Goal: Task Accomplishment & Management: Complete application form

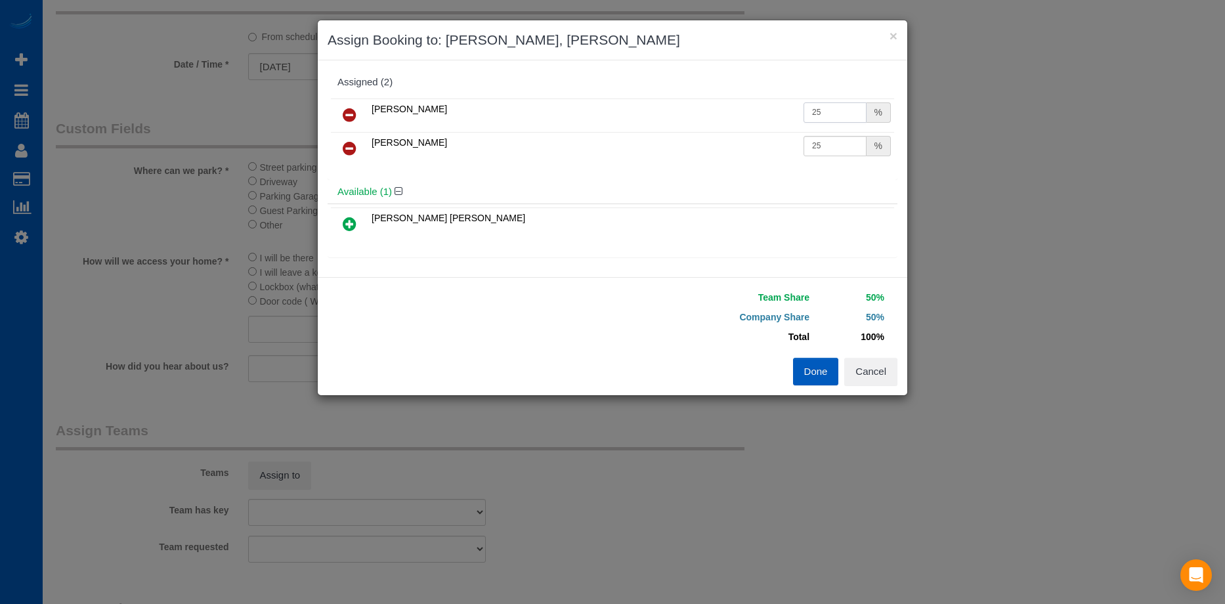
click at [721, 108] on tr "Ivanna Markintovych 25 %" at bounding box center [612, 114] width 563 height 33
type input "27"
click at [823, 148] on input "25" at bounding box center [834, 146] width 63 height 20
drag, startPoint x: 713, startPoint y: 135, endPoint x: 700, endPoint y: 135, distance: 13.1
click at [700, 135] on tr "Tamara Serdechna 25 %" at bounding box center [612, 148] width 563 height 33
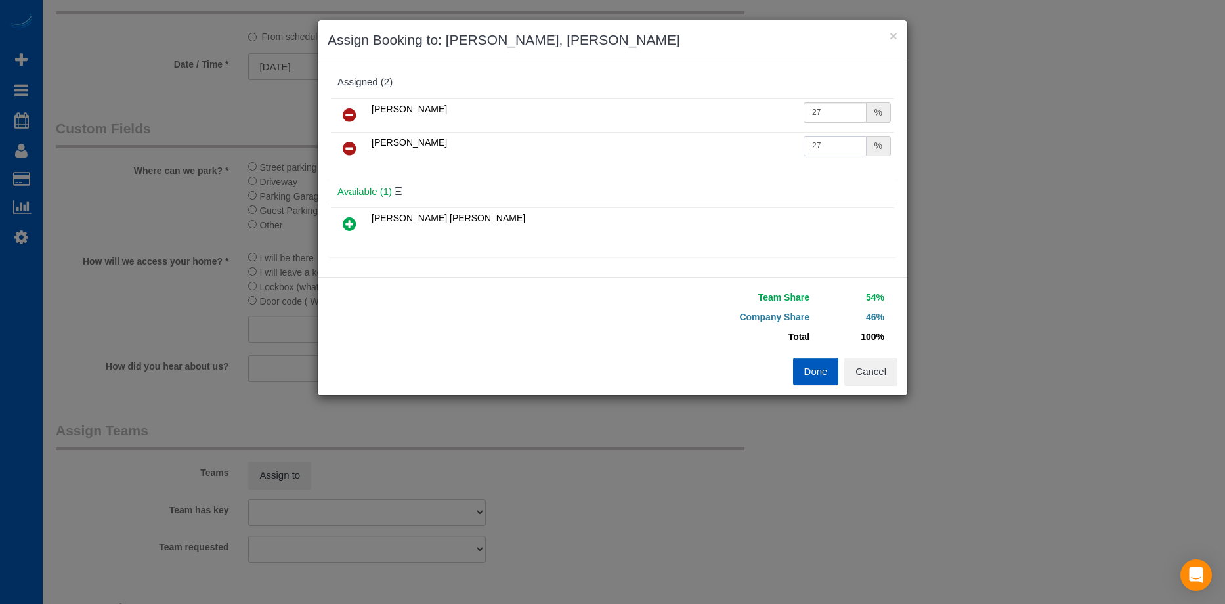
type input "27"
click at [812, 371] on button "Done" at bounding box center [816, 372] width 46 height 28
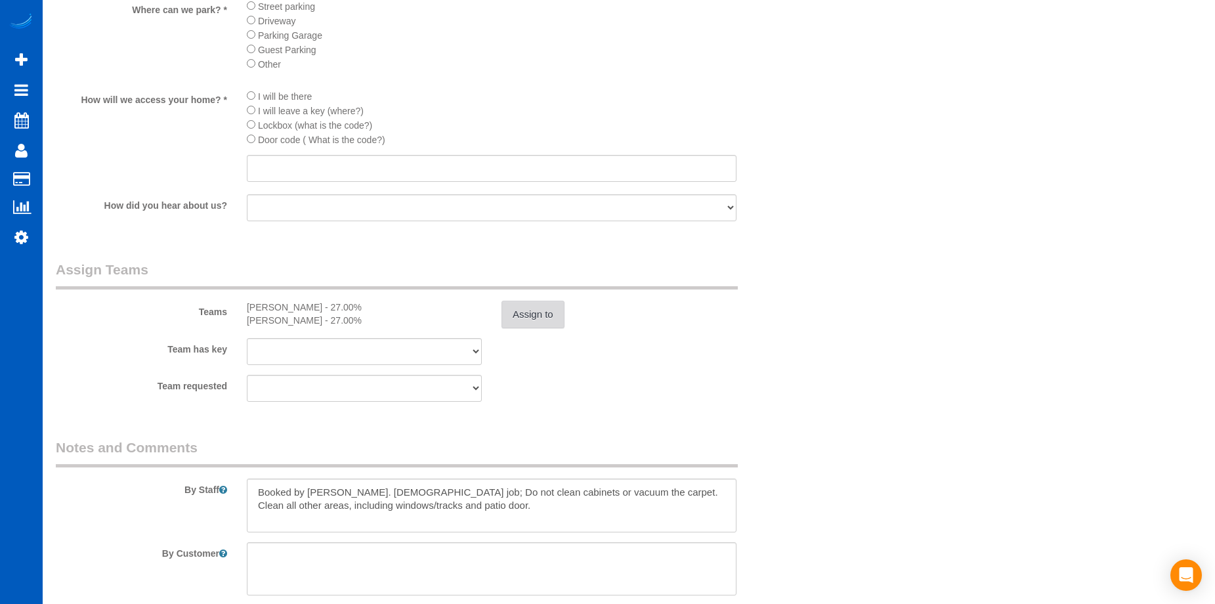
scroll to position [1775, 0]
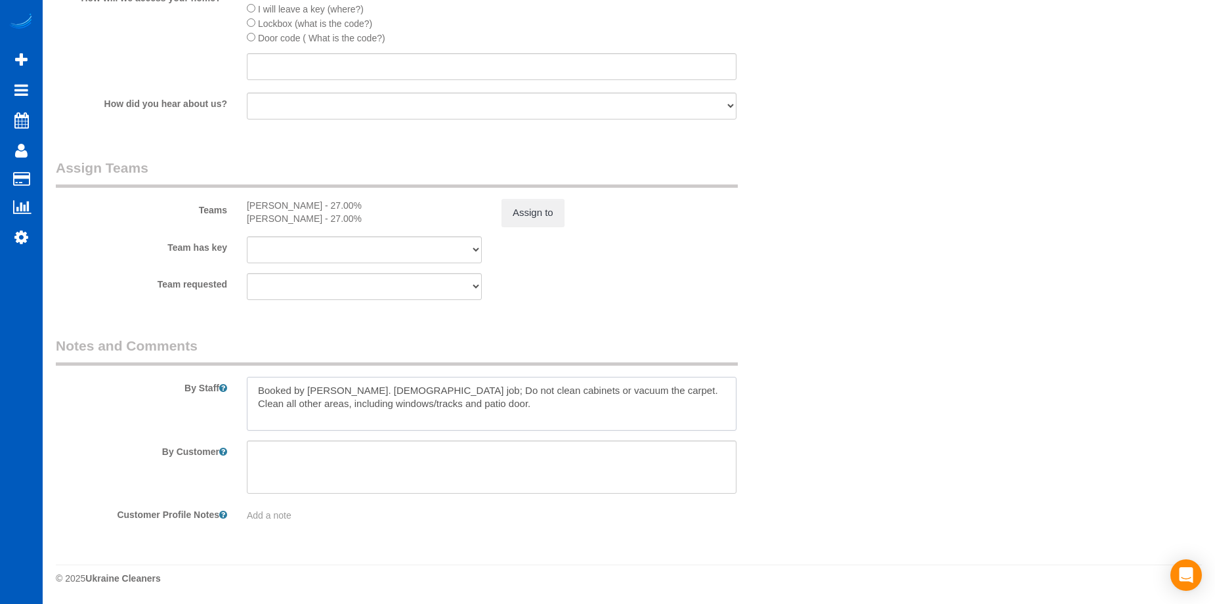
click at [376, 389] on textarea at bounding box center [492, 404] width 490 height 54
click at [670, 400] on textarea at bounding box center [492, 404] width 490 height 54
type textarea "Booked by Jade. Hourly job - maximum of 4 hrs for 2 girls; Do not clean cabinet…"
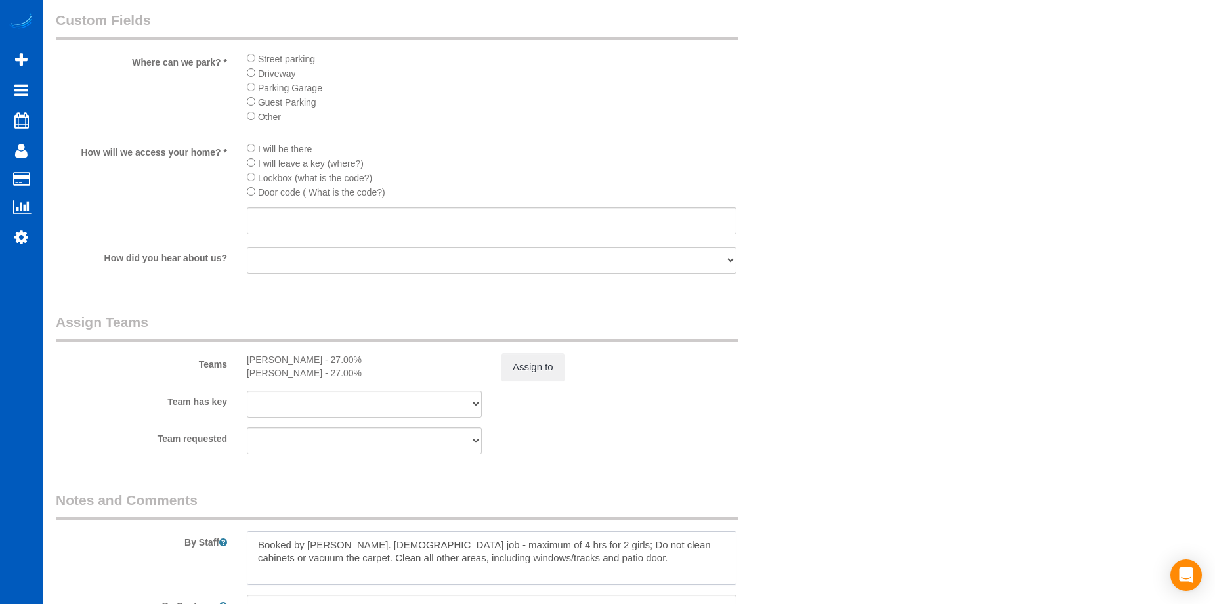
scroll to position [1641, 0]
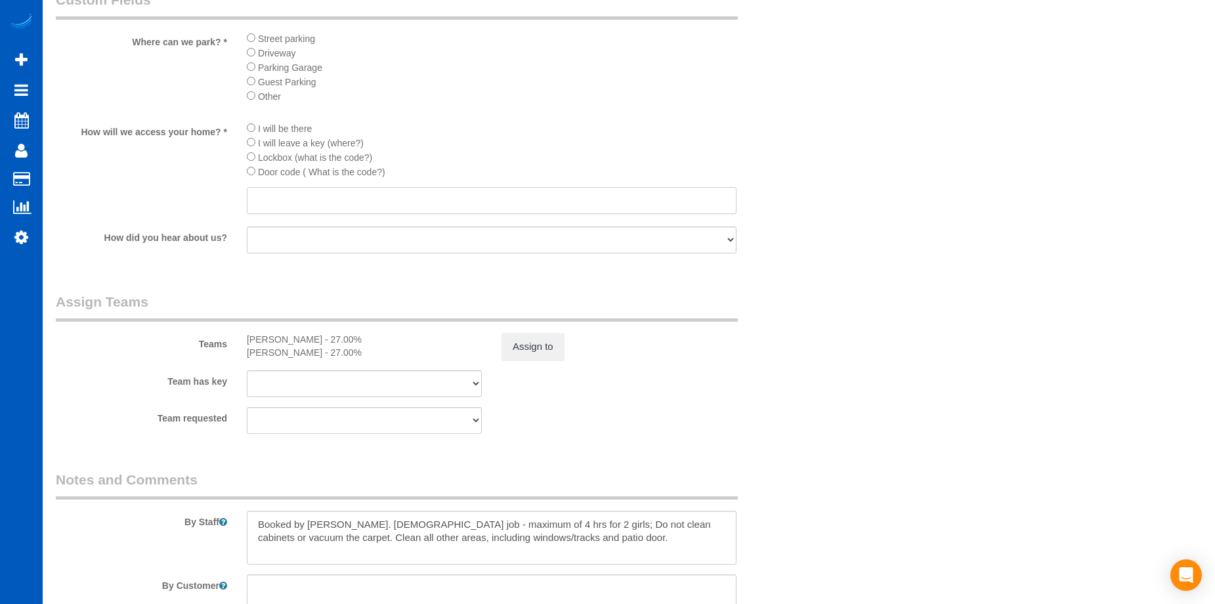
click at [494, 203] on input "text" at bounding box center [492, 200] width 490 height 27
drag, startPoint x: 345, startPoint y: 203, endPoint x: 242, endPoint y: 197, distance: 103.2
click at [242, 197] on div "I will be there I will leave a key (where?) Lockbox (what is the code?) Door co…" at bounding box center [491, 169] width 509 height 96
type input "0418"
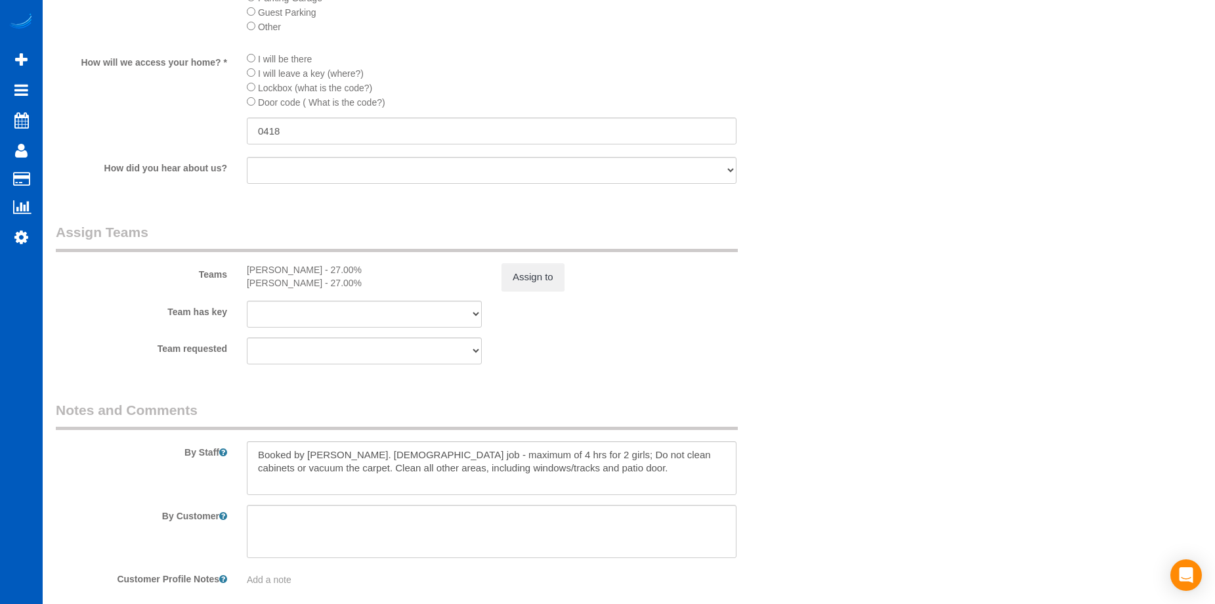
scroll to position [1775, 0]
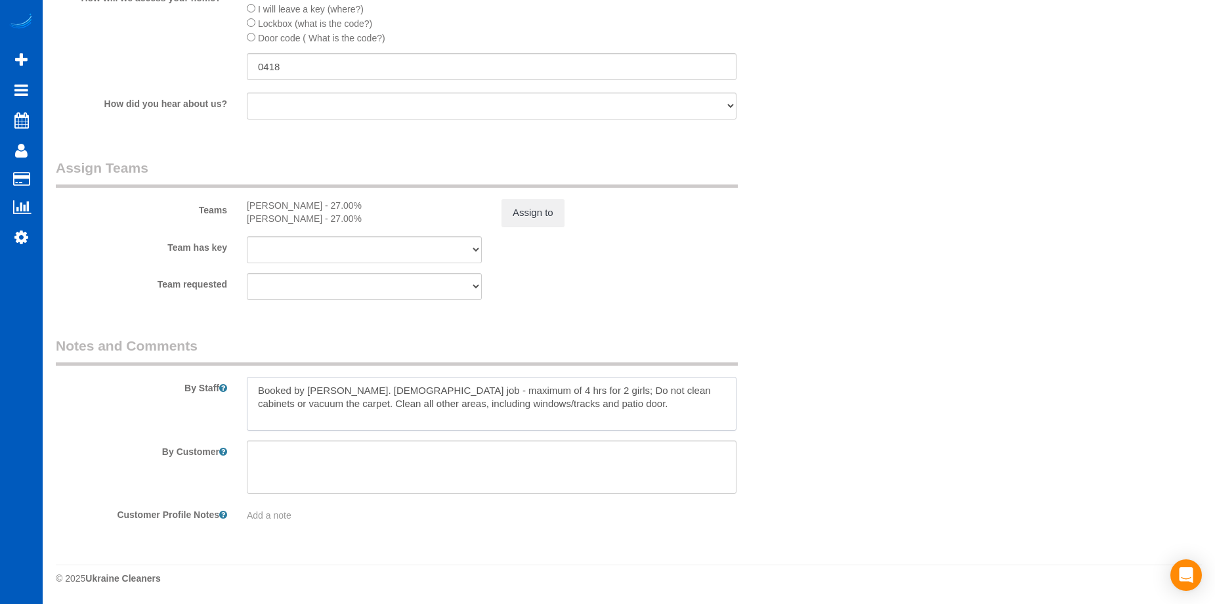
click at [572, 414] on textarea at bounding box center [492, 404] width 490 height 54
paste textarea "parking is either on the street, or in spot C06 at the top of the hill"
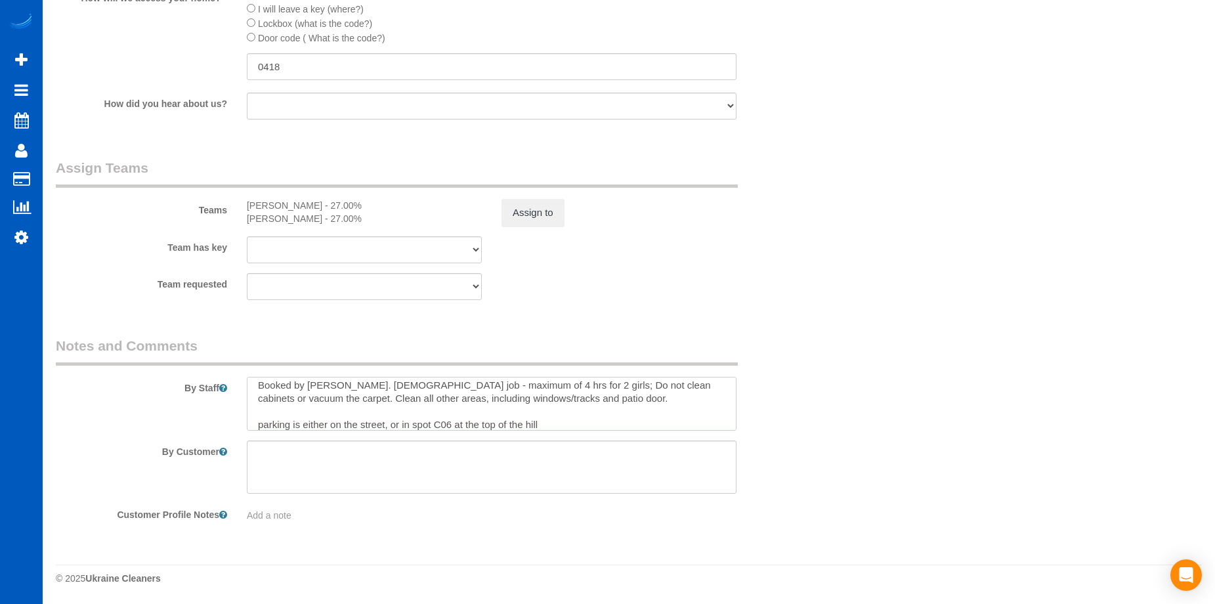
click at [260, 427] on textarea at bounding box center [492, 404] width 490 height 54
click at [559, 420] on textarea at bounding box center [492, 404] width 490 height 54
click at [516, 381] on textarea at bounding box center [492, 404] width 490 height 54
drag, startPoint x: 559, startPoint y: 417, endPoint x: 407, endPoint y: 417, distance: 151.6
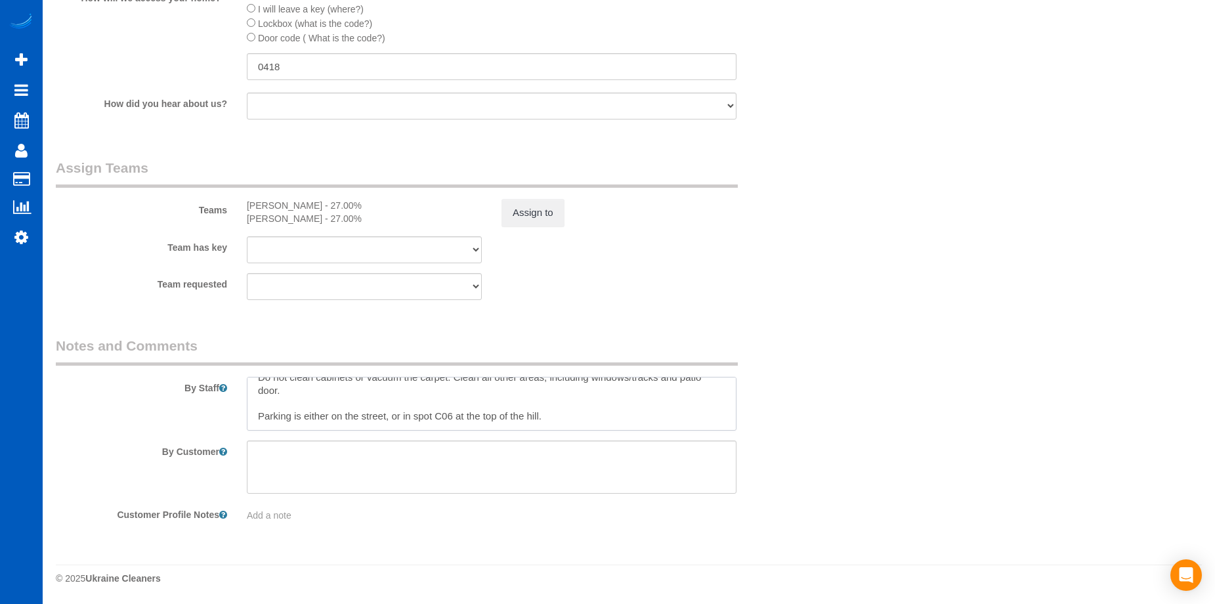
click at [255, 425] on textarea at bounding box center [492, 404] width 490 height 54
click at [529, 411] on textarea at bounding box center [492, 404] width 490 height 54
drag, startPoint x: 569, startPoint y: 417, endPoint x: 250, endPoint y: 425, distance: 319.1
click at [250, 425] on textarea at bounding box center [492, 404] width 490 height 54
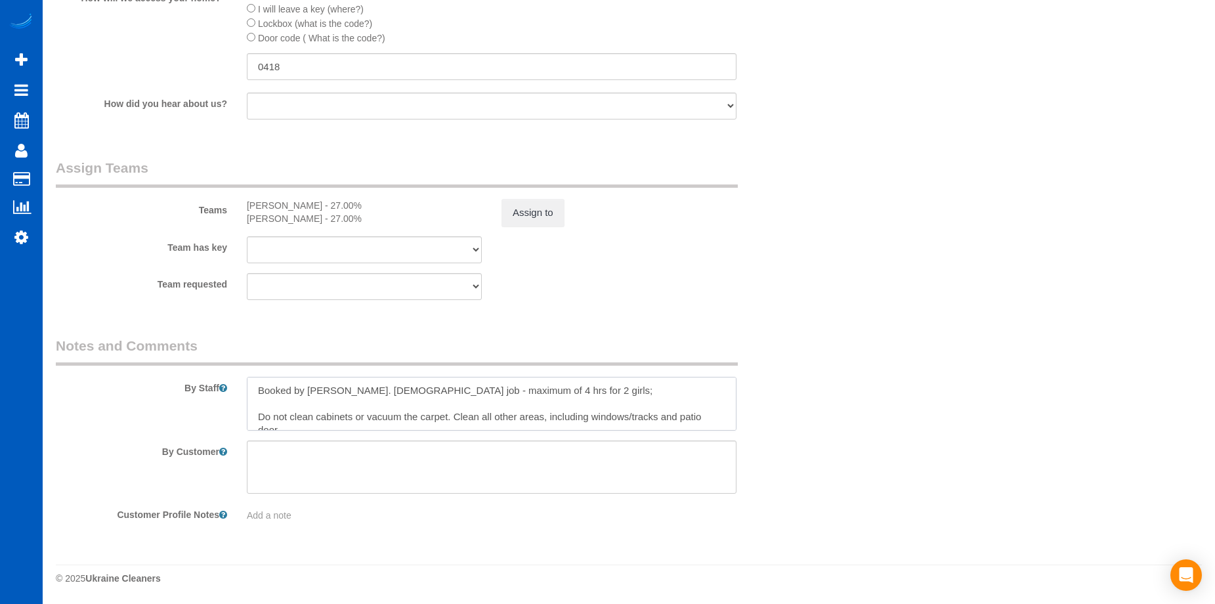
click at [550, 391] on textarea at bounding box center [492, 404] width 490 height 54
paste textarea "Parking is either on the street, or in spot C06 at the top of the hill."
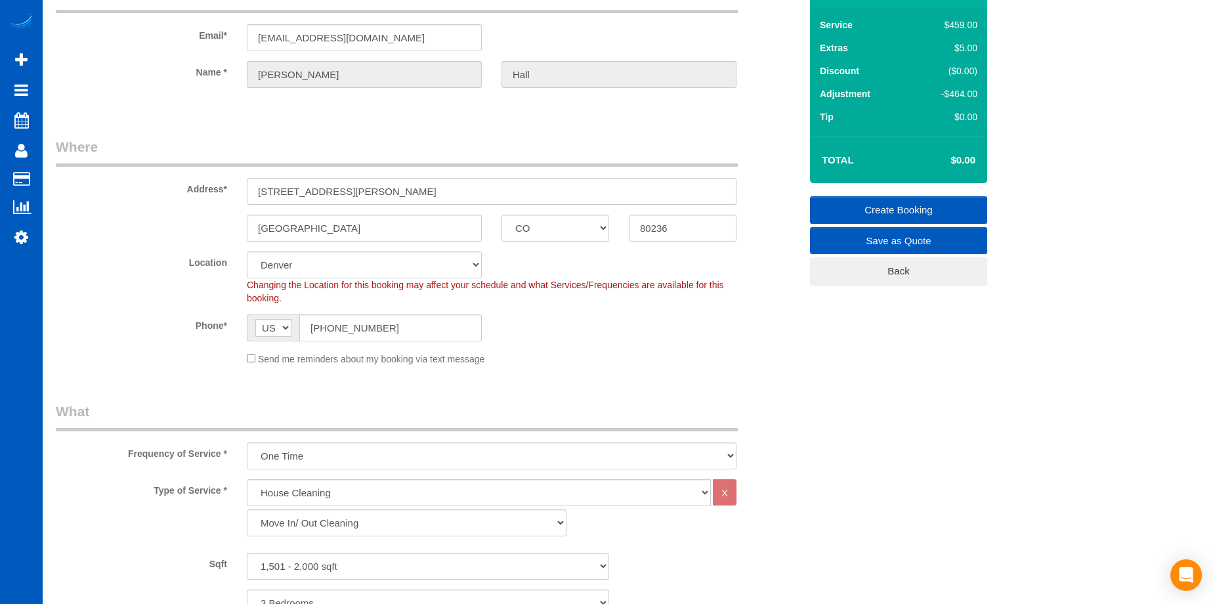
scroll to position [3, 0]
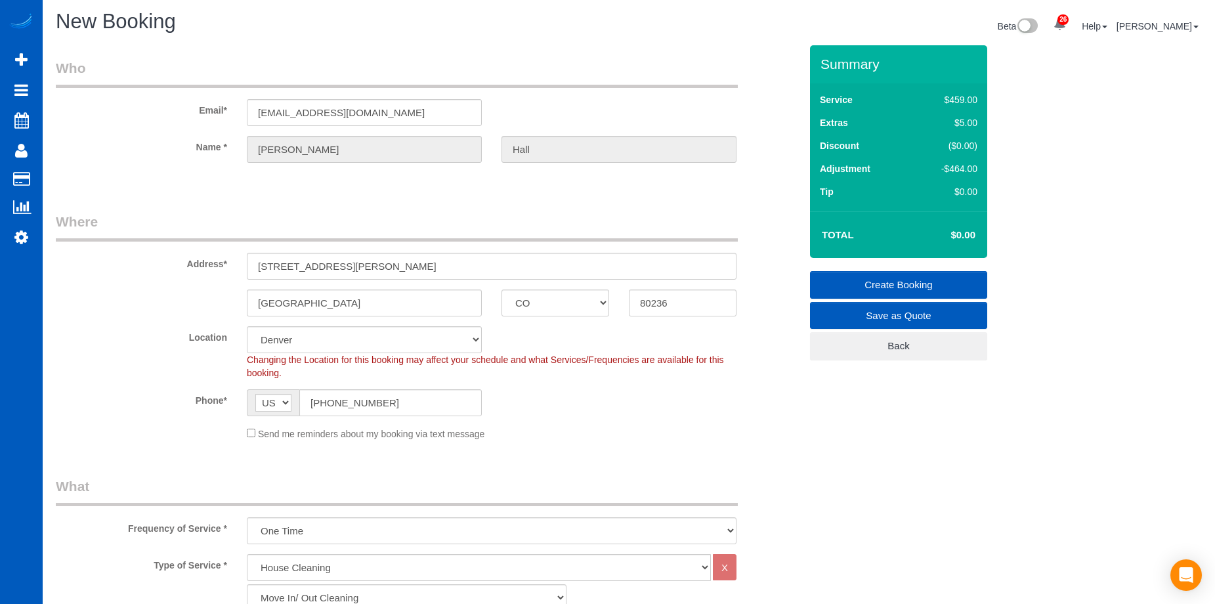
type textarea "Booked by Jade. Hourly job - maximum of 4 hrs for 2 girls; Parking is either on…"
click at [841, 283] on link "Create Booking" at bounding box center [898, 285] width 177 height 28
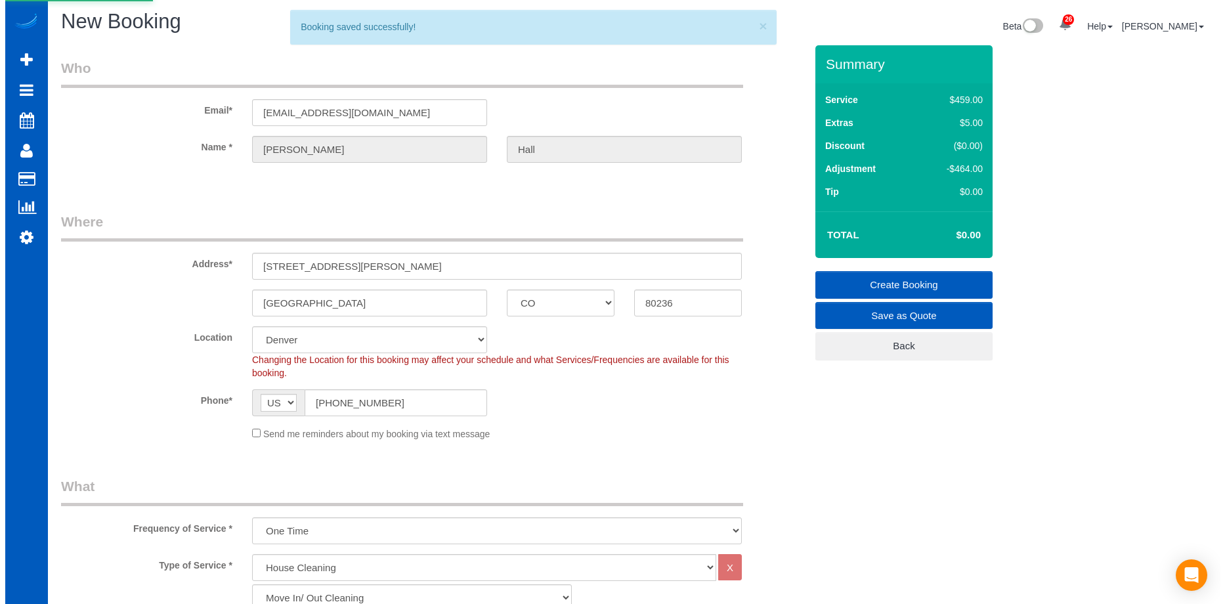
scroll to position [0, 0]
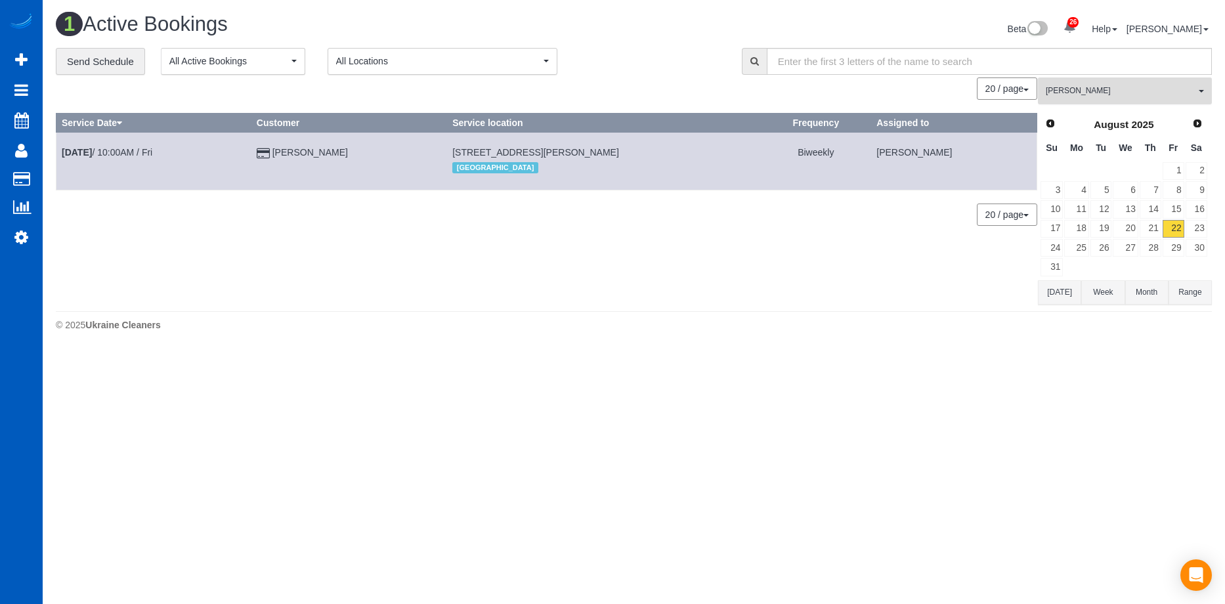
click at [1126, 83] on button "Tatyana Razumovskaya All Teams" at bounding box center [1125, 90] width 174 height 27
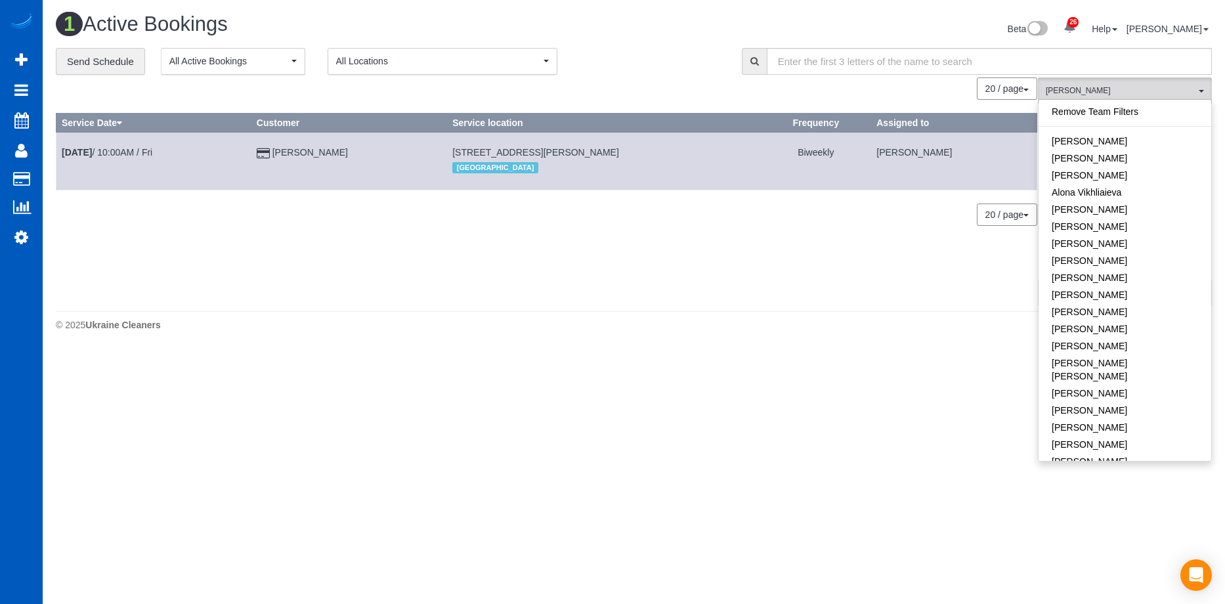
click at [1136, 102] on div "Remove Team Filters Alina Kruchok Alona Kulish Alona Tarasiuk Alona Vikhliaieva…" at bounding box center [1125, 280] width 174 height 362
click at [1136, 117] on link "Remove Team Filters" at bounding box center [1124, 111] width 173 height 17
click at [616, 45] on div "1 Active Bookings Beta 26 Your Notifications You have 0 alerts × You have 1 to …" at bounding box center [634, 30] width 1176 height 35
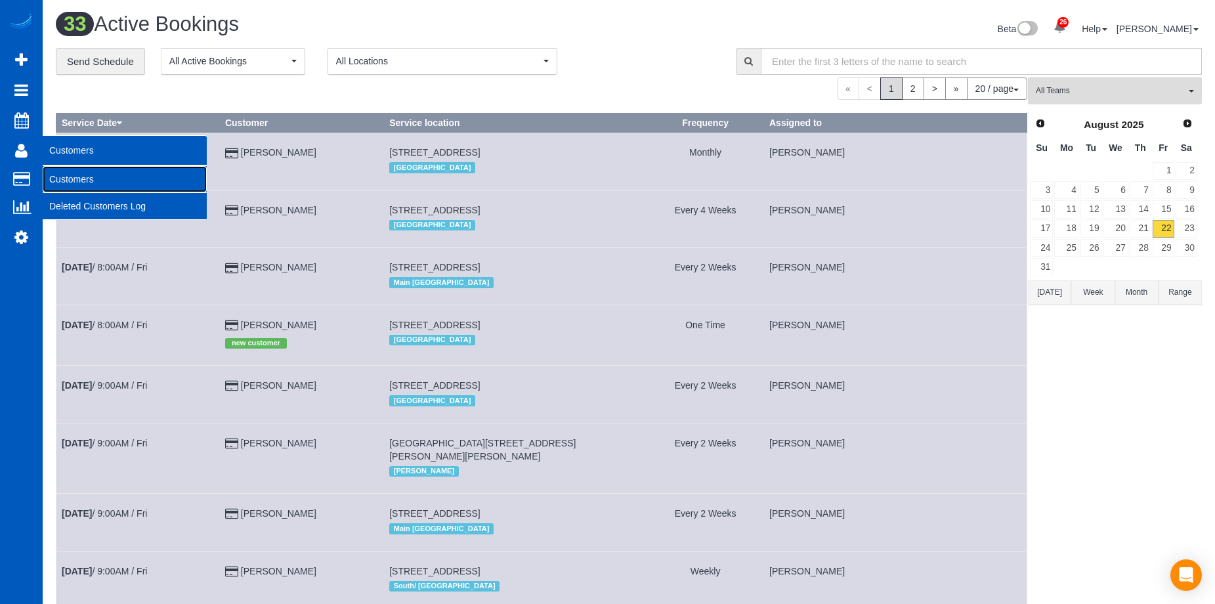
click at [63, 183] on link "Customers" at bounding box center [125, 179] width 164 height 26
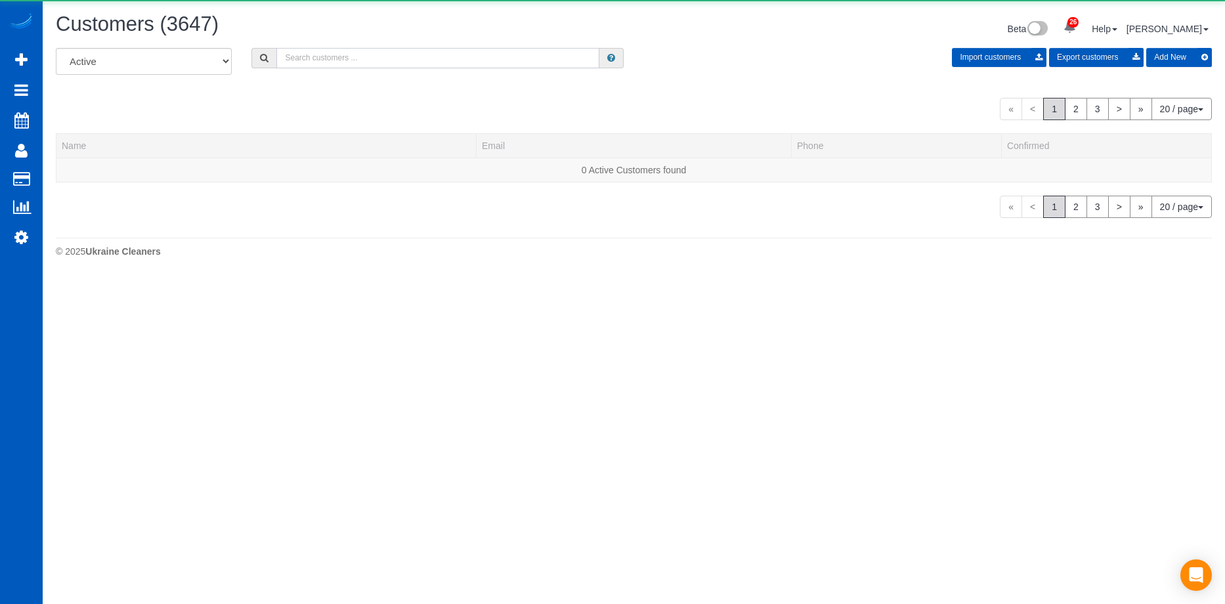
click at [366, 54] on input "text" at bounding box center [437, 58] width 323 height 20
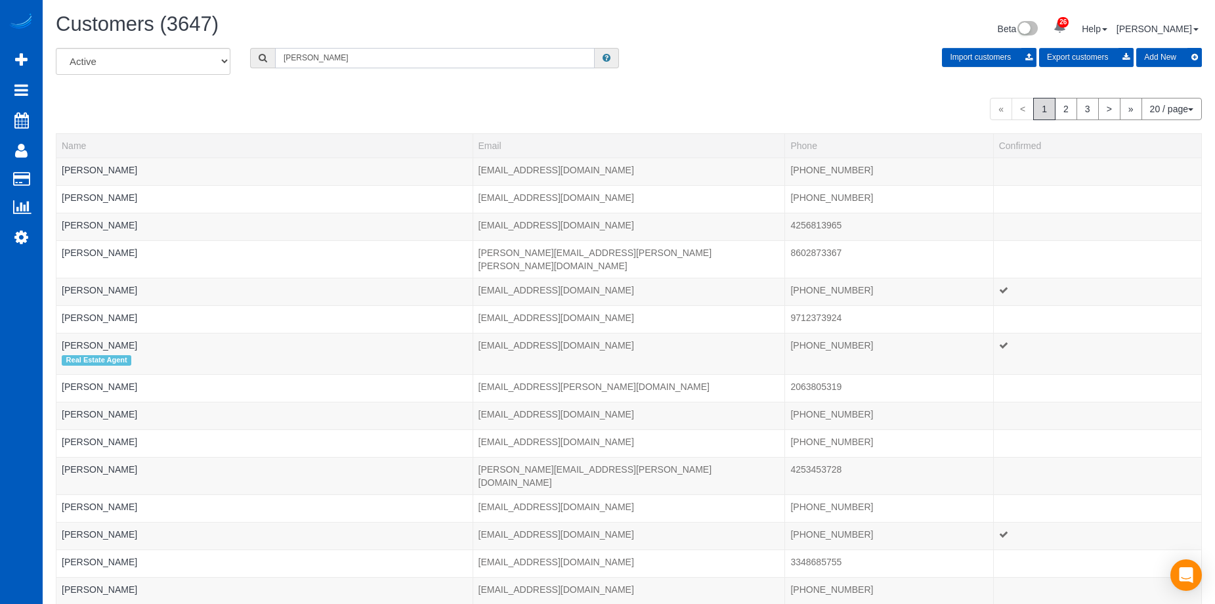
type input "Adolfo Martell"
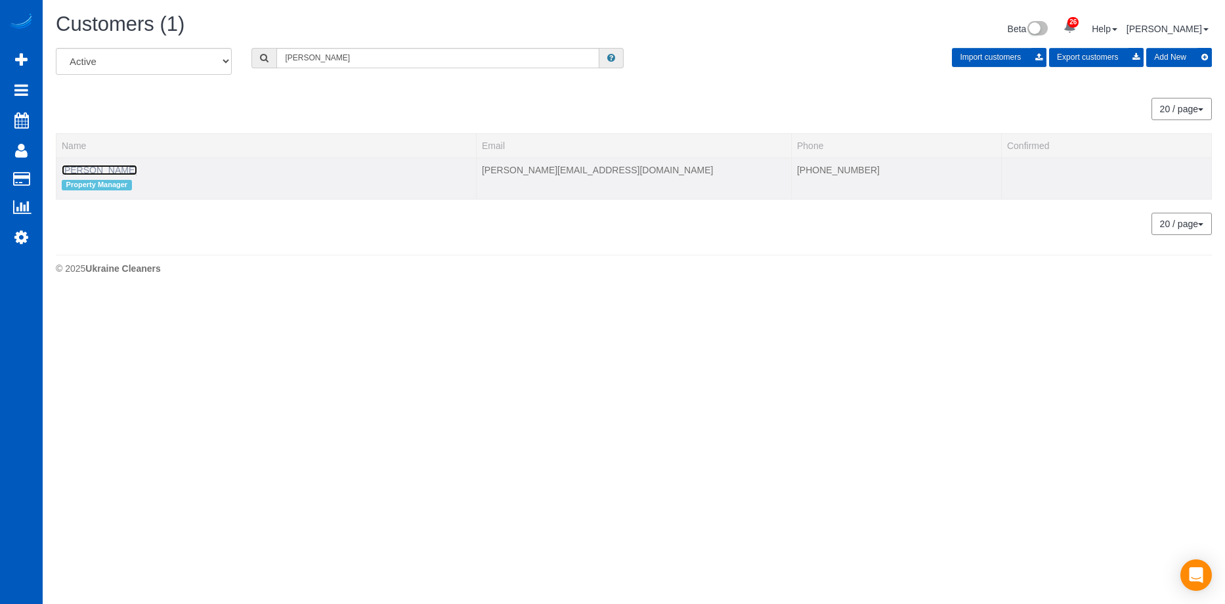
click at [93, 169] on link "Adolfo Martell" at bounding box center [99, 170] width 75 height 11
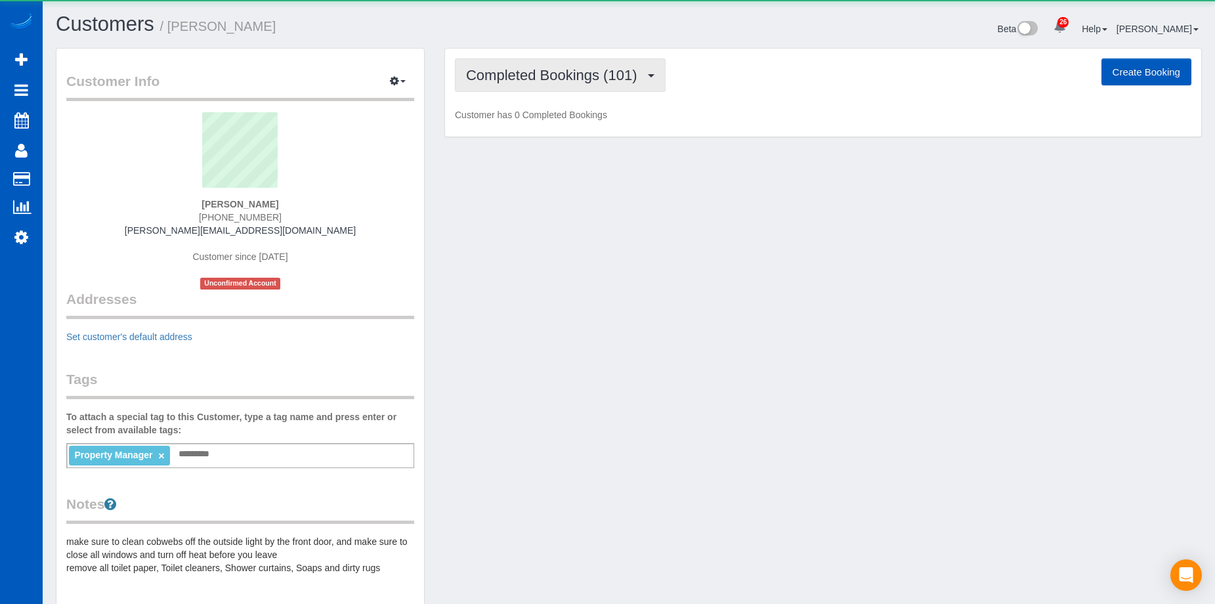
click at [496, 82] on span "Completed Bookings (101)" at bounding box center [554, 75] width 177 height 16
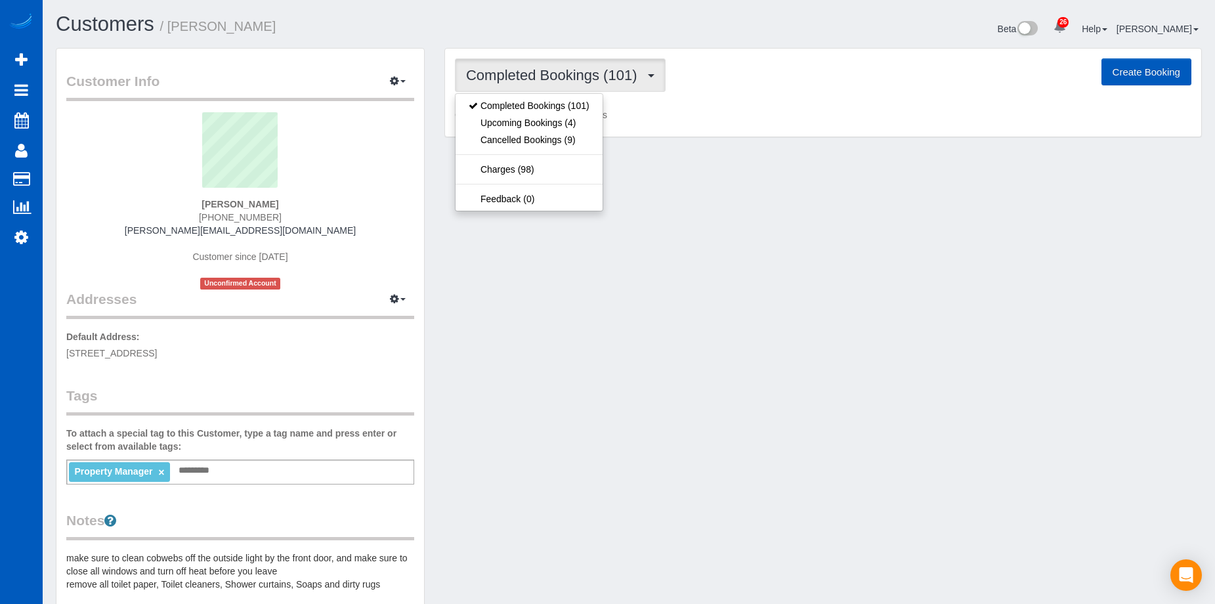
click at [496, 82] on span "Completed Bookings (101)" at bounding box center [554, 75] width 177 height 16
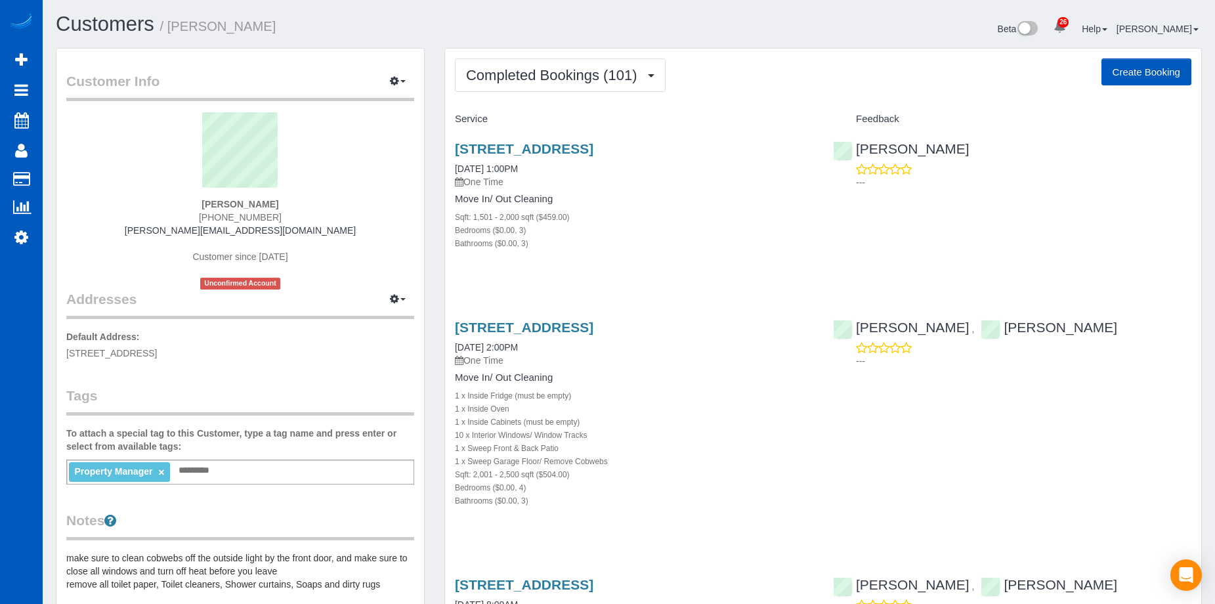
click at [1140, 67] on button "Create Booking" at bounding box center [1146, 72] width 90 height 28
select select "WA"
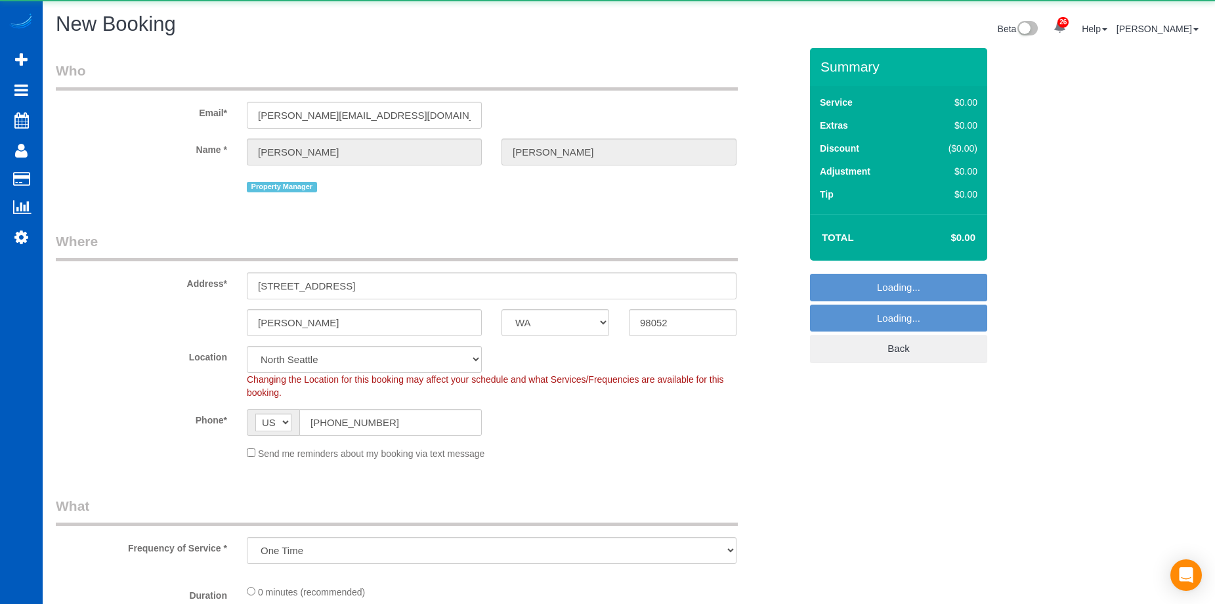
select select "object:33585"
select select "199"
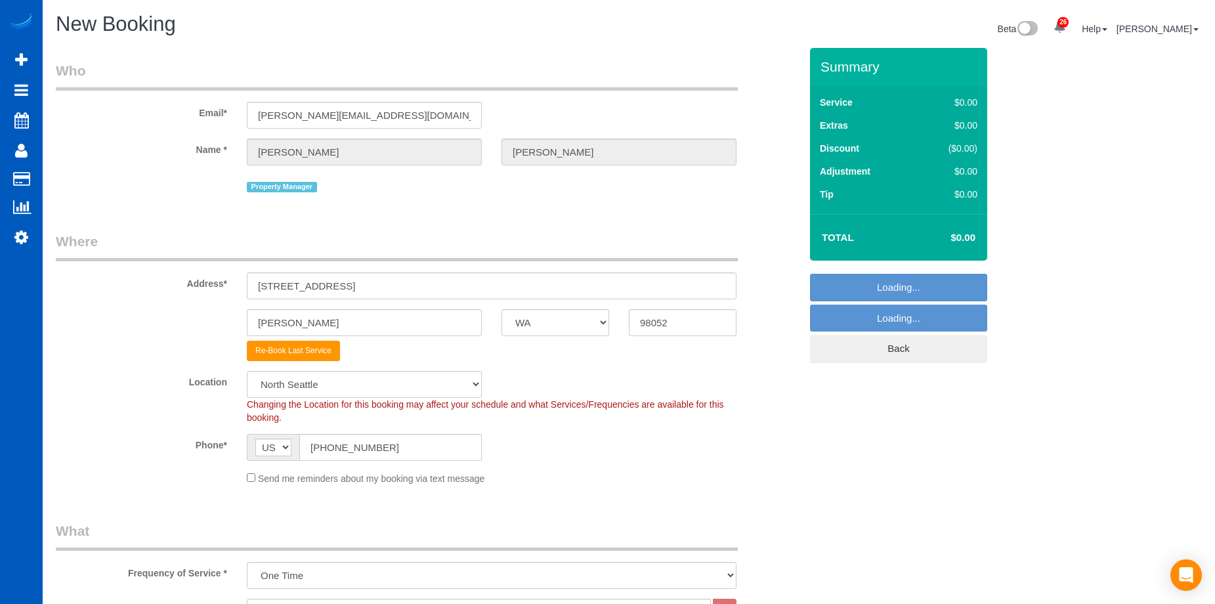
select select "6"
select select "object:33711"
click at [341, 293] on input "17024 NE 120th St" at bounding box center [492, 285] width 490 height 27
drag, startPoint x: 363, startPoint y: 286, endPoint x: 149, endPoint y: 268, distance: 214.8
click at [149, 268] on div "Address* 17024 NE 120th St" at bounding box center [428, 266] width 764 height 68
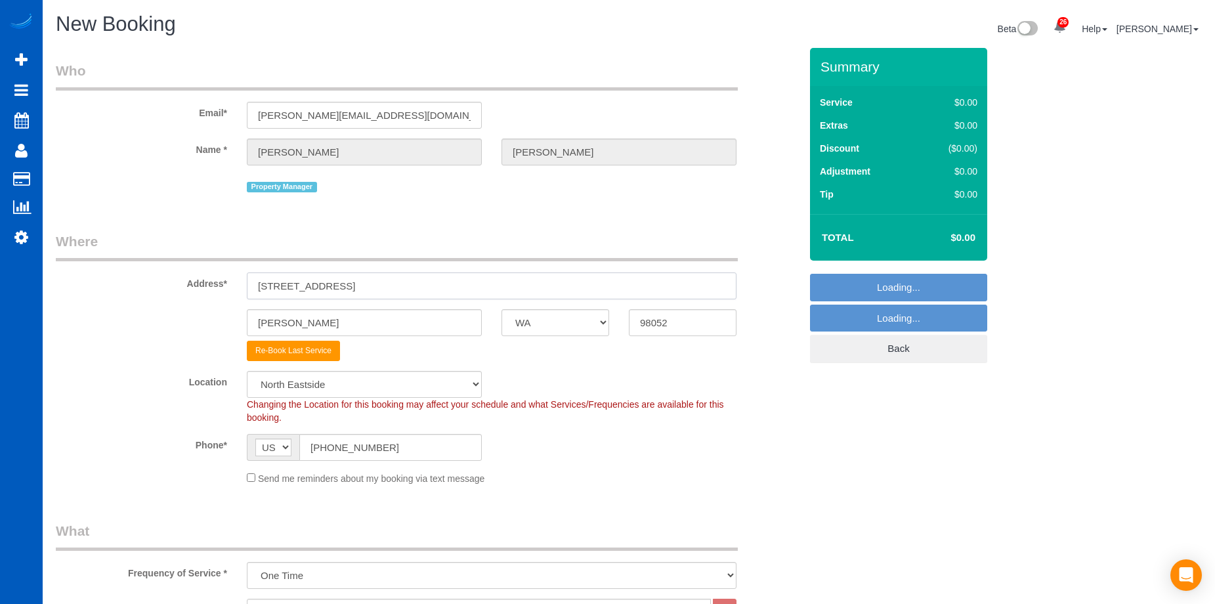
paste input "24198 NE 15th Way Sammamish, WA 98074"
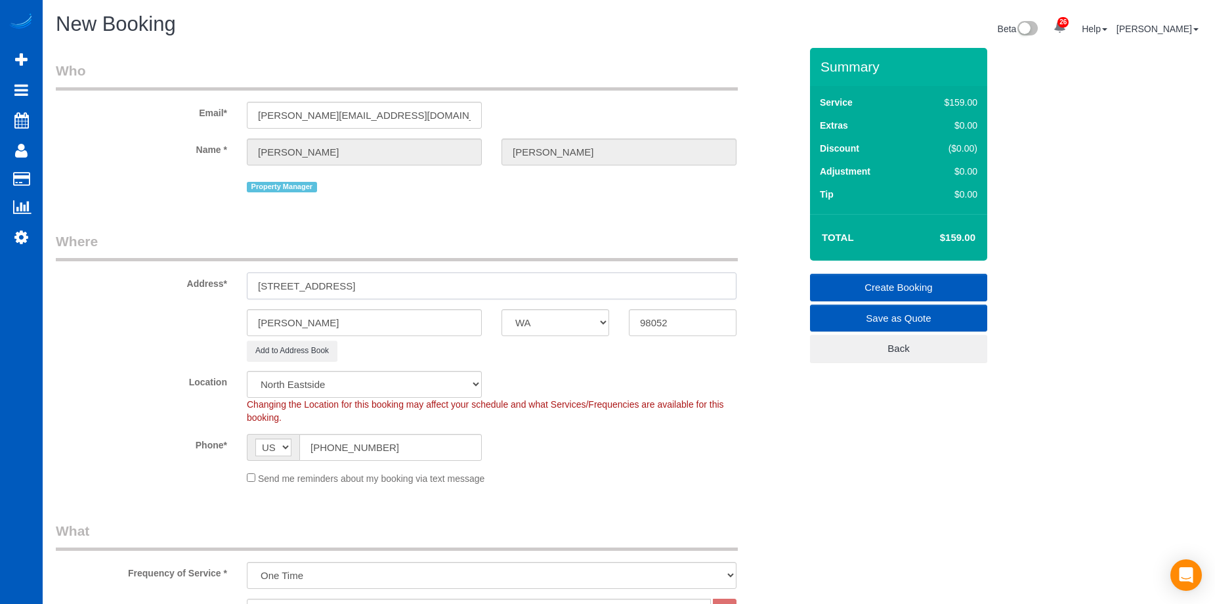
drag, startPoint x: 426, startPoint y: 280, endPoint x: 623, endPoint y: 276, distance: 197.0
click at [620, 274] on input "24198 NE 15th Way Sammamish, WA 98074" at bounding box center [492, 285] width 490 height 27
type input "24198 NE 15th Way Sammamish, WA"
click at [689, 330] on input "98052" at bounding box center [683, 322] width 108 height 27
drag, startPoint x: 693, startPoint y: 319, endPoint x: 540, endPoint y: 312, distance: 153.1
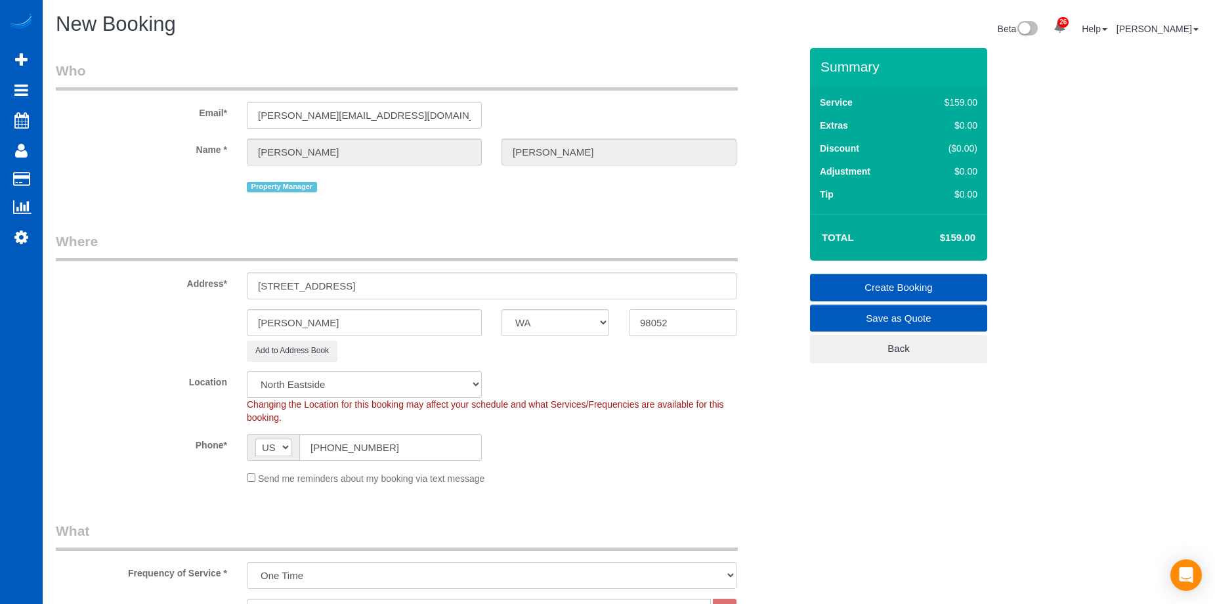
click at [540, 312] on div "Redmond AK AL AR AZ CA CO CT DC DE FL GA HI IA ID IL IN KS KY LA MA MD ME MI MN…" at bounding box center [428, 322] width 764 height 27
paste input "74"
type input "98074"
select select "69"
drag, startPoint x: 349, startPoint y: 286, endPoint x: 404, endPoint y: 286, distance: 55.1
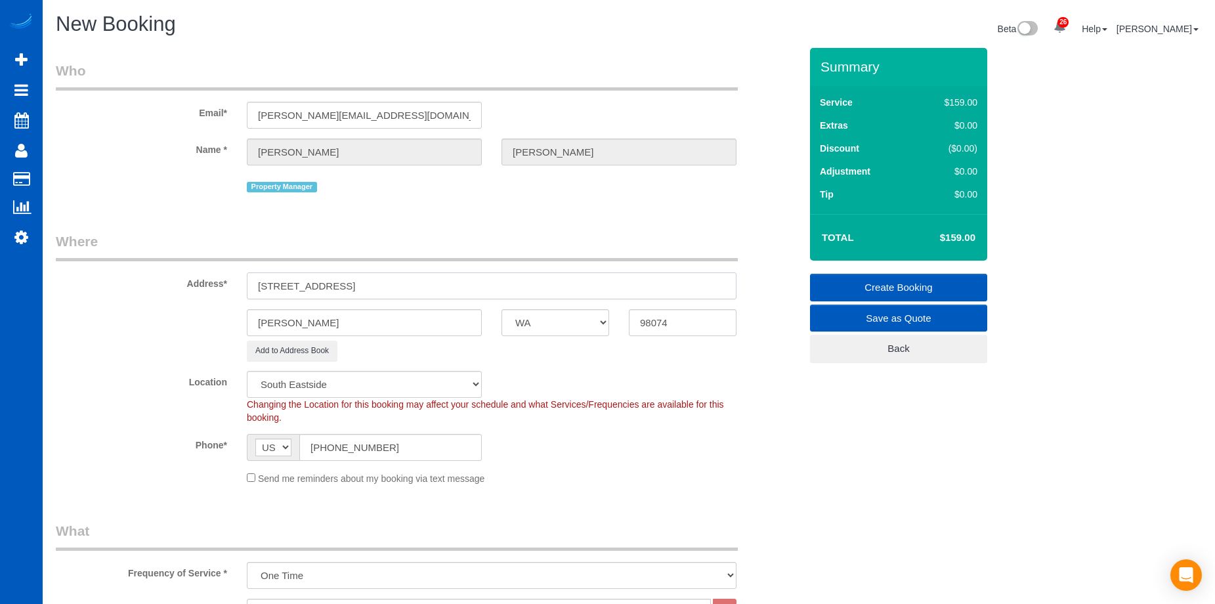
click at [404, 286] on input "24198 NE 15th Way Sammamish, WA" at bounding box center [492, 285] width 490 height 27
type input "24198 NE 15th Way , WA"
click at [306, 322] on input "Redmond" at bounding box center [364, 322] width 235 height 27
select select "object:33897"
drag, startPoint x: 324, startPoint y: 316, endPoint x: 200, endPoint y: 314, distance: 124.1
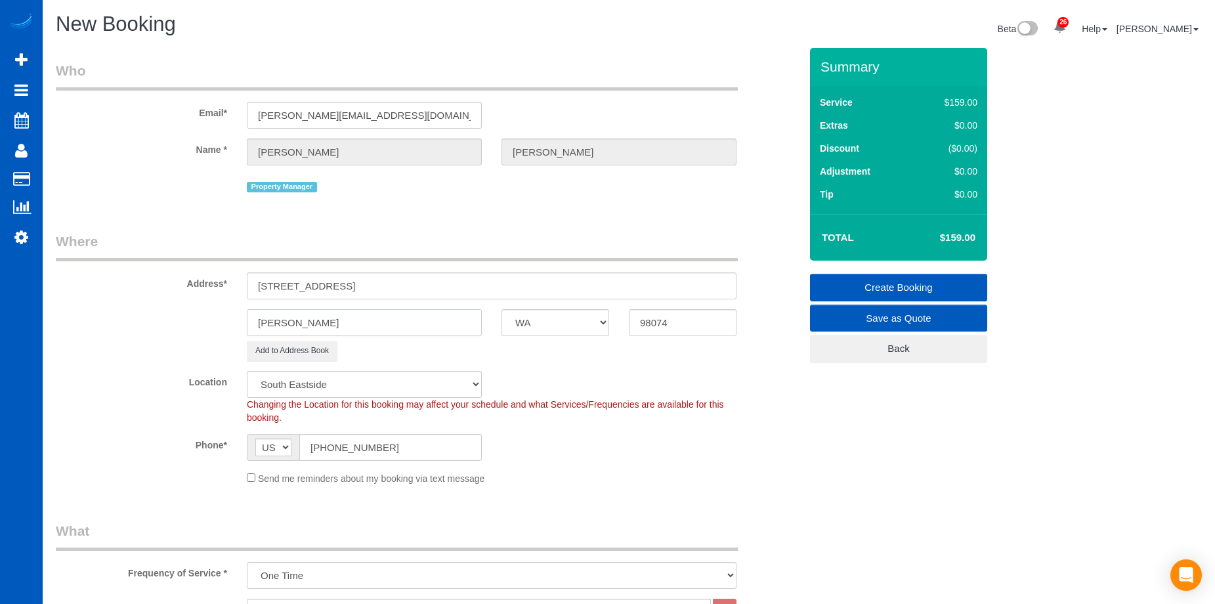
click at [200, 314] on div "Redmond AK AL AR AZ CA CO CT DC DE FL GA HI IA ID IL IN KS KY LA MA MD ME MI MN…" at bounding box center [428, 322] width 764 height 27
paste input "Sammamish"
type input "Sammamish"
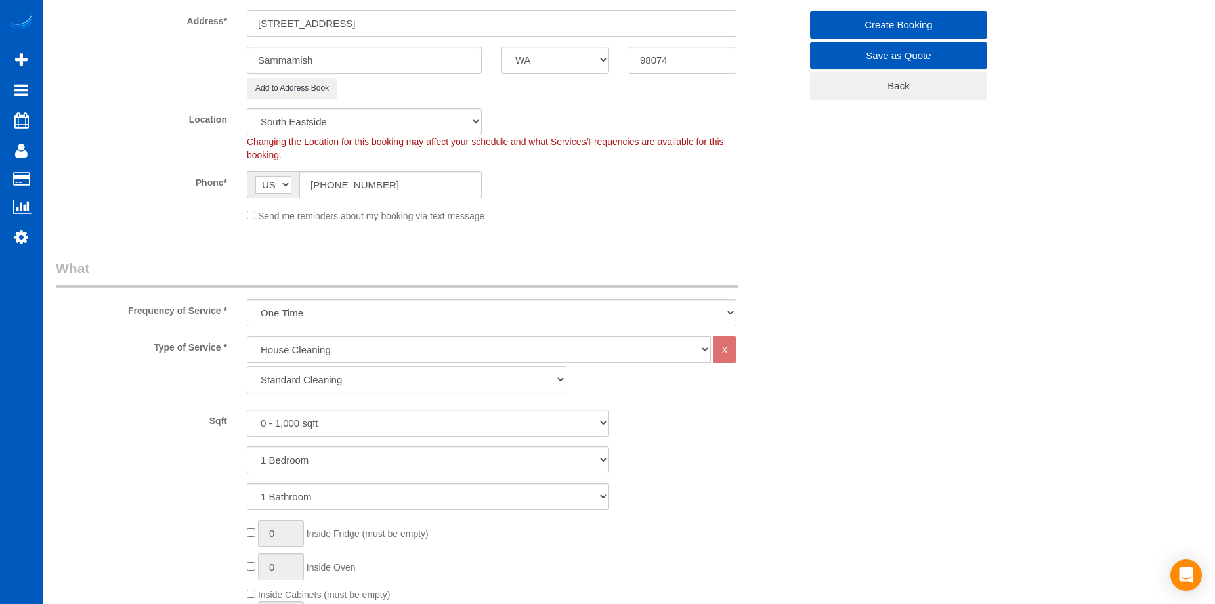
click at [372, 379] on select "Standard Cleaning Deep Cleaning Move In/ Out Cleaning" at bounding box center [407, 379] width 320 height 27
select select "368"
click at [247, 366] on select "Standard Cleaning Deep Cleaning Move In/ Out Cleaning" at bounding box center [407, 379] width 320 height 27
click at [372, 419] on select "0 - 1,000 sqft 1,001 - 1,500 sqft 1,501 - 2,000 sqft 2,001 - 2,500 sqft 2,501 -…" at bounding box center [428, 423] width 362 height 27
click at [346, 419] on select "0 - 1,000 sqft 1,001 - 1,500 sqft 1,501 - 2,000 sqft 2,001 - 2,500 sqft 2,501 -…" at bounding box center [428, 423] width 362 height 27
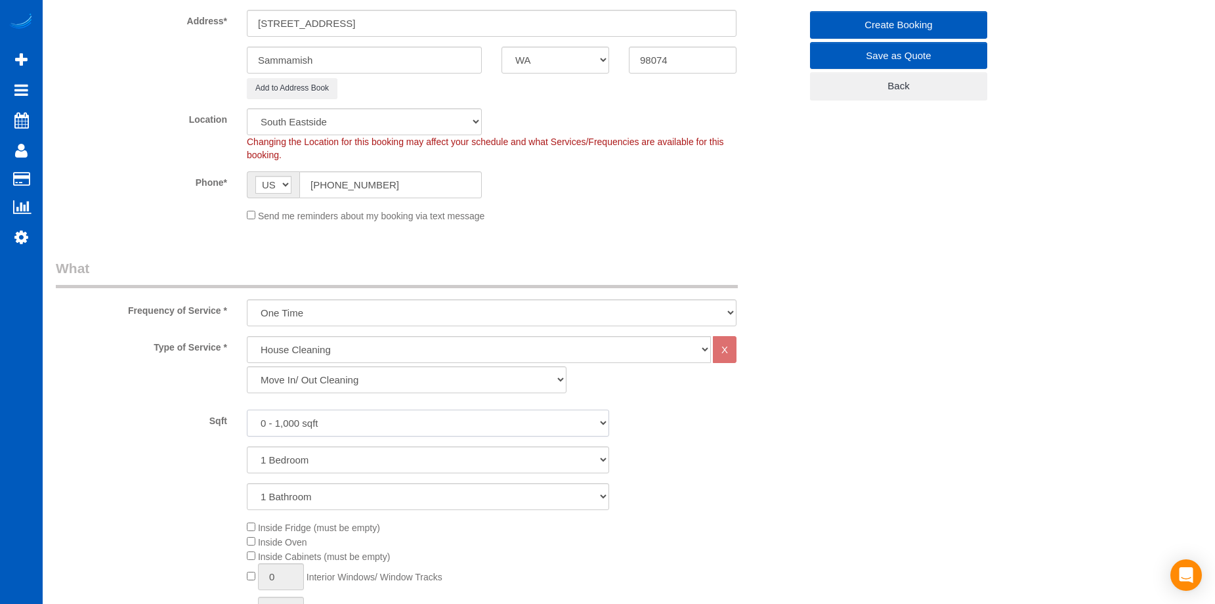
select select "3501"
click at [247, 410] on select "0 - 1,000 sqft 1,001 - 1,500 sqft 1,501 - 2,000 sqft 2,001 - 2,500 sqft 2,501 -…" at bounding box center [428, 423] width 362 height 27
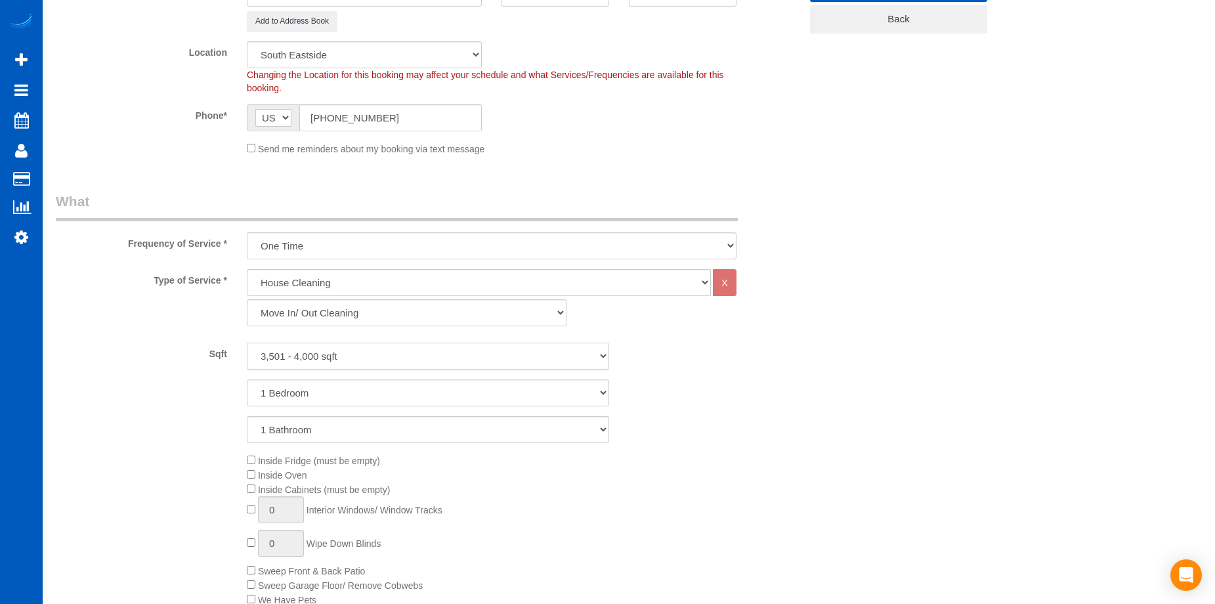
scroll to position [394, 0]
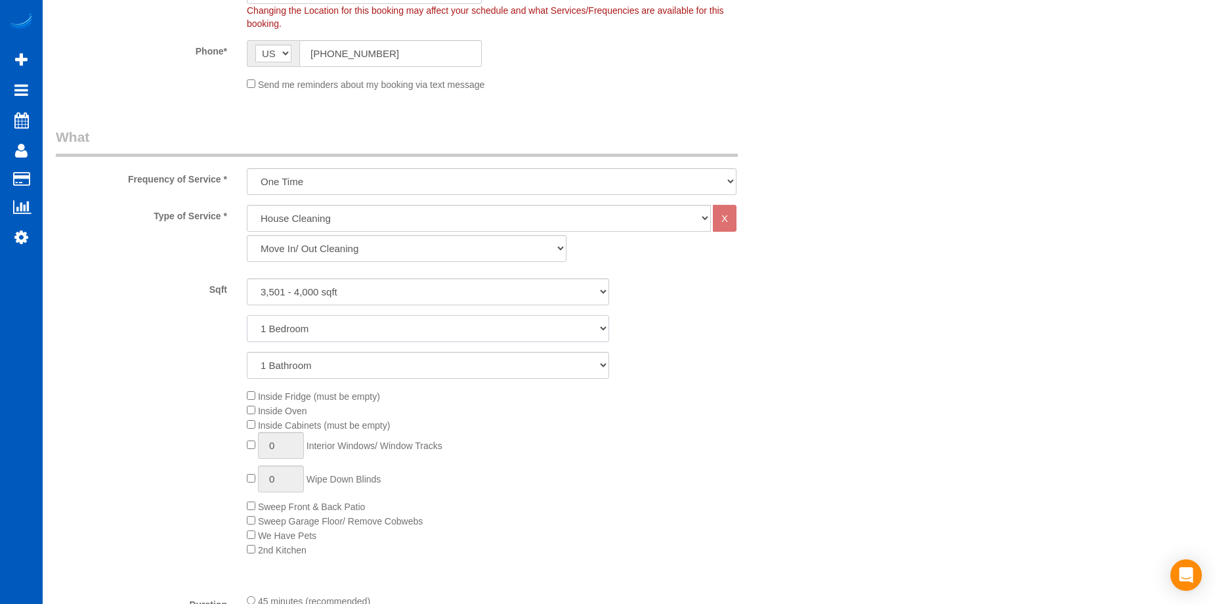
click at [370, 326] on select "1 Bedroom 2 Bedrooms 3 Bedrooms 4 Bedrooms 5 Bedrooms 6 Bedrooms 7 Bedrooms" at bounding box center [428, 328] width 362 height 27
select select "4"
click at [247, 315] on select "1 Bedroom 2 Bedrooms 3 Bedrooms 4 Bedrooms 5 Bedrooms 6 Bedrooms 7 Bedrooms" at bounding box center [428, 328] width 362 height 27
click at [374, 376] on select "1 Bathroom 2 Bathrooms 3 Bathrooms 4 Bathrooms 5 Bathrooms 6 Bathrooms 7 Bathro…" at bounding box center [428, 365] width 362 height 27
select select "4"
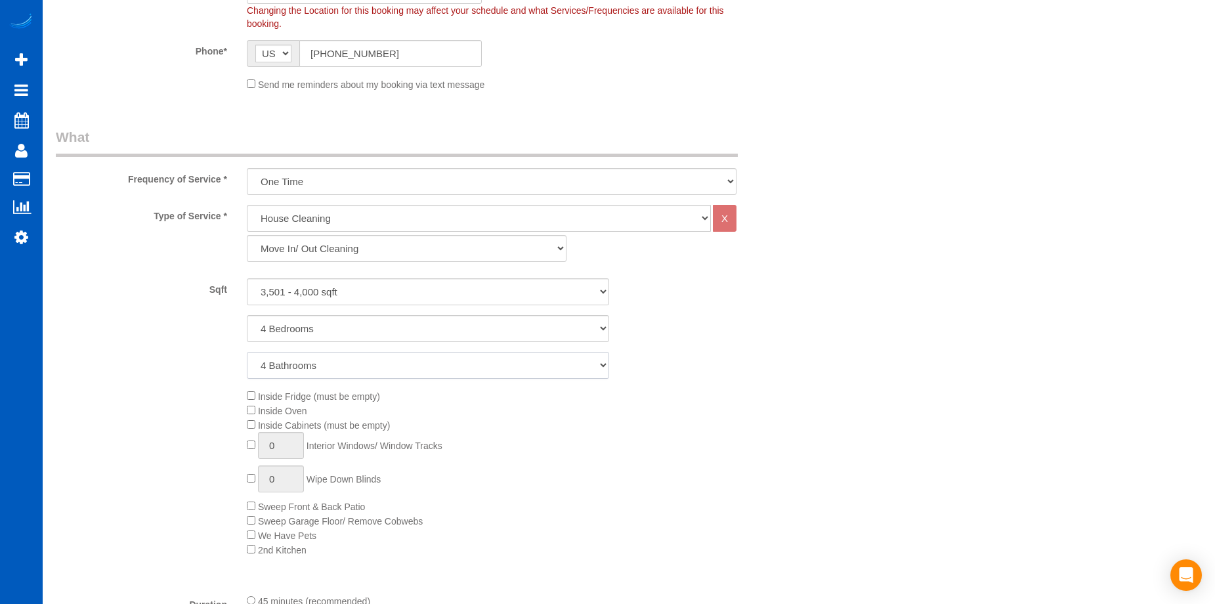
click at [247, 352] on select "1 Bathroom 2 Bathrooms 3 Bathrooms 4 Bathrooms 5 Bathrooms 6 Bathrooms 7 Bathro…" at bounding box center [428, 365] width 362 height 27
click at [252, 419] on div "Inside Fridge (must be empty) Inside Oven Inside Cabinets (must be empty) 0 Int…" at bounding box center [523, 473] width 573 height 168
click at [251, 450] on span "0 Interior Windows/ Window Tracks" at bounding box center [345, 445] width 196 height 11
type input "1"
click at [242, 503] on div "Inside Fridge (must be empty) Inside Oven Inside Cabinets (must be empty) 1 Int…" at bounding box center [523, 473] width 573 height 168
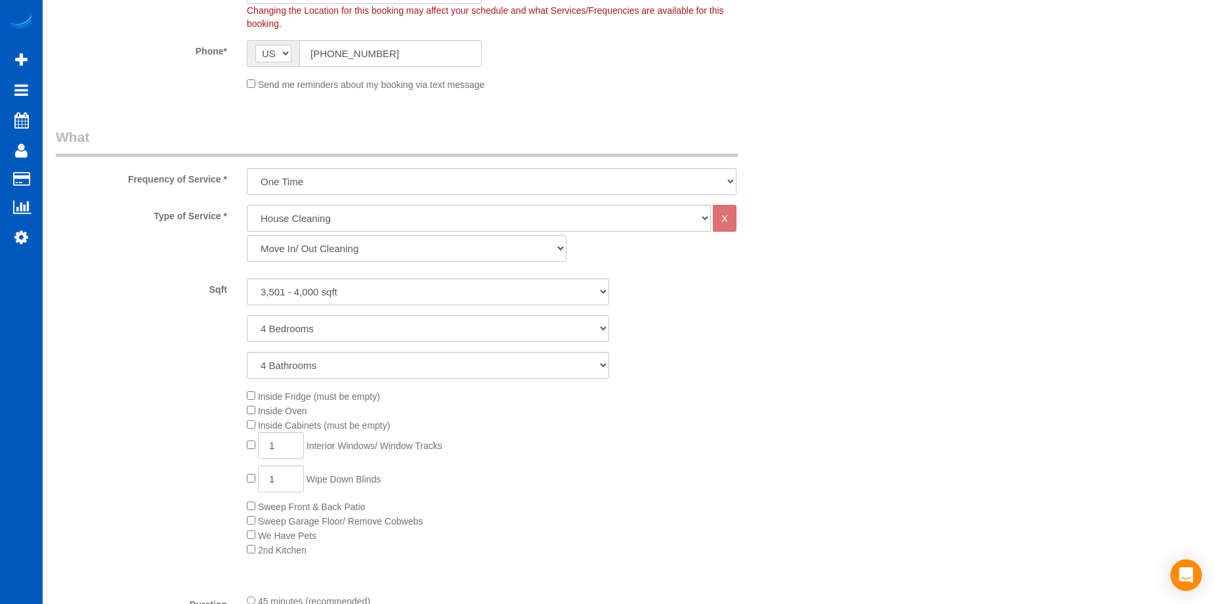
click at [246, 503] on div "Inside Fridge (must be empty) Inside Oven Inside Cabinets (must be empty) 1 Int…" at bounding box center [523, 473] width 573 height 168
click at [251, 515] on div "Inside Fridge (must be empty) Inside Oven Inside Cabinets (must be empty) 1 Int…" at bounding box center [523, 473] width 573 height 168
click at [244, 475] on div "Inside Fridge (must be empty) Inside Oven Inside Cabinets (must be empty) 1 Int…" at bounding box center [523, 473] width 573 height 168
type input "0"
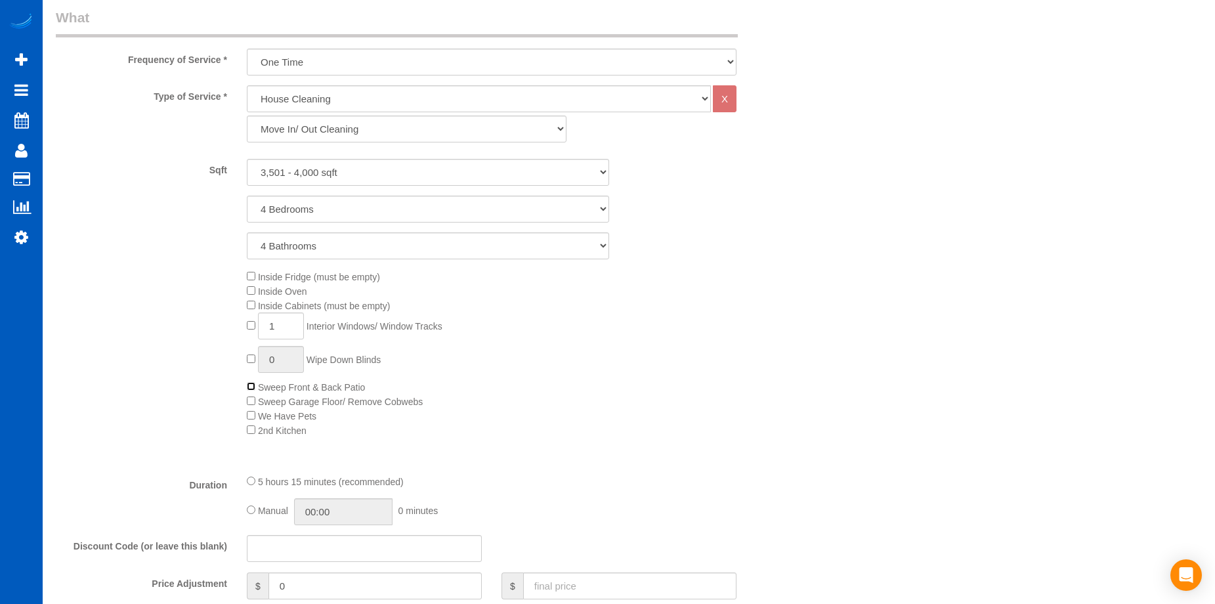
scroll to position [656, 0]
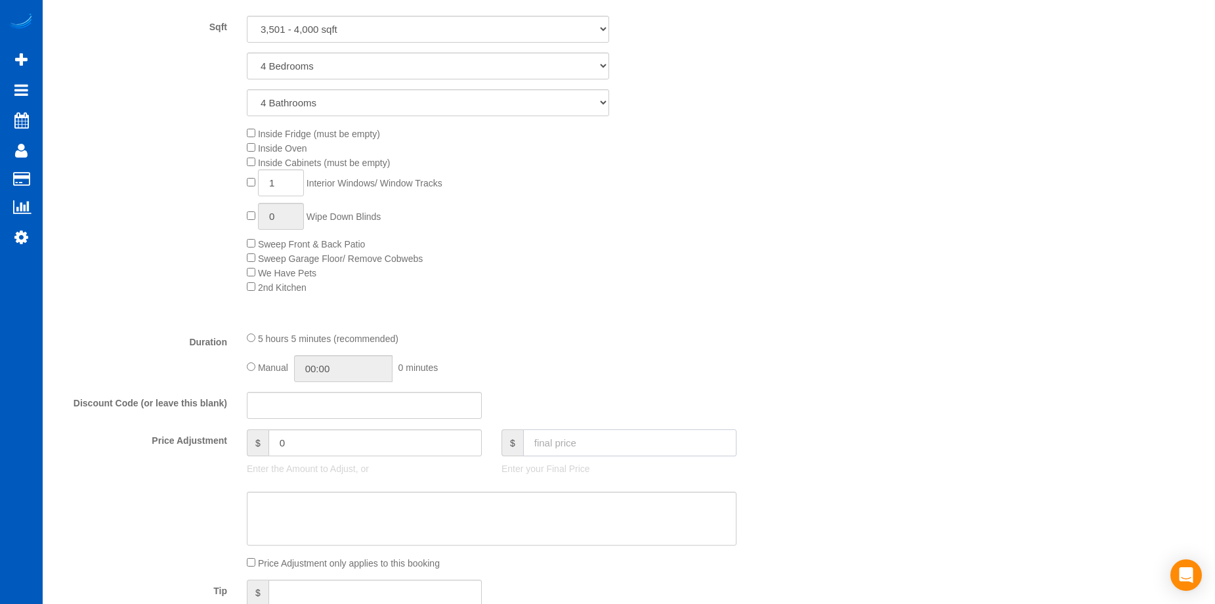
click at [561, 444] on input "text" at bounding box center [629, 442] width 213 height 27
type input "0"
click at [529, 524] on textarea at bounding box center [492, 519] width 490 height 54
type textarea "Touch-u"
type input "-679"
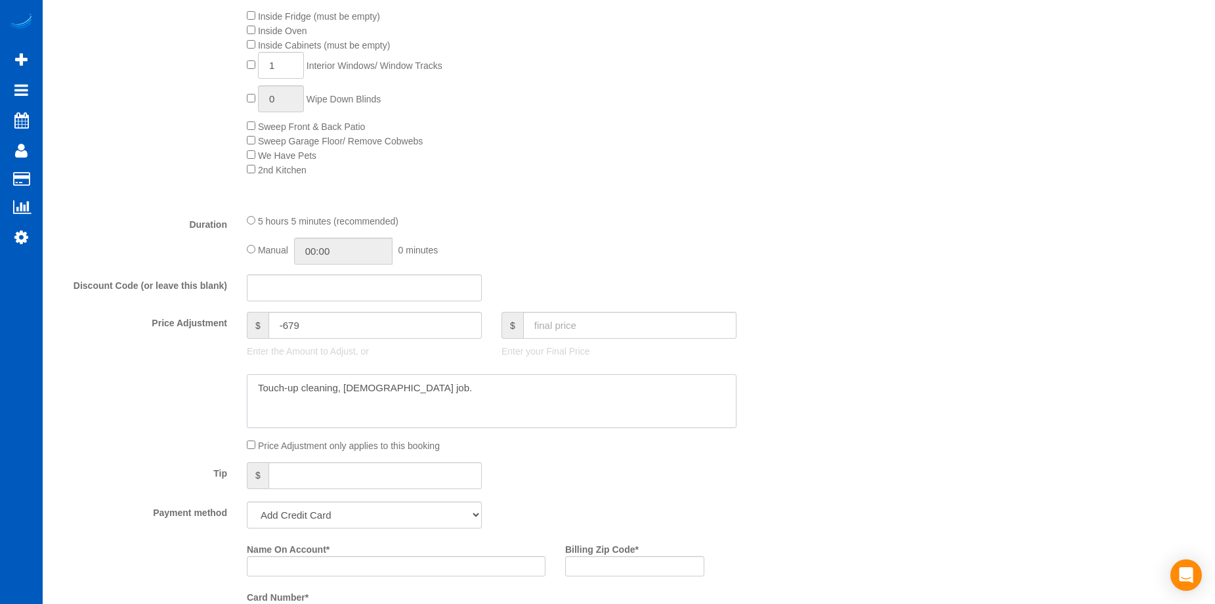
scroll to position [985, 0]
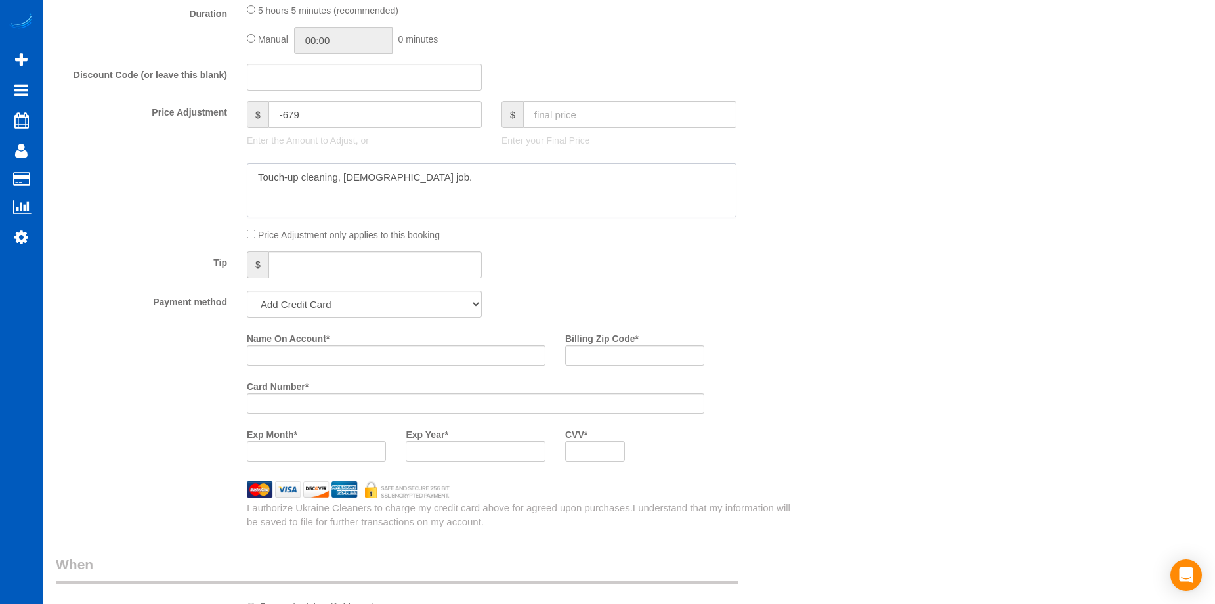
type textarea "Touch-up cleaning, hourly job."
click at [440, 302] on select "Add Credit Card Cash Check Paypal" at bounding box center [364, 304] width 235 height 27
select select "string:cash"
click at [247, 291] on select "Add Credit Card Cash Check Paypal" at bounding box center [364, 304] width 235 height 27
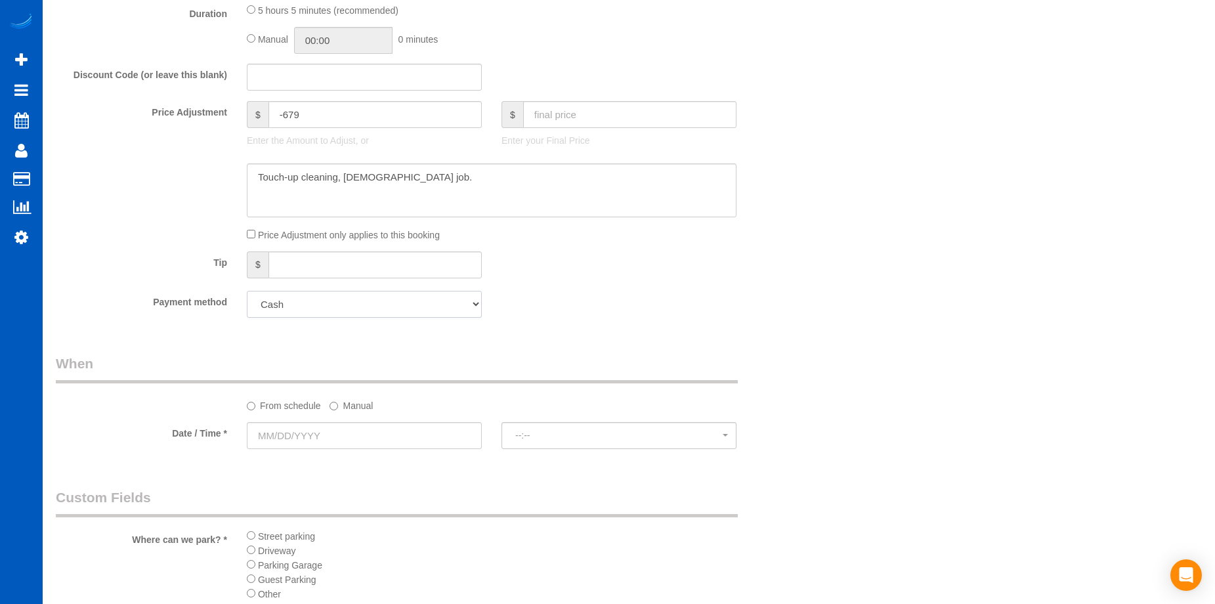
scroll to position [1313, 0]
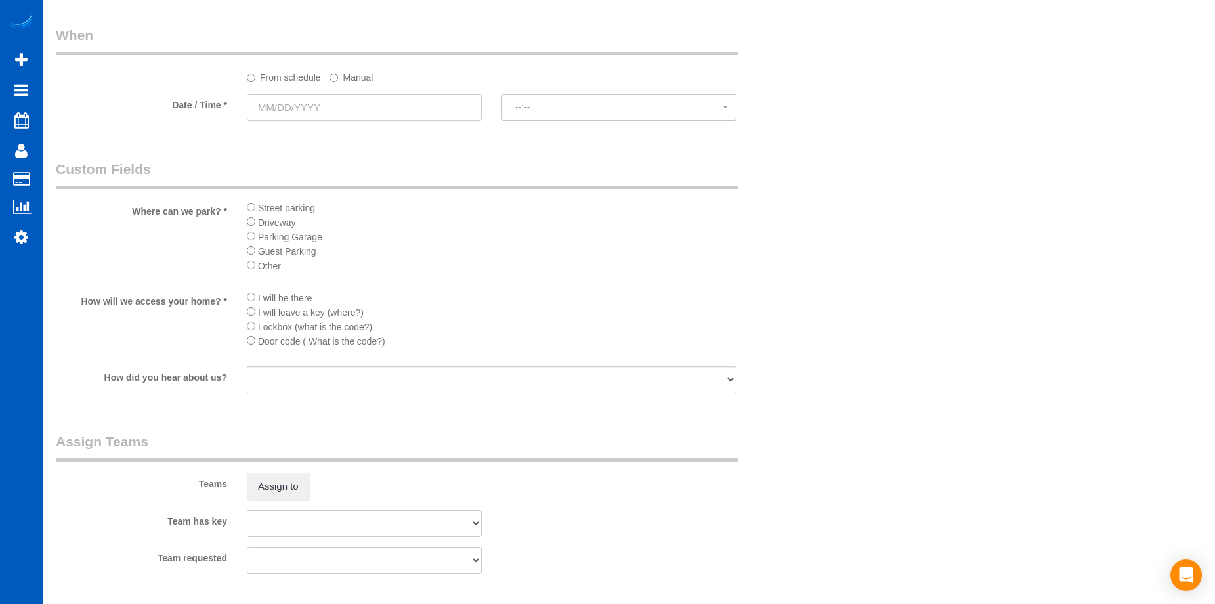
click at [415, 112] on input "text" at bounding box center [364, 107] width 235 height 27
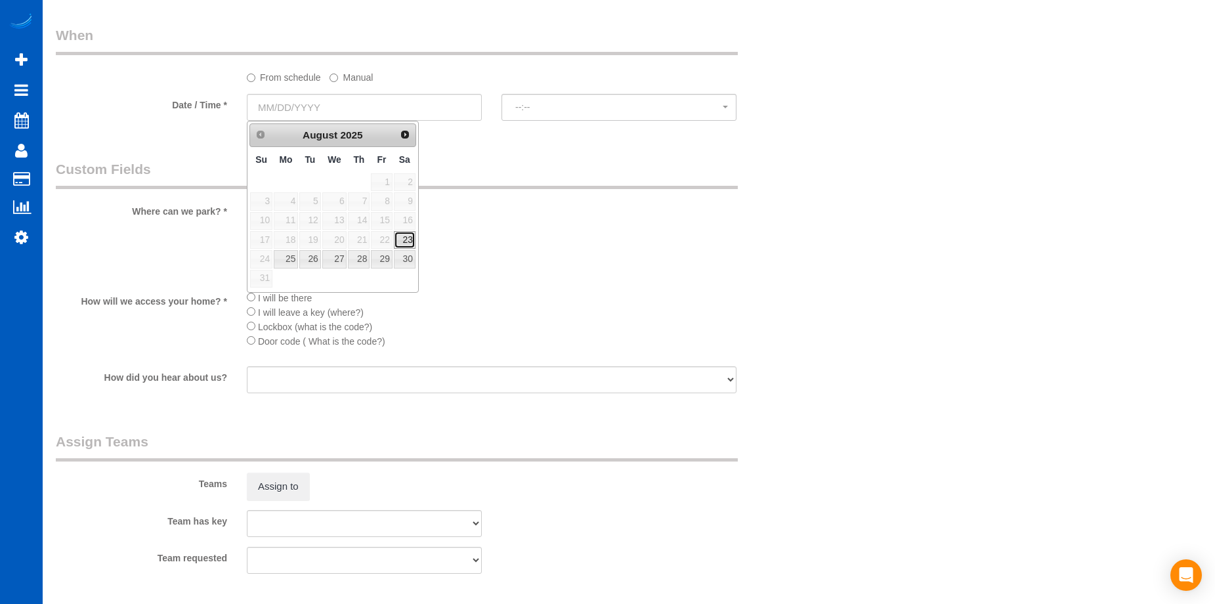
click at [404, 242] on link "23" at bounding box center [405, 240] width 22 height 18
type input "08/23/2025"
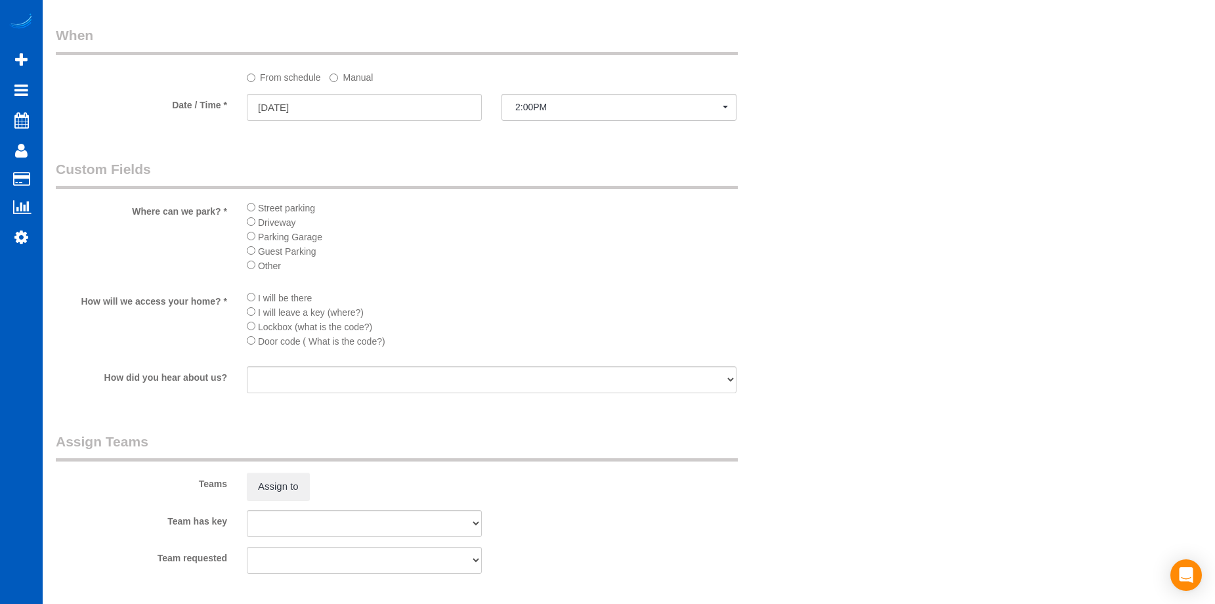
select select "spot88"
click at [251, 331] on li "Lockbox (what is the code?)" at bounding box center [492, 326] width 490 height 14
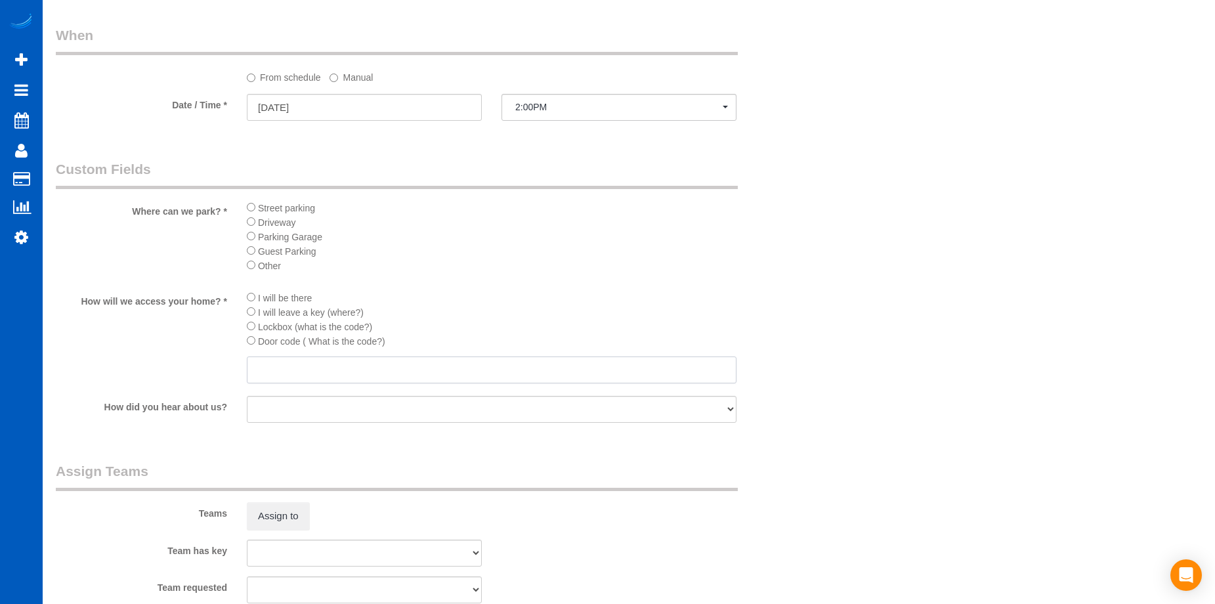
click at [356, 377] on input "text" at bounding box center [492, 369] width 490 height 27
paste input "4590"
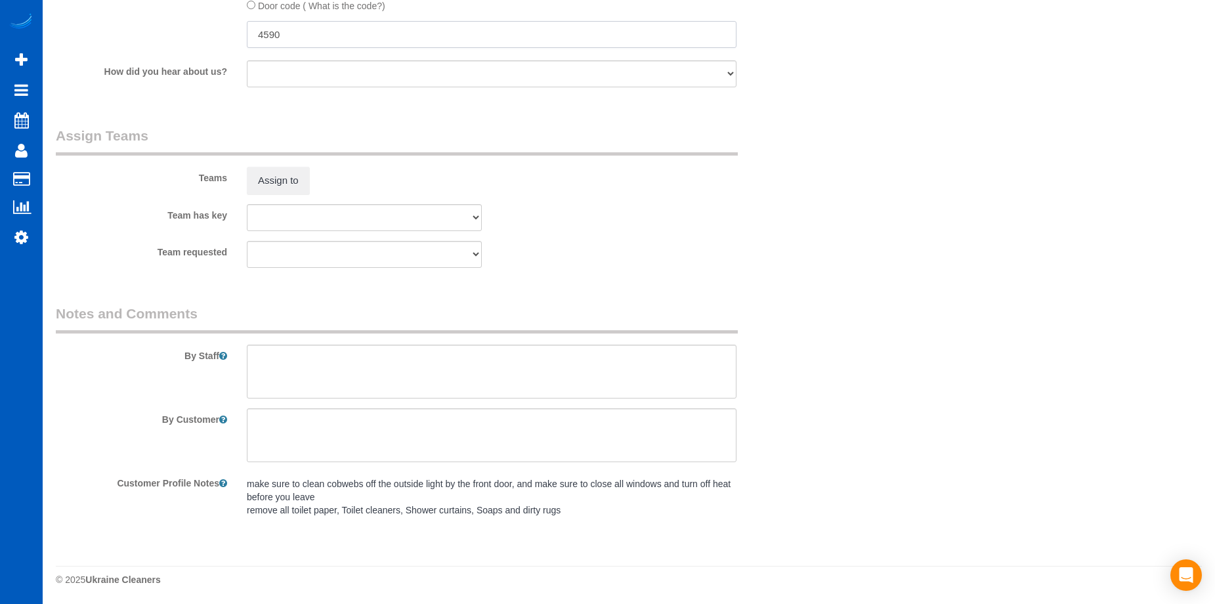
scroll to position [1650, 0]
type input "4590"
click at [397, 387] on textarea at bounding box center [492, 370] width 490 height 54
type textarea "t"
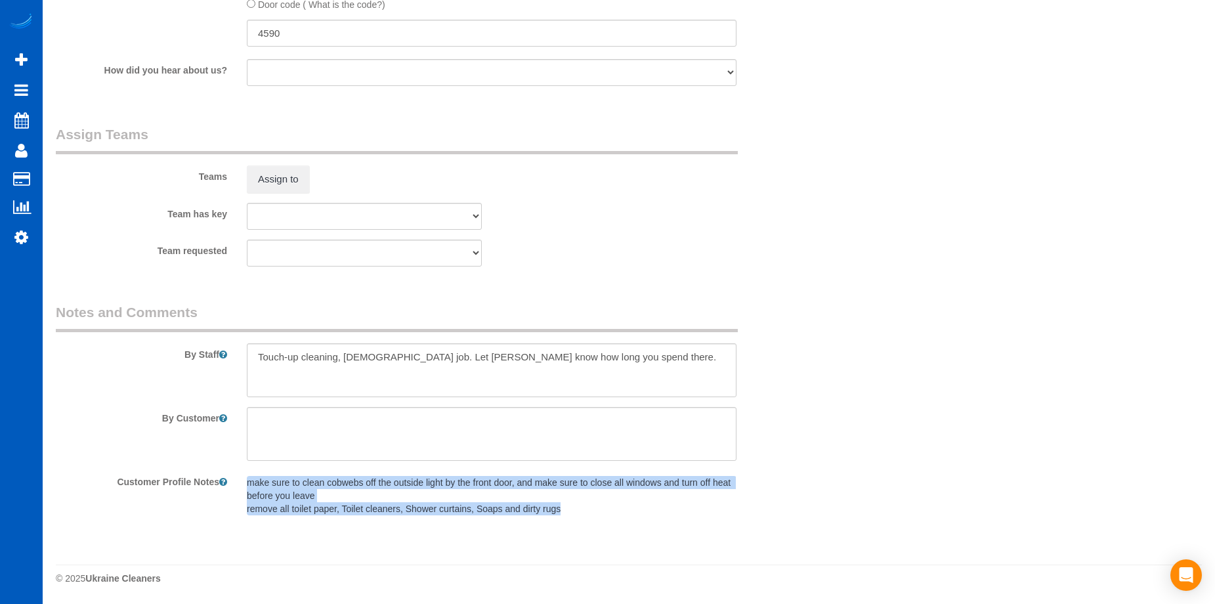
drag, startPoint x: 247, startPoint y: 482, endPoint x: 582, endPoint y: 506, distance: 335.6
click at [582, 506] on pre "make sure to clean cobwebs off the outside light by the front door, and make su…" at bounding box center [492, 495] width 490 height 39
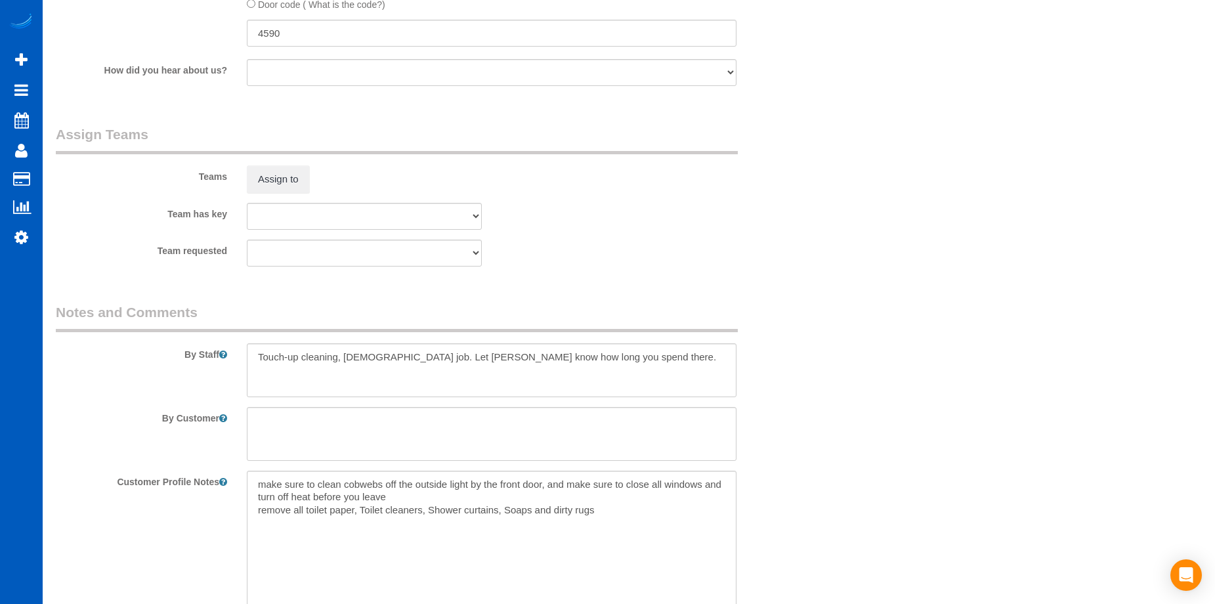
copy pre "make sure to clean cobwebs off the outside light by the front door, and make su…"
click at [476, 388] on textarea at bounding box center [492, 370] width 490 height 54
paste textarea "4590"
click at [586, 510] on textarea "make sure to clean cobwebs off the outside light by the front door, and make su…" at bounding box center [492, 543] width 490 height 145
drag, startPoint x: 615, startPoint y: 508, endPoint x: 261, endPoint y: 482, distance: 355.4
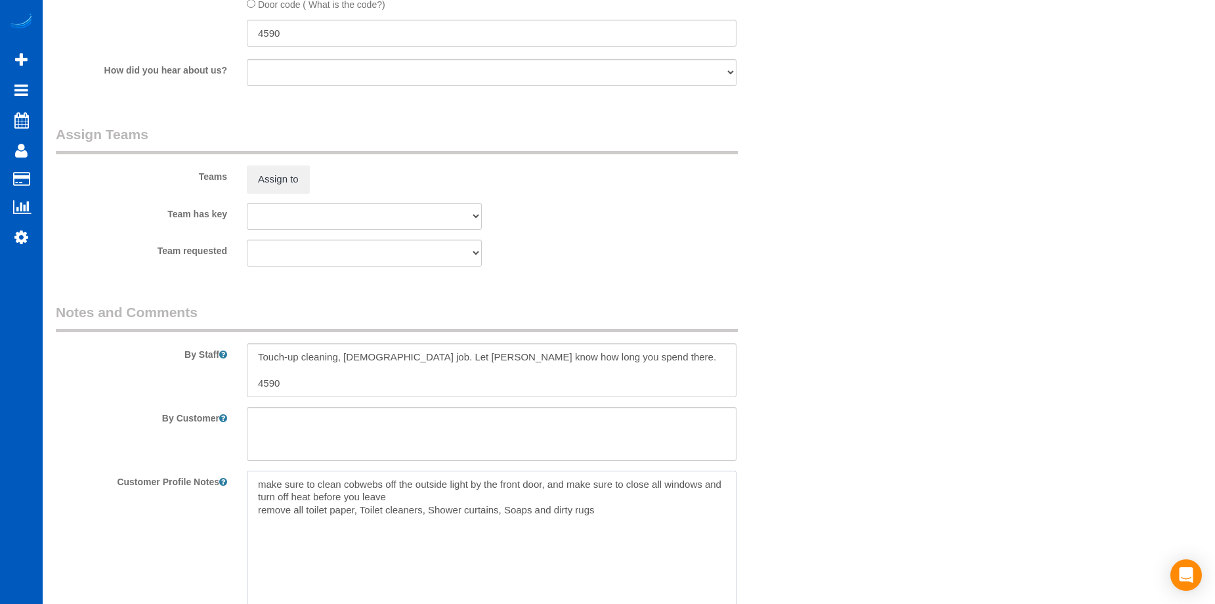
click at [261, 482] on textarea "make sure to clean cobwebs off the outside light by the front door, and make su…" at bounding box center [492, 543] width 490 height 145
click at [317, 430] on textarea at bounding box center [492, 434] width 490 height 54
drag, startPoint x: 295, startPoint y: 381, endPoint x: 249, endPoint y: 382, distance: 46.0
click at [249, 382] on textarea at bounding box center [492, 370] width 490 height 54
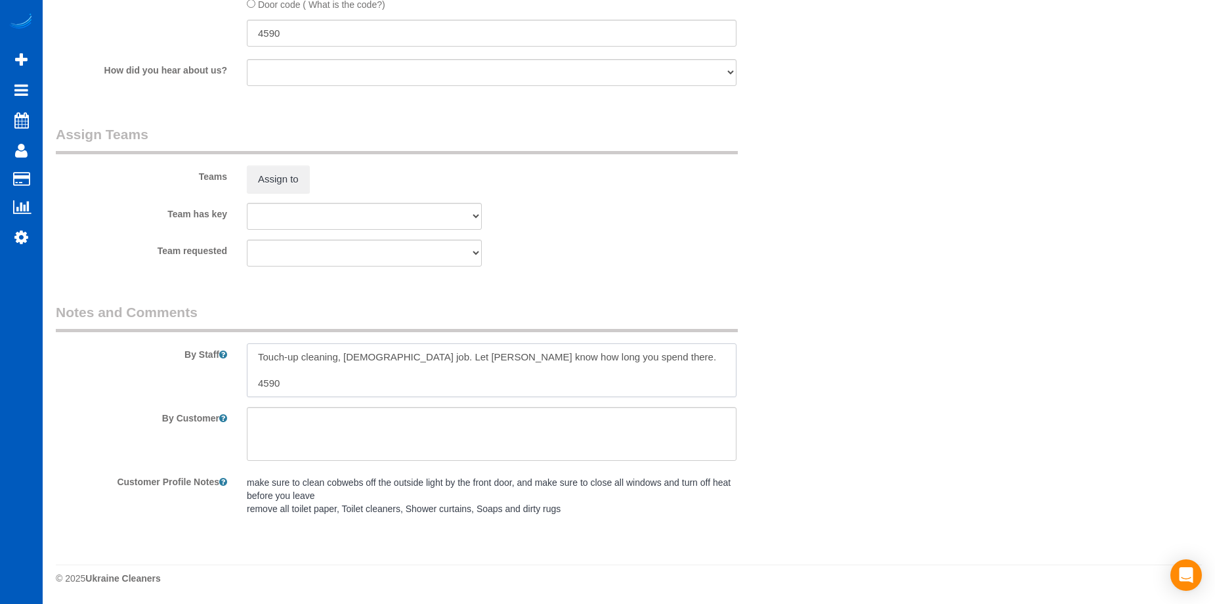
paste textarea "make sure to clean cobwebs off the outside light by the front door, and make su…"
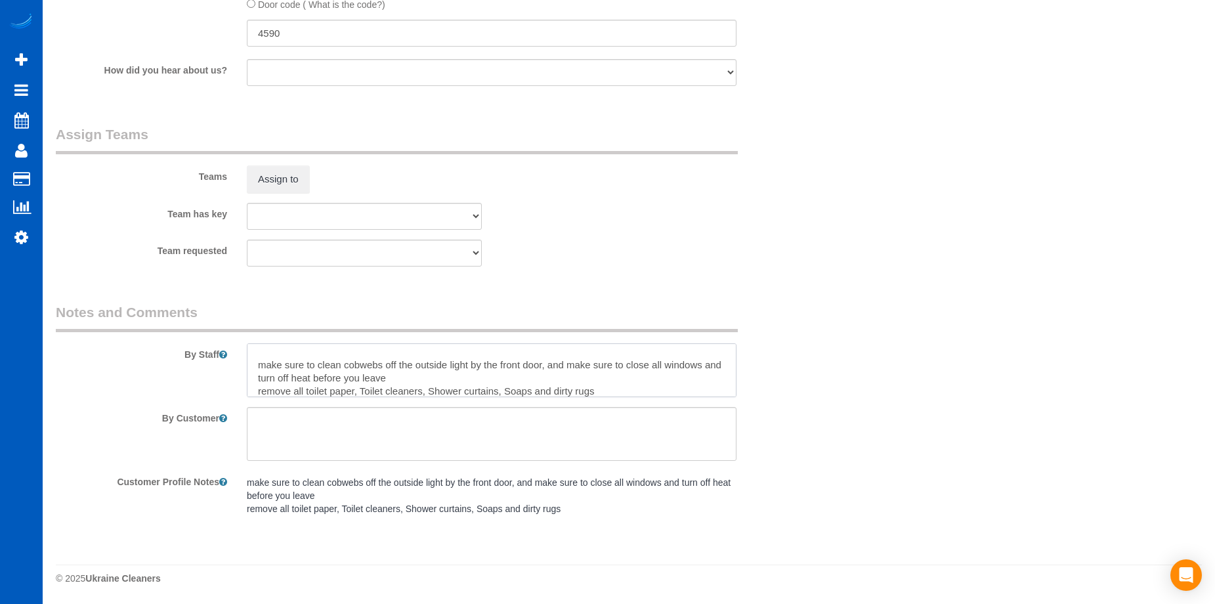
click at [263, 360] on textarea at bounding box center [492, 370] width 490 height 54
click at [427, 377] on textarea at bounding box center [492, 370] width 490 height 54
drag, startPoint x: 261, startPoint y: 388, endPoint x: 273, endPoint y: 369, distance: 22.4
click at [261, 387] on textarea at bounding box center [492, 370] width 490 height 54
click at [367, 383] on textarea at bounding box center [492, 370] width 490 height 54
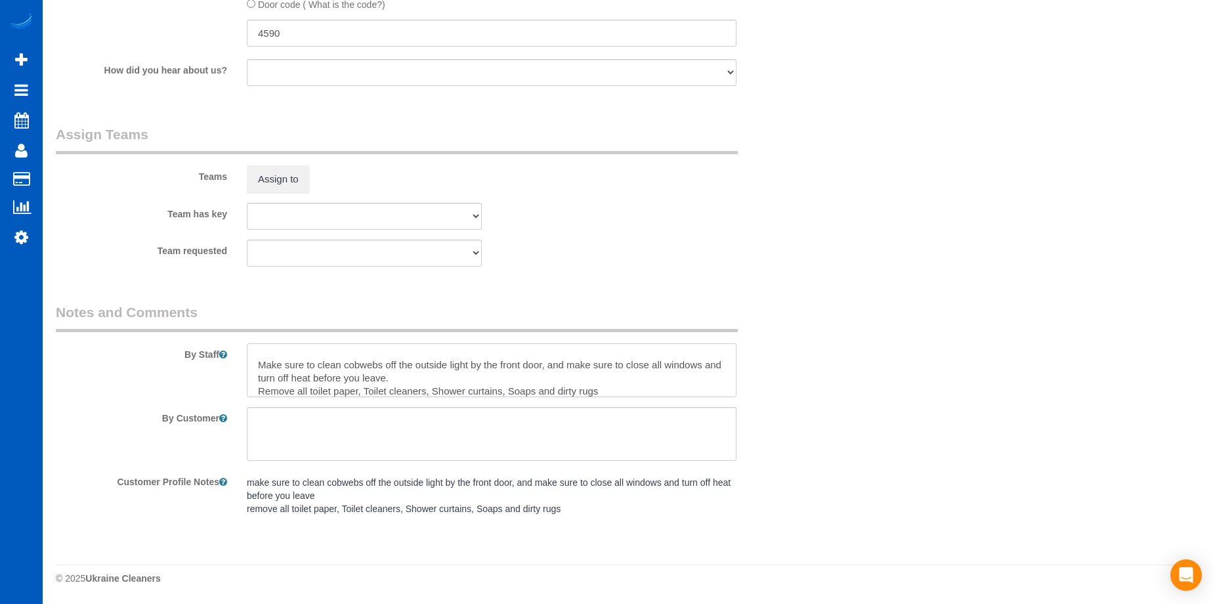
click at [367, 385] on textarea at bounding box center [492, 370] width 490 height 54
click at [433, 388] on textarea at bounding box center [492, 370] width 490 height 54
click at [511, 391] on textarea at bounding box center [492, 370] width 490 height 54
click at [603, 390] on textarea at bounding box center [492, 370] width 490 height 54
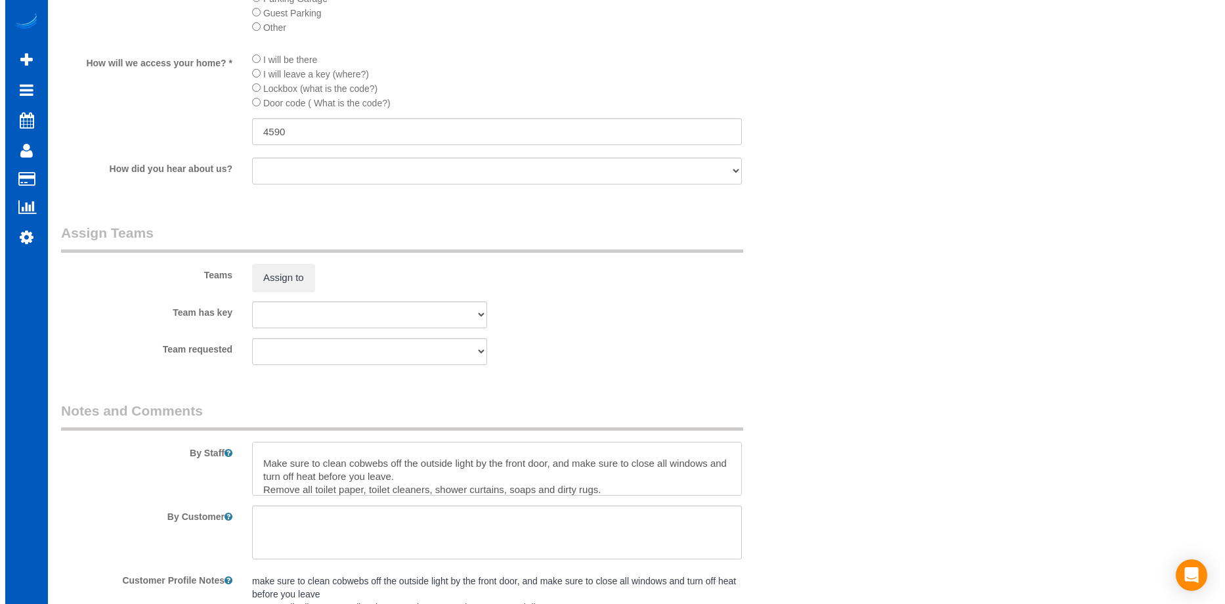
scroll to position [1387, 0]
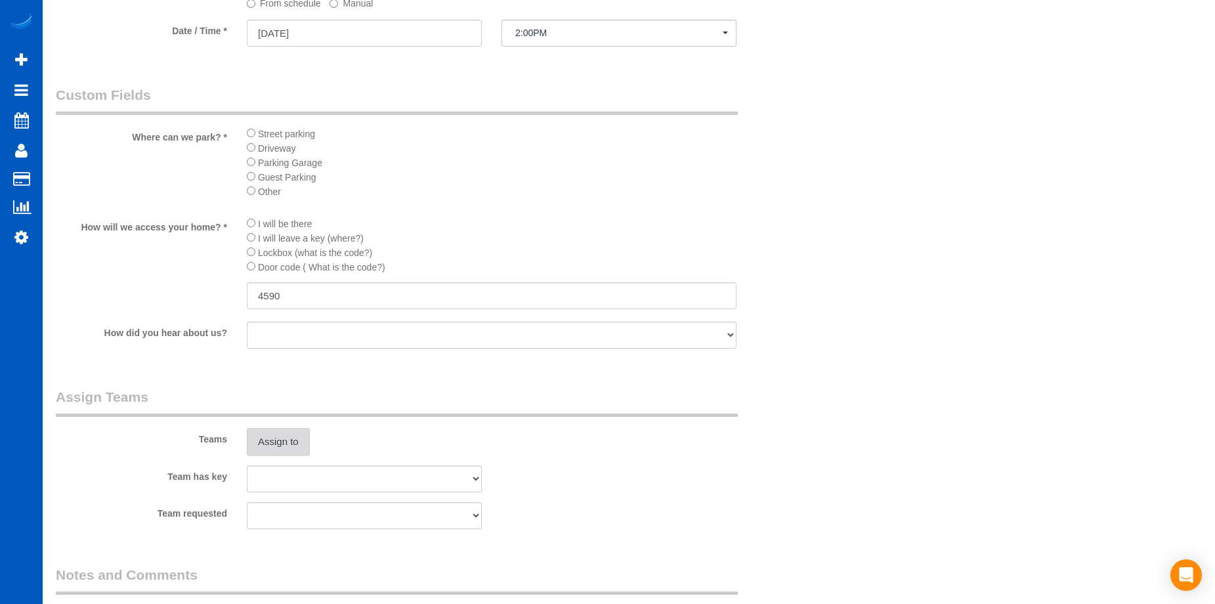
type textarea "Touch-up cleaning, hourly job. Let Anna know how long you spend there. Make sur…"
click at [297, 440] on button "Assign to" at bounding box center [278, 442] width 63 height 28
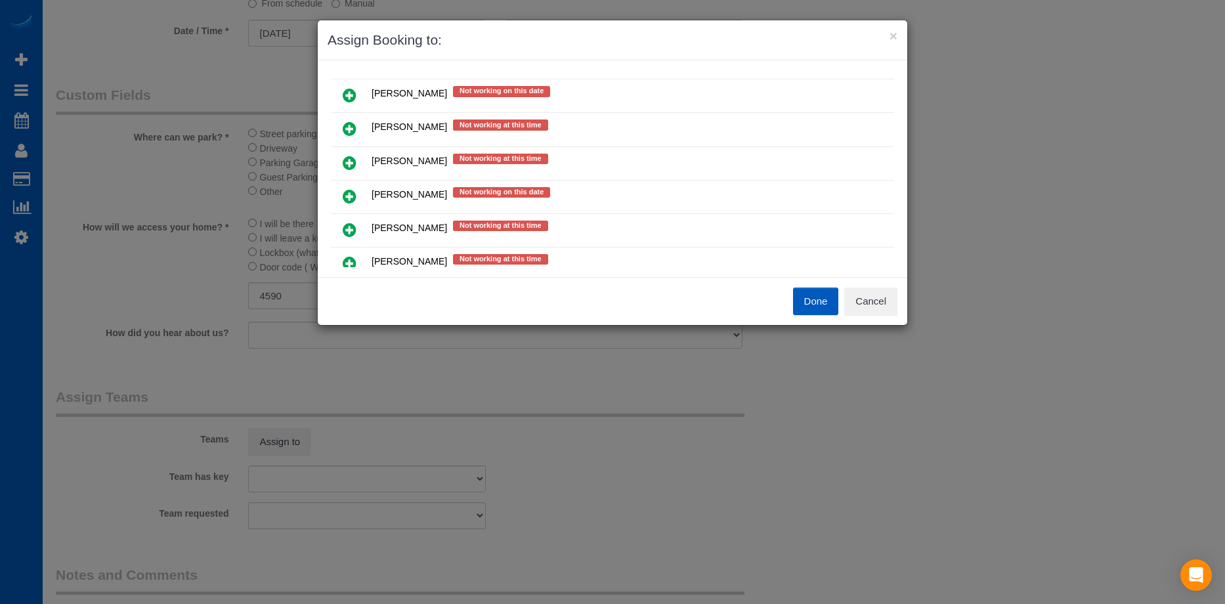
scroll to position [0, 0]
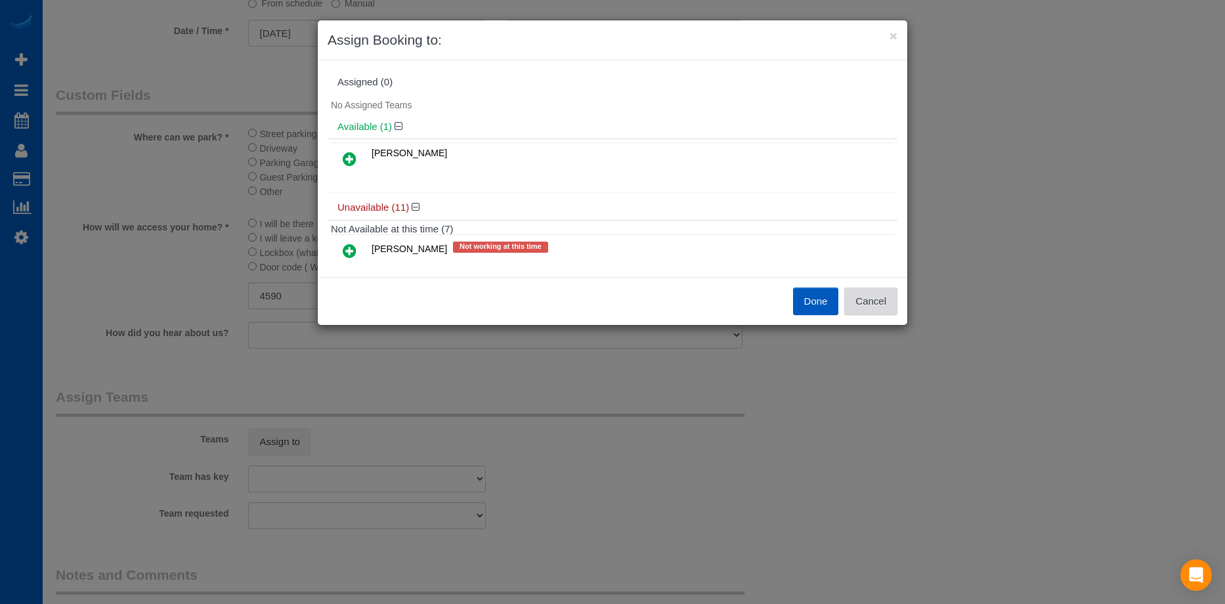
click at [882, 301] on button "Cancel" at bounding box center [870, 302] width 53 height 28
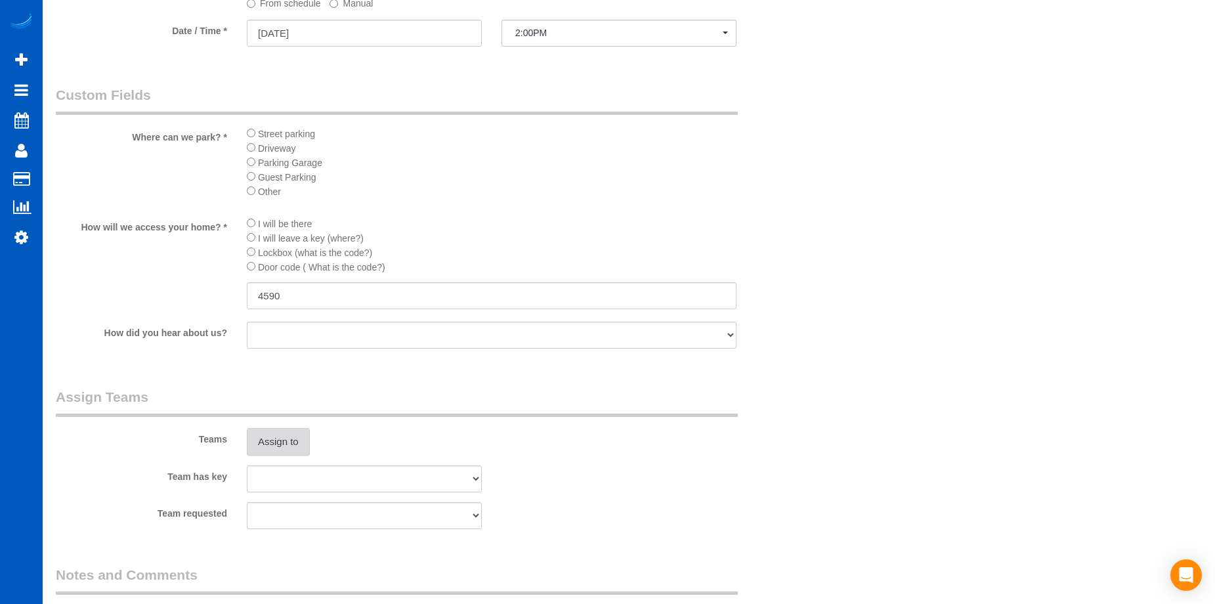
click at [258, 441] on button "Assign to" at bounding box center [278, 442] width 63 height 28
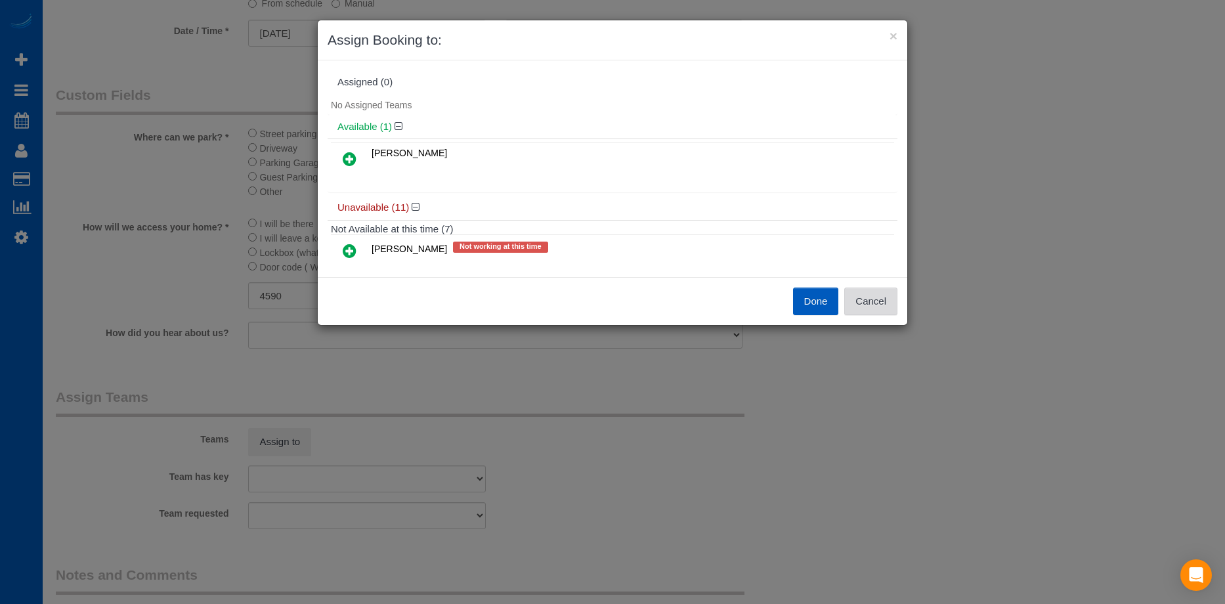
click at [875, 304] on button "Cancel" at bounding box center [870, 302] width 53 height 28
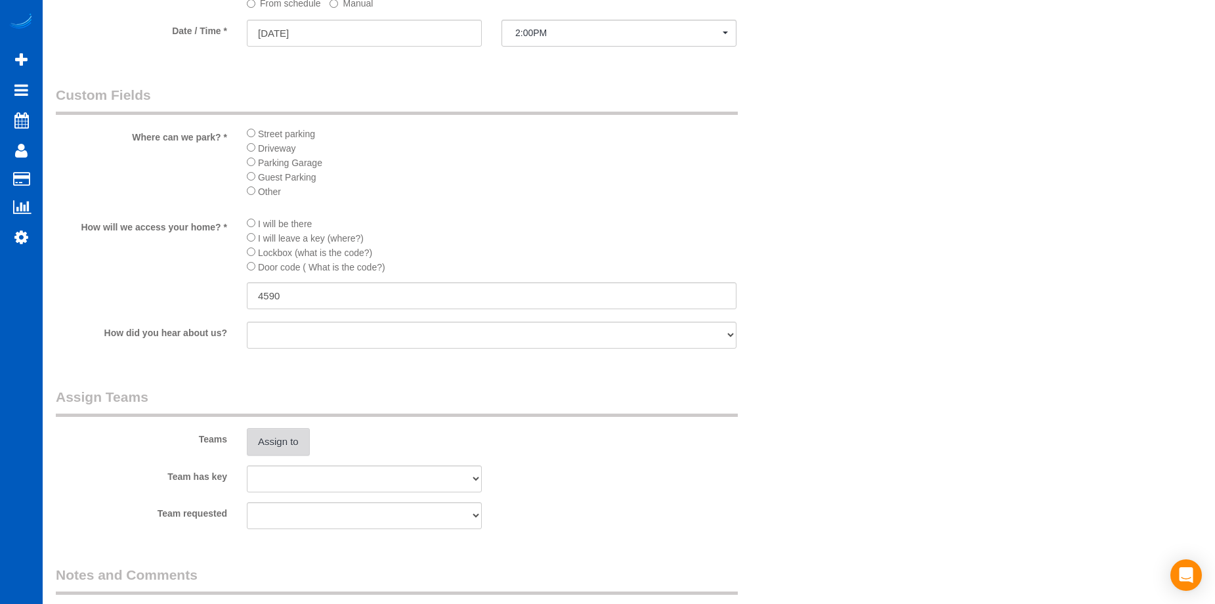
click at [287, 432] on button "Assign to" at bounding box center [278, 442] width 63 height 28
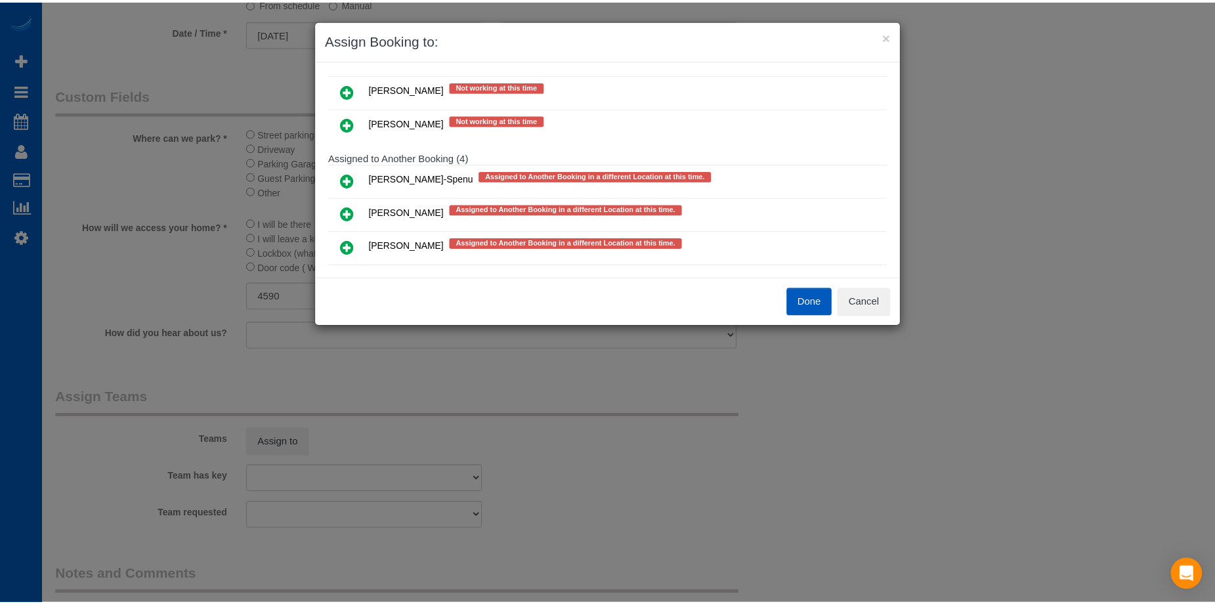
scroll to position [386, 0]
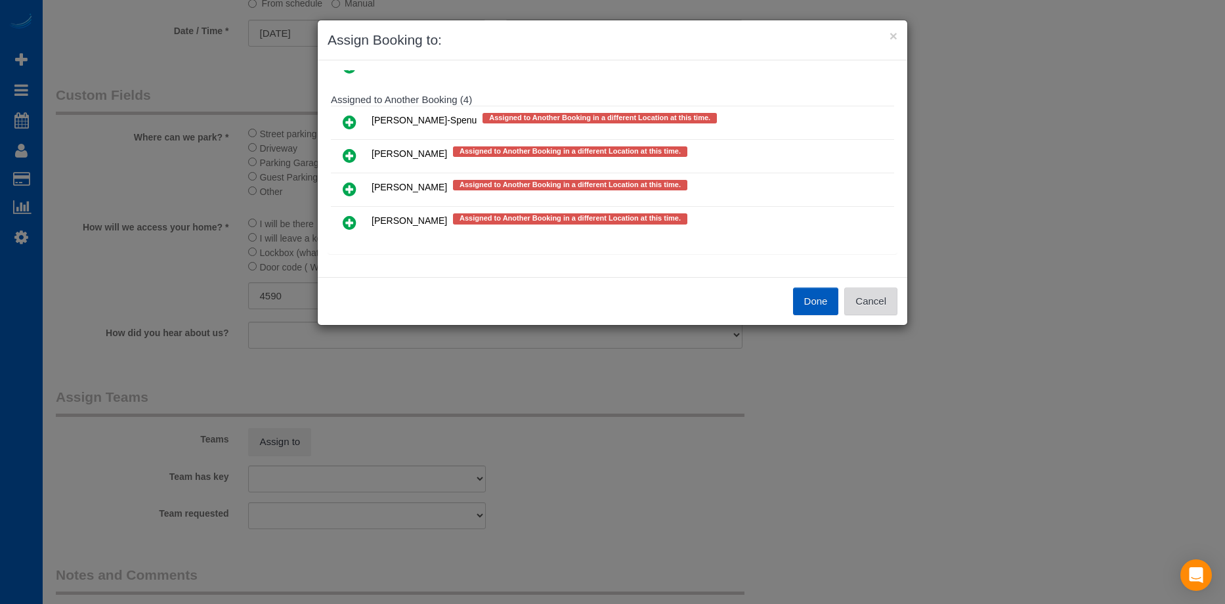
click at [893, 309] on button "Cancel" at bounding box center [870, 302] width 53 height 28
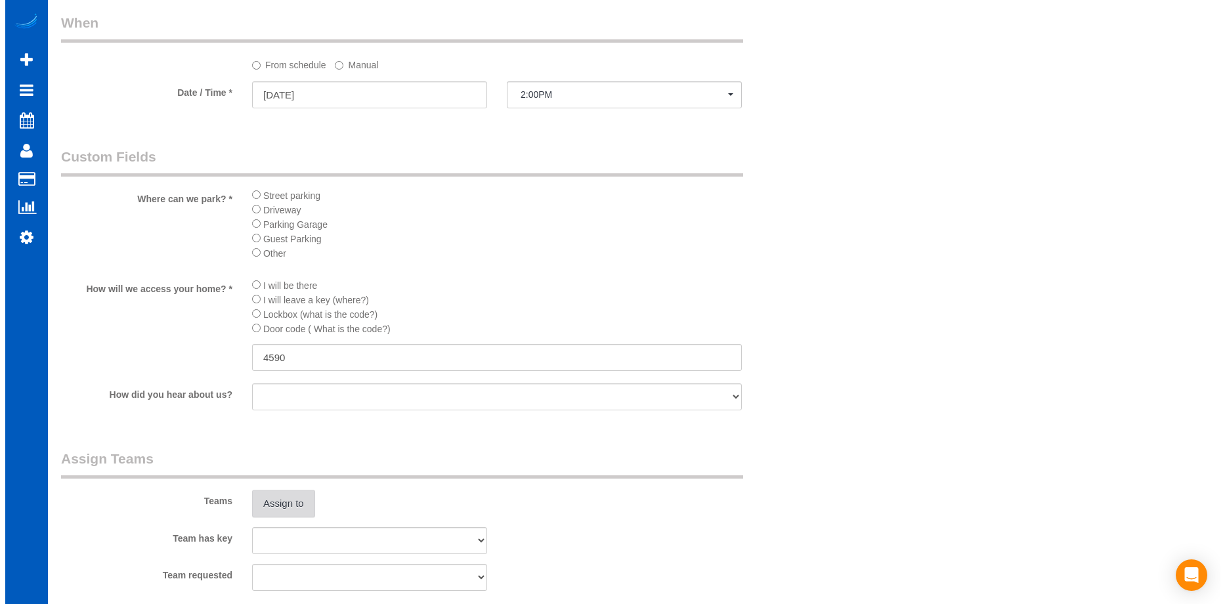
scroll to position [1321, 0]
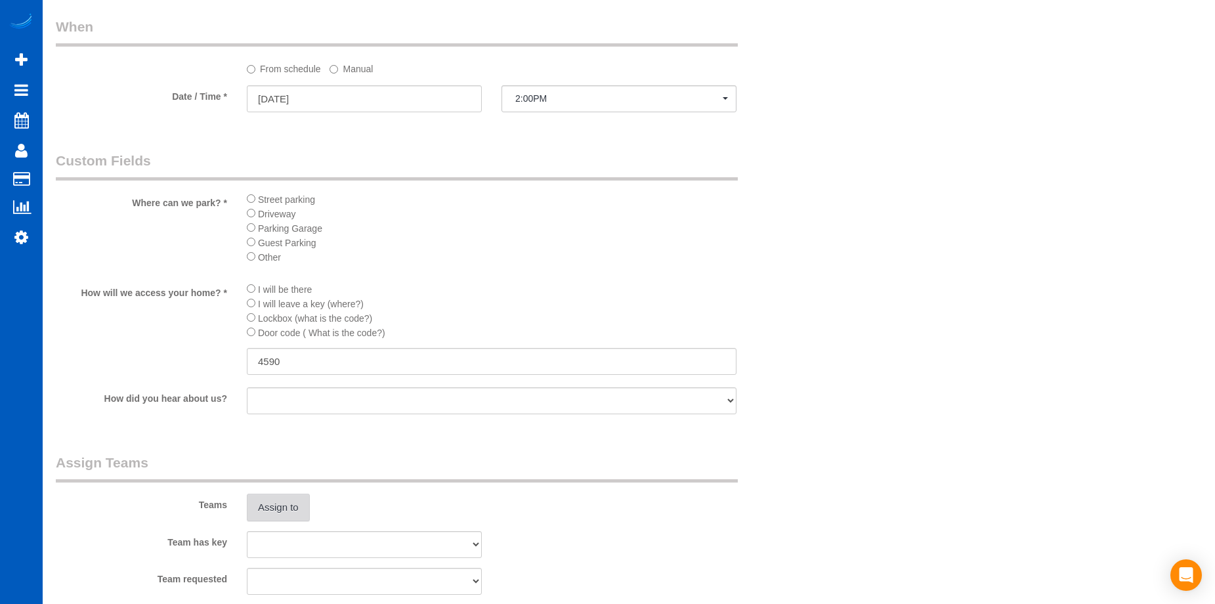
click at [275, 506] on button "Assign to" at bounding box center [278, 508] width 63 height 28
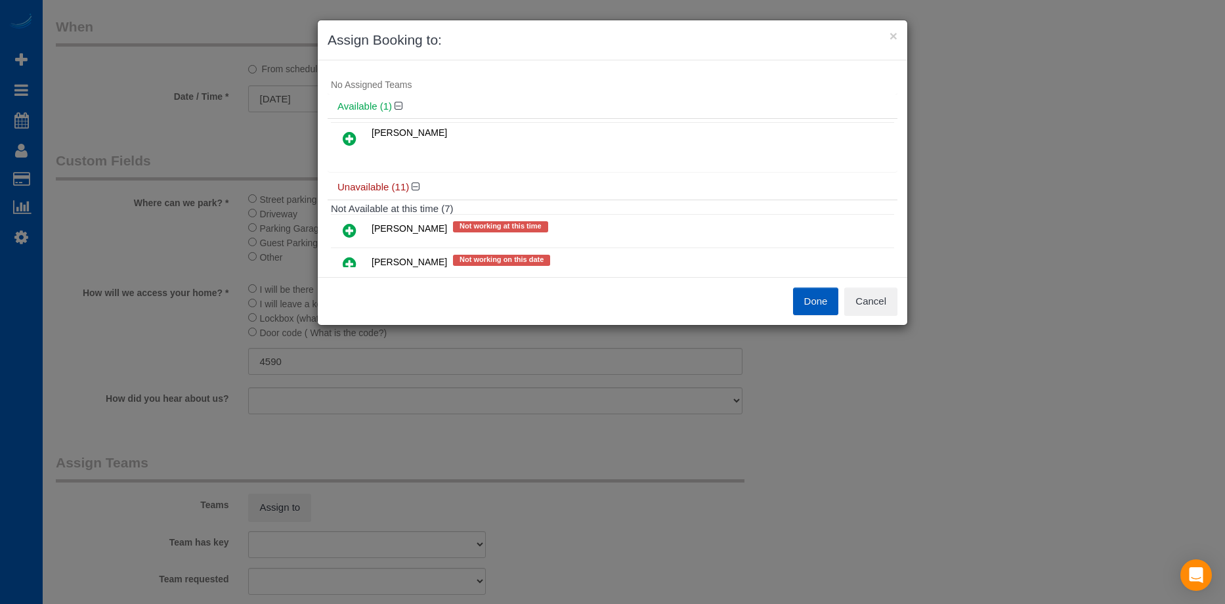
scroll to position [0, 0]
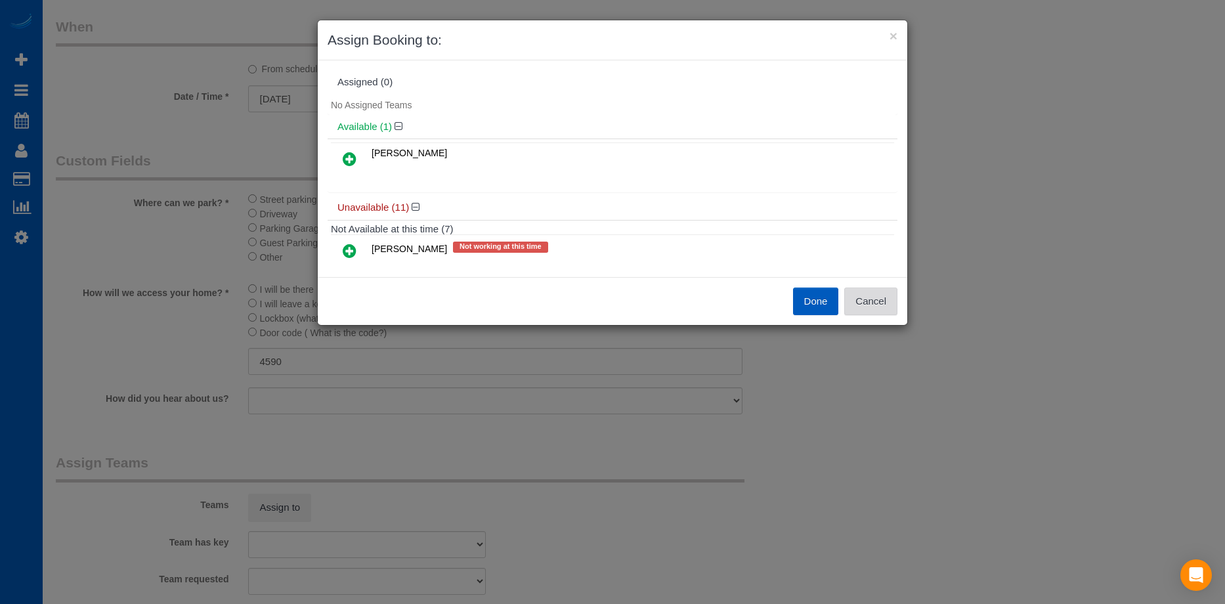
click at [886, 303] on button "Cancel" at bounding box center [870, 302] width 53 height 28
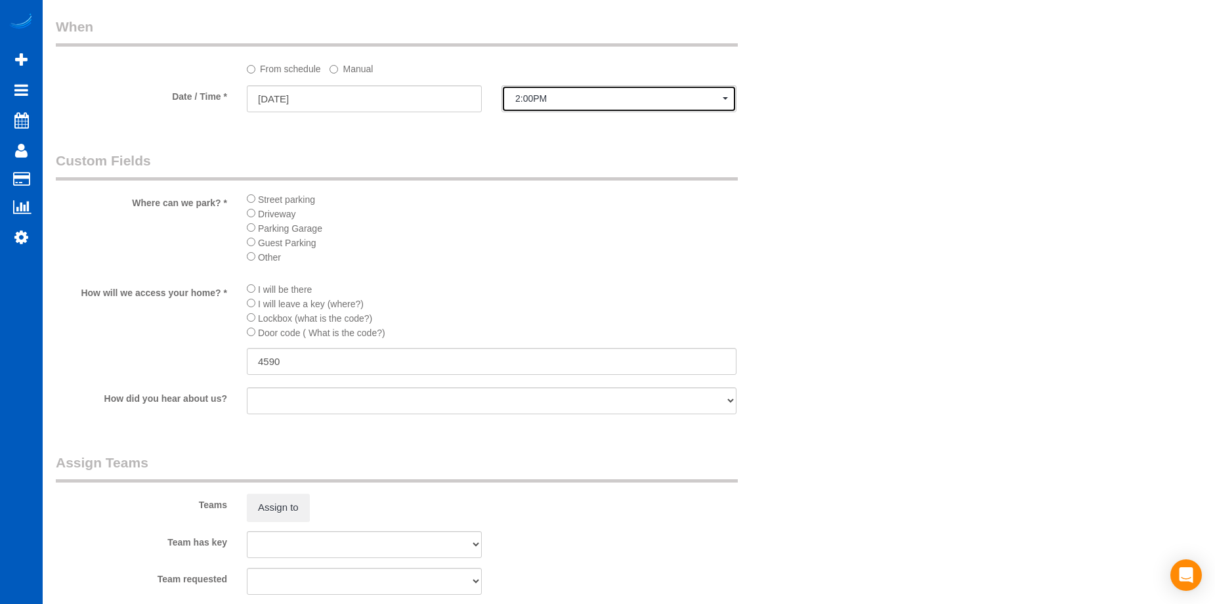
click at [675, 104] on span "2:00PM" at bounding box center [618, 98] width 207 height 11
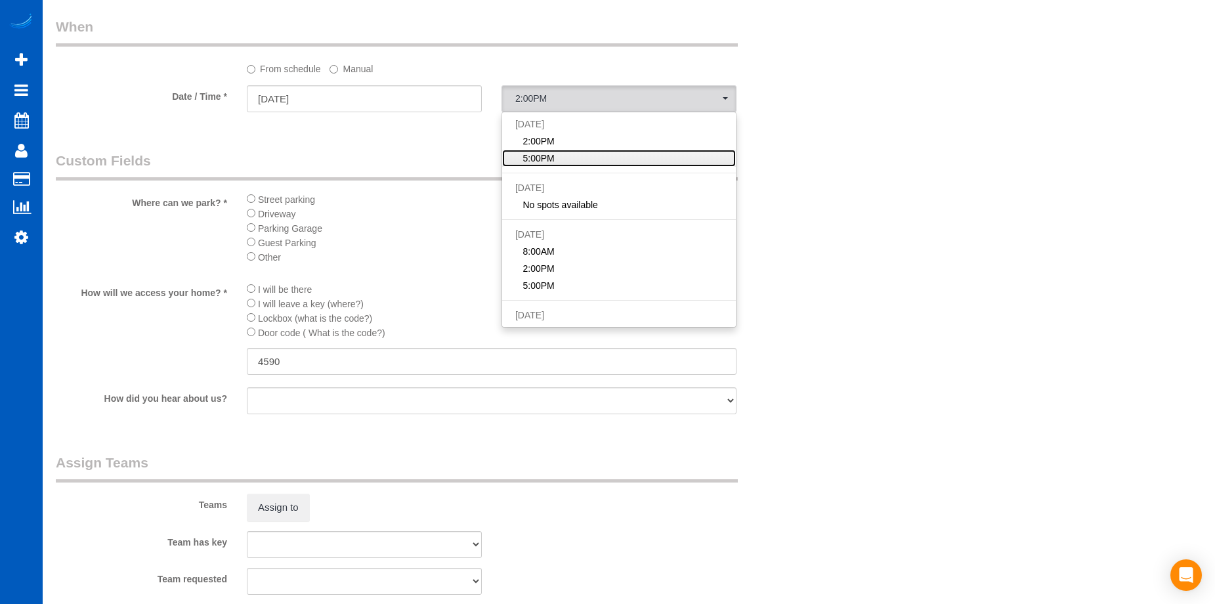
click at [625, 154] on link "5:00PM" at bounding box center [619, 158] width 234 height 17
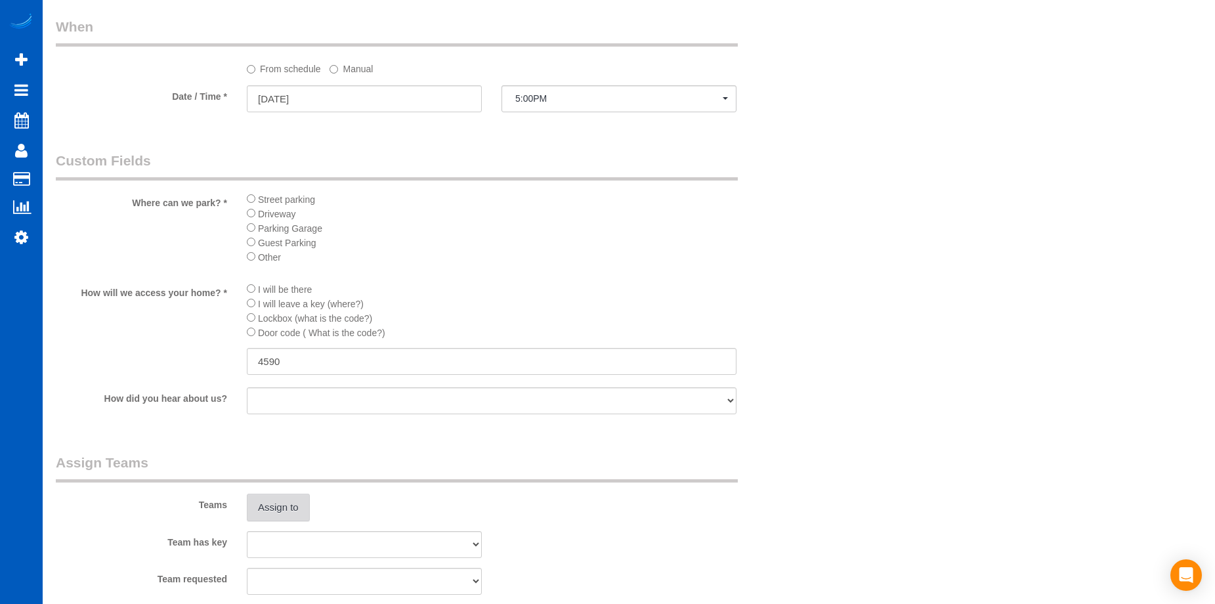
click at [269, 503] on button "Assign to" at bounding box center [278, 508] width 63 height 28
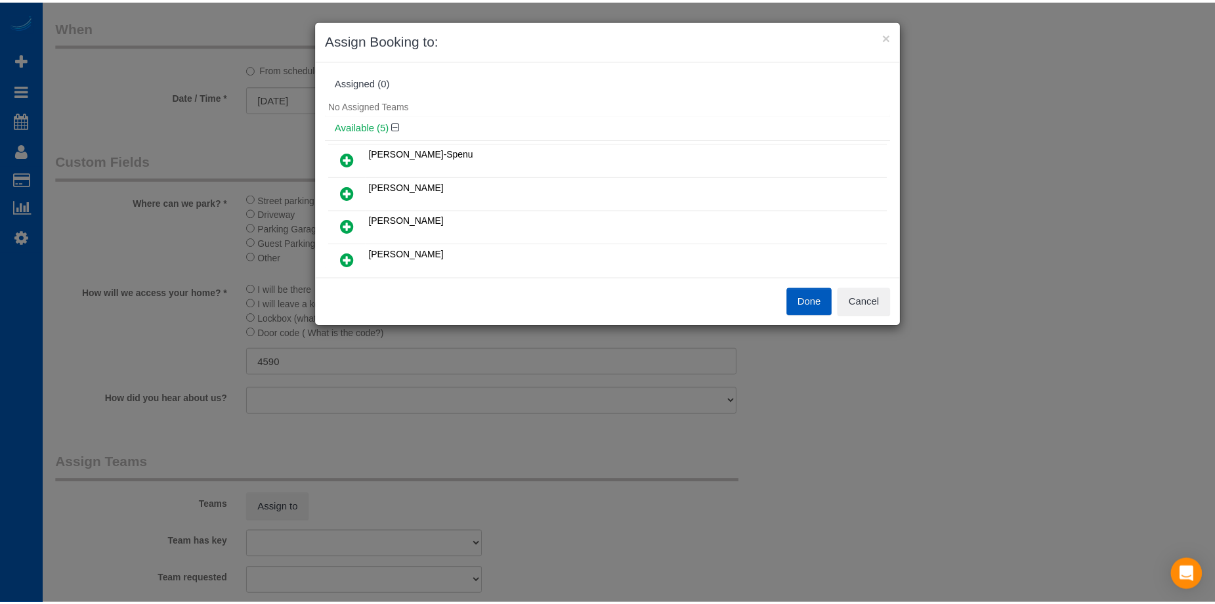
scroll to position [66, 0]
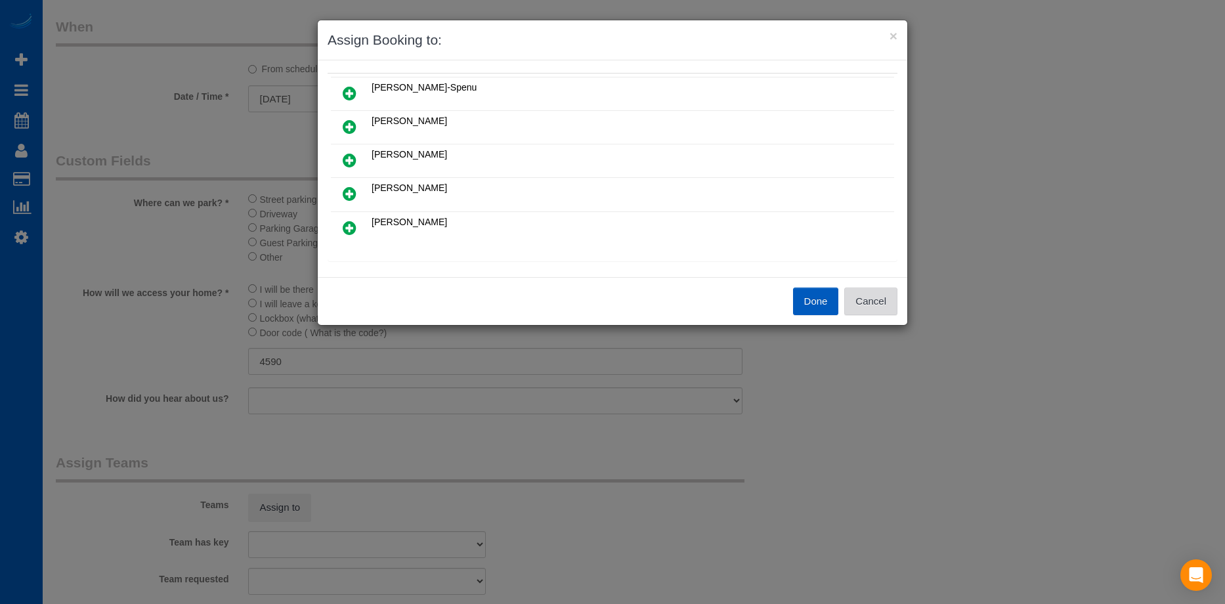
click at [882, 299] on button "Cancel" at bounding box center [870, 302] width 53 height 28
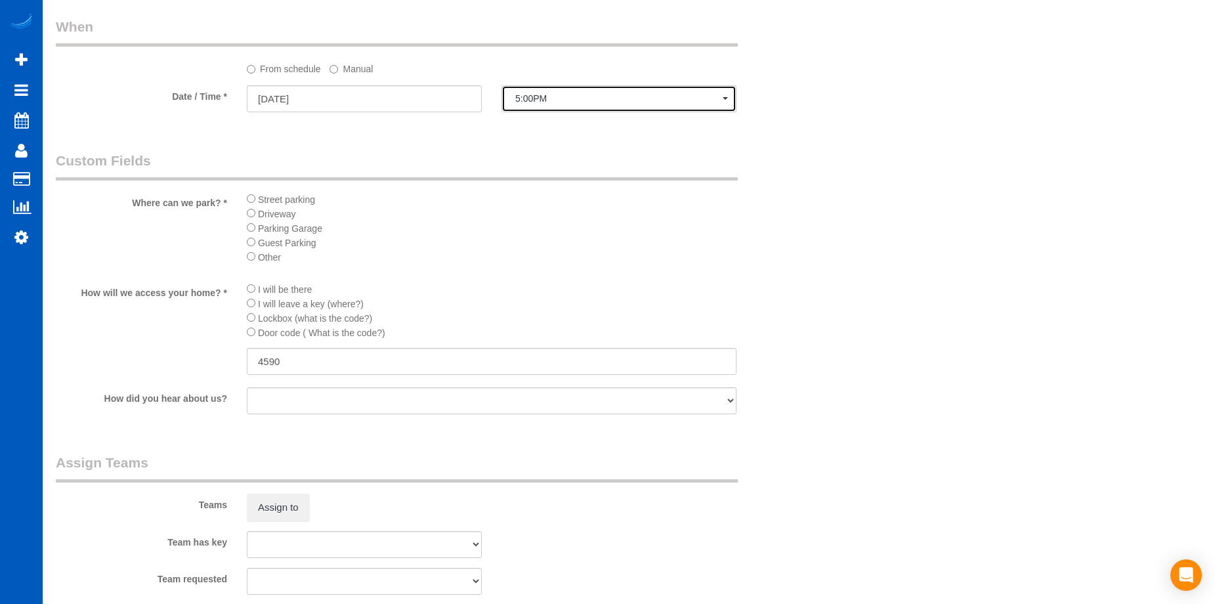
click at [671, 104] on button "5:00PM" at bounding box center [618, 98] width 235 height 27
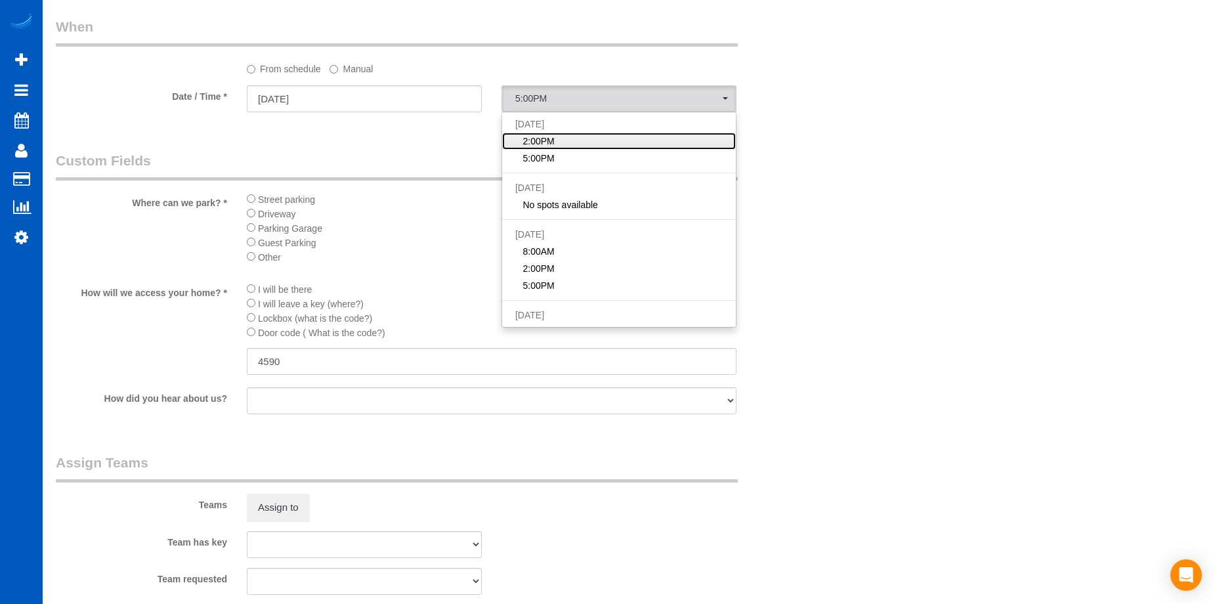
click at [638, 142] on link "2:00PM" at bounding box center [619, 141] width 234 height 17
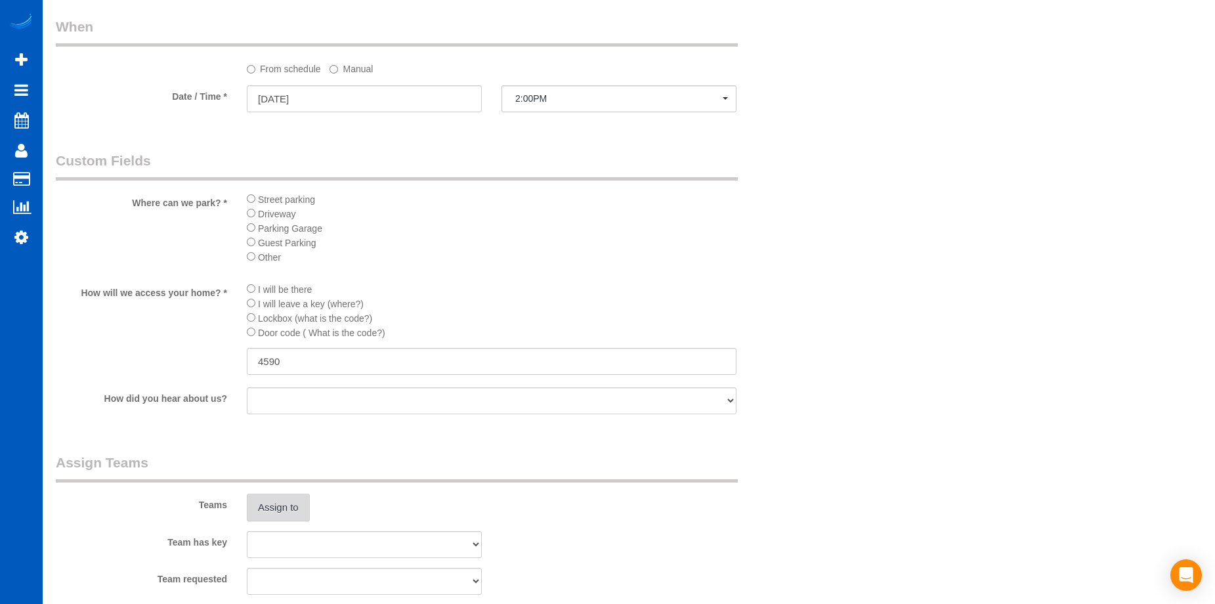
click at [308, 508] on button "Assign to" at bounding box center [278, 508] width 63 height 28
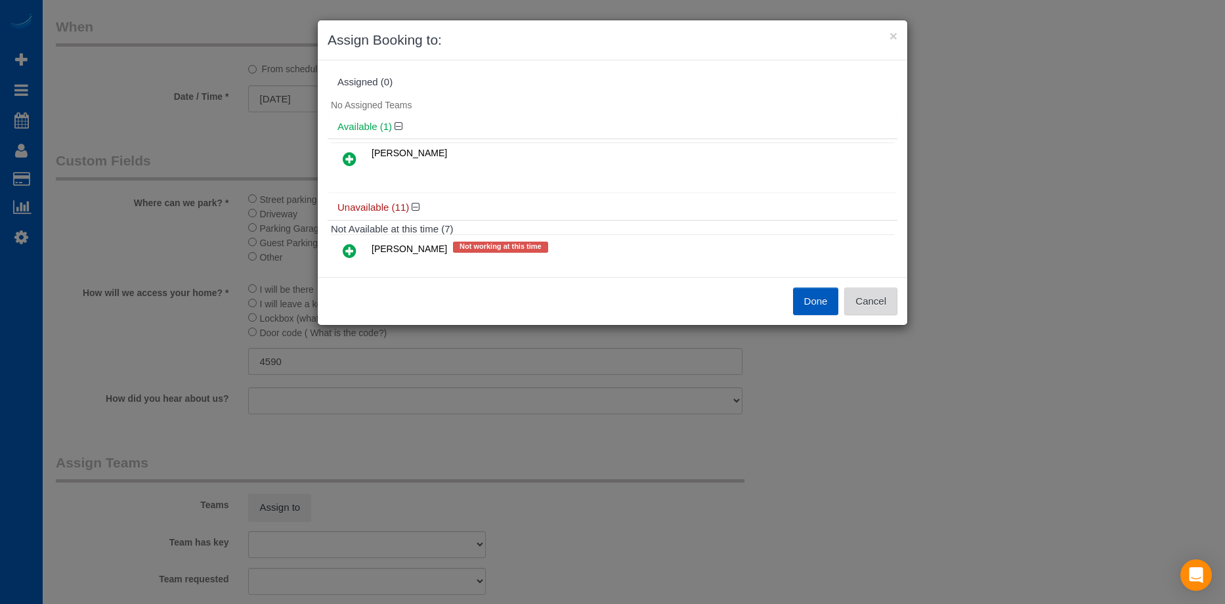
click at [879, 301] on button "Cancel" at bounding box center [870, 302] width 53 height 28
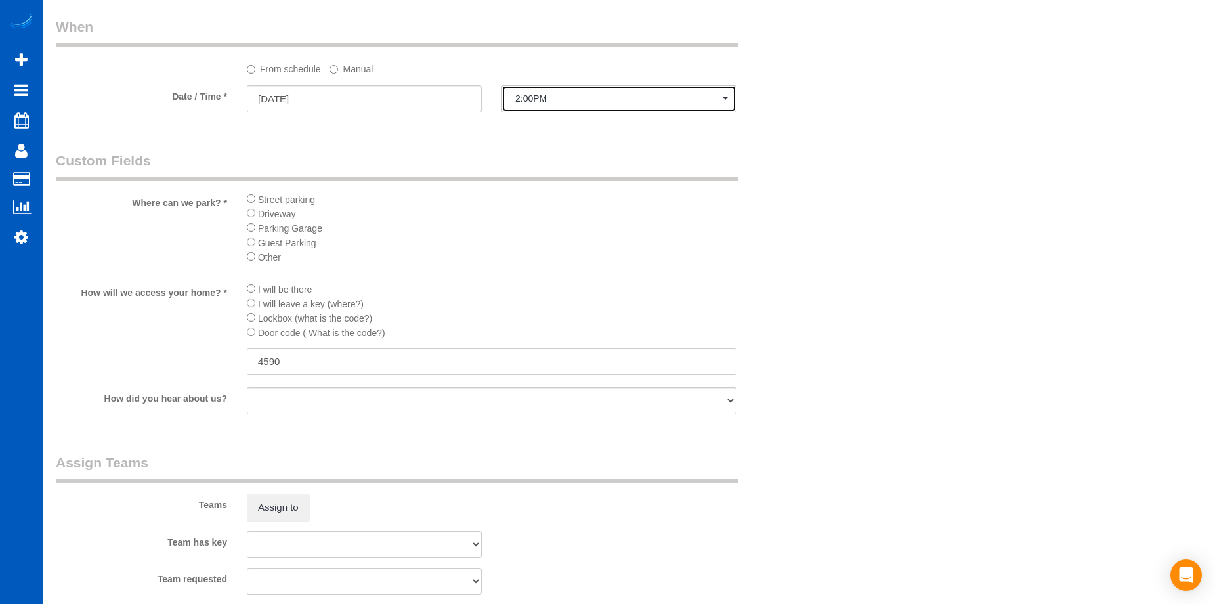
click at [647, 99] on span "2:00PM" at bounding box center [618, 98] width 207 height 11
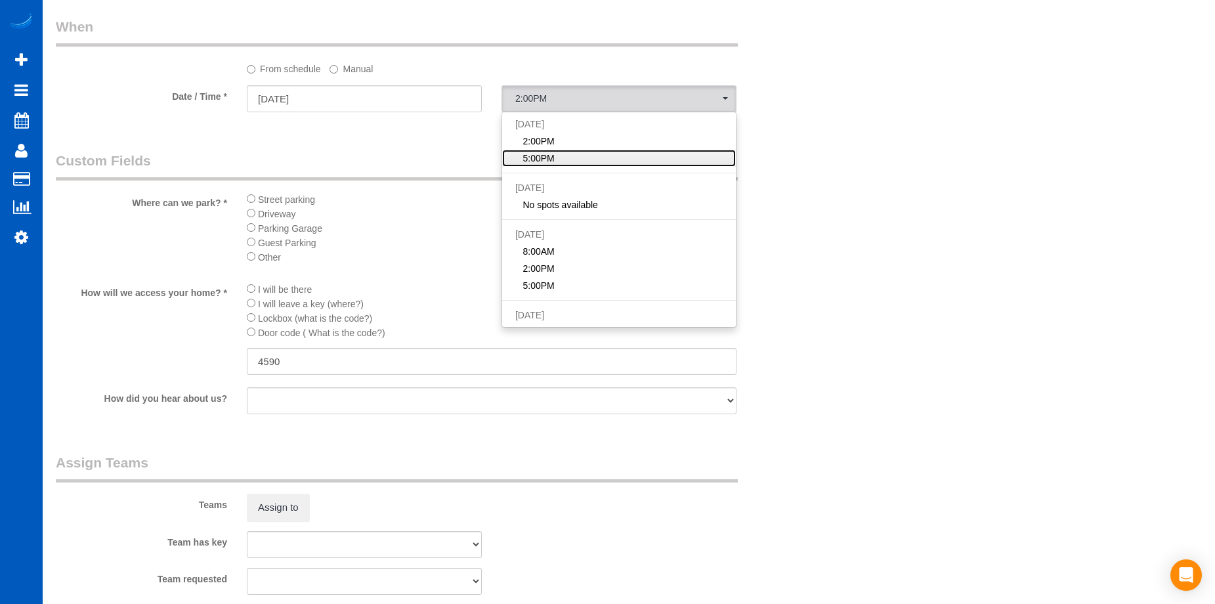
click at [607, 159] on link "5:00PM" at bounding box center [619, 158] width 234 height 17
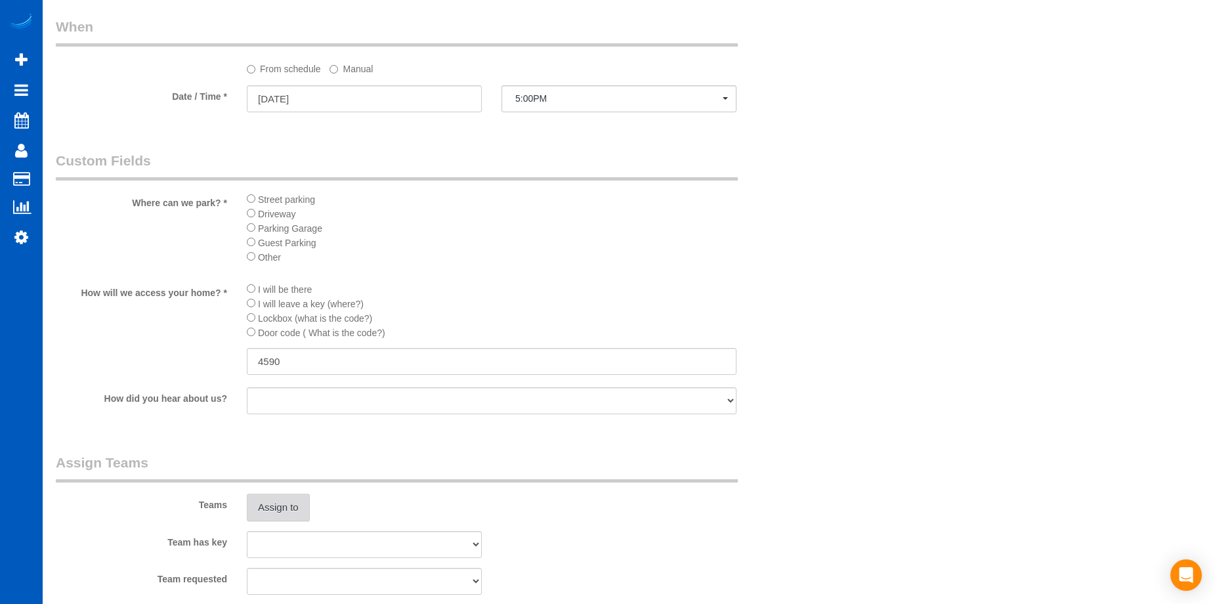
click at [282, 508] on button "Assign to" at bounding box center [278, 508] width 63 height 28
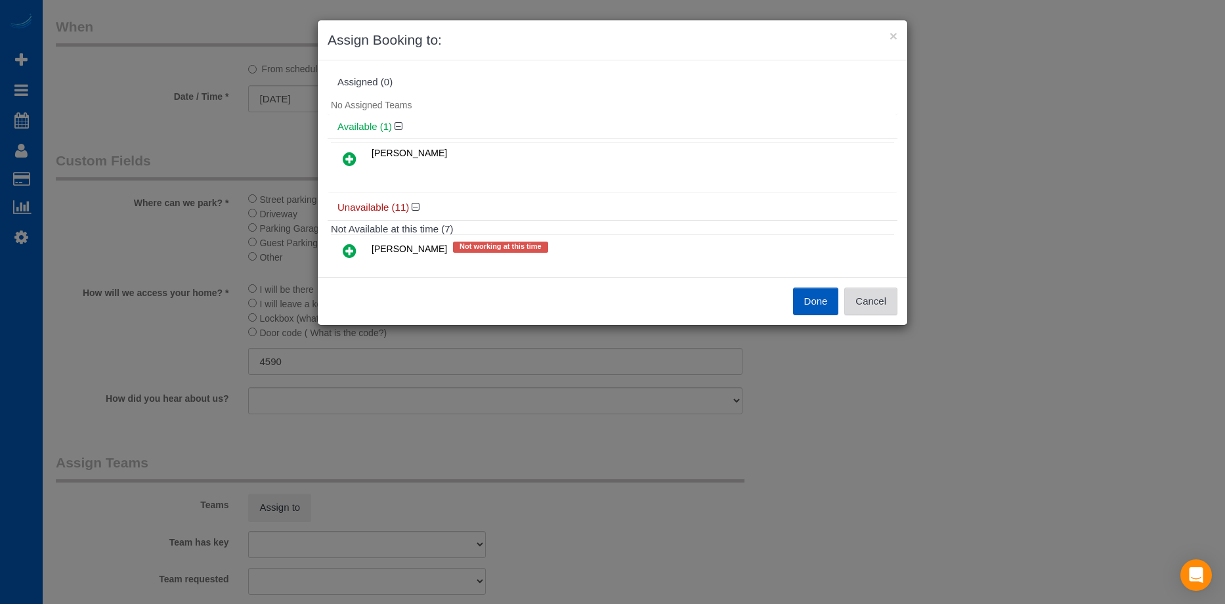
click at [887, 291] on button "Cancel" at bounding box center [870, 302] width 53 height 28
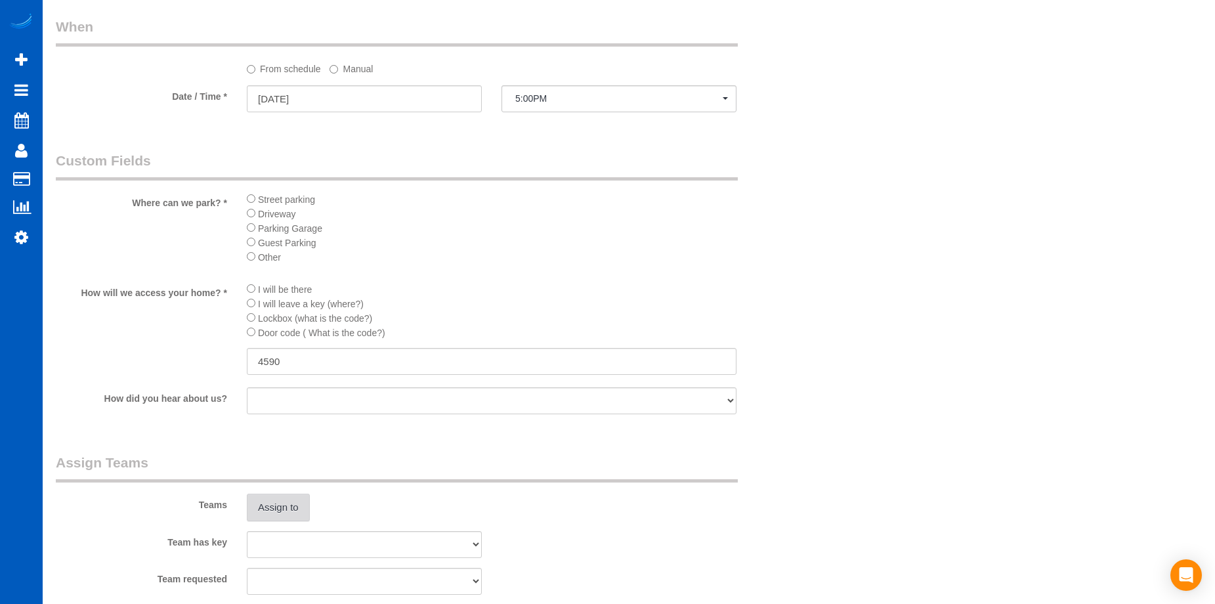
click at [309, 502] on button "Assign to" at bounding box center [278, 508] width 63 height 28
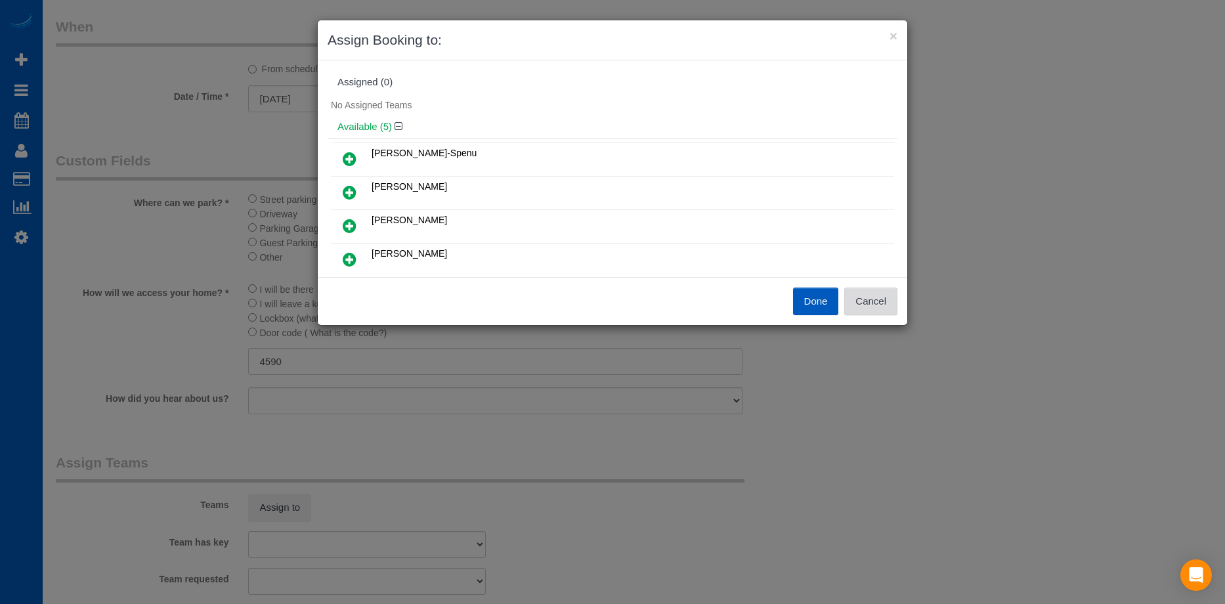
click at [893, 307] on button "Cancel" at bounding box center [870, 302] width 53 height 28
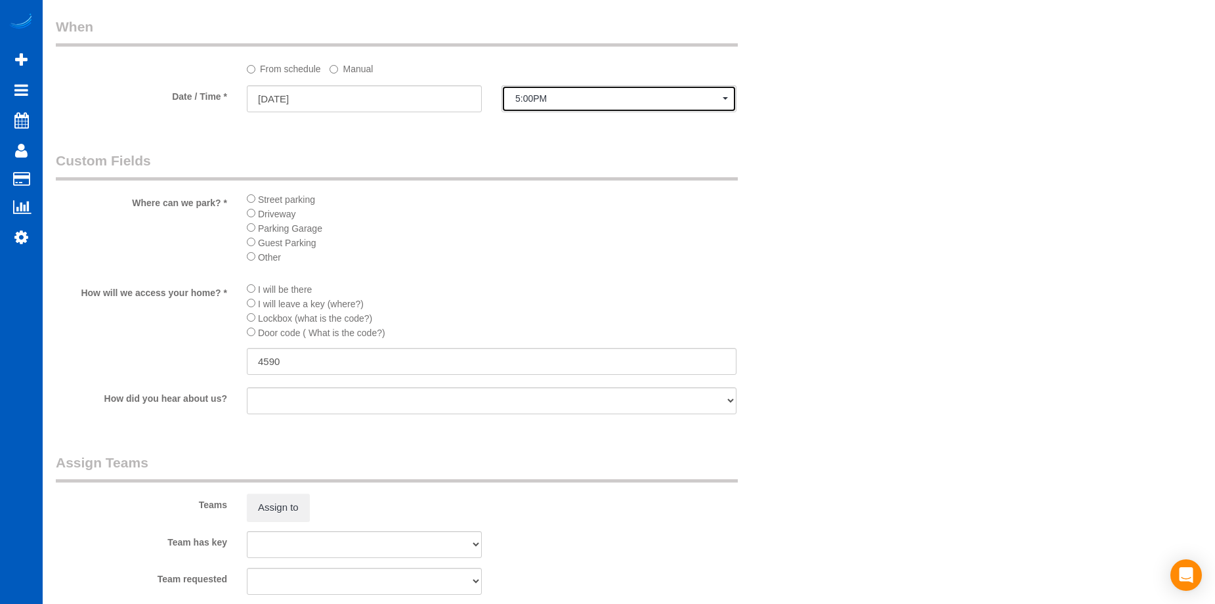
click at [599, 87] on button "5:00PM" at bounding box center [618, 98] width 235 height 27
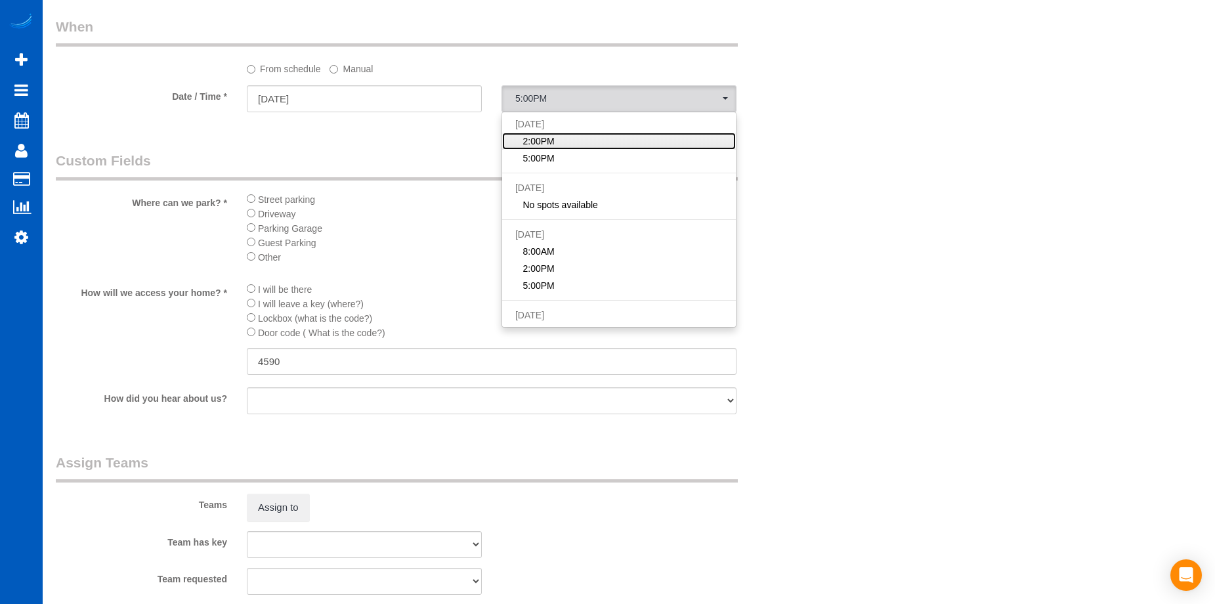
click at [589, 138] on link "2:00PM" at bounding box center [619, 141] width 234 height 17
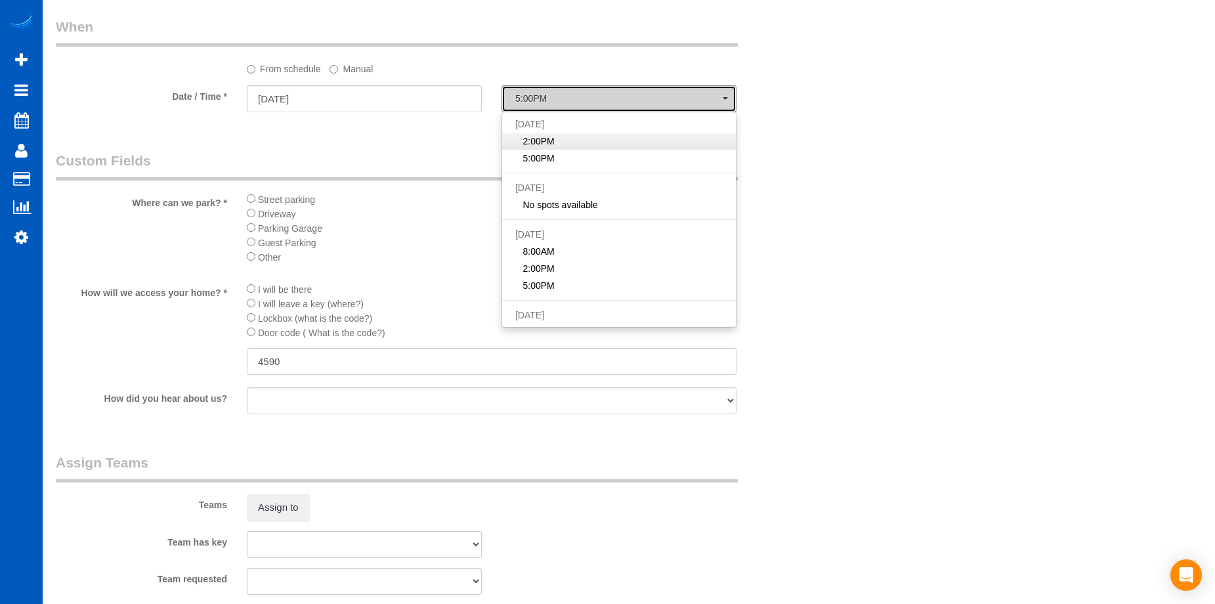
select select "spot88"
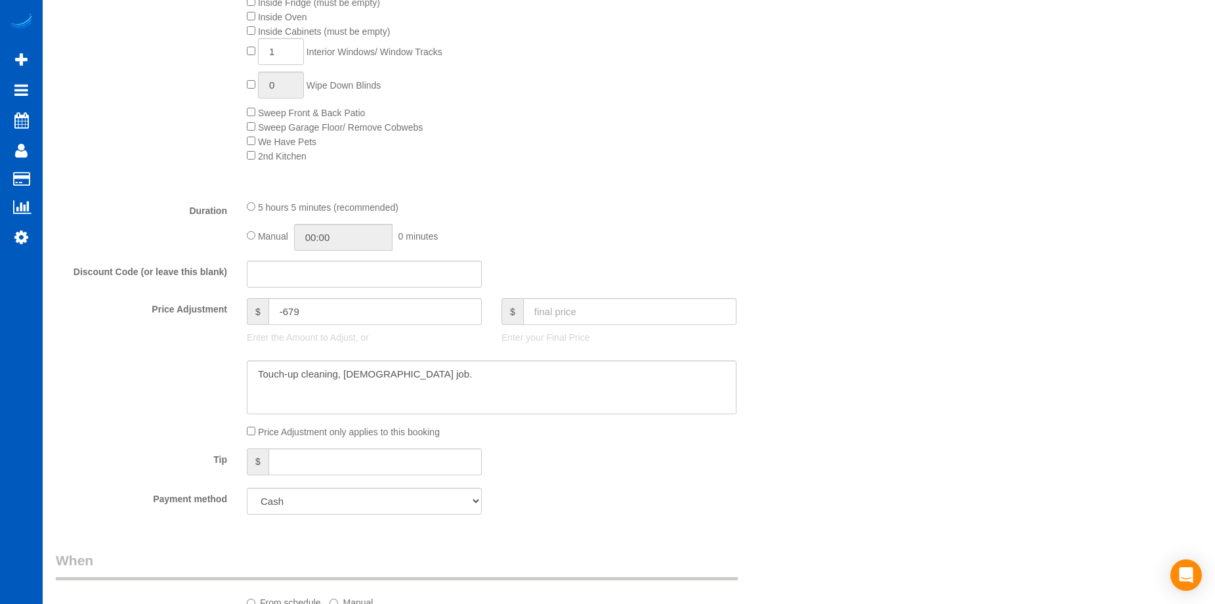
scroll to position [1050, 0]
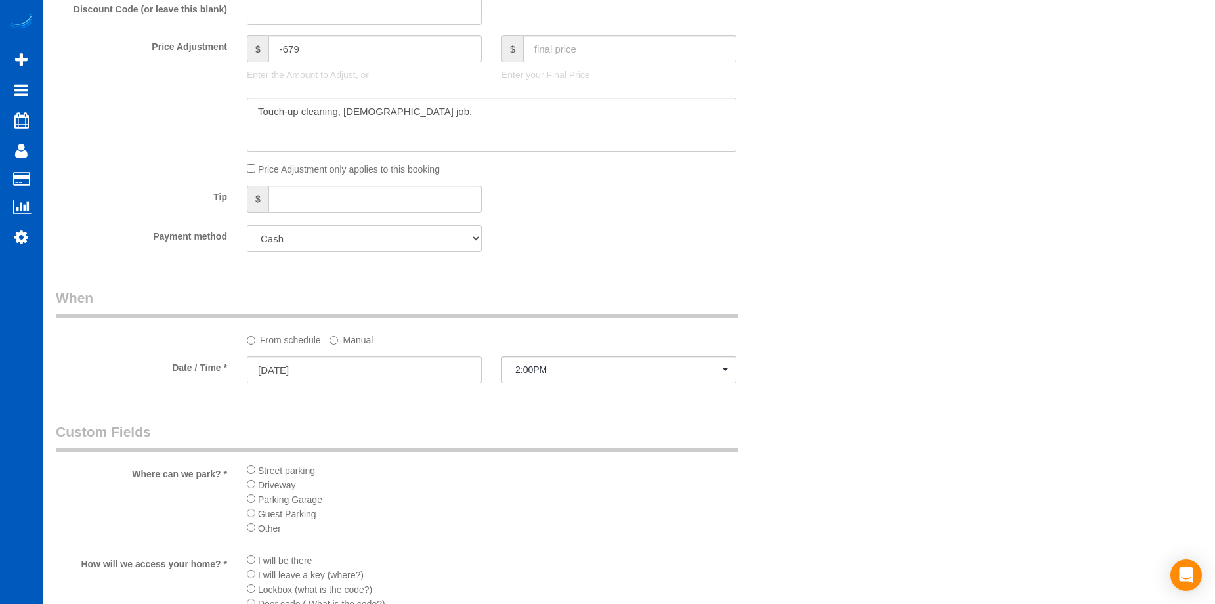
click at [339, 349] on sui-booking-spot "From schedule Manual Date / Time * 08/23/2025 2:00PM Sat August 23rd 2:00PM 5:0…" at bounding box center [428, 337] width 744 height 98
click at [342, 344] on label "Manual" at bounding box center [351, 338] width 43 height 18
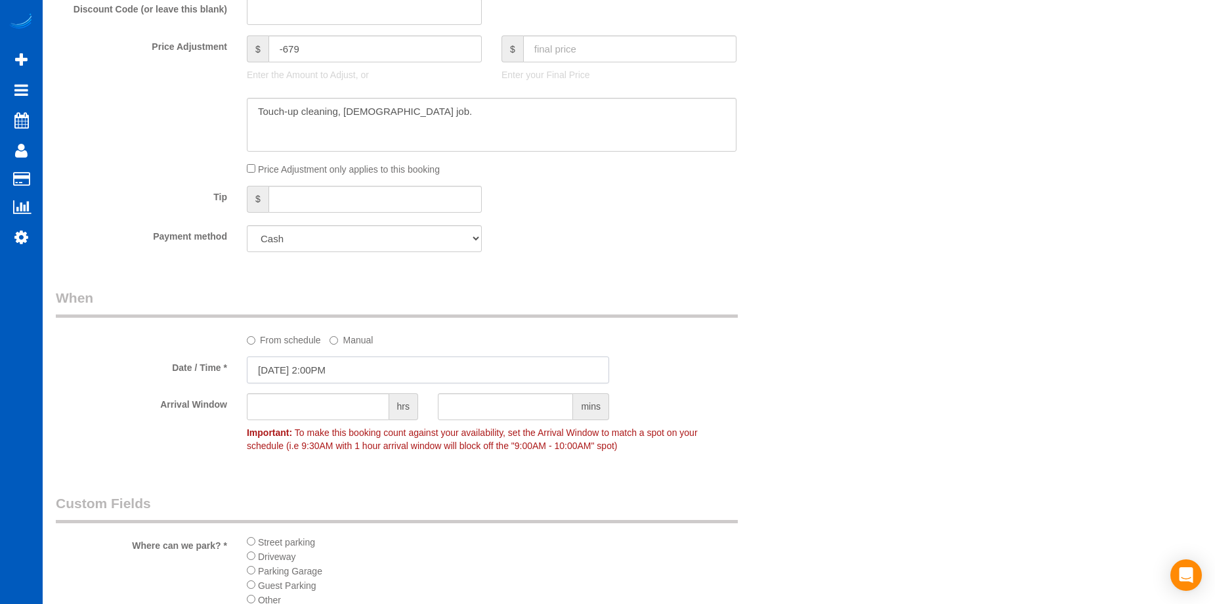
click at [390, 370] on input "08/23/2025 2:00PM" at bounding box center [428, 369] width 362 height 27
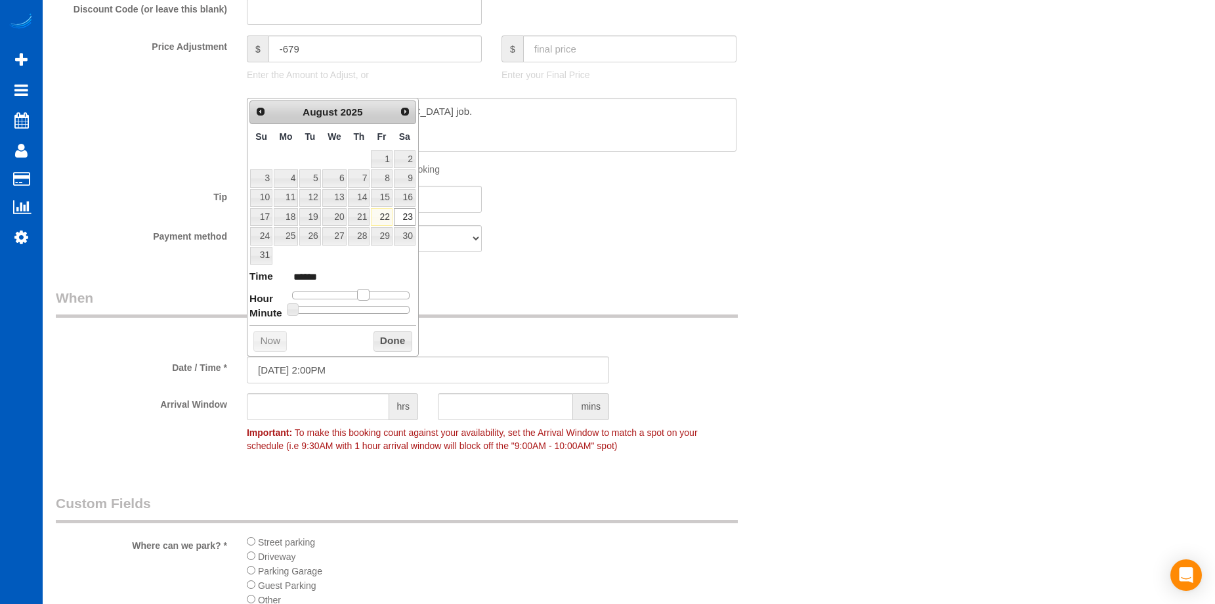
type input "08/23/2025 3:00PM"
type input "******"
drag, startPoint x: 366, startPoint y: 295, endPoint x: 373, endPoint y: 296, distance: 7.3
click at [373, 296] on span at bounding box center [368, 295] width 12 height 12
click at [388, 337] on button "Done" at bounding box center [392, 341] width 39 height 21
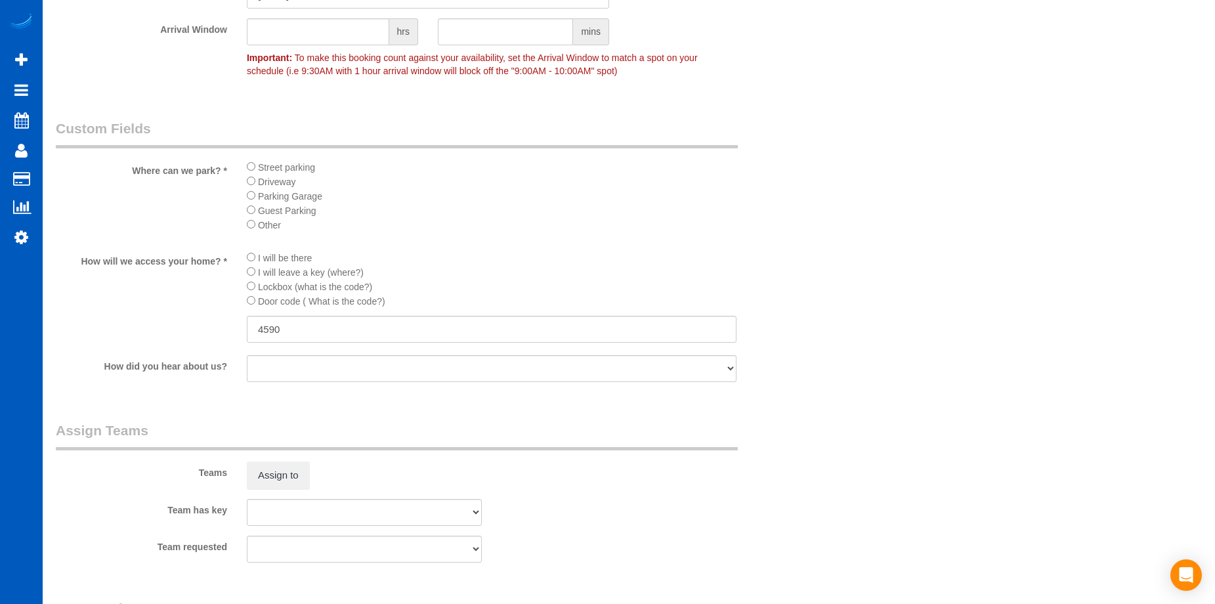
scroll to position [1510, 0]
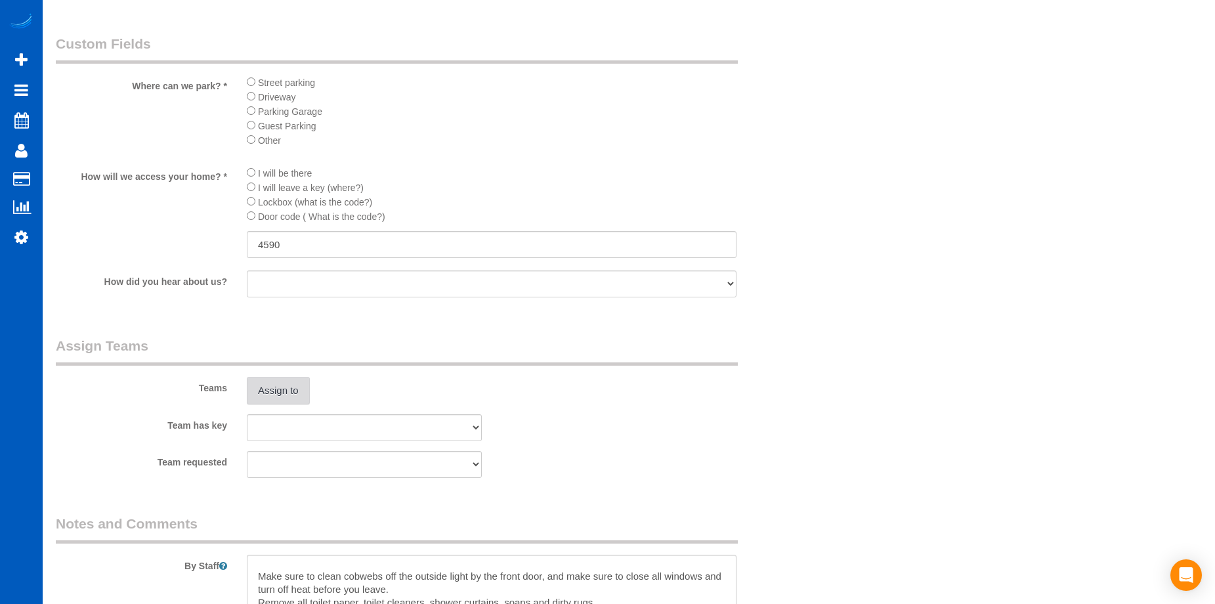
click at [296, 385] on button "Assign to" at bounding box center [278, 391] width 63 height 28
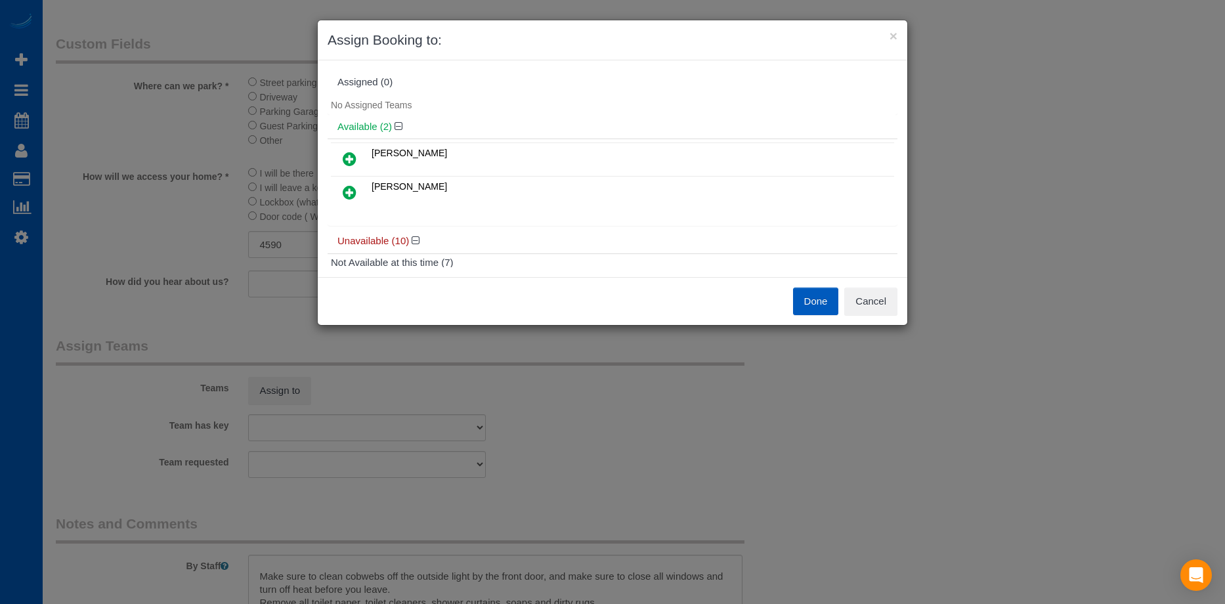
click at [349, 157] on icon at bounding box center [350, 159] width 14 height 16
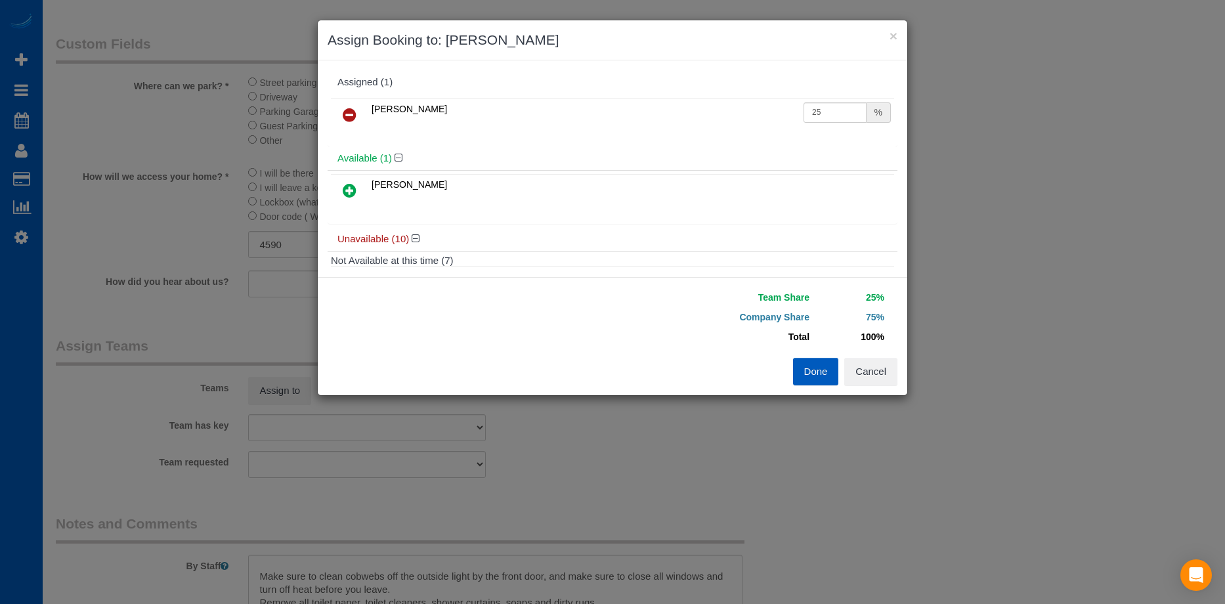
click at [352, 186] on icon at bounding box center [350, 190] width 14 height 16
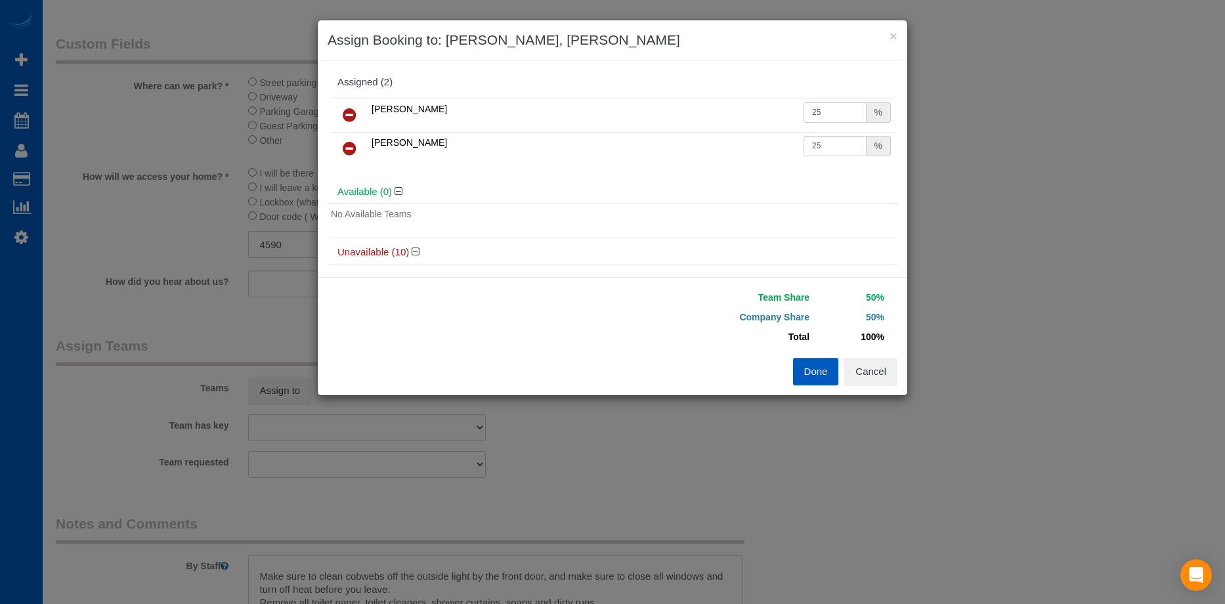
click at [809, 113] on input "25" at bounding box center [834, 112] width 63 height 20
drag, startPoint x: 822, startPoint y: 116, endPoint x: 780, endPoint y: 114, distance: 42.1
click at [780, 114] on tr "Kateryna Polishchuk 25 %" at bounding box center [612, 114] width 563 height 33
type input "27"
click at [824, 145] on input "25" at bounding box center [834, 146] width 63 height 20
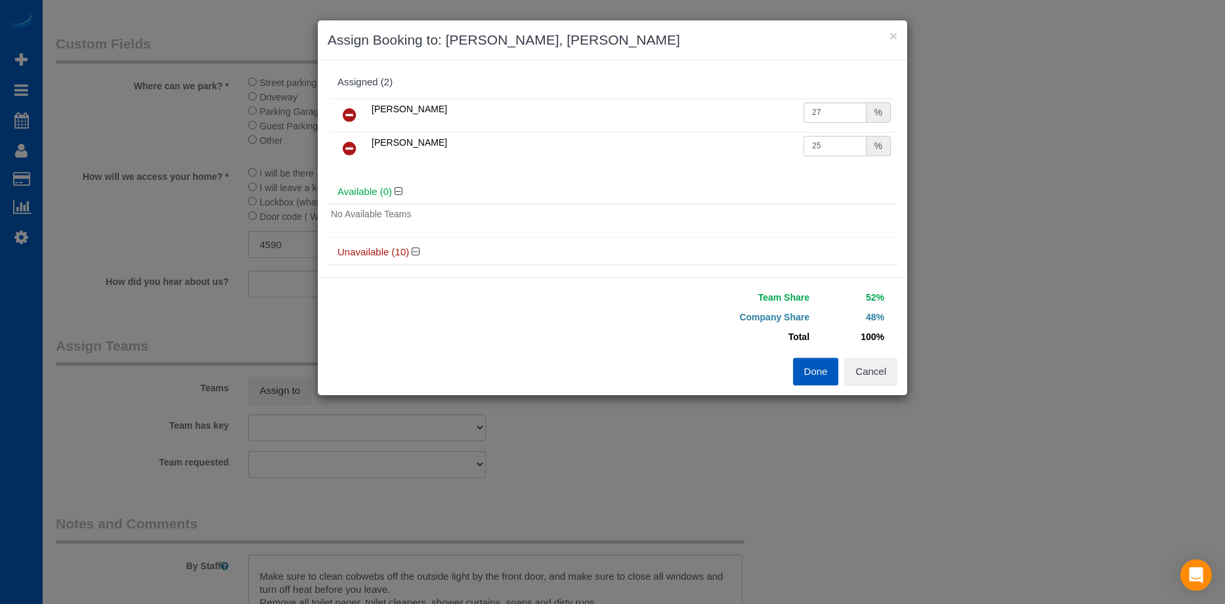
drag, startPoint x: 824, startPoint y: 146, endPoint x: 779, endPoint y: 154, distance: 45.3
click at [779, 153] on tr "Miliena Shchokina 25 %" at bounding box center [612, 148] width 563 height 33
type input "27"
click at [815, 368] on button "Done" at bounding box center [816, 372] width 46 height 28
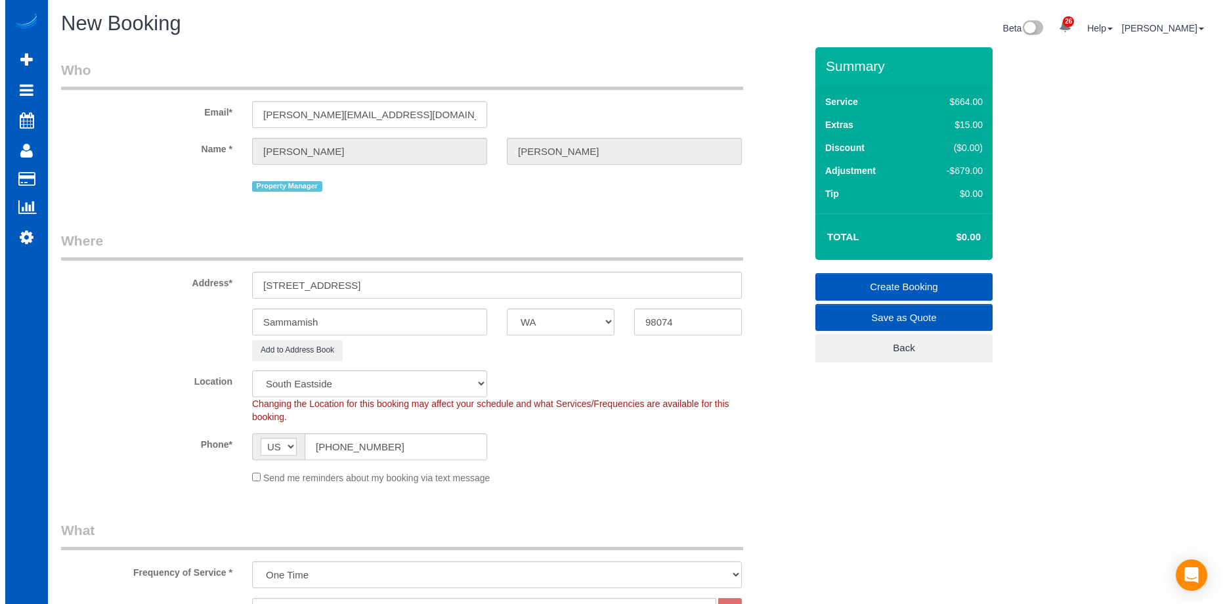
scroll to position [0, 0]
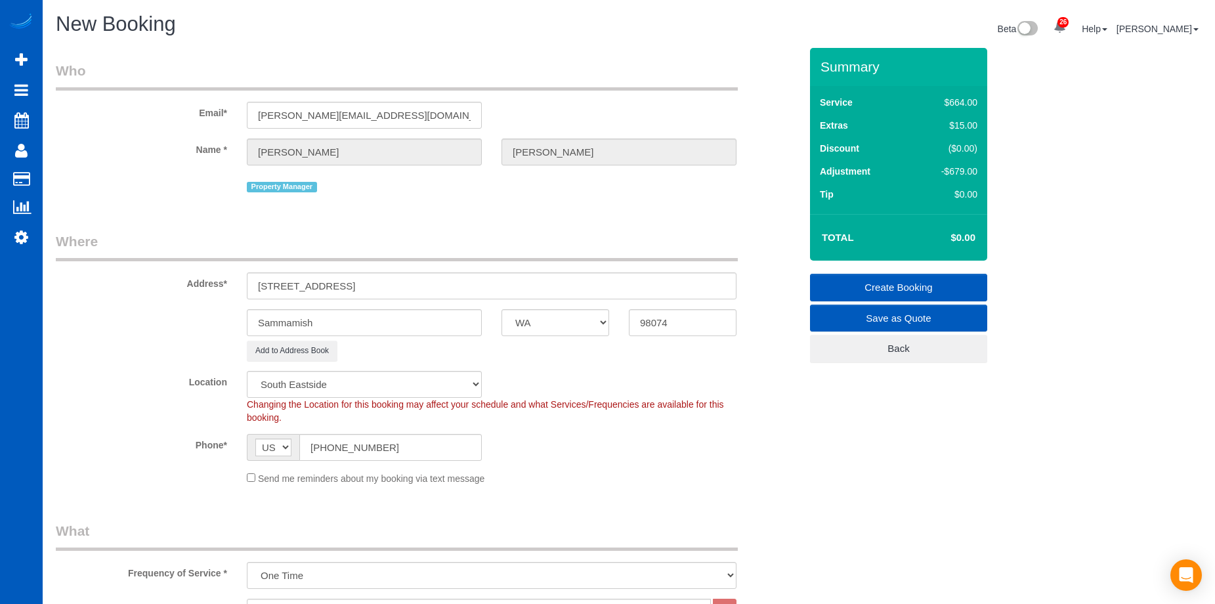
click at [852, 282] on link "Create Booking" at bounding box center [898, 288] width 177 height 28
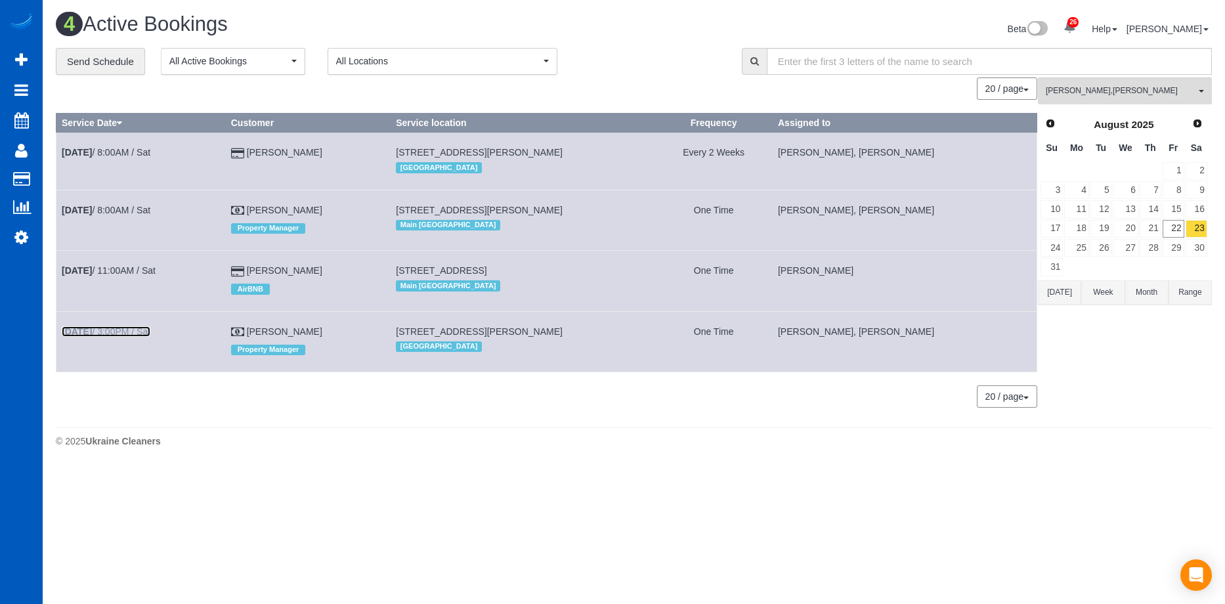
click at [125, 330] on link "Aug 23rd / 3:00PM / Sat" at bounding box center [106, 331] width 89 height 11
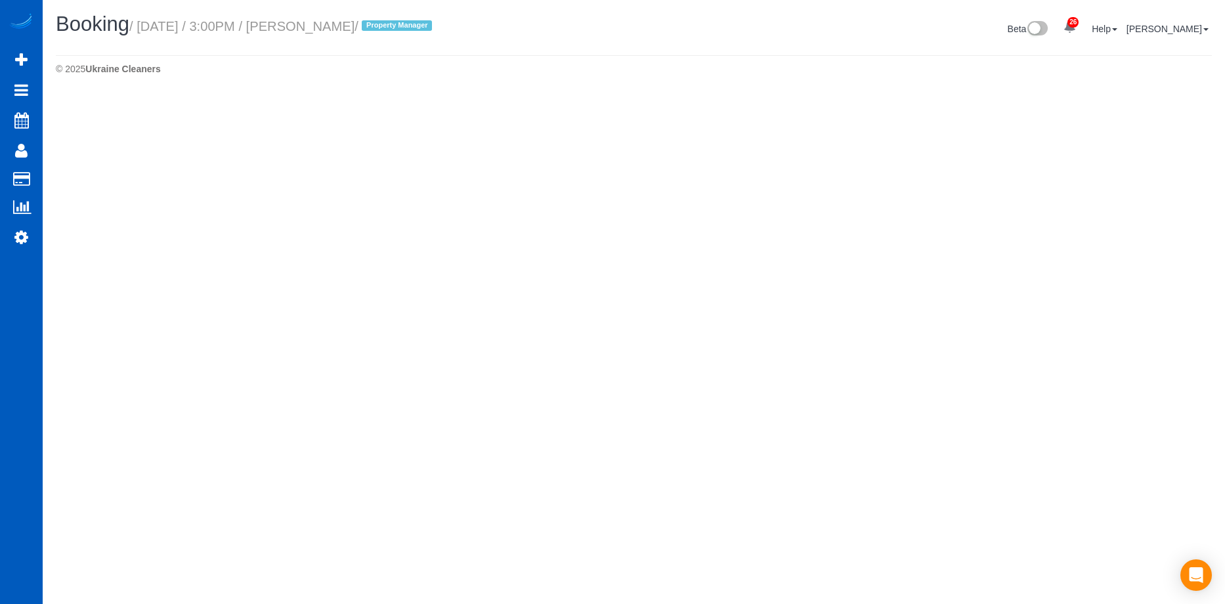
select select "WA"
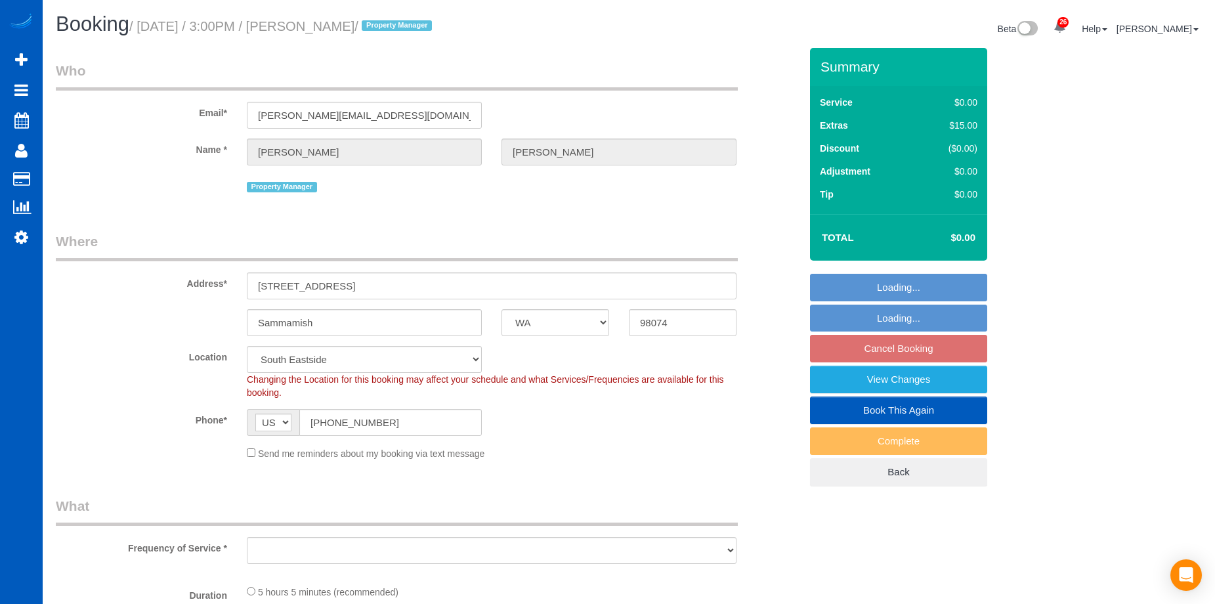
select select "199"
select select "3501"
select select "4"
select select "3501"
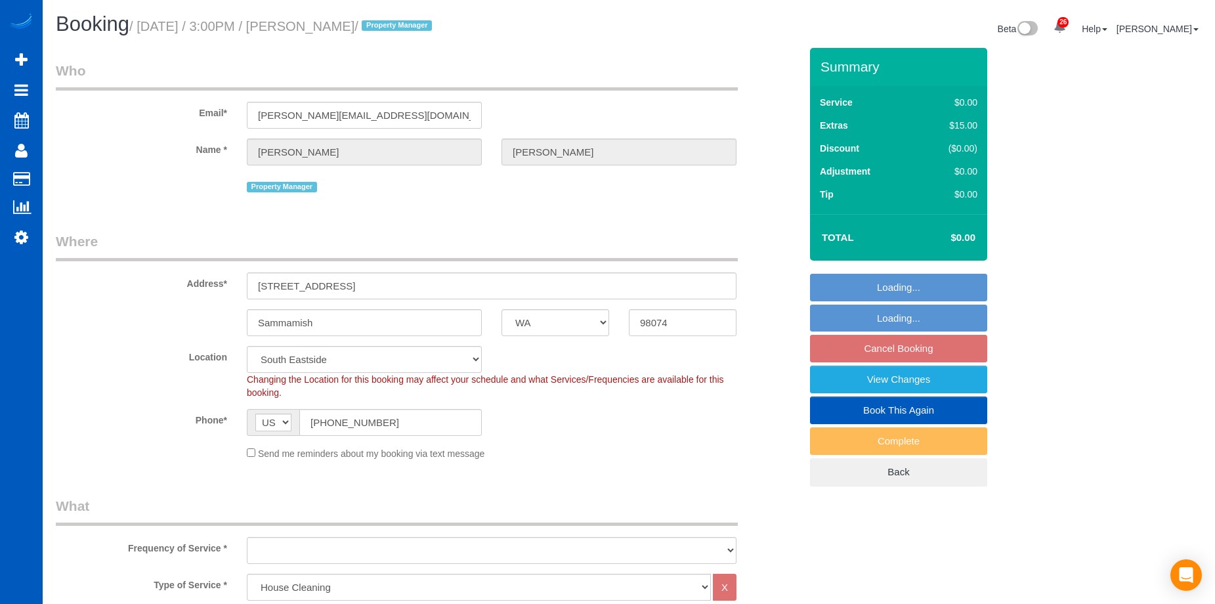
select select "4"
select select "object:37975"
drag, startPoint x: 347, startPoint y: 285, endPoint x: 396, endPoint y: 285, distance: 49.2
click at [396, 285] on input "24198 NE 15th Way , WA" at bounding box center [492, 285] width 490 height 27
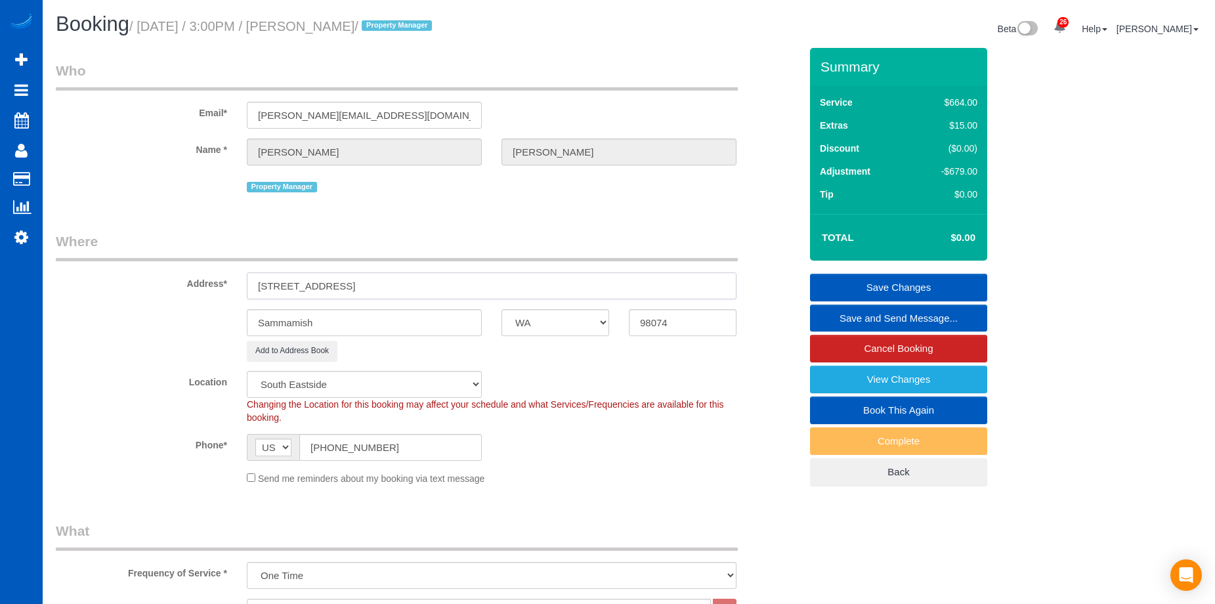
type input "24198 NE 15th Way"
click at [867, 282] on link "Save Changes" at bounding box center [898, 288] width 177 height 28
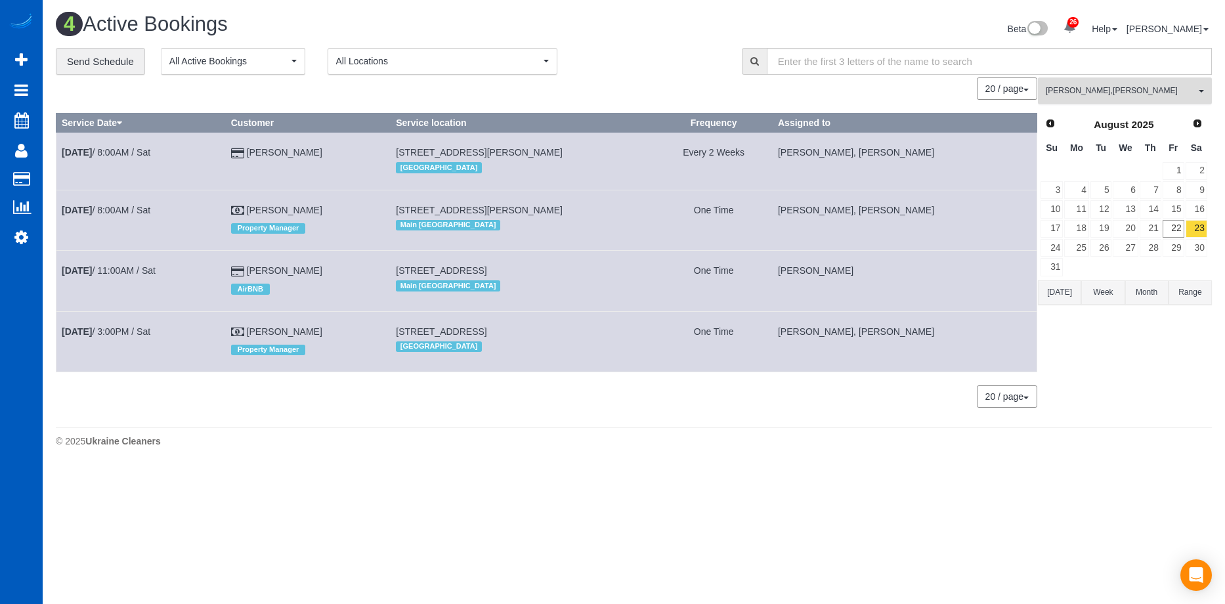
click at [1071, 87] on span "Kateryna Polishchuk , Miliena Shchokina" at bounding box center [1121, 90] width 150 height 11
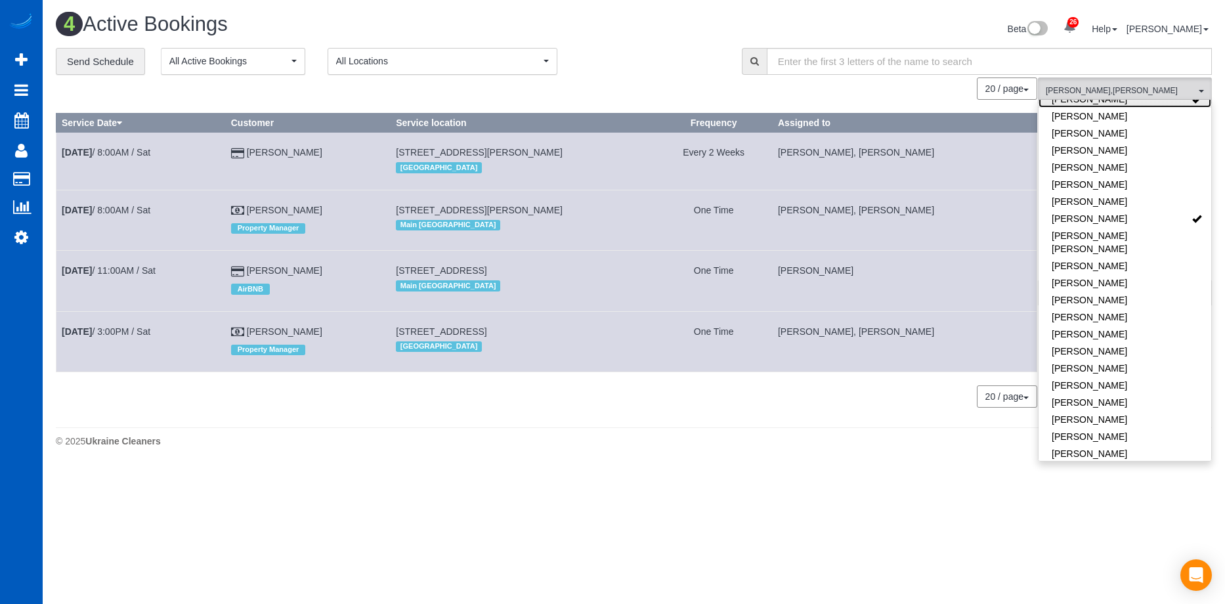
scroll to position [510, 0]
click at [786, 416] on div "0 Bookings found. We couldn't find any bookings that matched your search. Creat…" at bounding box center [547, 248] width 982 height 343
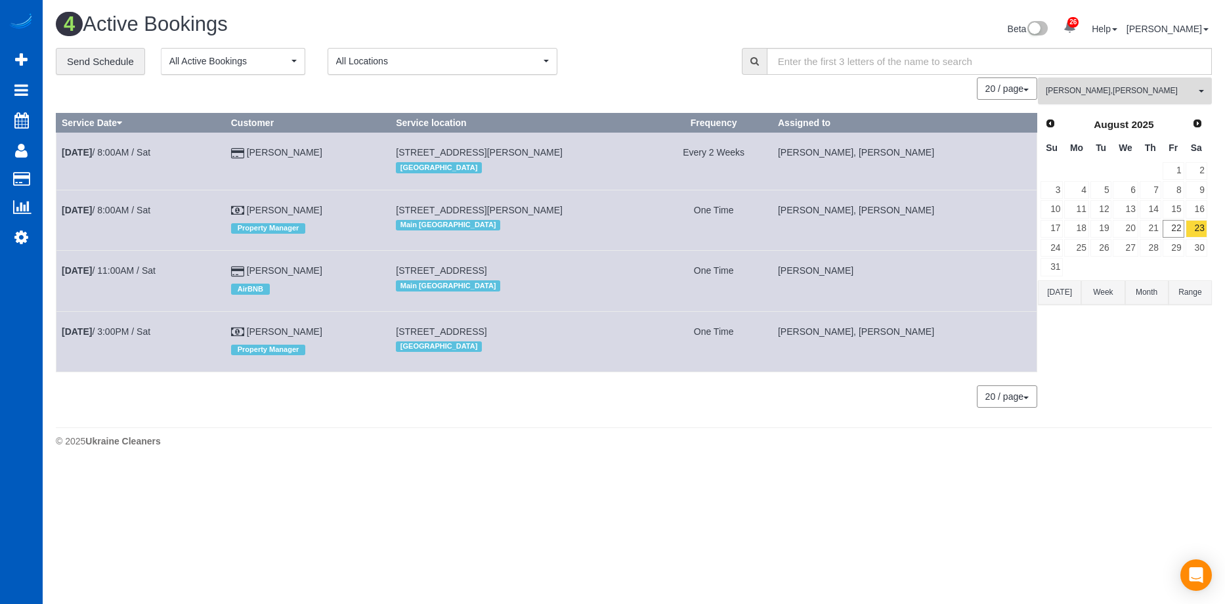
click at [1122, 81] on button "Kateryna Polishchuk , Miliena Shchokina All Teams" at bounding box center [1125, 90] width 174 height 27
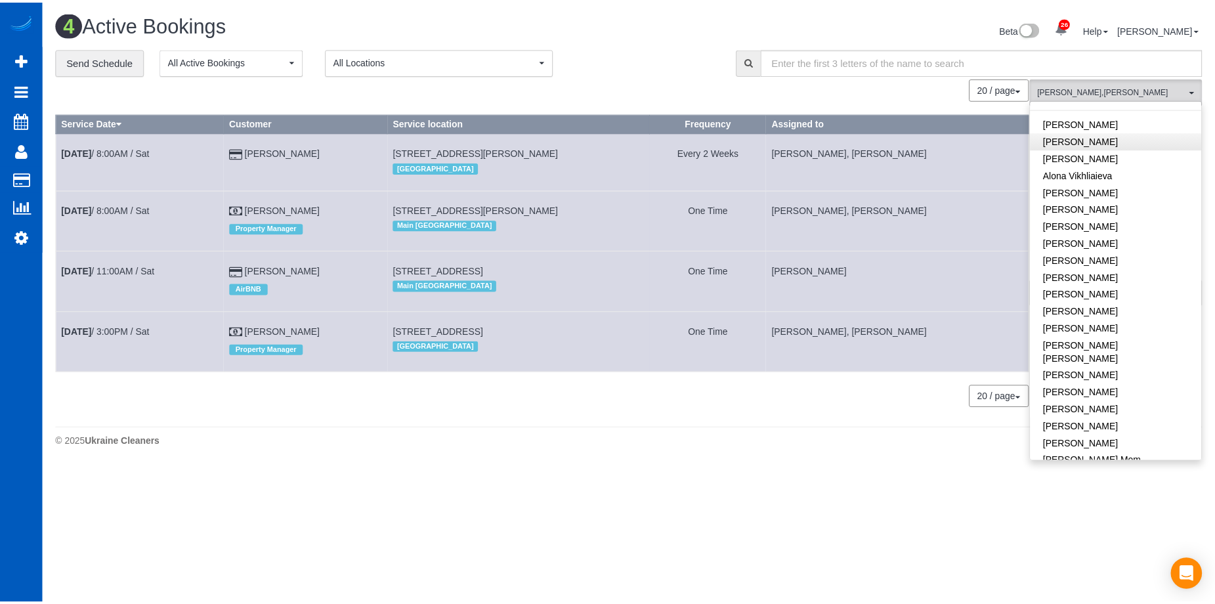
scroll to position [0, 0]
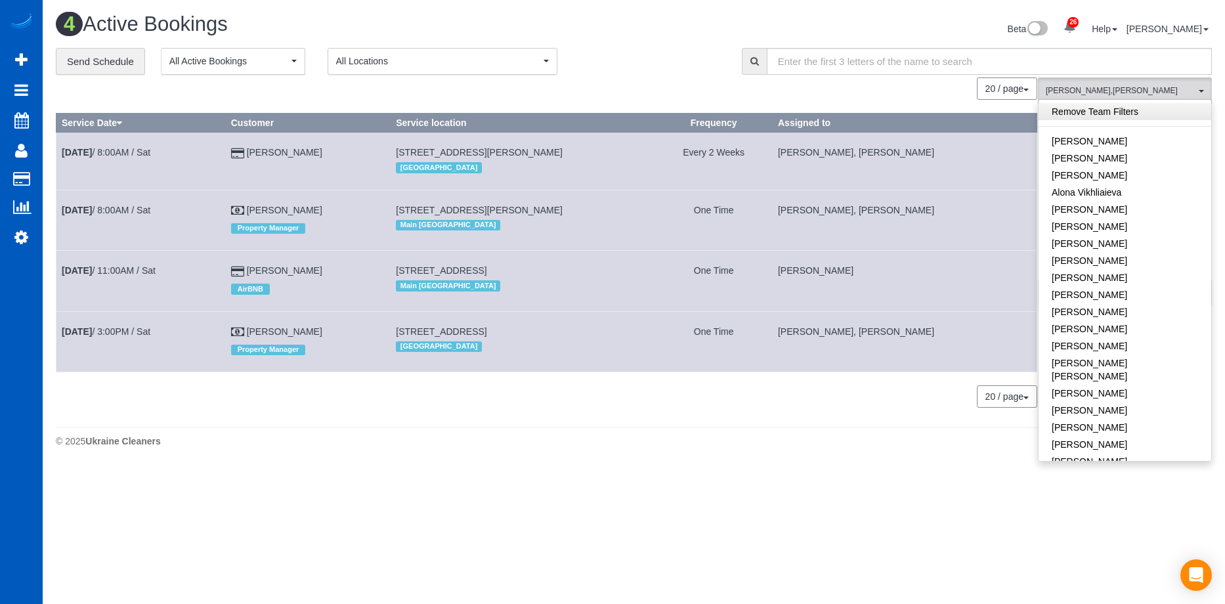
click at [1112, 105] on link "Remove Team Filters" at bounding box center [1124, 111] width 173 height 17
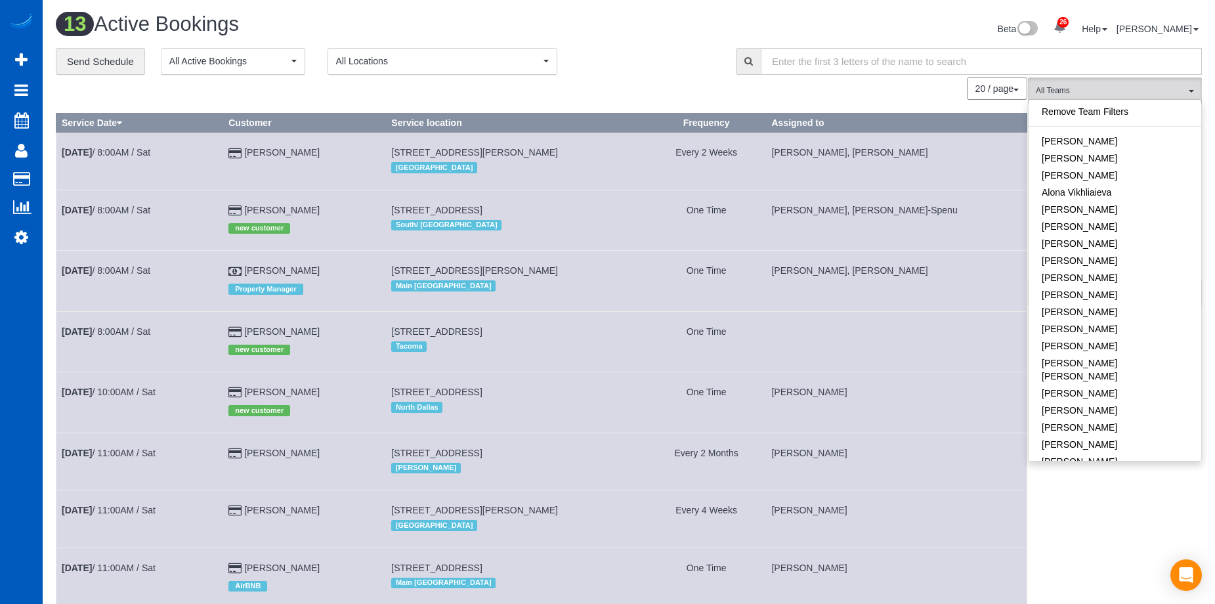
click at [693, 30] on div "Beta 26 Your Notifications You have 0 alerts × You have 1 to charge for 08/19/2…" at bounding box center [920, 30] width 583 height 35
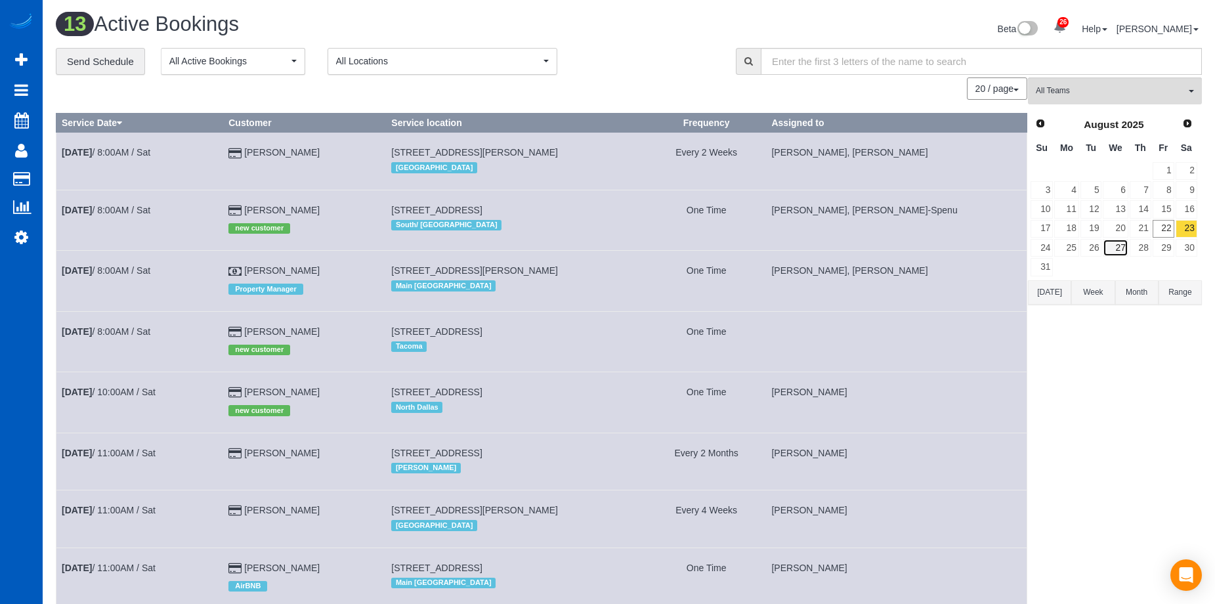
click at [1120, 249] on link "27" at bounding box center [1115, 248] width 25 height 18
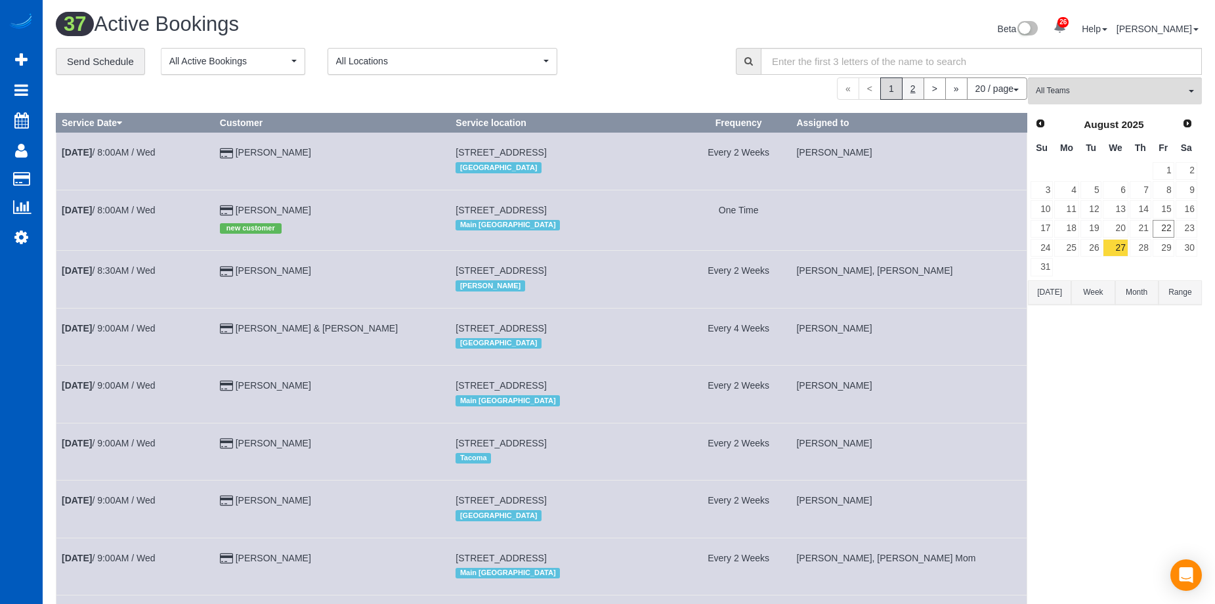
click at [907, 95] on link "2" at bounding box center [913, 88] width 22 height 22
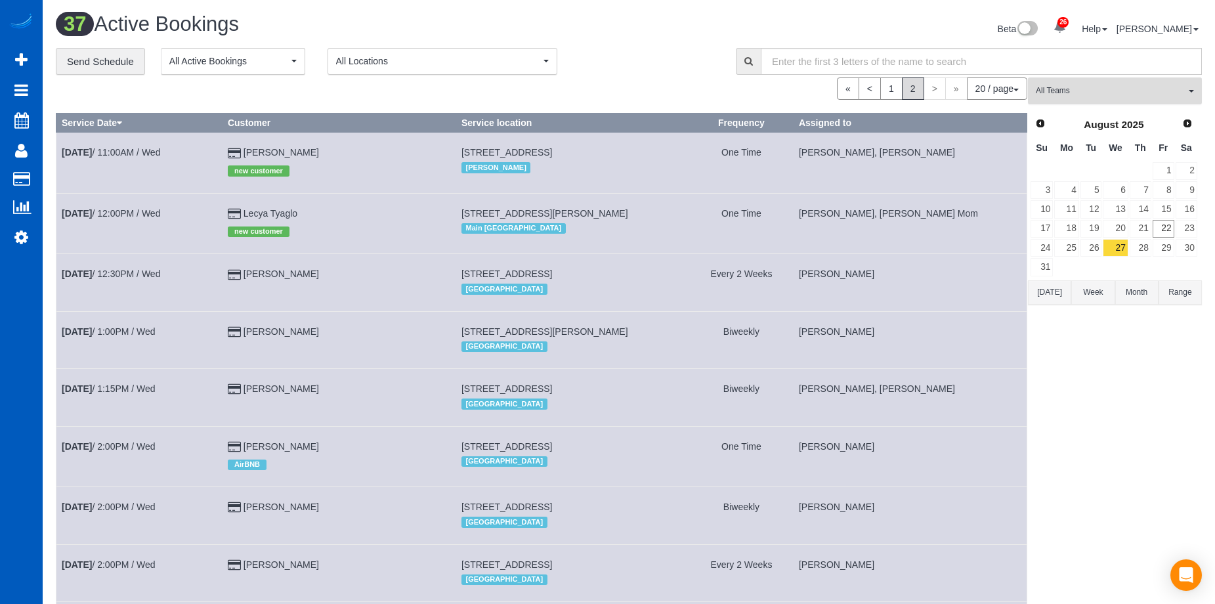
click at [1120, 82] on button "All Teams" at bounding box center [1115, 90] width 174 height 27
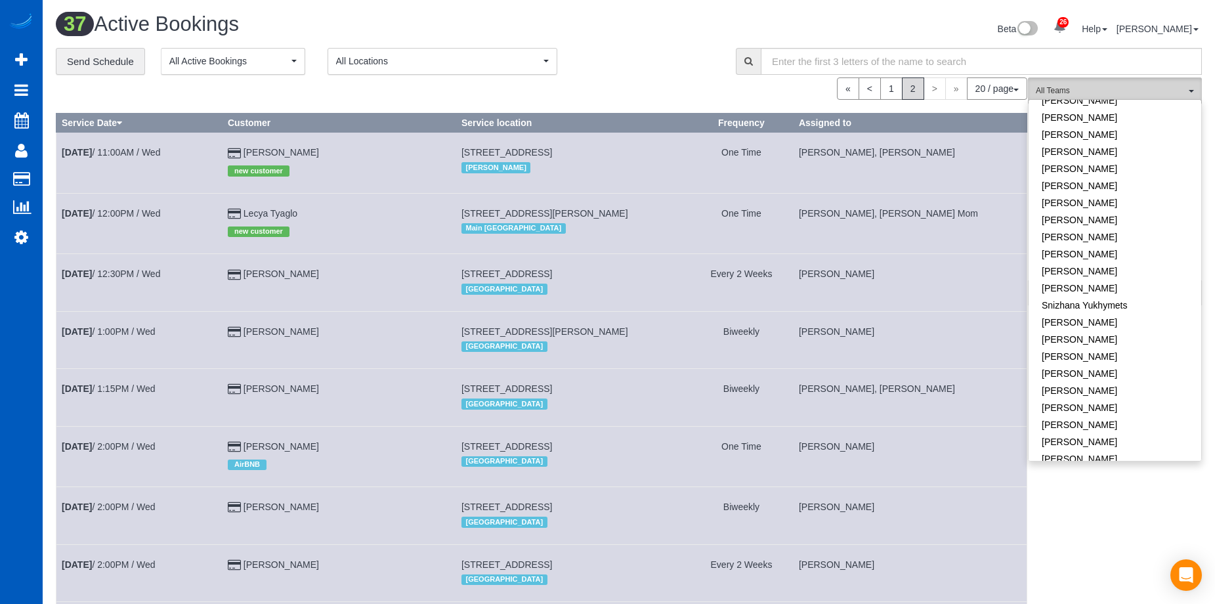
scroll to position [904, 0]
click at [1140, 450] on link "Vita Kryshtof" at bounding box center [1115, 458] width 173 height 17
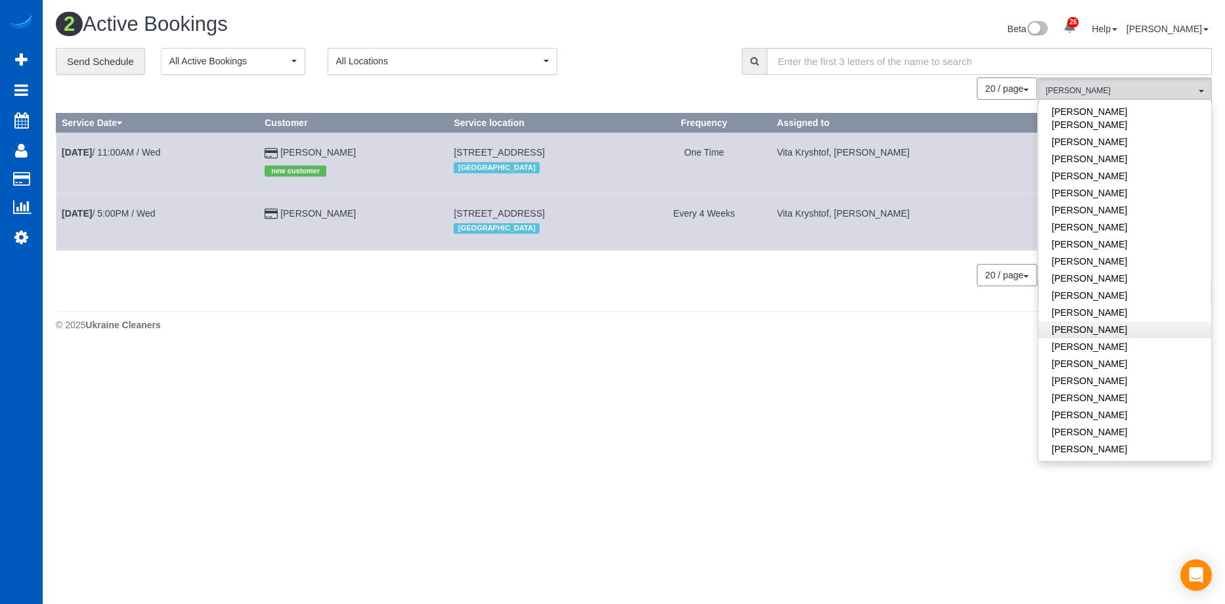
scroll to position [576, 0]
click at [1129, 232] on link "Nataliia Dmytruk" at bounding box center [1124, 240] width 173 height 17
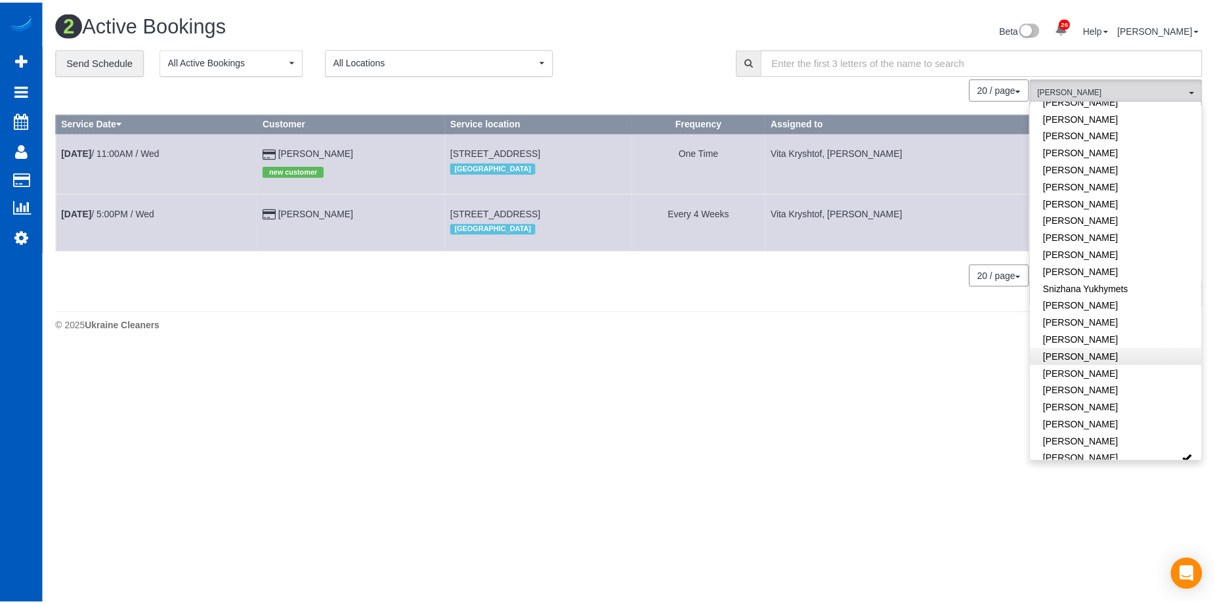
scroll to position [904, 0]
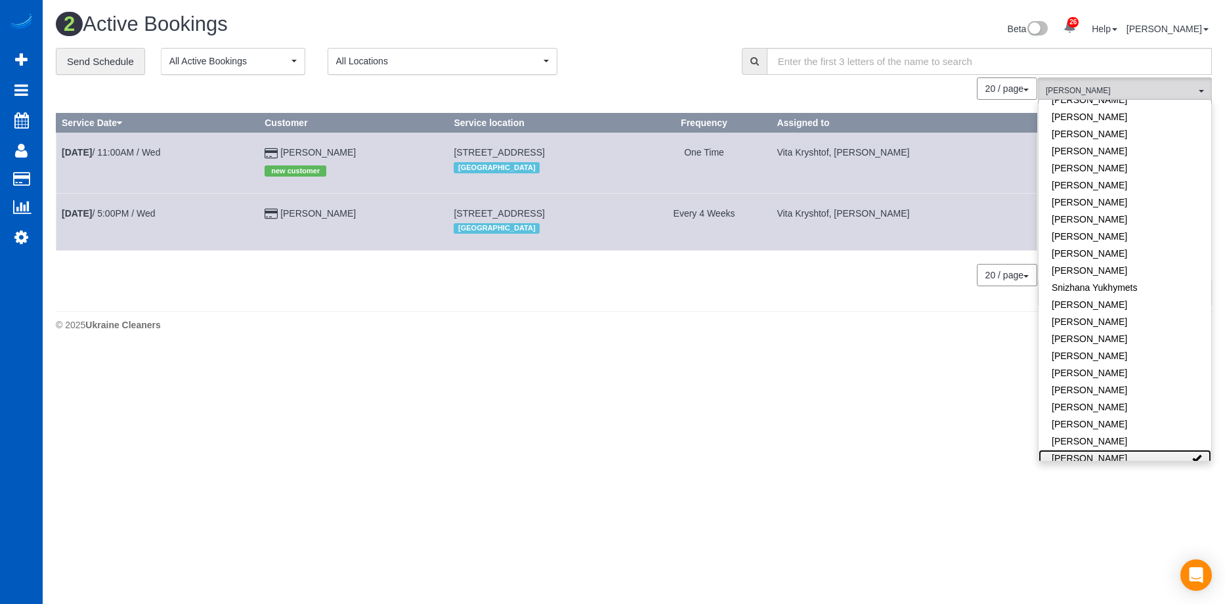
click at [1157, 450] on link "Vita Kryshtof" at bounding box center [1124, 458] width 173 height 17
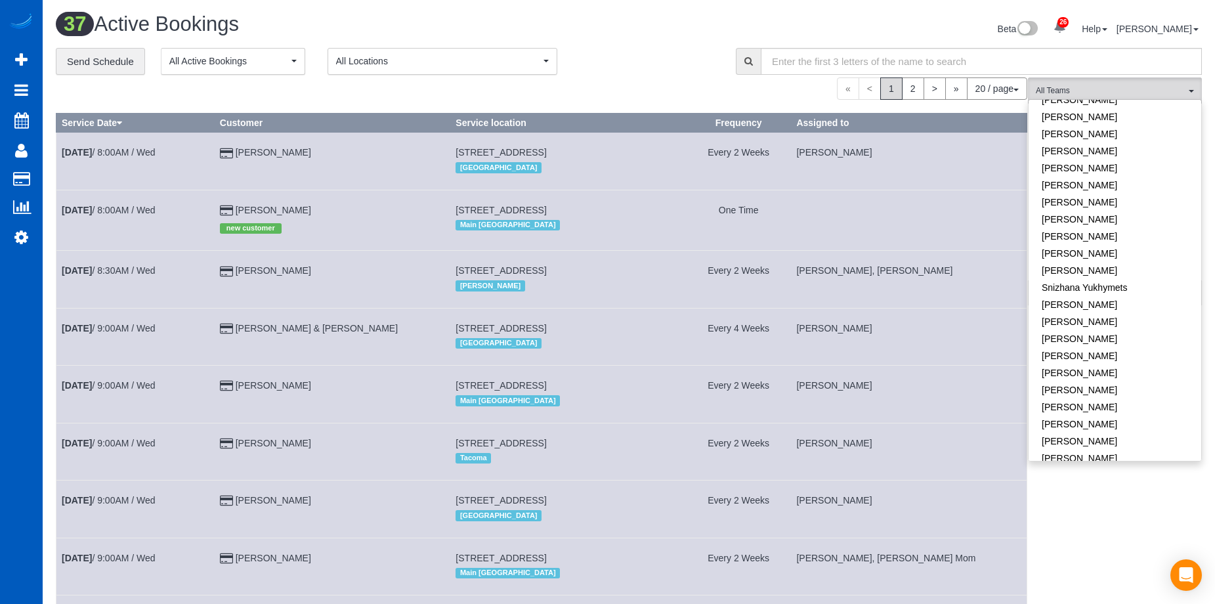
click at [754, 33] on div "Beta 26 Your Notifications You have 0 alerts × You have 1 to charge for 08/19/2…" at bounding box center [920, 30] width 583 height 35
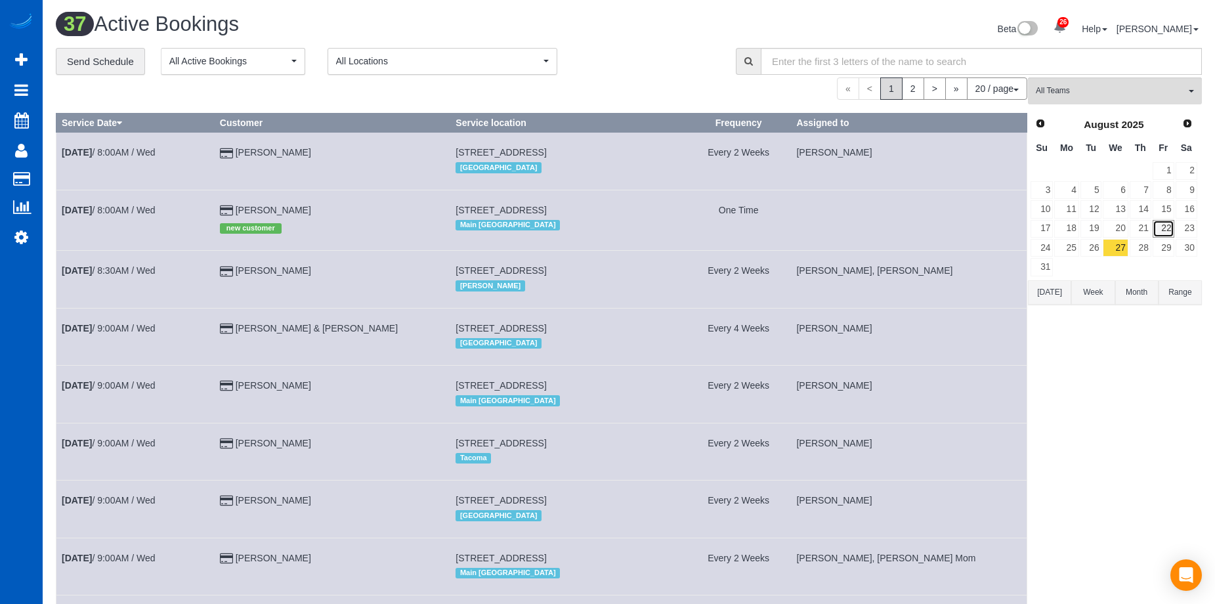
click at [1168, 224] on link "22" at bounding box center [1164, 229] width 22 height 18
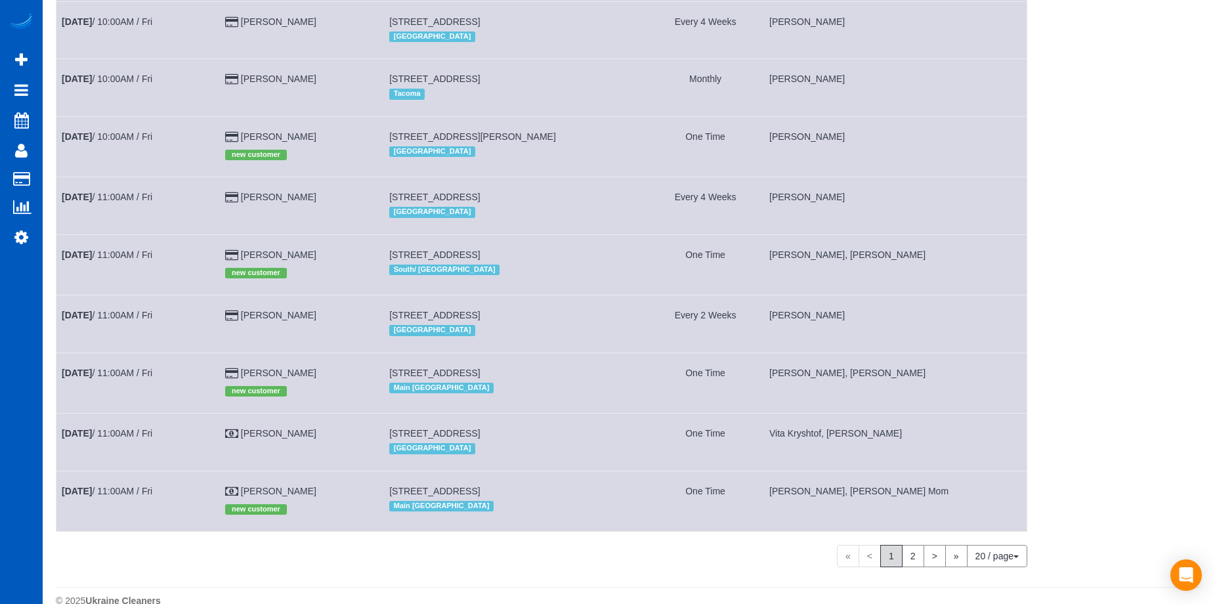
scroll to position [788, 0]
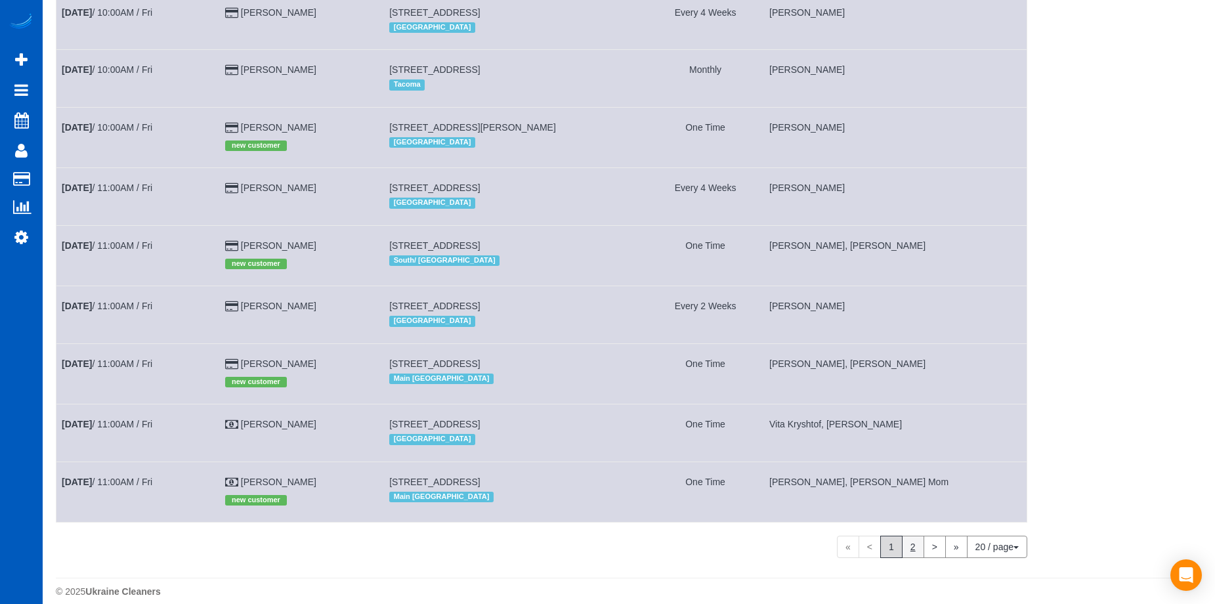
click at [912, 536] on link "2" at bounding box center [913, 547] width 22 height 22
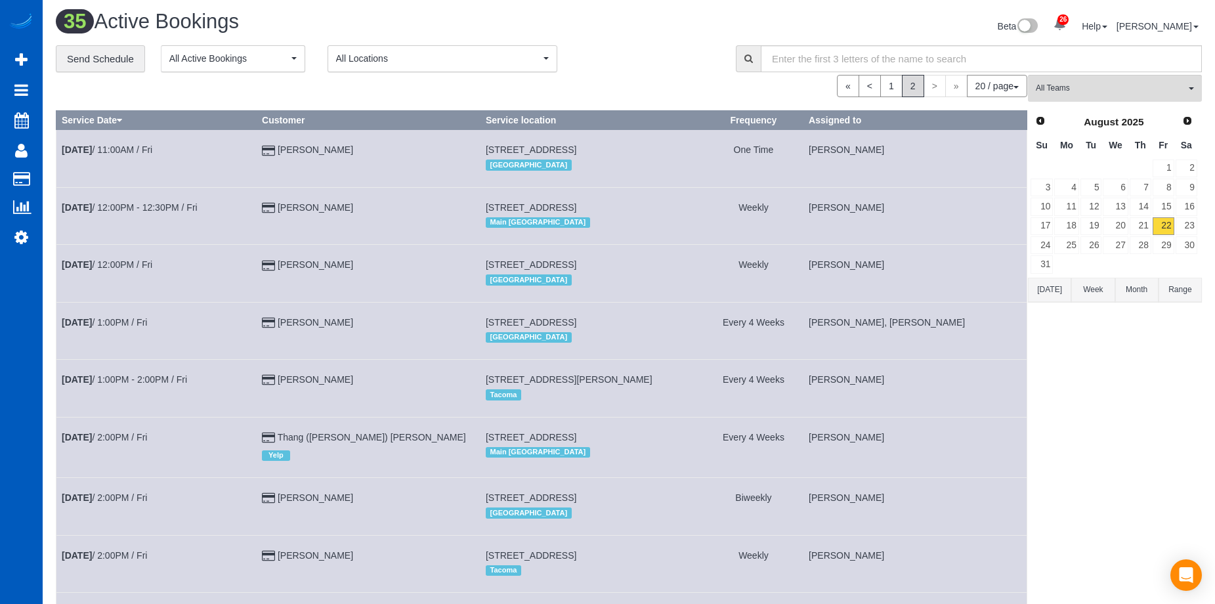
scroll to position [0, 0]
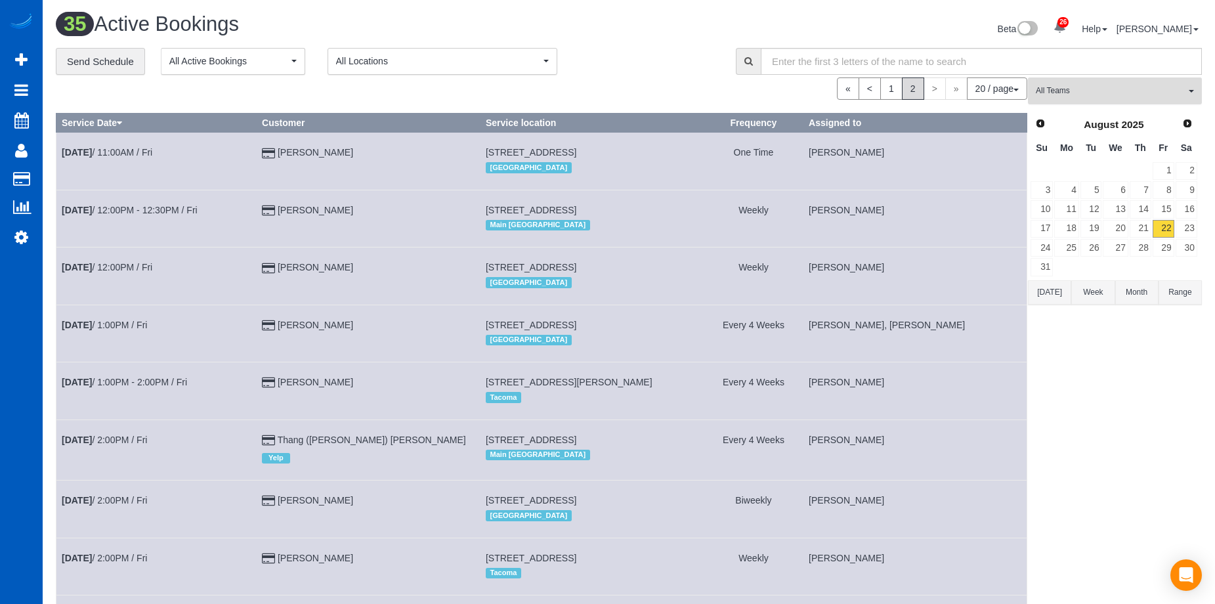
click at [1103, 83] on button "All Teams" at bounding box center [1115, 90] width 174 height 27
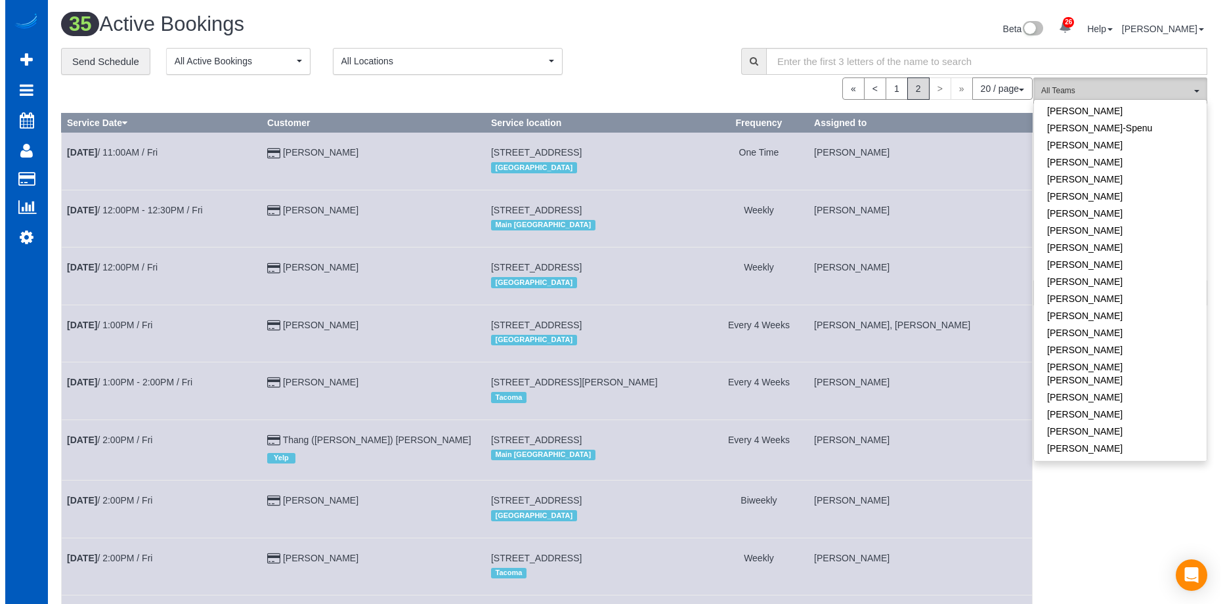
scroll to position [379, 0]
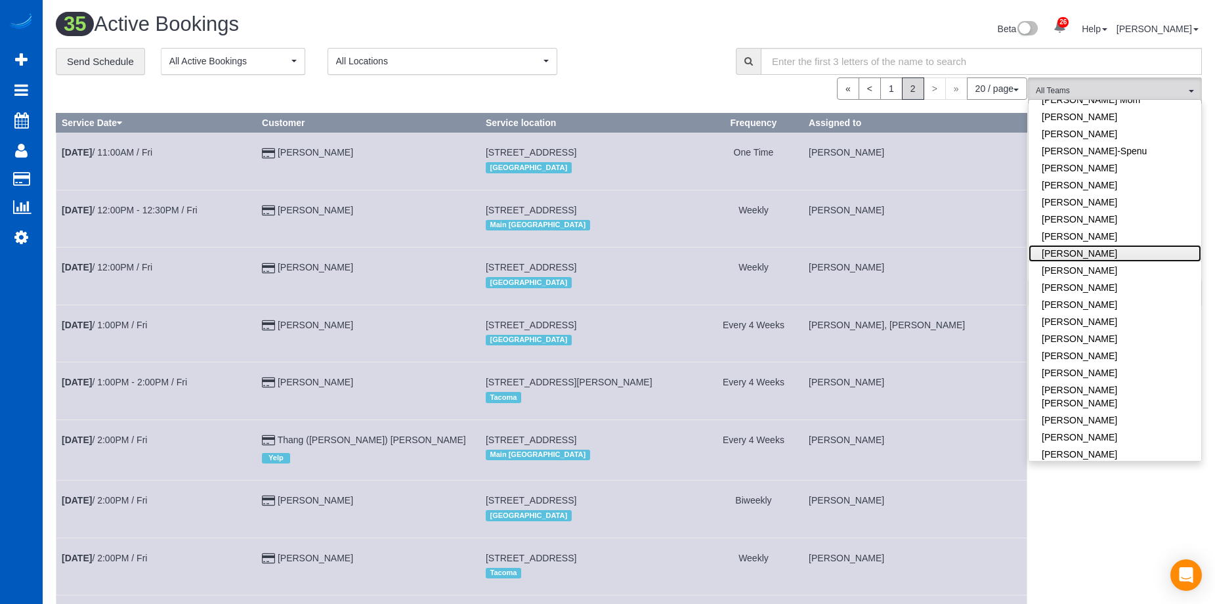
click at [1120, 245] on link "Kateryna Polishchuk" at bounding box center [1115, 253] width 173 height 17
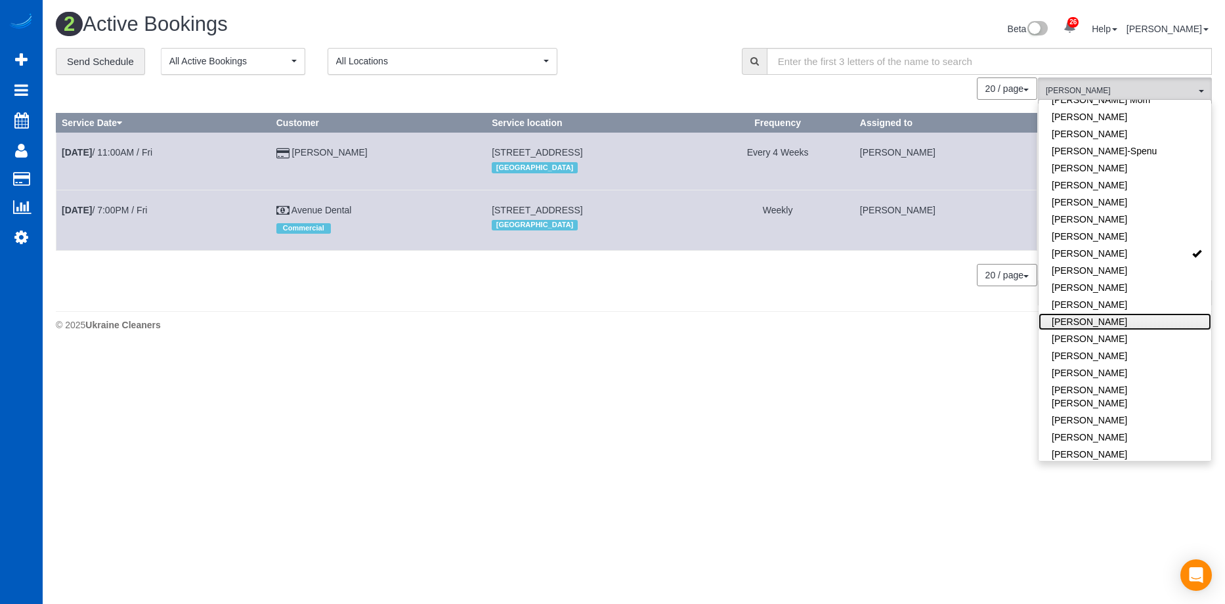
click at [1159, 313] on link "Mariia Maherovska" at bounding box center [1124, 321] width 173 height 17
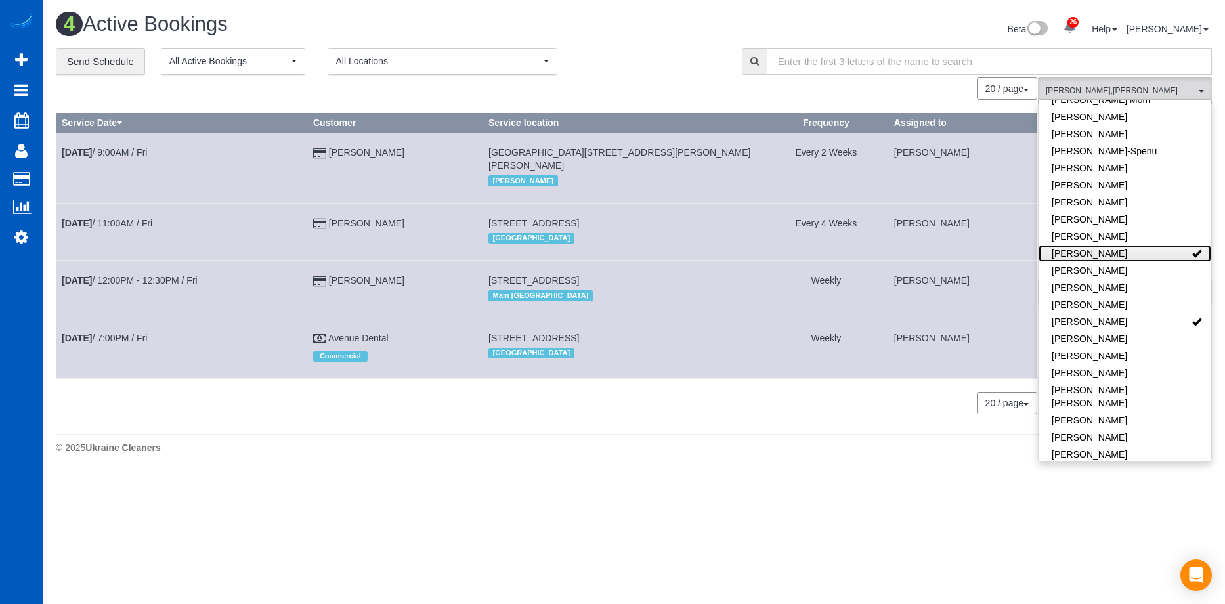
click at [1173, 245] on link "Kateryna Polishchuk" at bounding box center [1124, 253] width 173 height 17
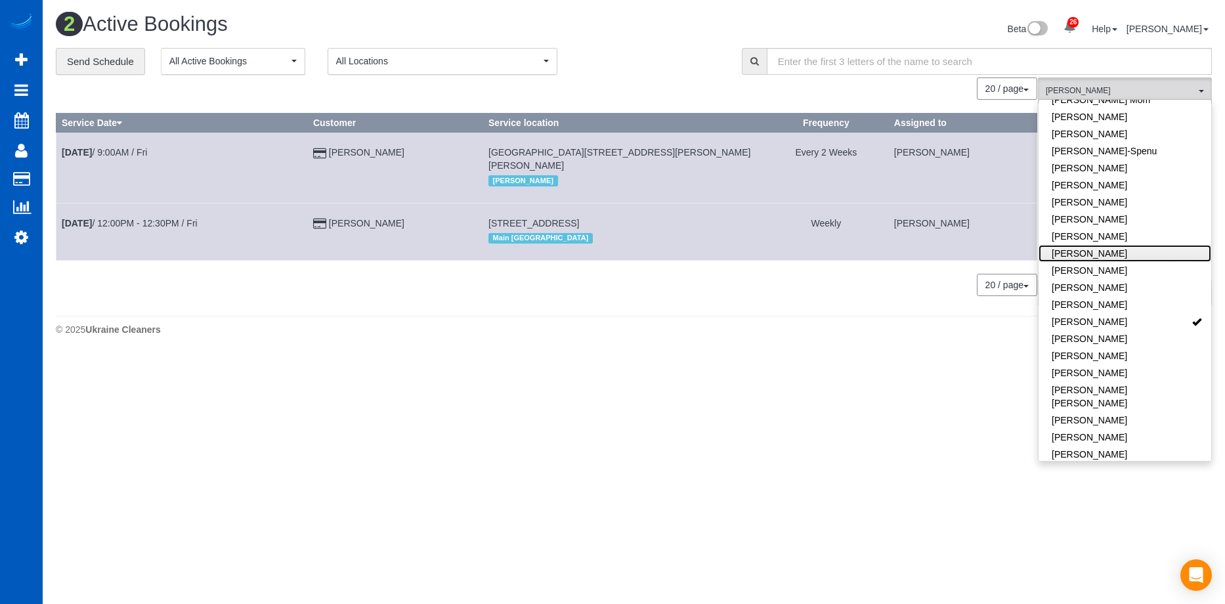
click at [1115, 245] on link "Kateryna Polishchuk" at bounding box center [1124, 253] width 173 height 17
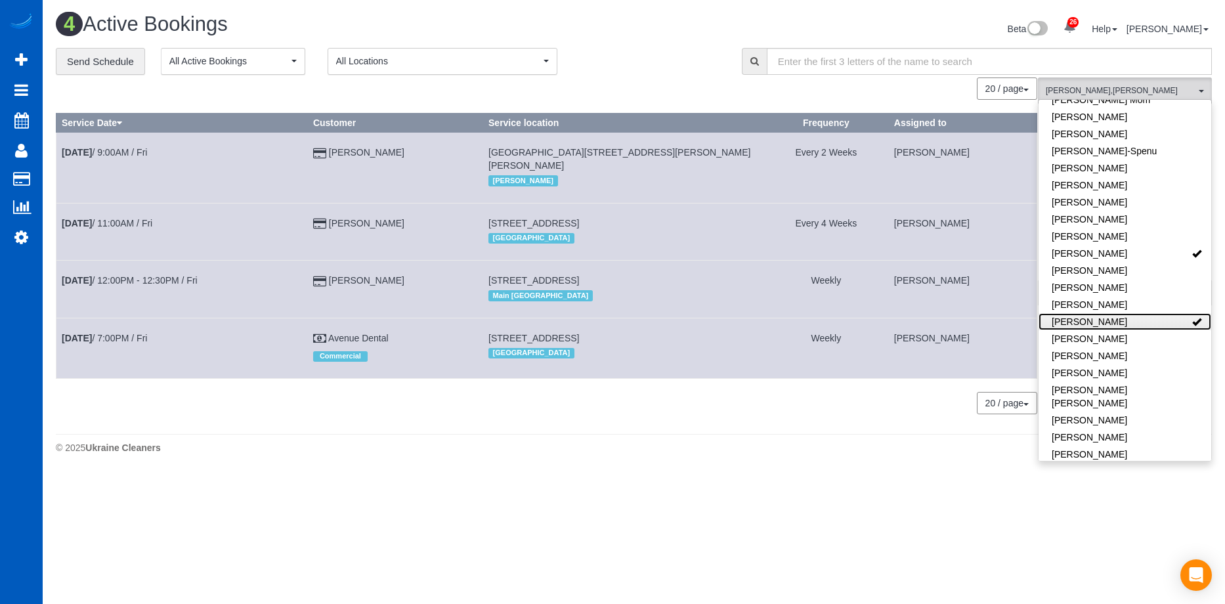
click at [1155, 313] on link "Mariia Maherovska" at bounding box center [1124, 321] width 173 height 17
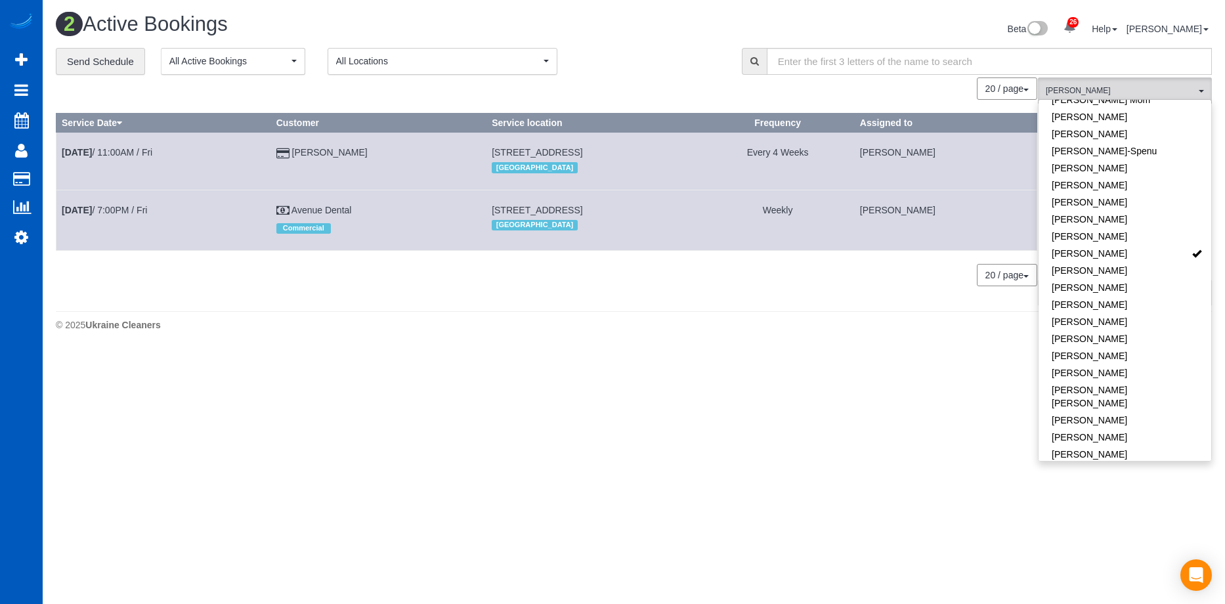
click at [637, 93] on div "20 / page 10 / page 20 / page 30 / page 40 / page 50 / page 100 / page" at bounding box center [546, 88] width 981 height 22
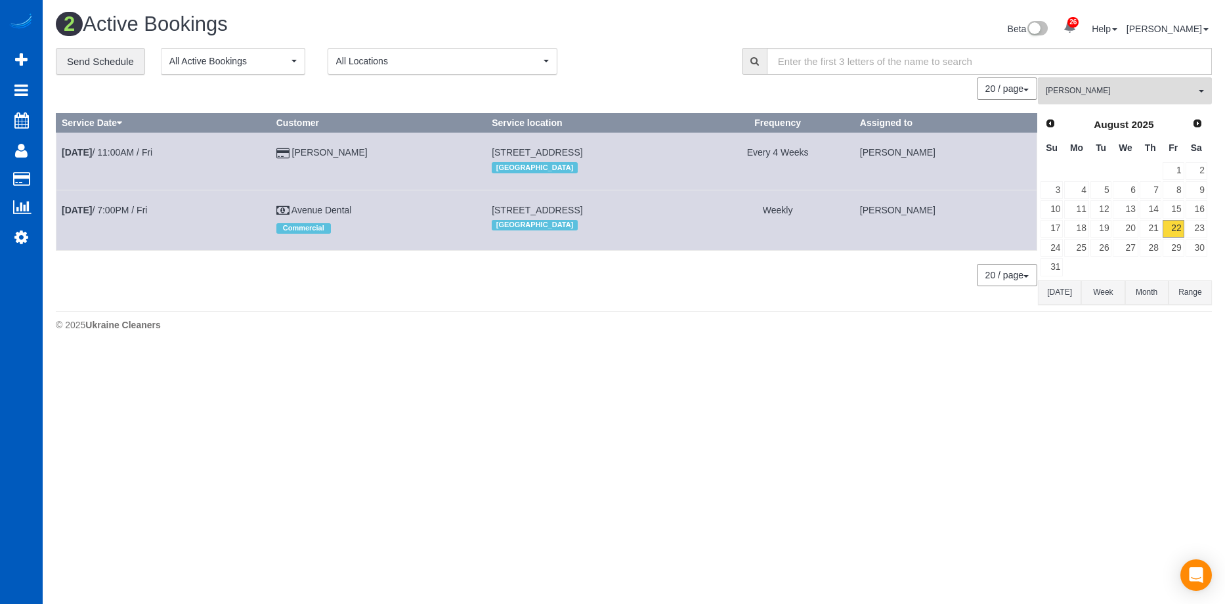
drag, startPoint x: 436, startPoint y: 150, endPoint x: 662, endPoint y: 154, distance: 226.5
click at [662, 154] on td "4755 89th Avenue Southeast, Mercer Island, WA 98040 South Eastside" at bounding box center [593, 161] width 215 height 57
copy span "4755 89th Avenue Southeast, Mercer Island, WA 98040"
click at [1086, 91] on span "Kateryna Polishchuk" at bounding box center [1121, 90] width 150 height 11
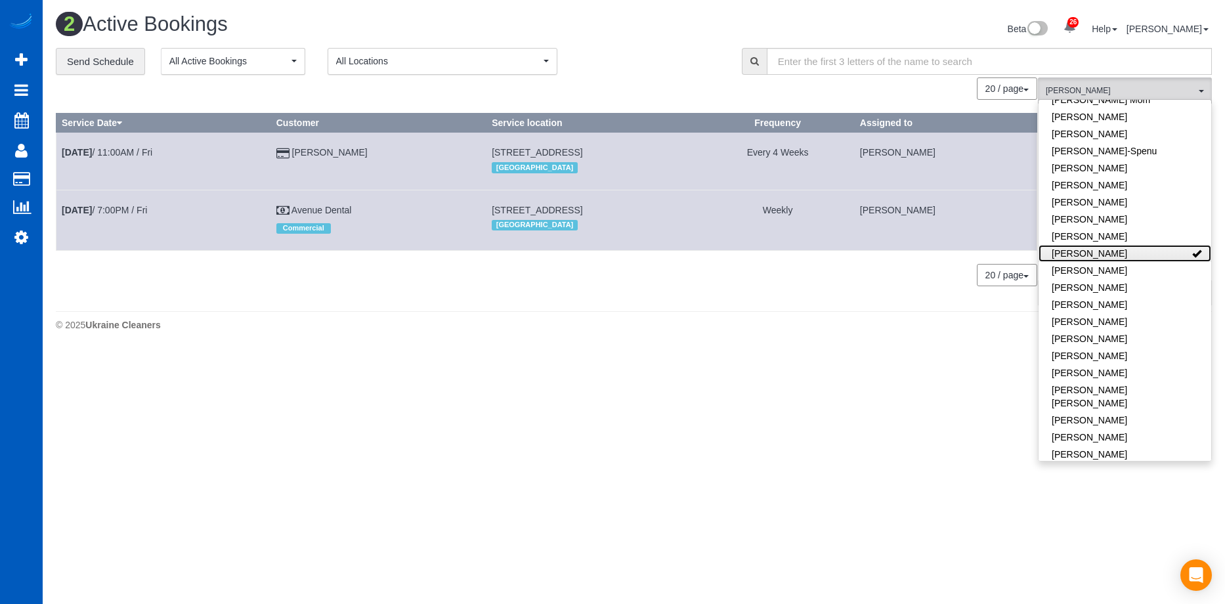
click at [1149, 245] on link "Kateryna Polishchuk" at bounding box center [1124, 253] width 173 height 17
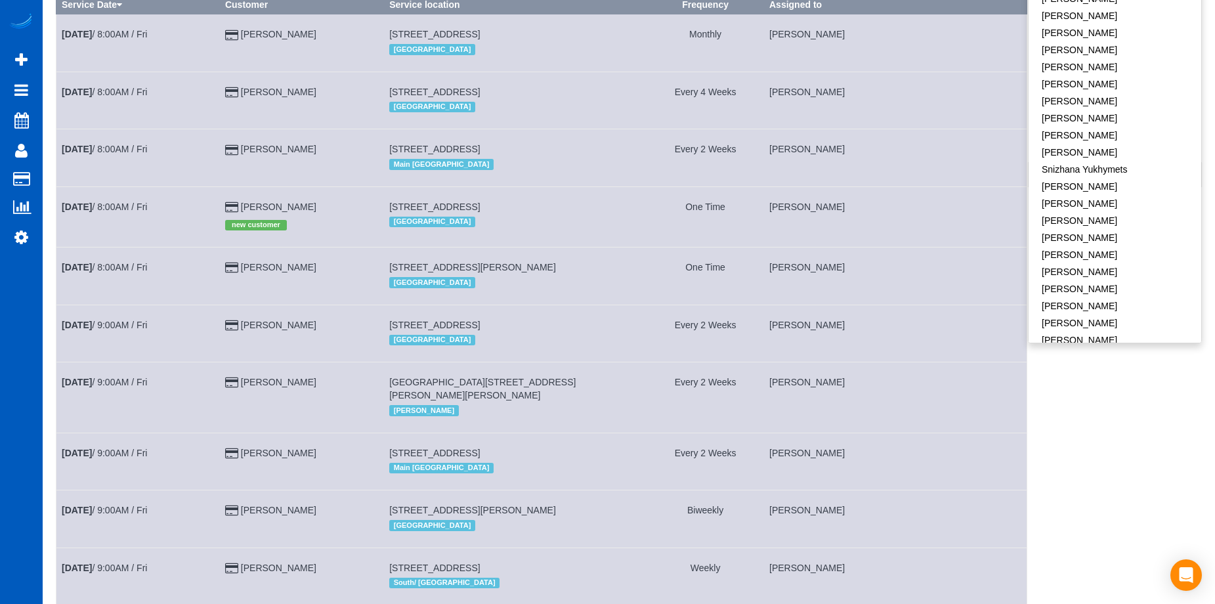
scroll to position [131, 0]
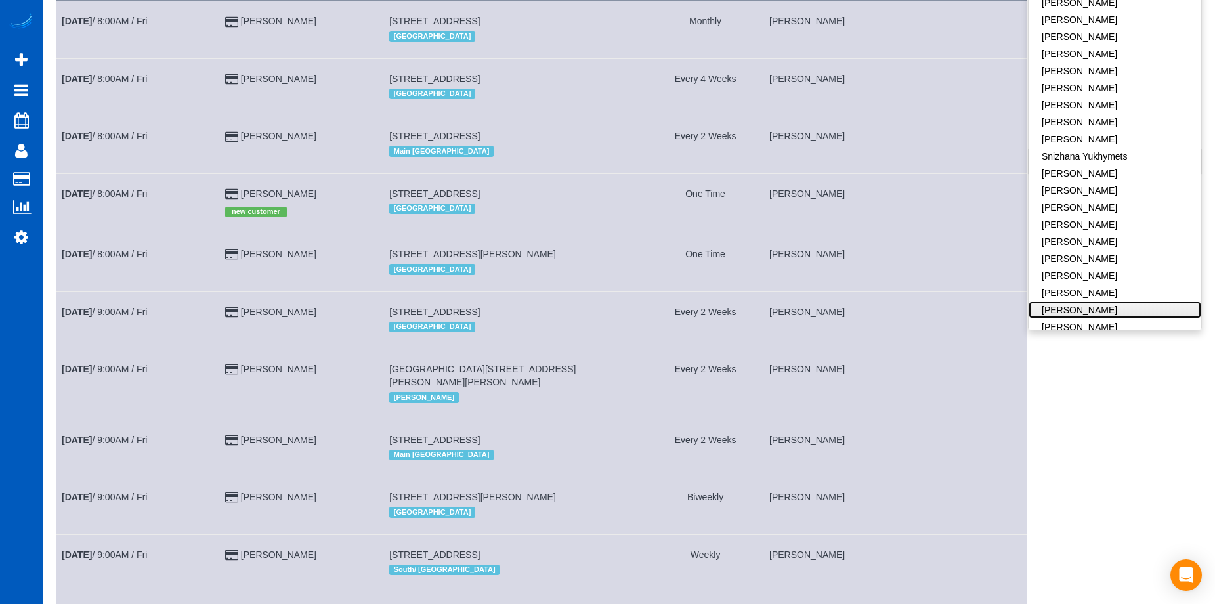
click at [1128, 301] on link "Vira Zhukovska" at bounding box center [1115, 309] width 173 height 17
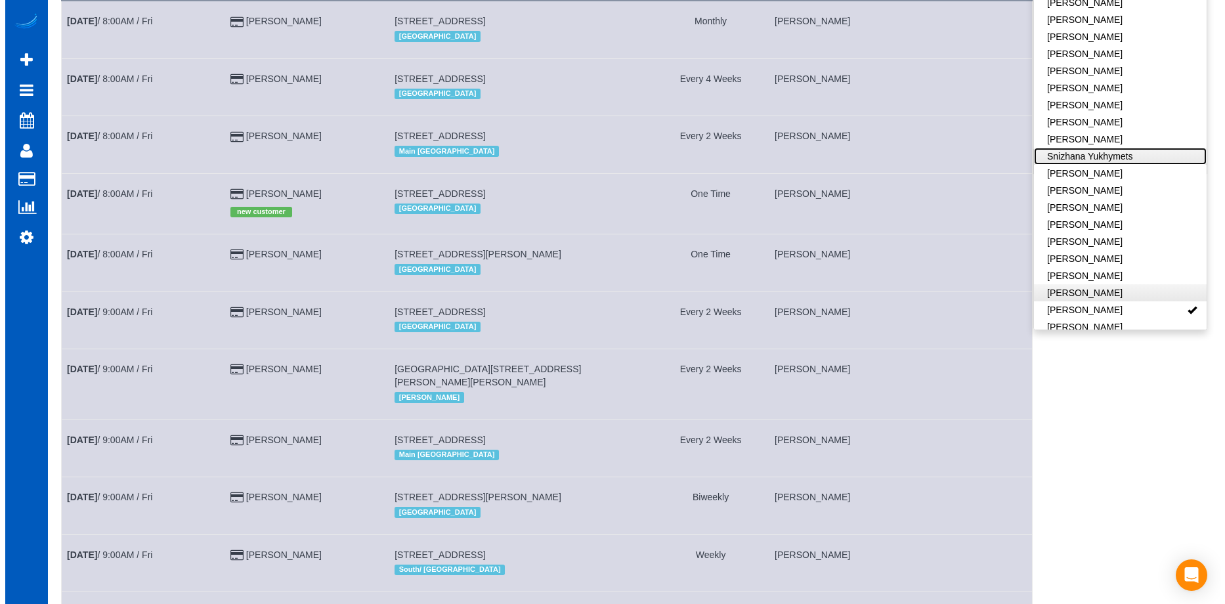
scroll to position [0, 0]
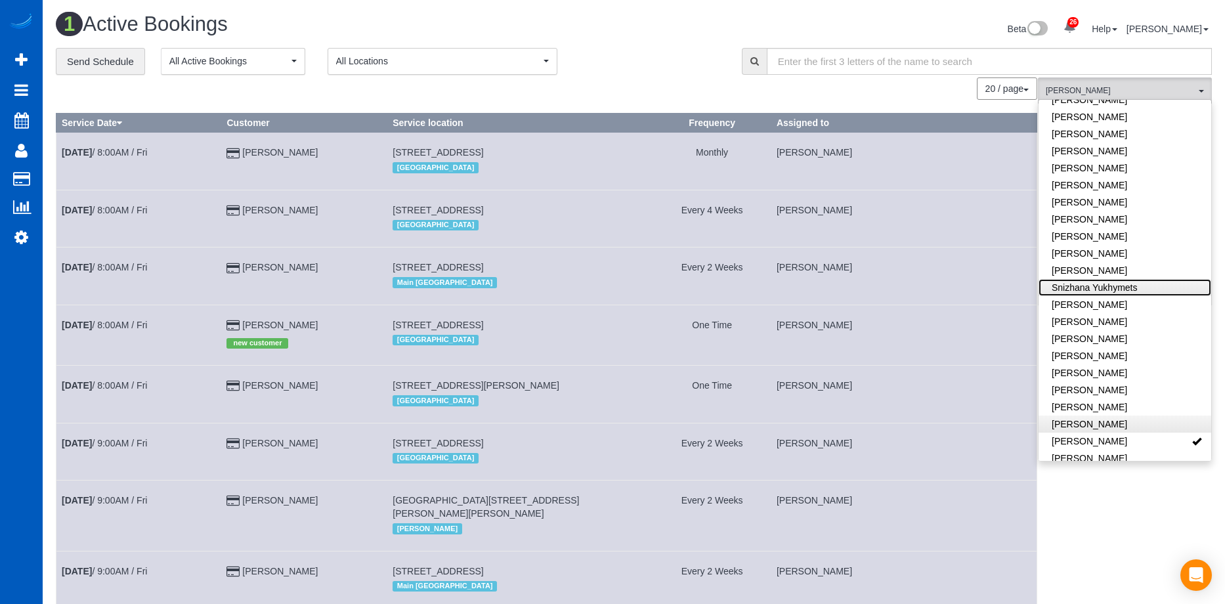
click at [1126, 279] on link "Snizhana Yukhymets" at bounding box center [1124, 287] width 173 height 17
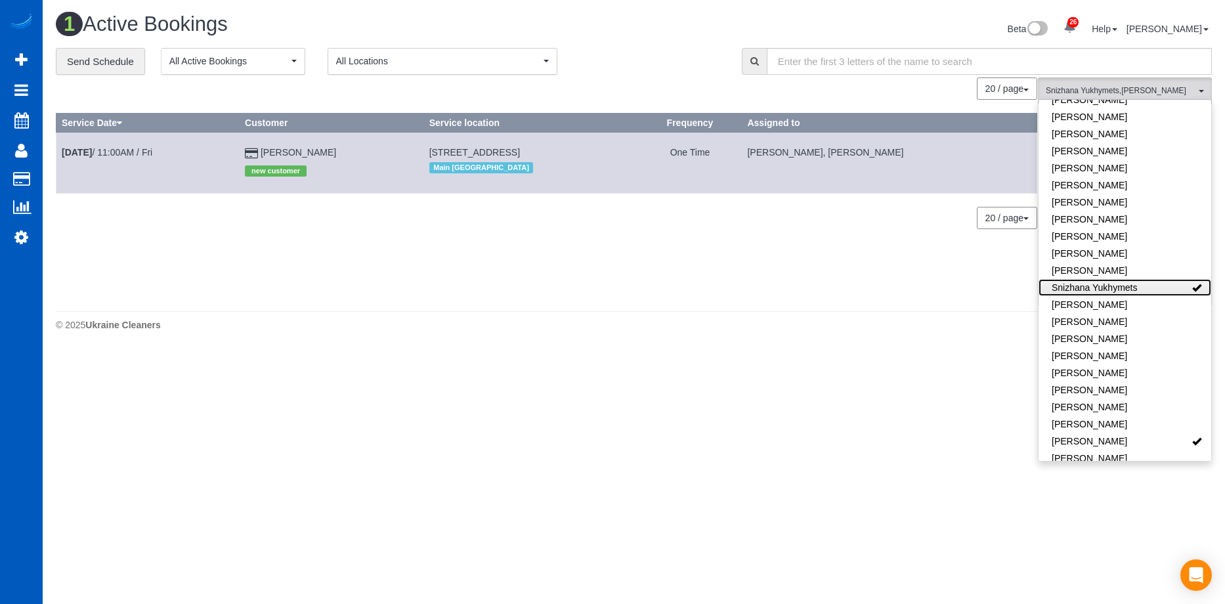
click at [1138, 279] on link "Snizhana Yukhymets" at bounding box center [1124, 287] width 173 height 17
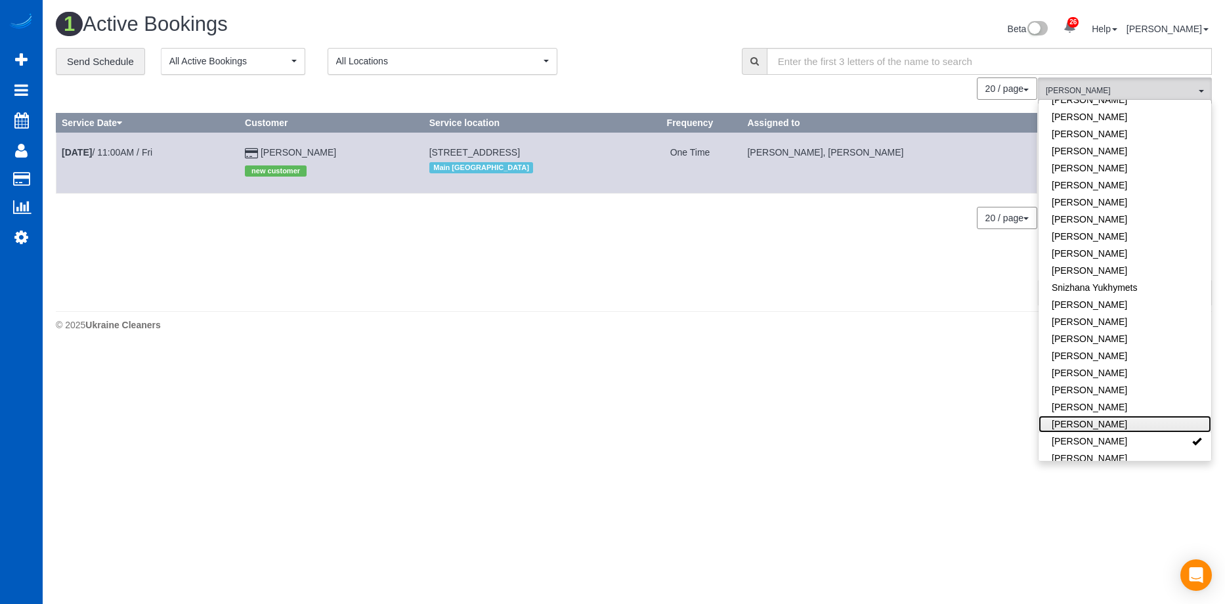
click at [1142, 416] on link "Viktoriia Zhukovska" at bounding box center [1124, 424] width 173 height 17
click at [680, 49] on div "**********" at bounding box center [389, 62] width 666 height 28
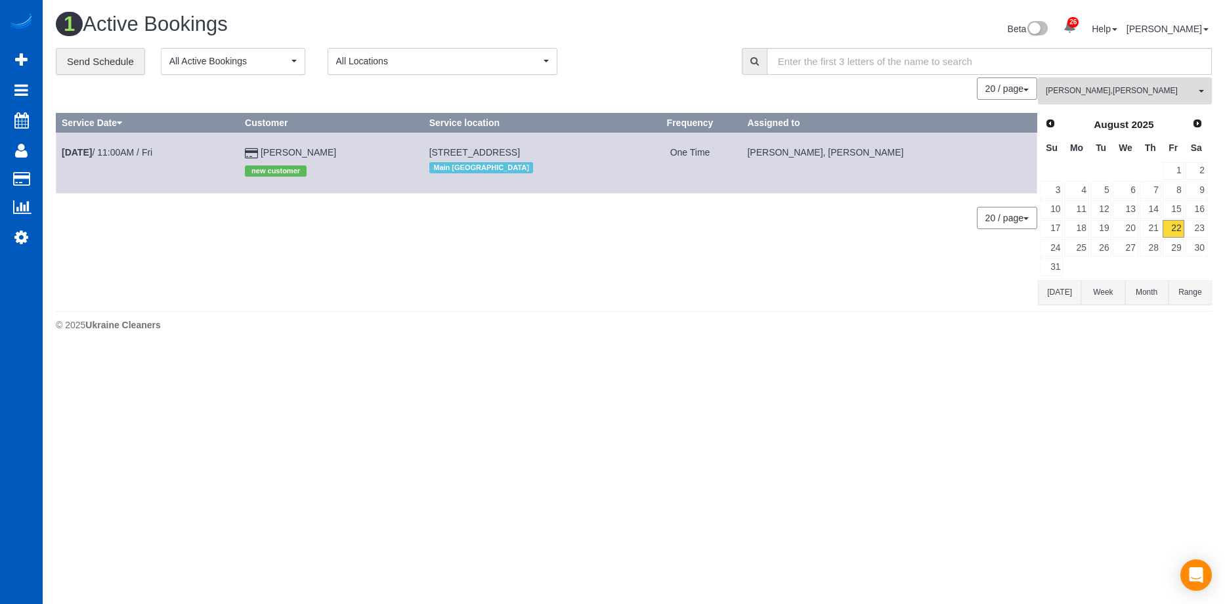
click at [1161, 93] on span "Viktoriia Zhukovska , Vira Zhukovska" at bounding box center [1121, 90] width 150 height 11
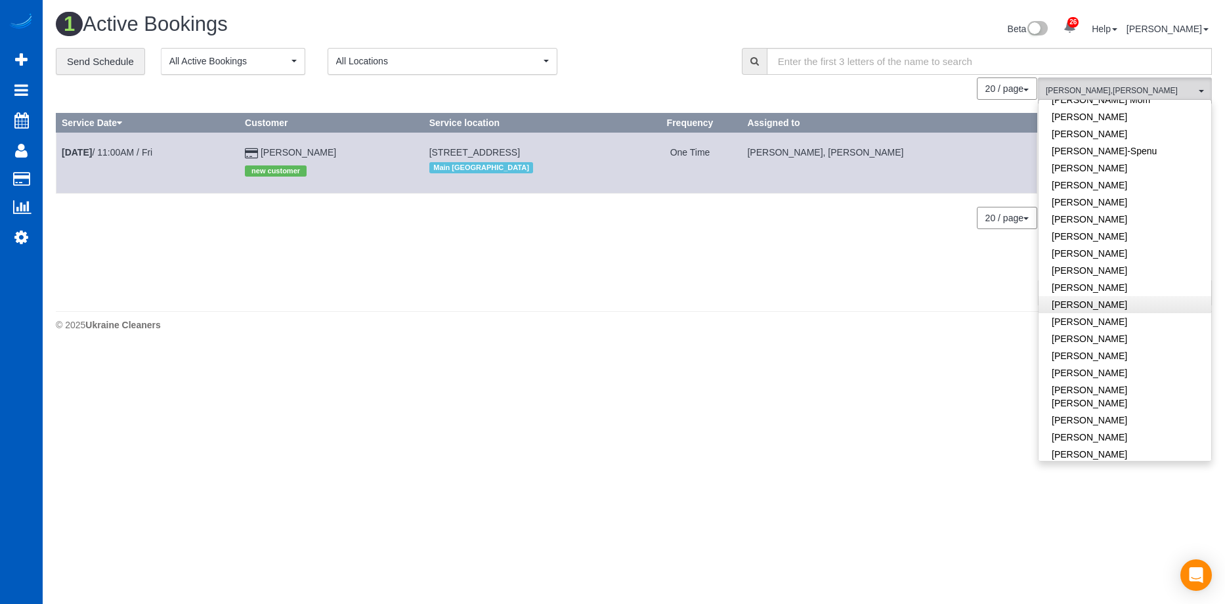
scroll to position [313, 0]
click at [1143, 379] on link "Mariia Maherovska" at bounding box center [1124, 387] width 173 height 17
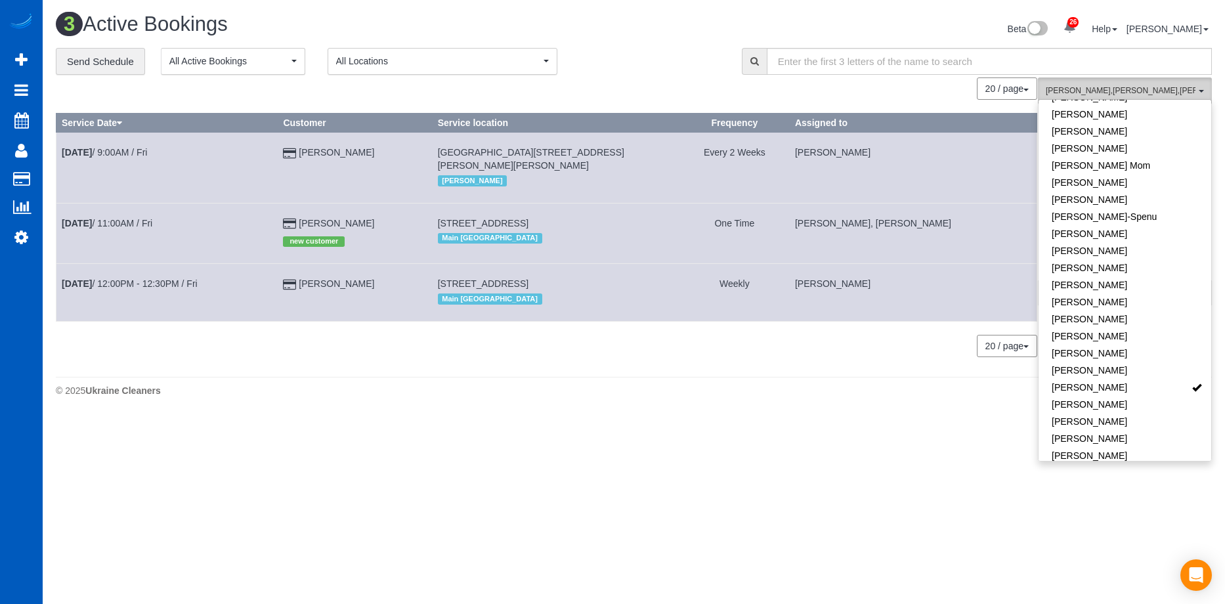
click at [1158, 81] on button "Mariia Maherovska , Viktoriia Zhukovska , Vira Zhukovska All Teams" at bounding box center [1125, 90] width 174 height 27
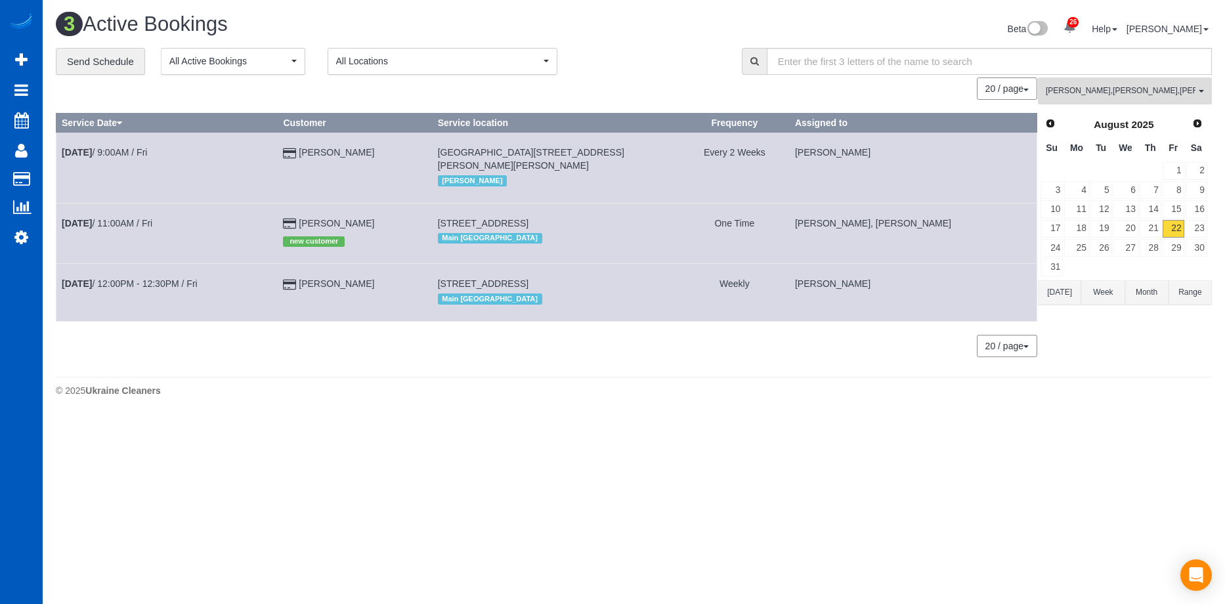
click at [1162, 95] on span "Mariia Maherovska , Viktoriia Zhukovska , Vira Zhukovska" at bounding box center [1121, 90] width 150 height 11
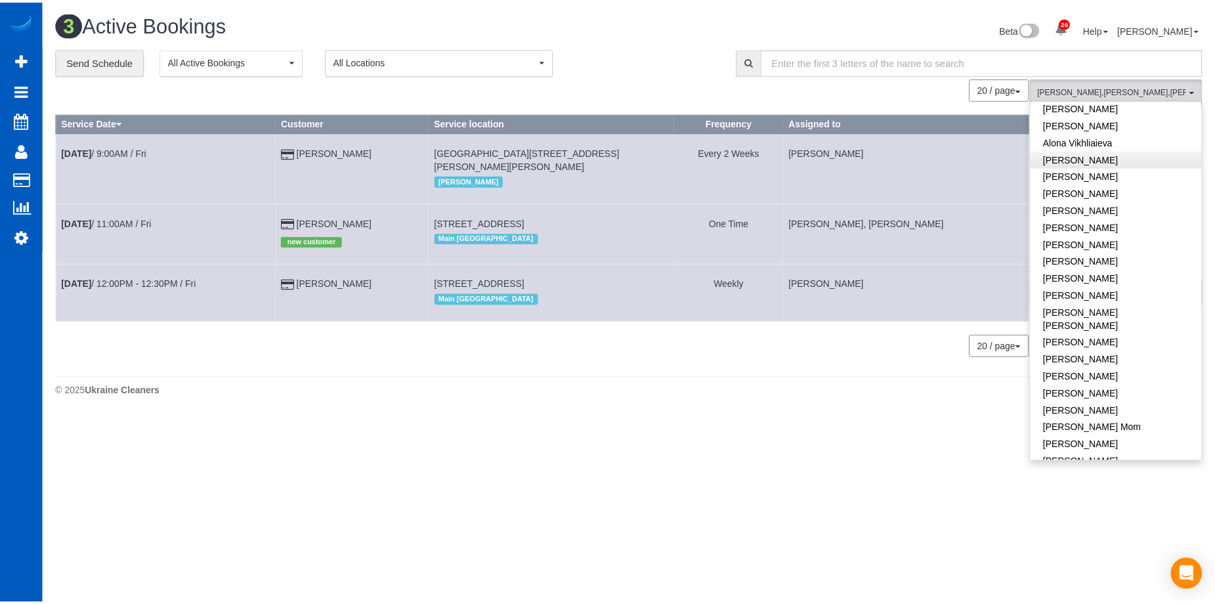
scroll to position [0, 0]
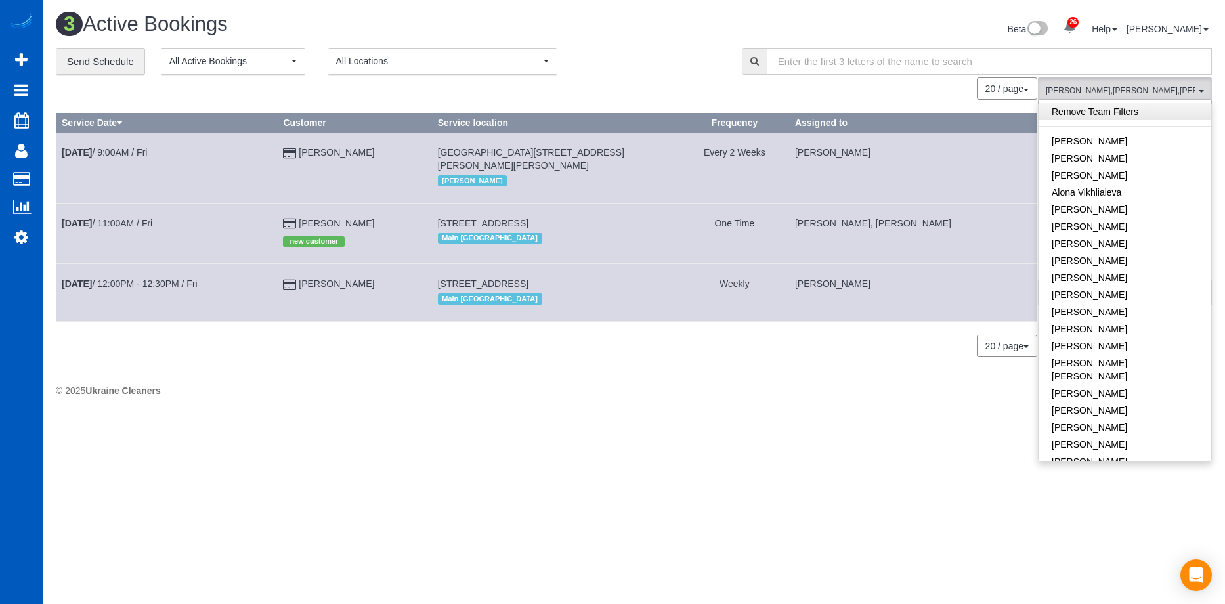
click at [1147, 111] on link "Remove Team Filters" at bounding box center [1124, 111] width 173 height 17
click at [610, 37] on div "3 Active Bookings" at bounding box center [340, 27] width 588 height 28
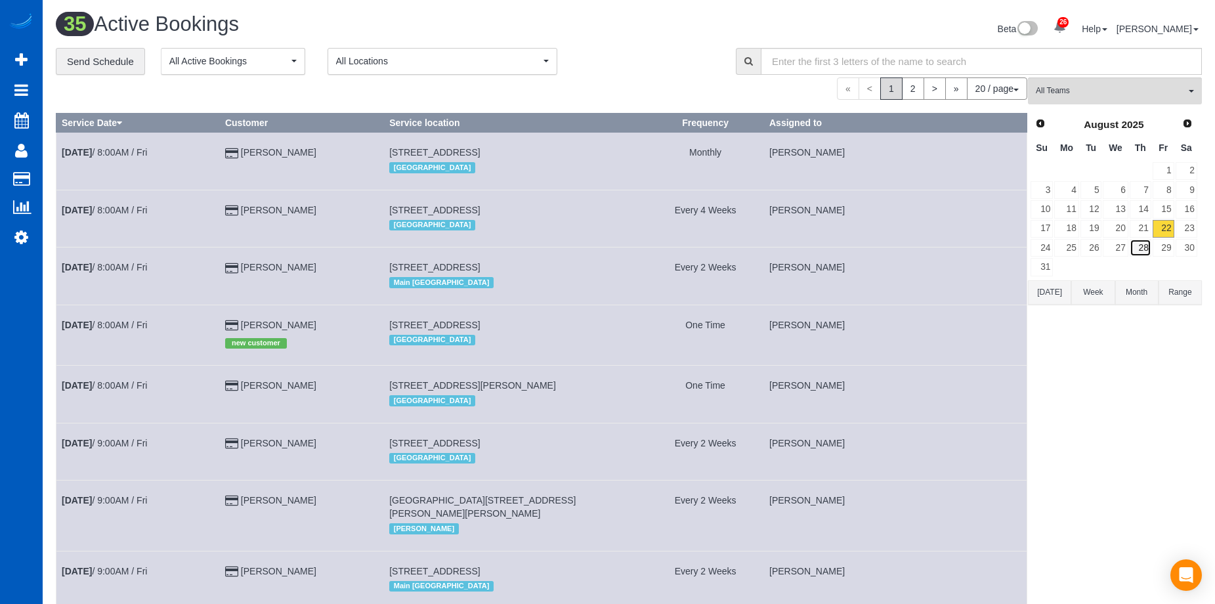
click at [1150, 251] on link "28" at bounding box center [1141, 248] width 22 height 18
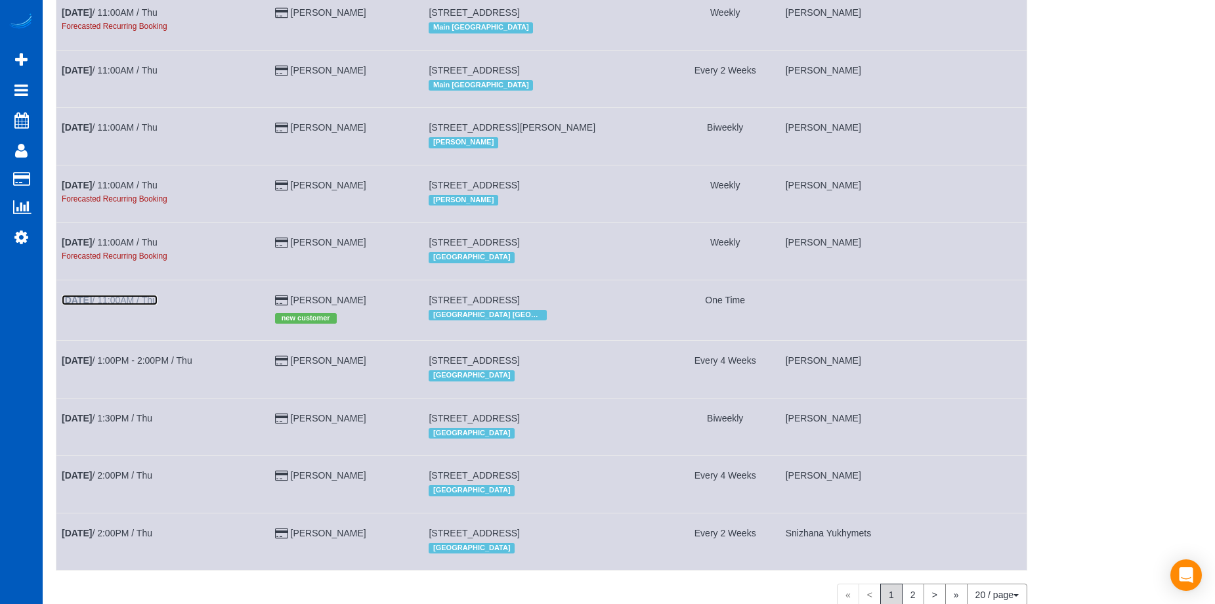
scroll to position [722, 0]
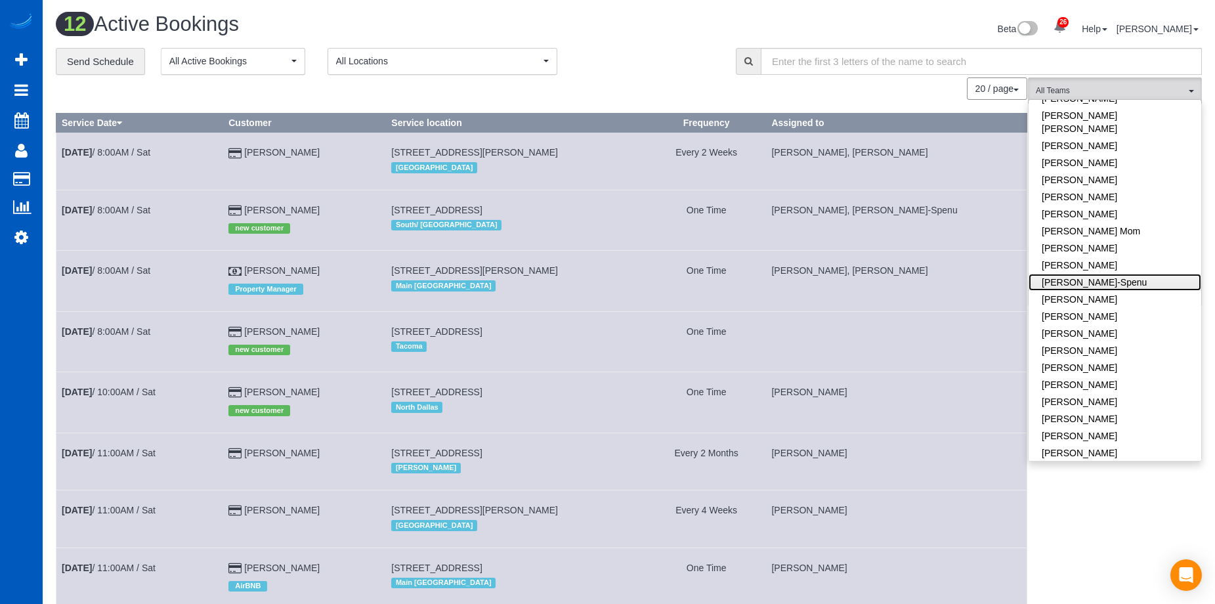
click at [1124, 274] on link "Iryna Kuzmenko-Spenu" at bounding box center [1115, 282] width 173 height 17
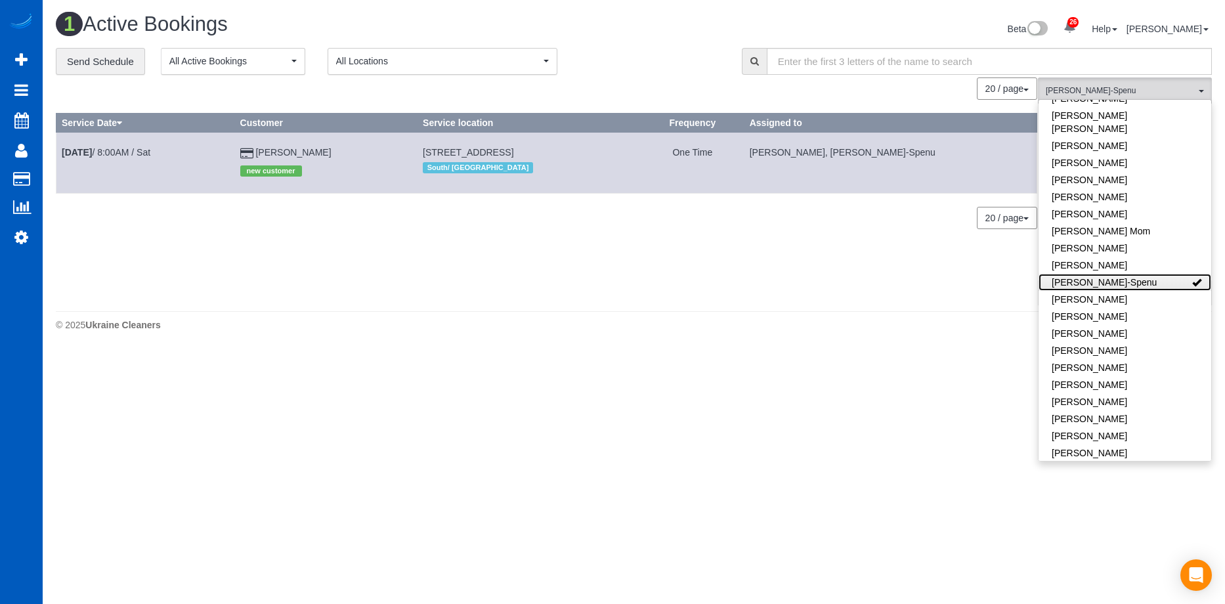
click at [1123, 274] on link "Iryna Kuzmenko-Spenu" at bounding box center [1124, 282] width 173 height 17
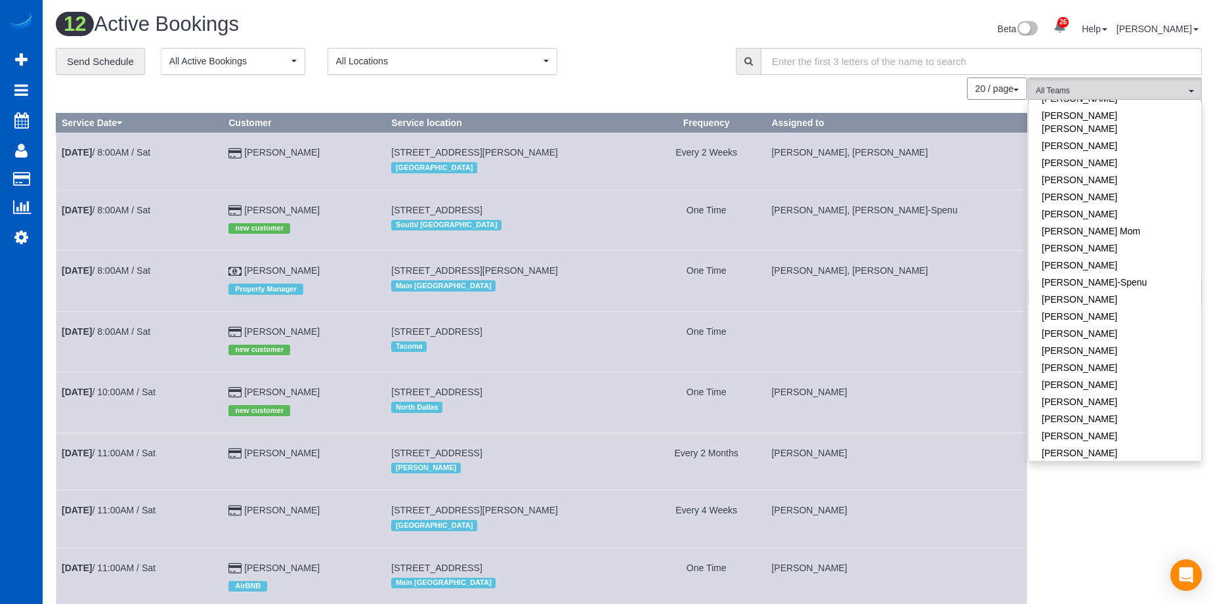
click at [684, 59] on div "**********" at bounding box center [386, 62] width 660 height 28
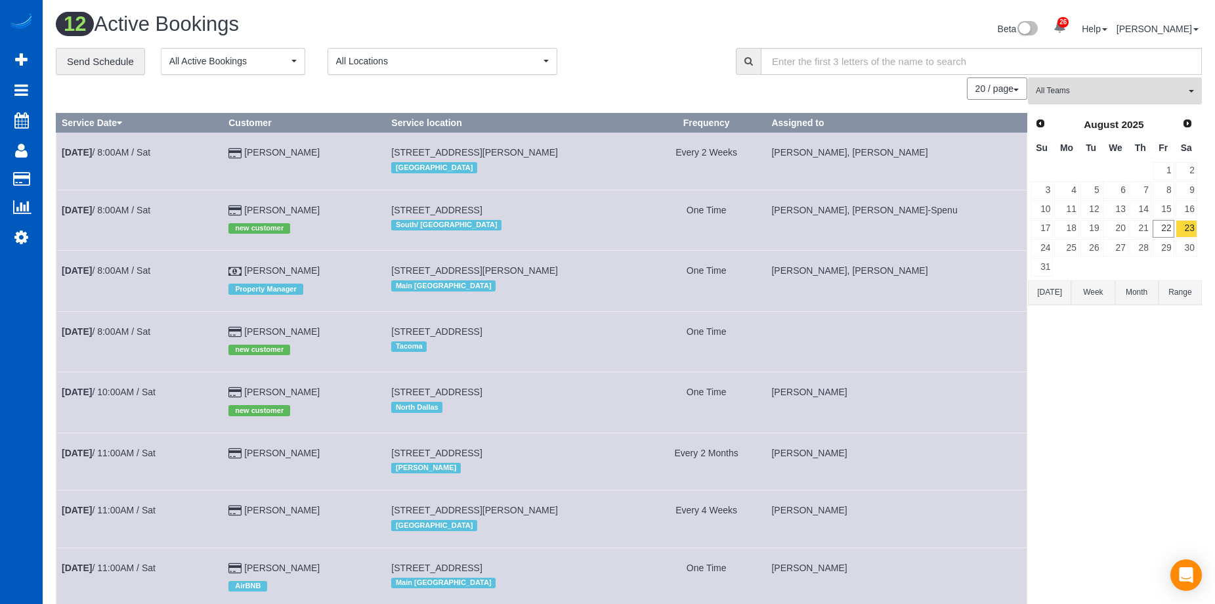
click at [1174, 88] on span "All Teams" at bounding box center [1111, 90] width 150 height 11
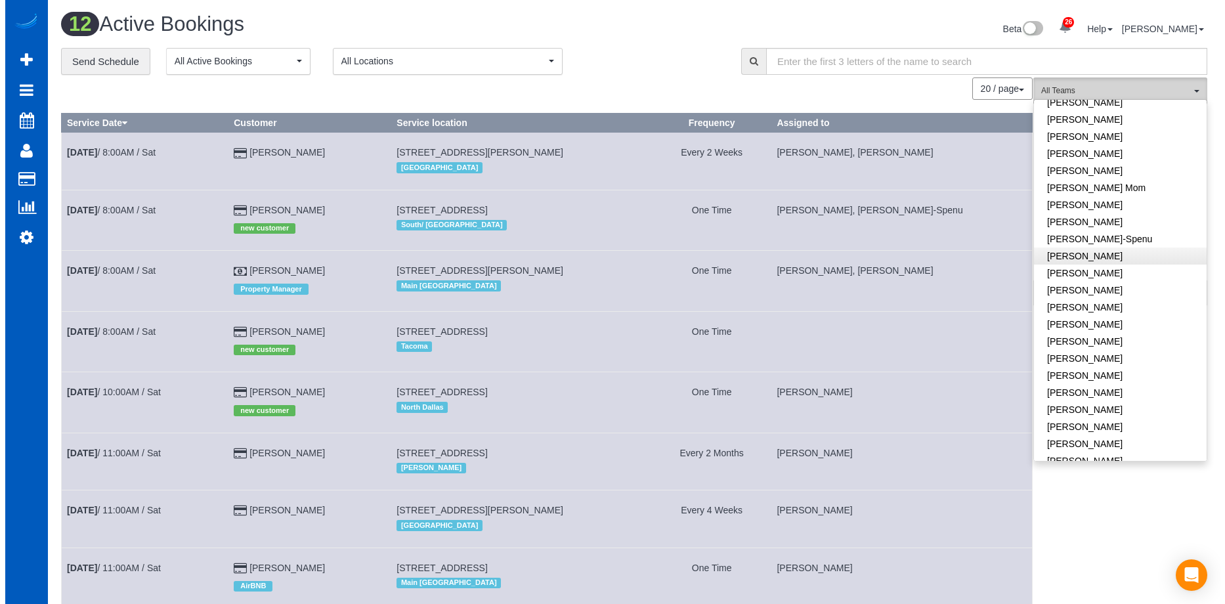
scroll to position [313, 0]
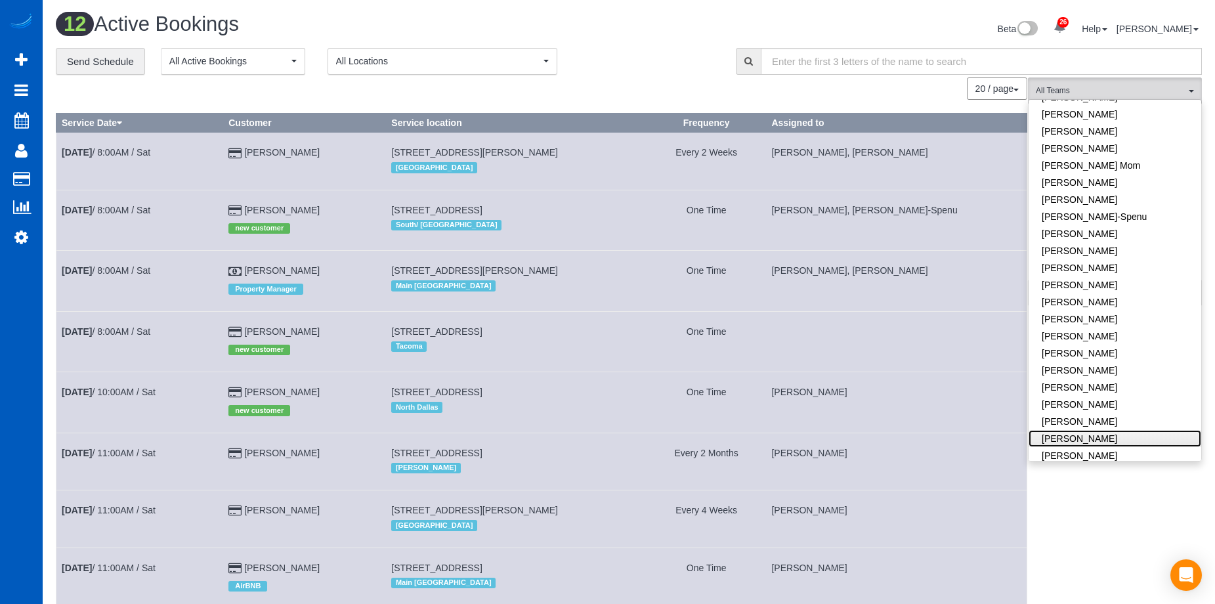
click at [1148, 430] on link "[PERSON_NAME]" at bounding box center [1115, 438] width 173 height 17
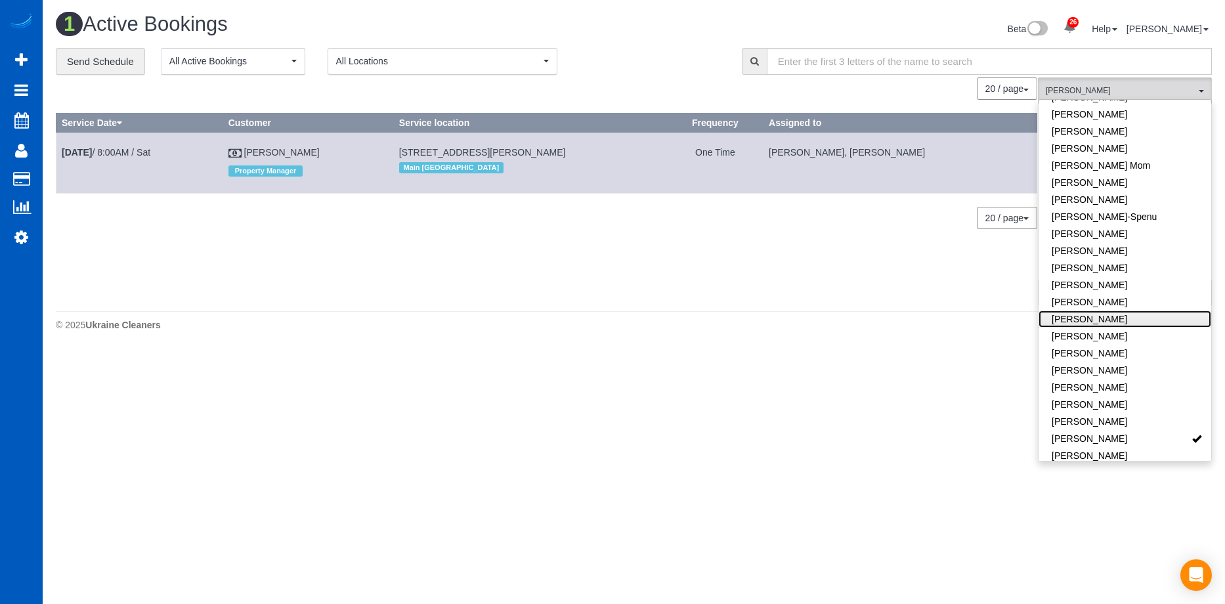
click at [1142, 310] on link "[PERSON_NAME]" at bounding box center [1124, 318] width 173 height 17
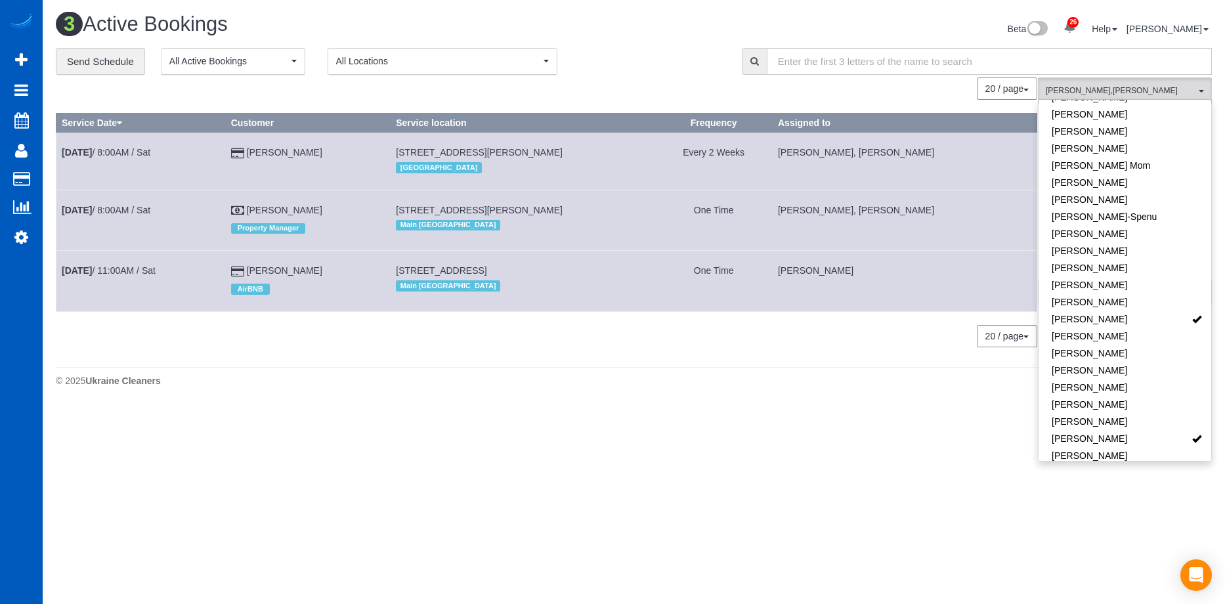
click at [641, 63] on div "**********" at bounding box center [389, 62] width 666 height 28
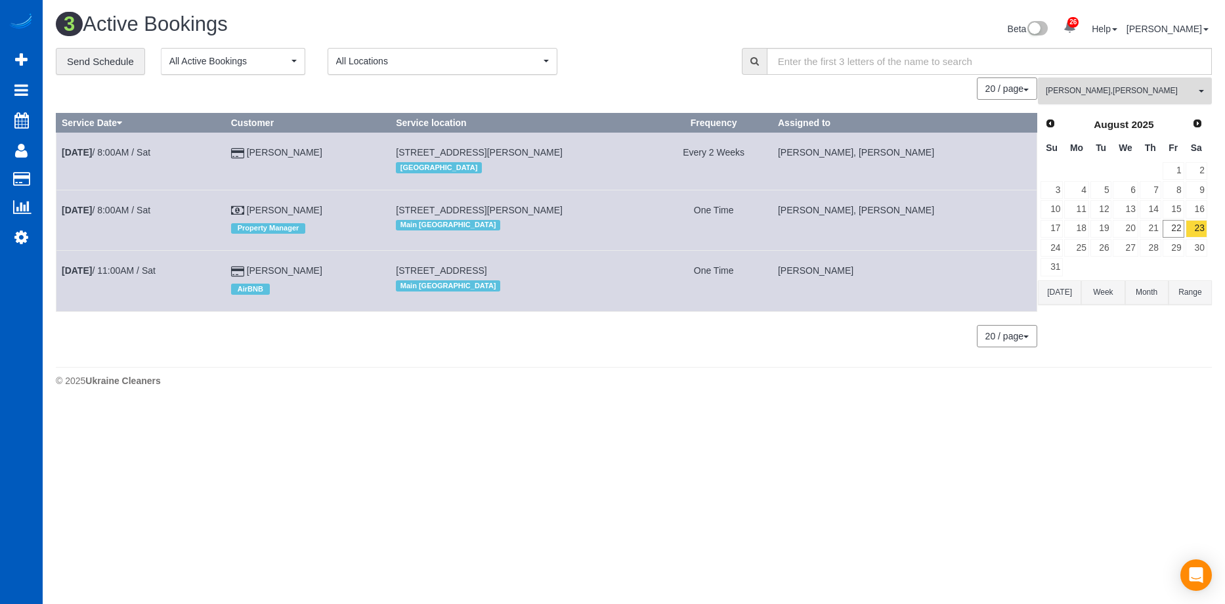
click at [1170, 96] on span "Kateryna Polishchuk , Miliena Shchokina" at bounding box center [1121, 90] width 150 height 11
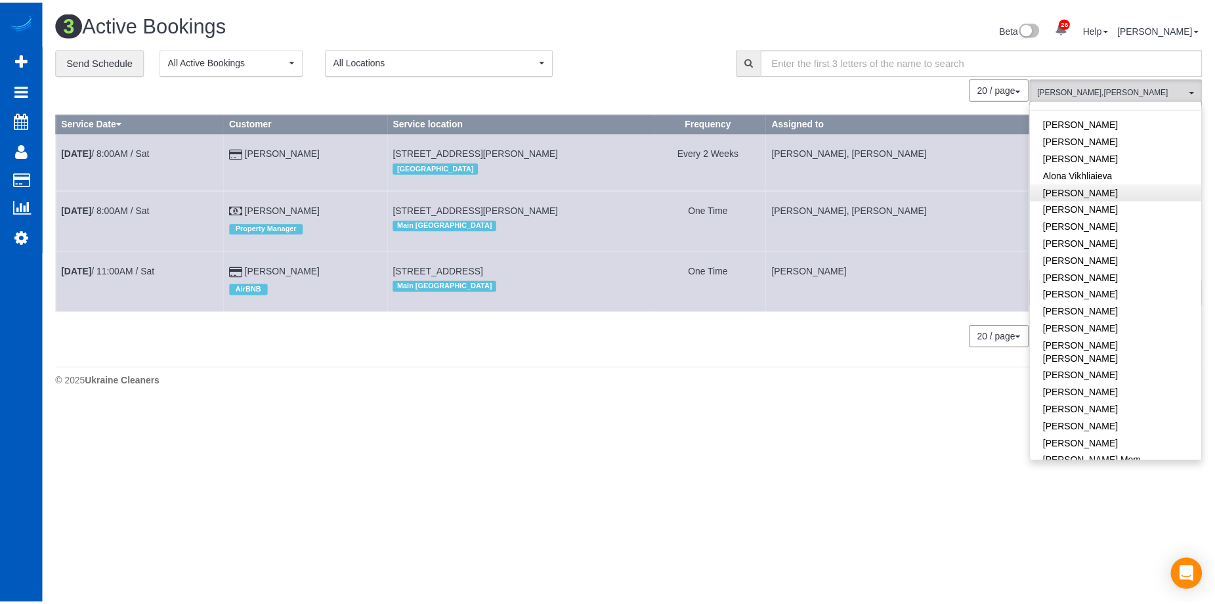
scroll to position [0, 0]
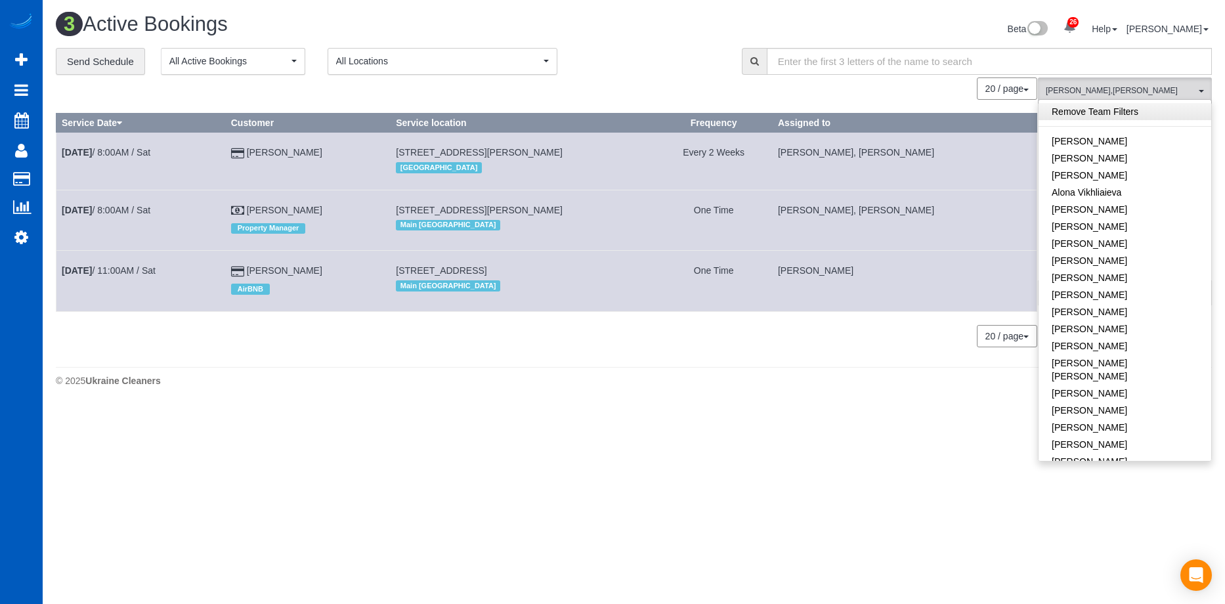
click at [1136, 110] on link "Remove Team Filters" at bounding box center [1124, 111] width 173 height 17
click at [656, 35] on div "Beta 26 Your Notifications You have 0 alerts × You have 1 to charge for 08/19/2…" at bounding box center [928, 30] width 588 height 35
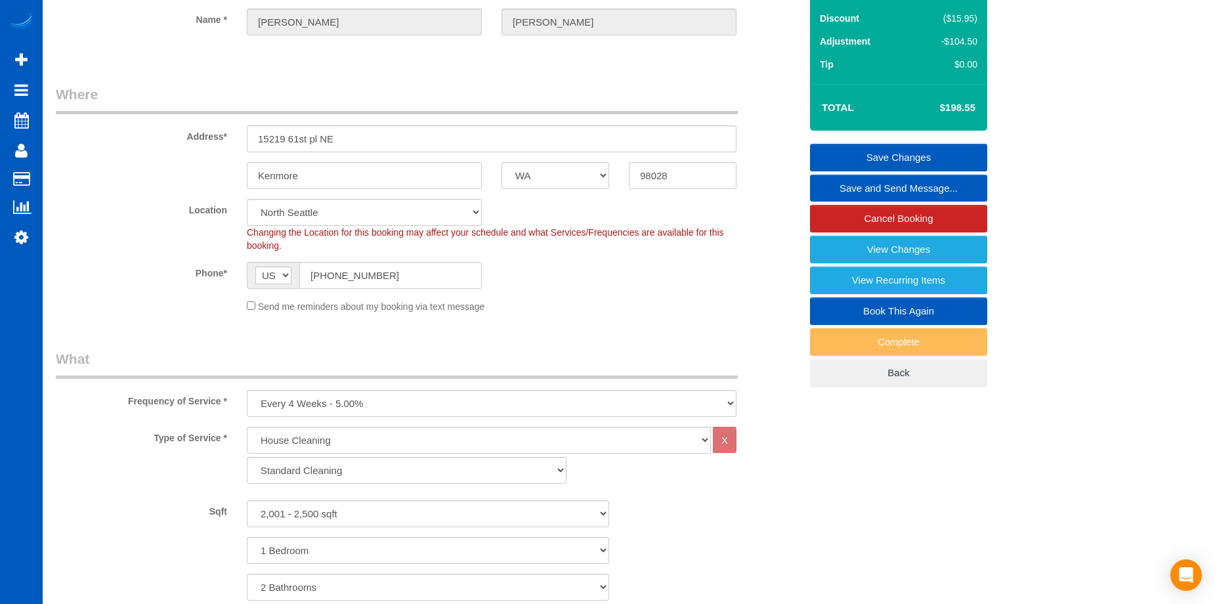
scroll to position [66, 0]
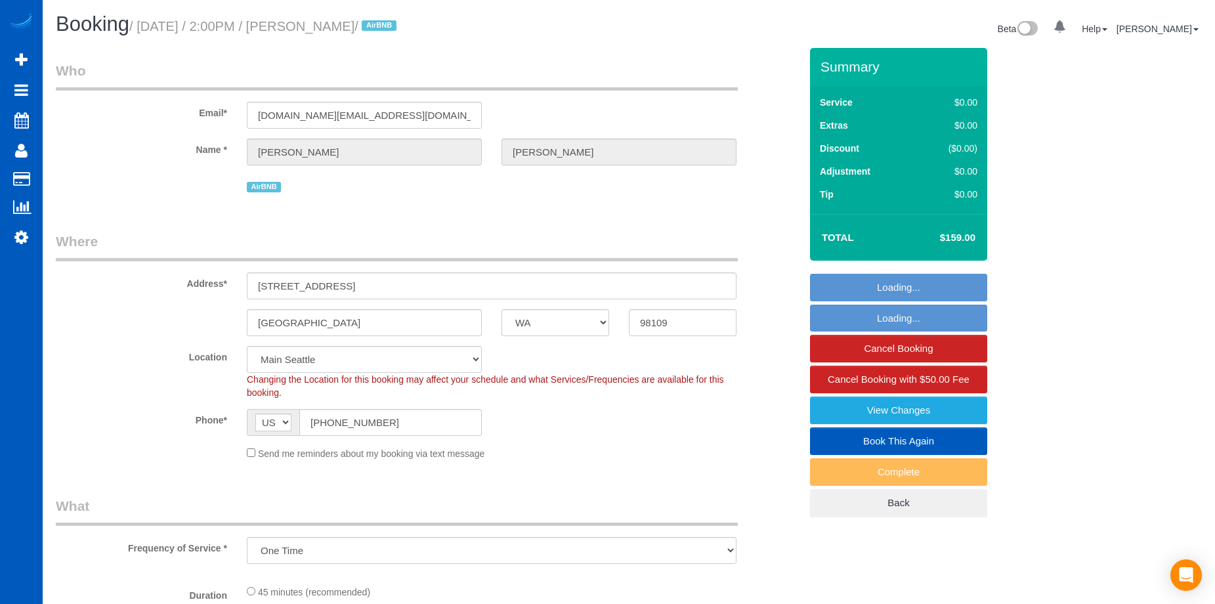
select select "WA"
select select "number:33"
select select "object:921"
select select "199"
select select "spot1"
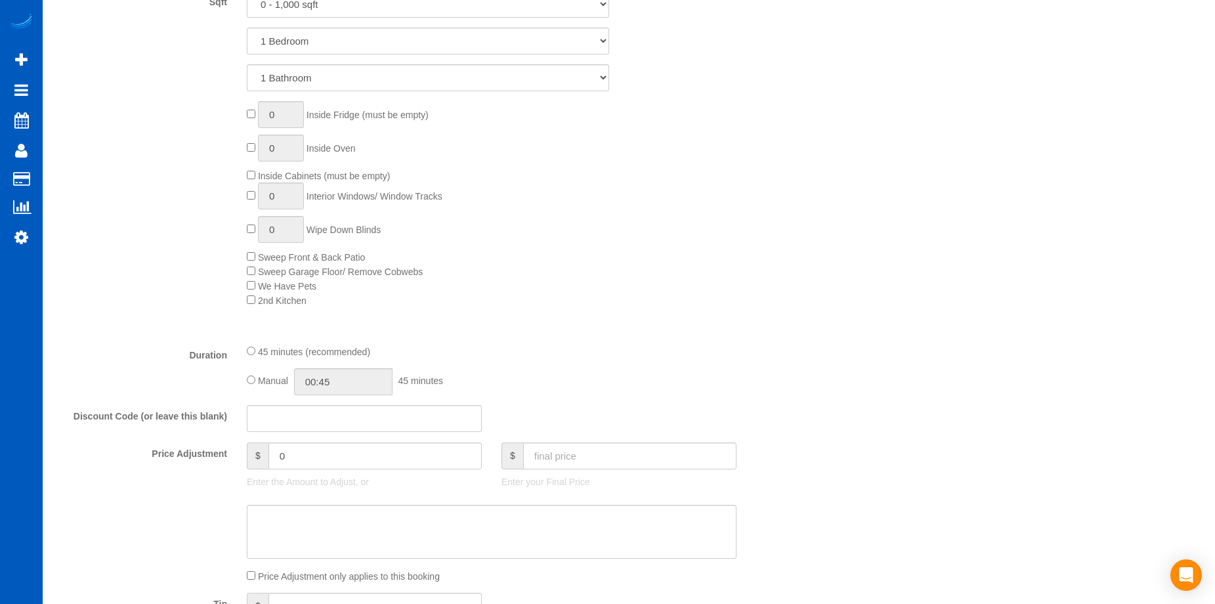
scroll to position [394, 0]
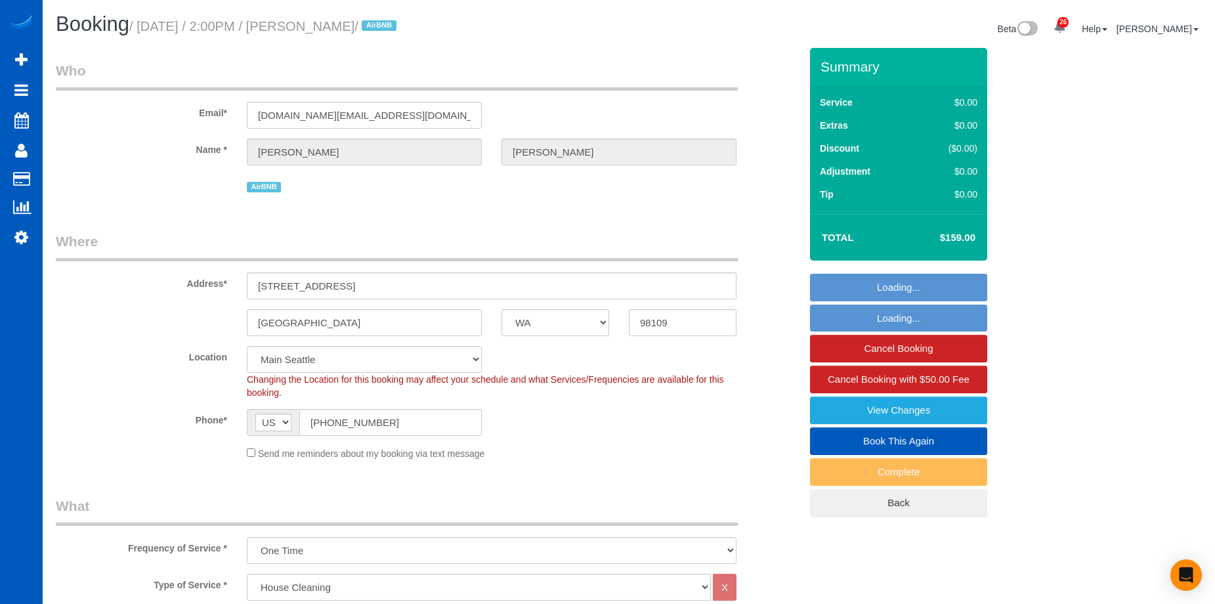
select select "WA"
select select "199"
select select "number:33"
select select "spot1"
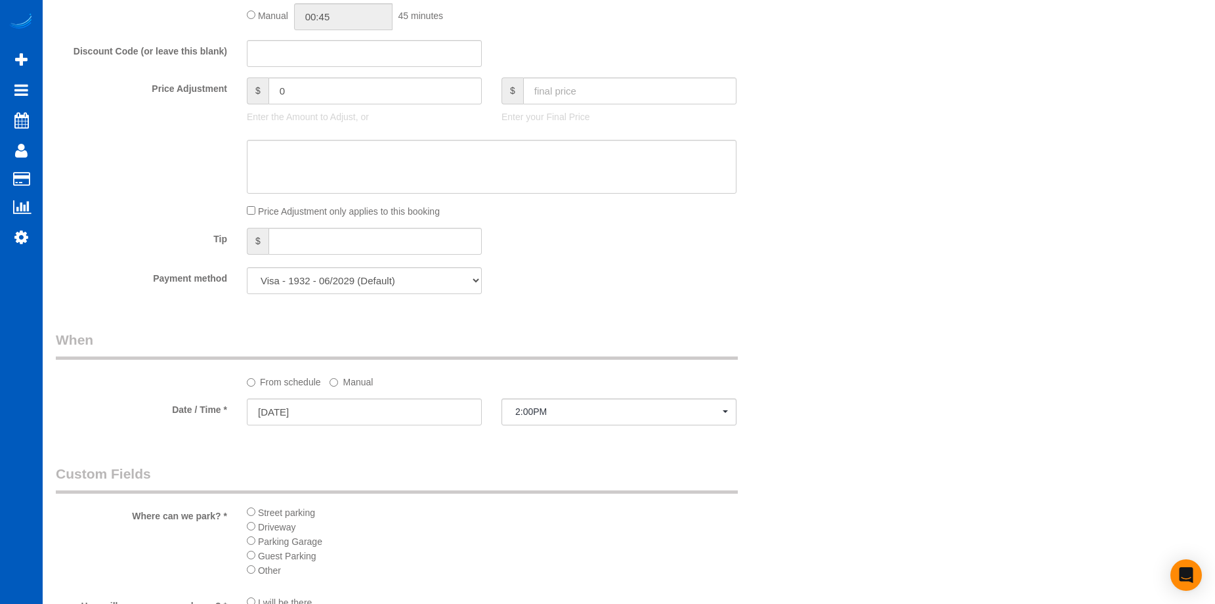
scroll to position [1182, 0]
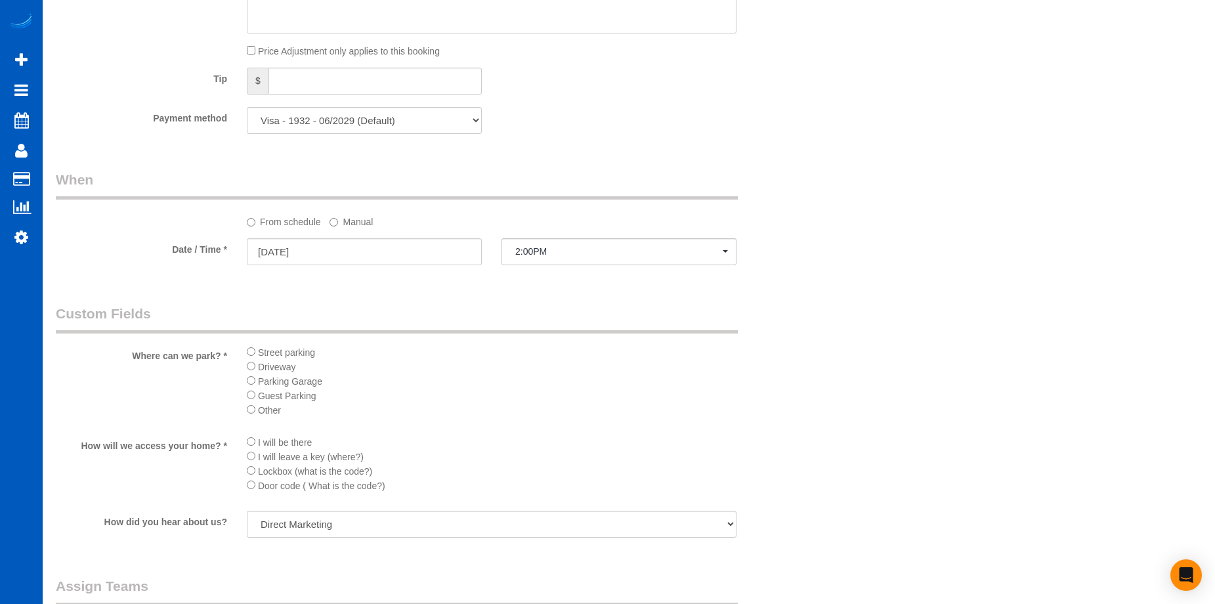
click at [355, 218] on label "Manual" at bounding box center [351, 220] width 43 height 18
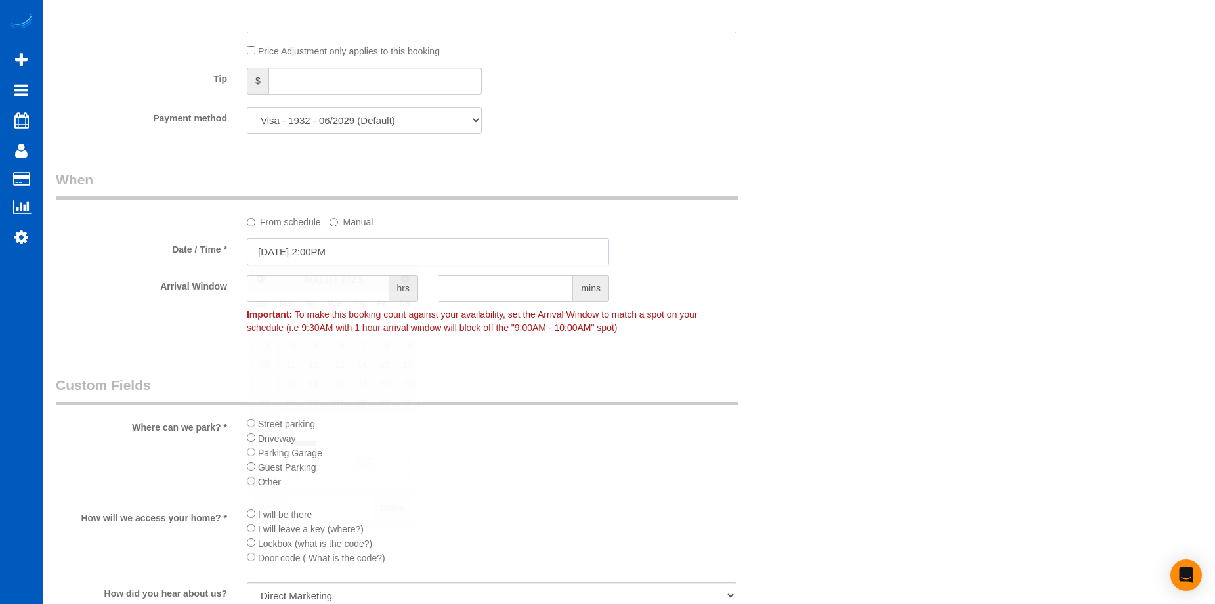
click at [423, 247] on input "[DATE] 2:00PM" at bounding box center [428, 251] width 362 height 27
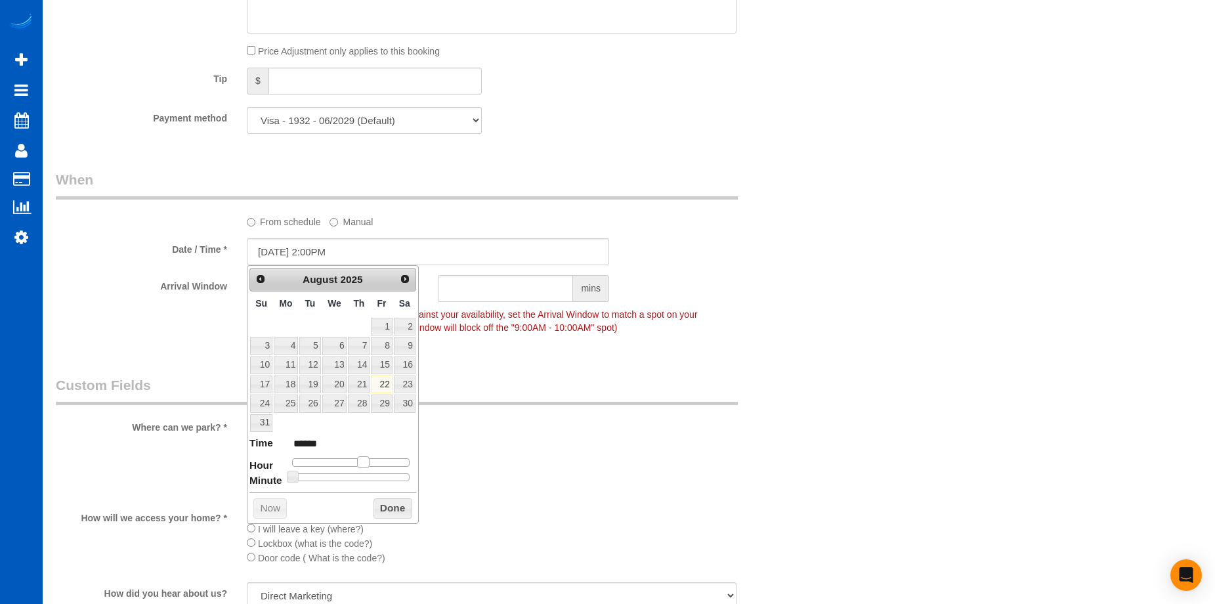
type input "[DATE] 1:00PM"
type input "******"
type input "[DATE] 11:00AM"
type input "*******"
type input "[DATE] 8:00AM"
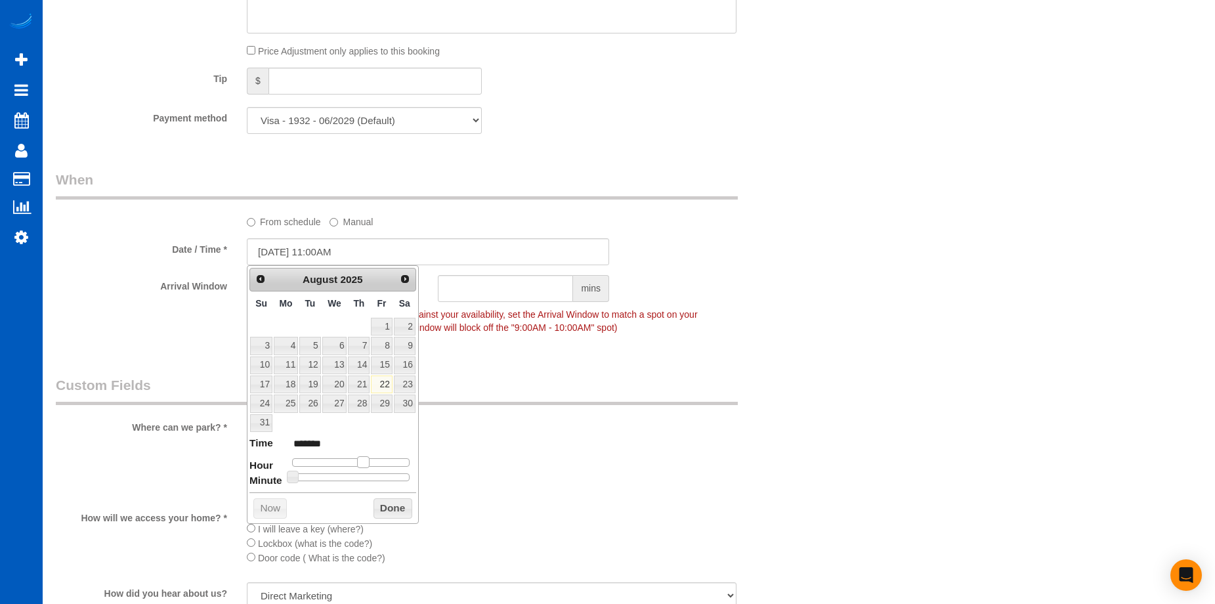
type input "******"
type input "[DATE] 7:00AM"
type input "******"
type input "[DATE] 8:00AM"
type input "******"
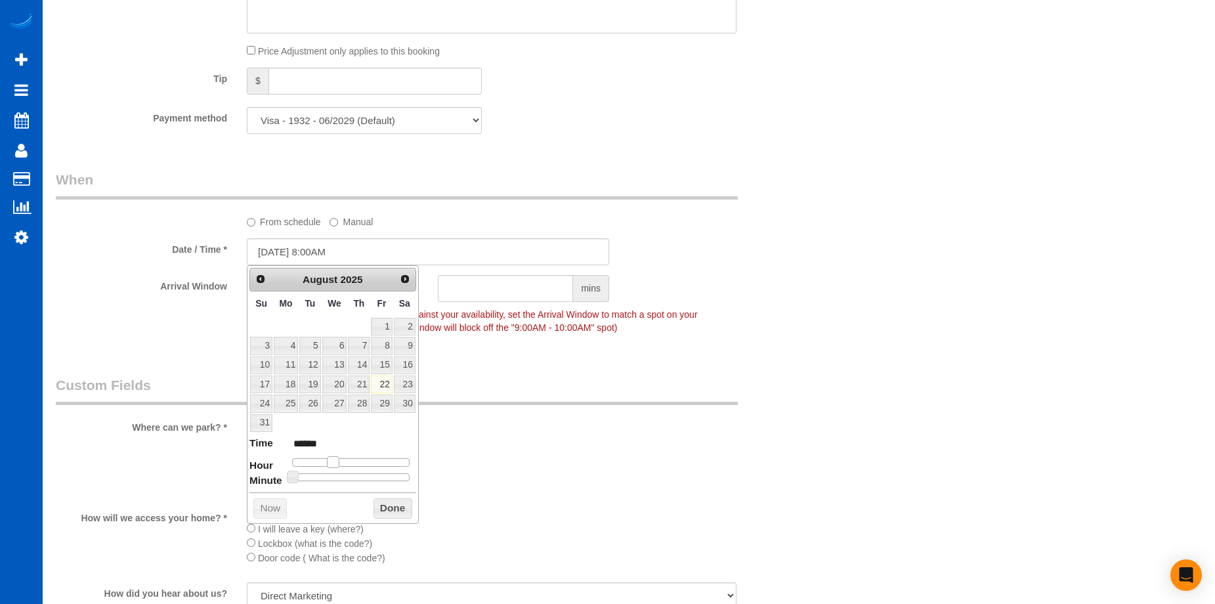
drag, startPoint x: 364, startPoint y: 459, endPoint x: 334, endPoint y: 463, distance: 29.8
click at [334, 463] on span at bounding box center [333, 462] width 12 height 12
click at [381, 499] on button "Done" at bounding box center [392, 508] width 39 height 21
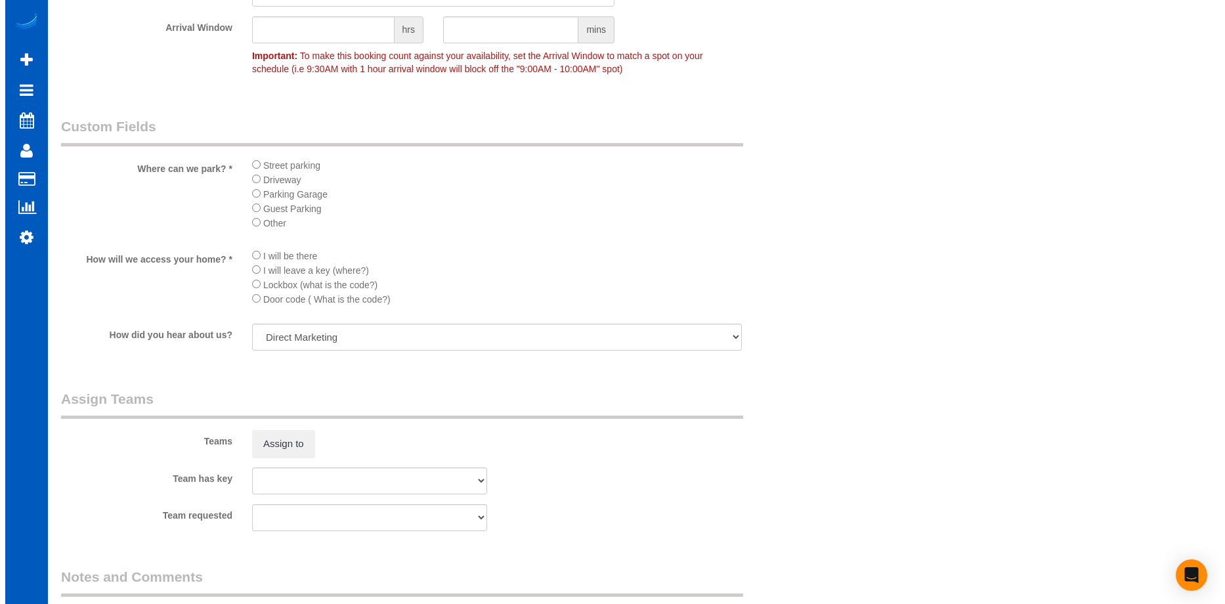
scroll to position [1444, 0]
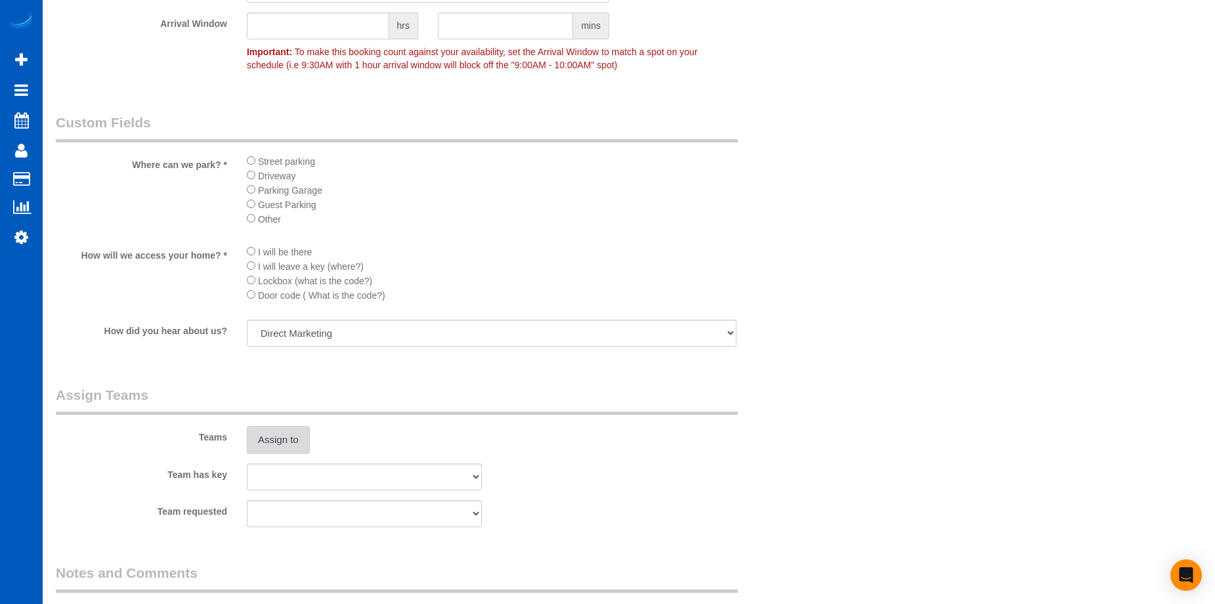
click at [285, 442] on button "Assign to" at bounding box center [278, 440] width 63 height 28
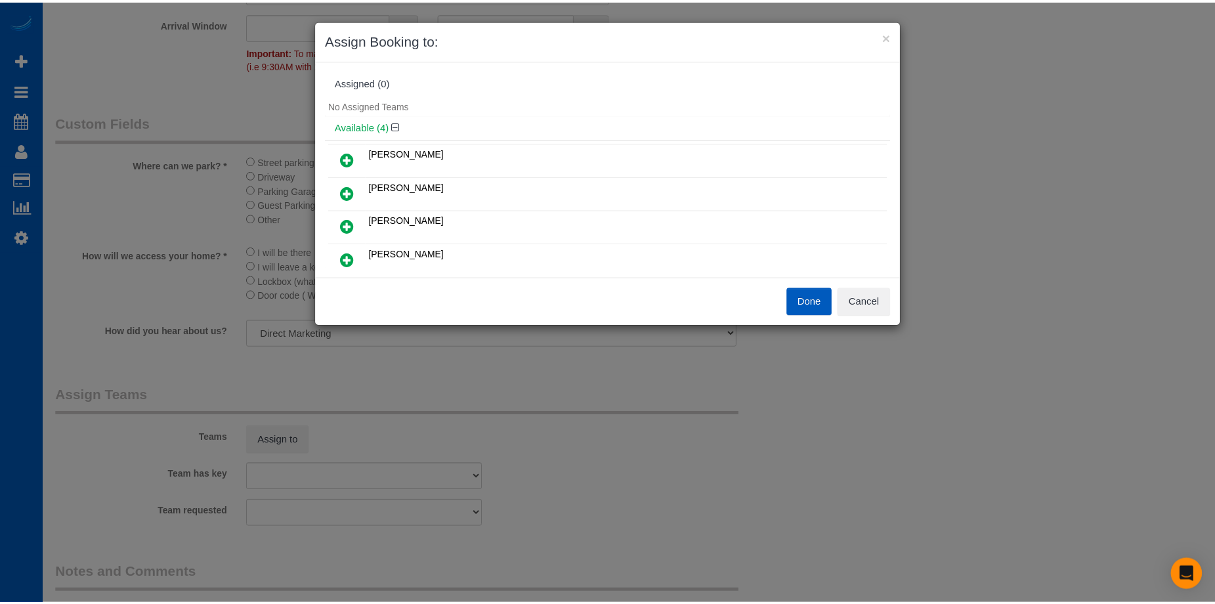
scroll to position [66, 0]
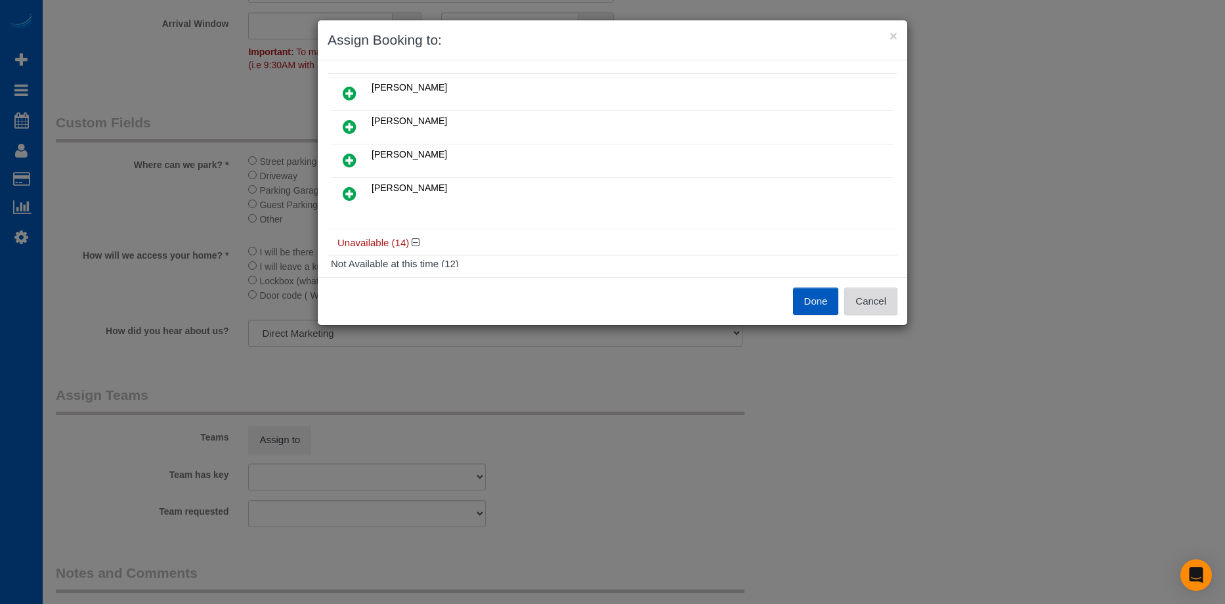
click at [882, 301] on button "Cancel" at bounding box center [870, 302] width 53 height 28
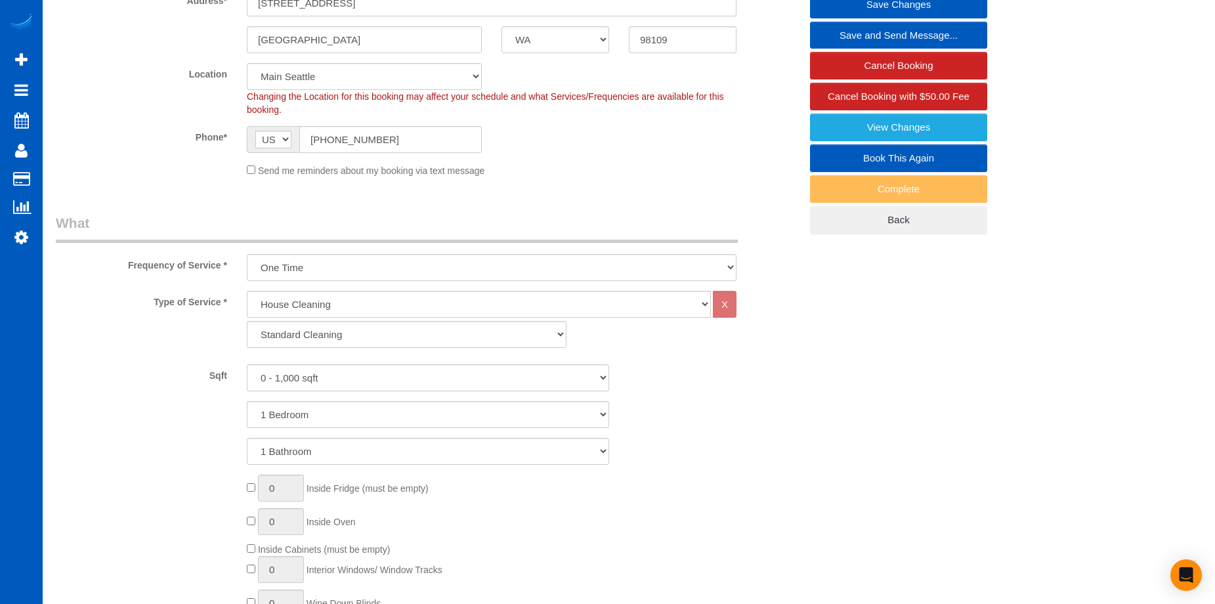
scroll to position [197, 0]
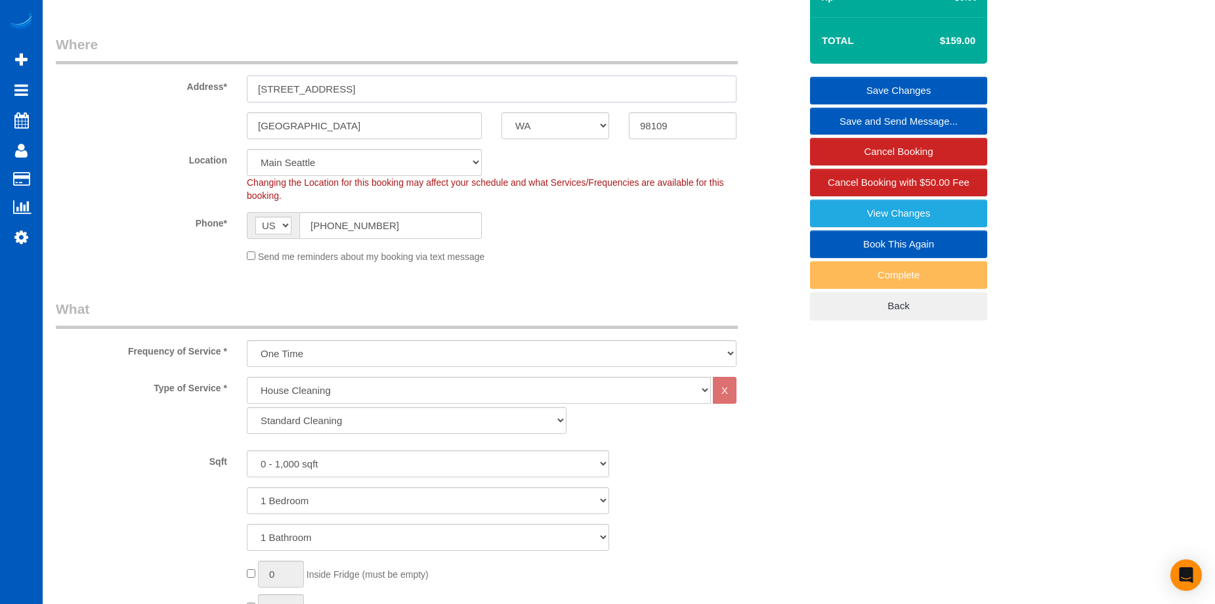
drag, startPoint x: 409, startPoint y: 89, endPoint x: 171, endPoint y: 87, distance: 237.6
click at [171, 87] on div "Address* [STREET_ADDRESS]" at bounding box center [428, 69] width 764 height 68
click at [427, 80] on input "[STREET_ADDRESS]" at bounding box center [492, 88] width 490 height 27
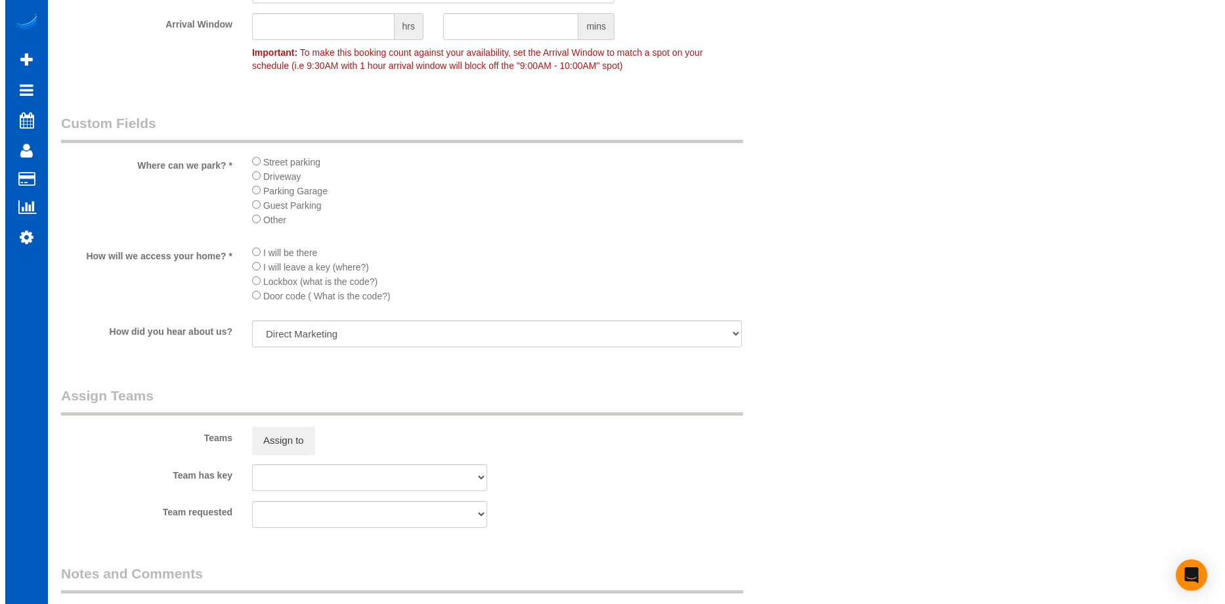
scroll to position [1444, 0]
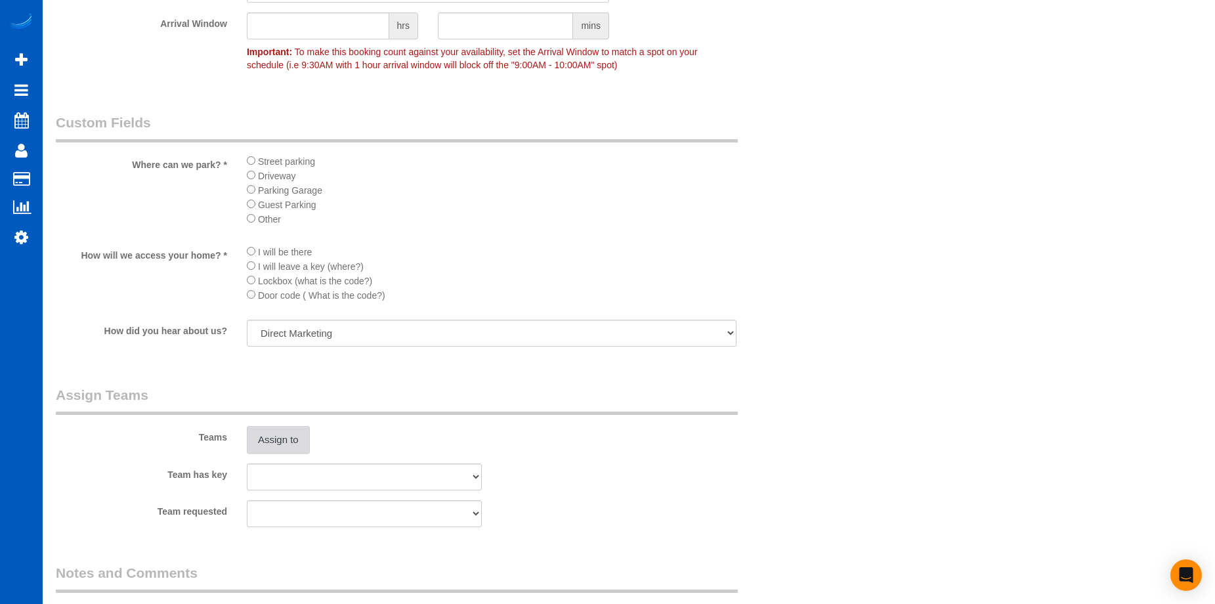
click at [297, 431] on button "Assign to" at bounding box center [278, 440] width 63 height 28
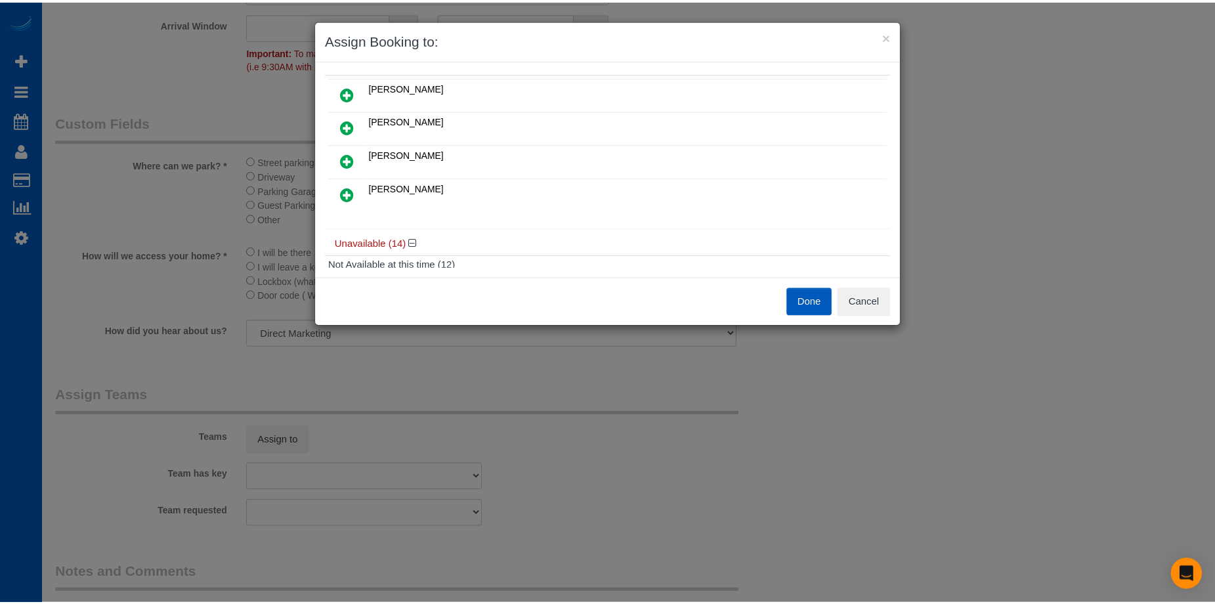
scroll to position [0, 0]
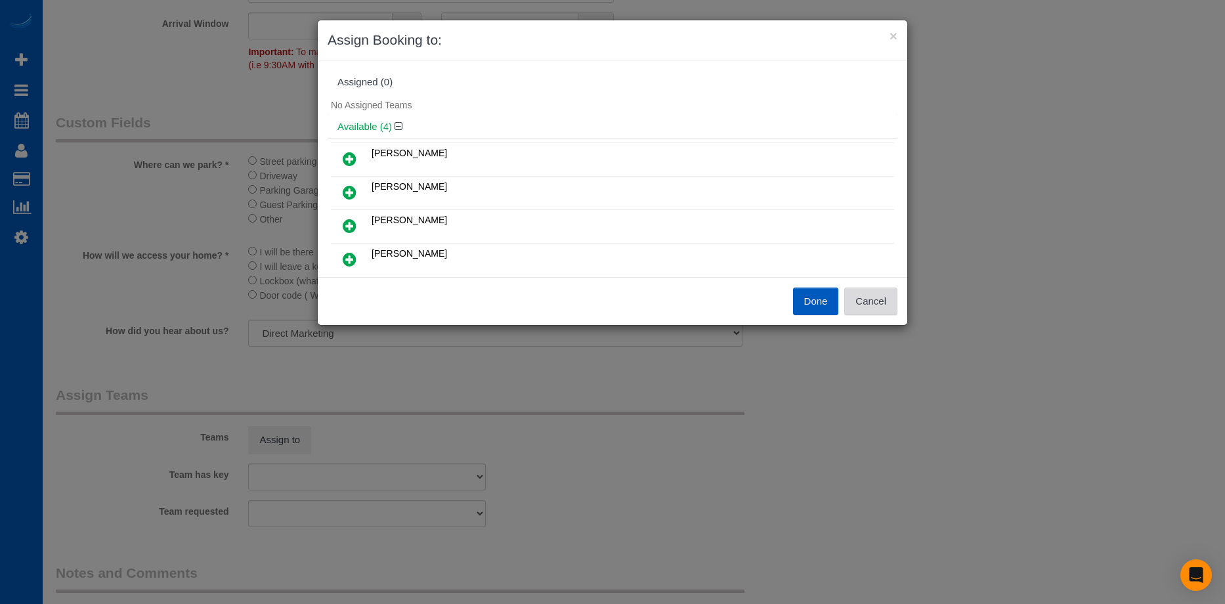
click at [879, 299] on button "Cancel" at bounding box center [870, 302] width 53 height 28
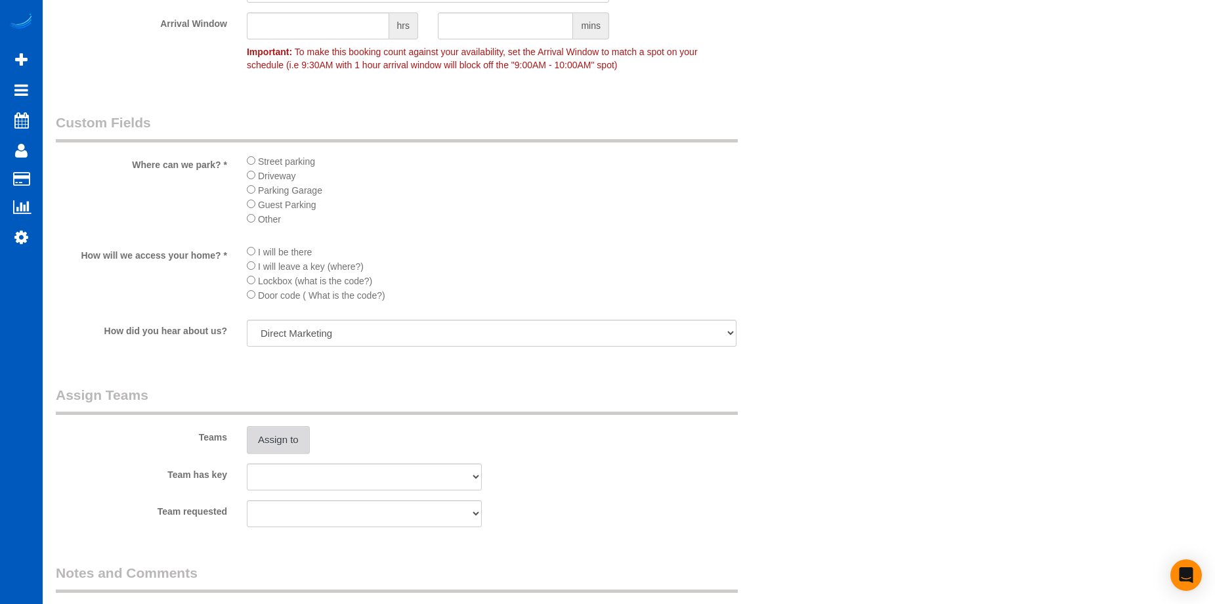
click at [270, 442] on button "Assign to" at bounding box center [278, 440] width 63 height 28
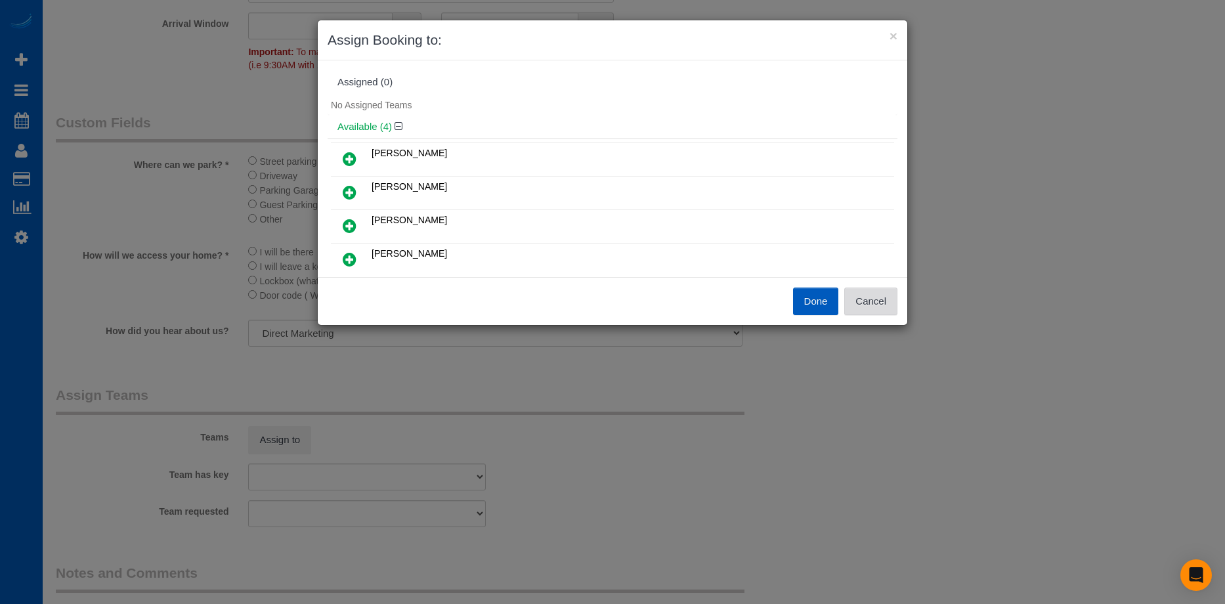
click at [889, 300] on button "Cancel" at bounding box center [870, 302] width 53 height 28
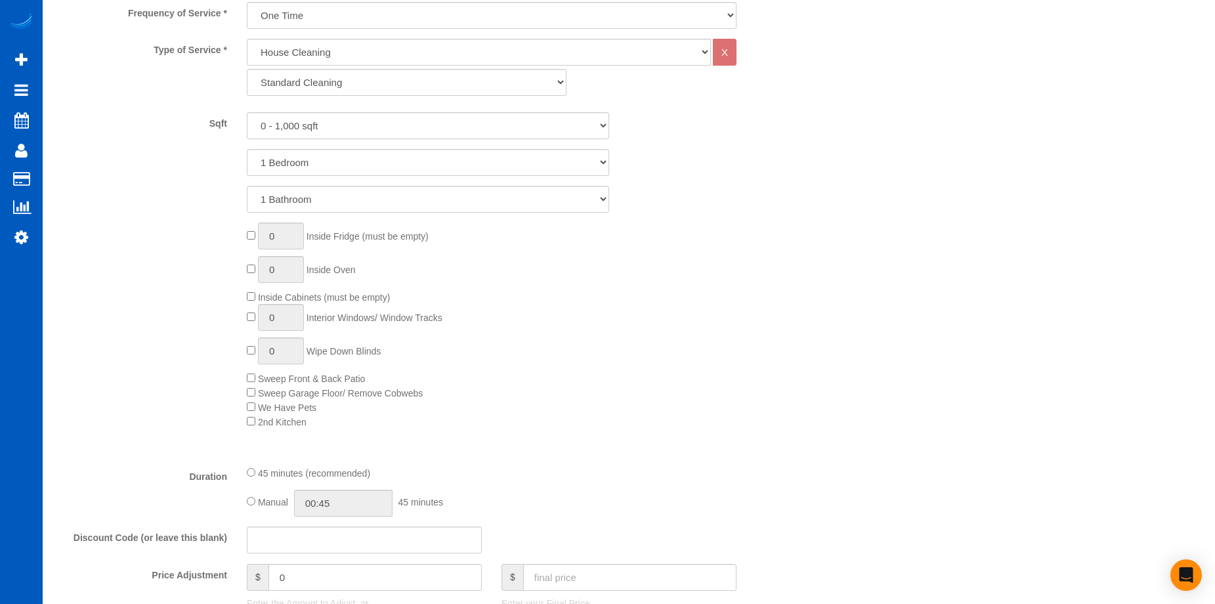
scroll to position [459, 0]
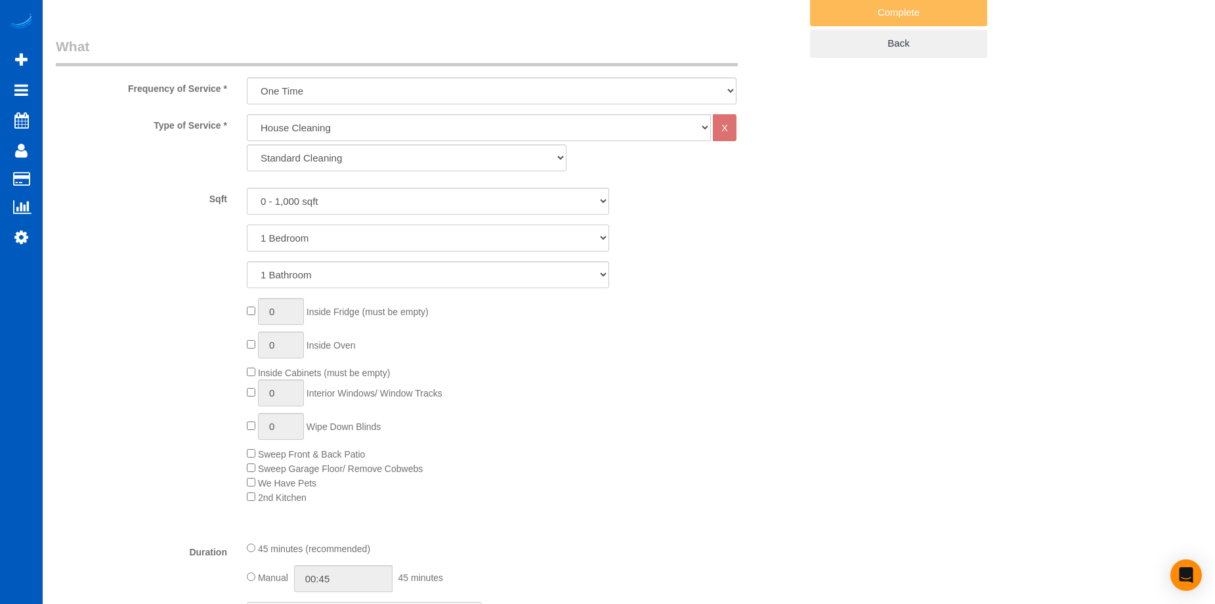
click at [311, 235] on select "1 Bedroom 2 Bedrooms 3 Bedrooms 4 Bedrooms 5 Bedrooms 6 Bedrooms 7 Bedrooms" at bounding box center [428, 237] width 362 height 27
select select "2"
click at [247, 224] on select "1 Bedroom 2 Bedrooms 3 Bedrooms 4 Bedrooms 5 Bedrooms 6 Bedrooms 7 Bedrooms" at bounding box center [428, 237] width 362 height 27
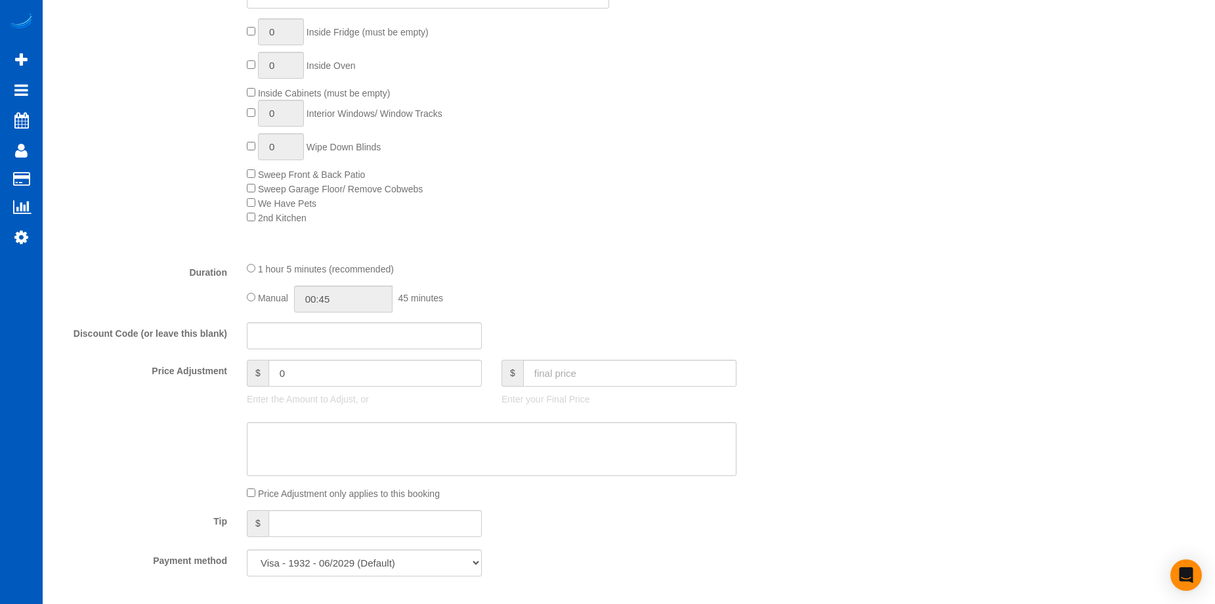
scroll to position [919, 0]
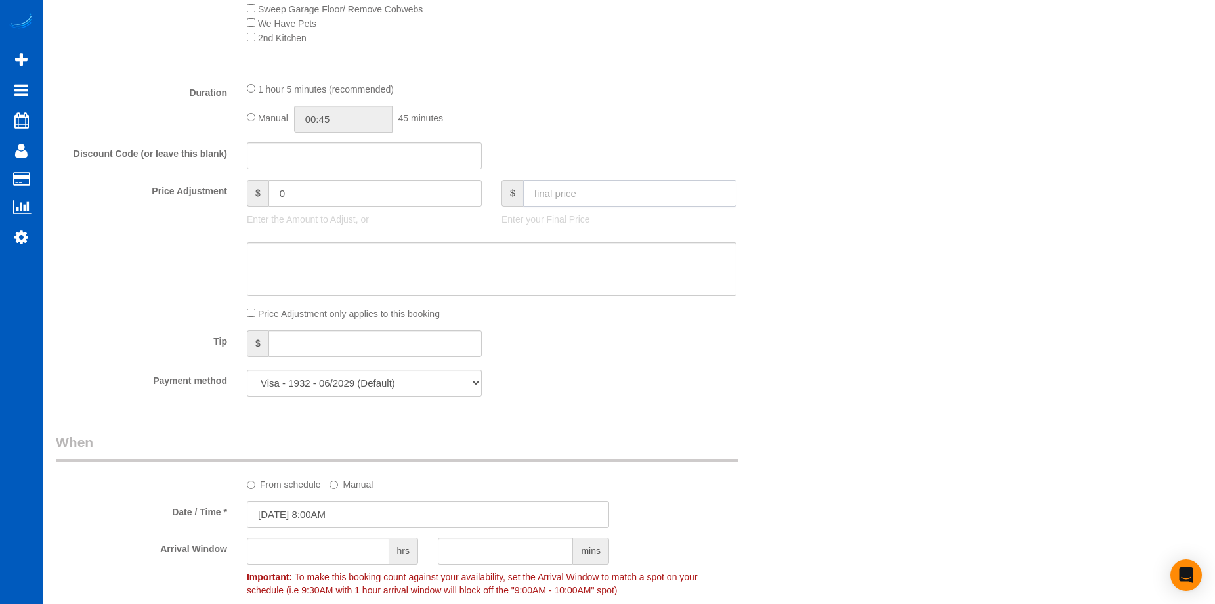
click at [563, 190] on input "text" at bounding box center [629, 193] width 213 height 27
type input "150"
click at [533, 263] on textarea at bounding box center [492, 269] width 490 height 54
type input "-9"
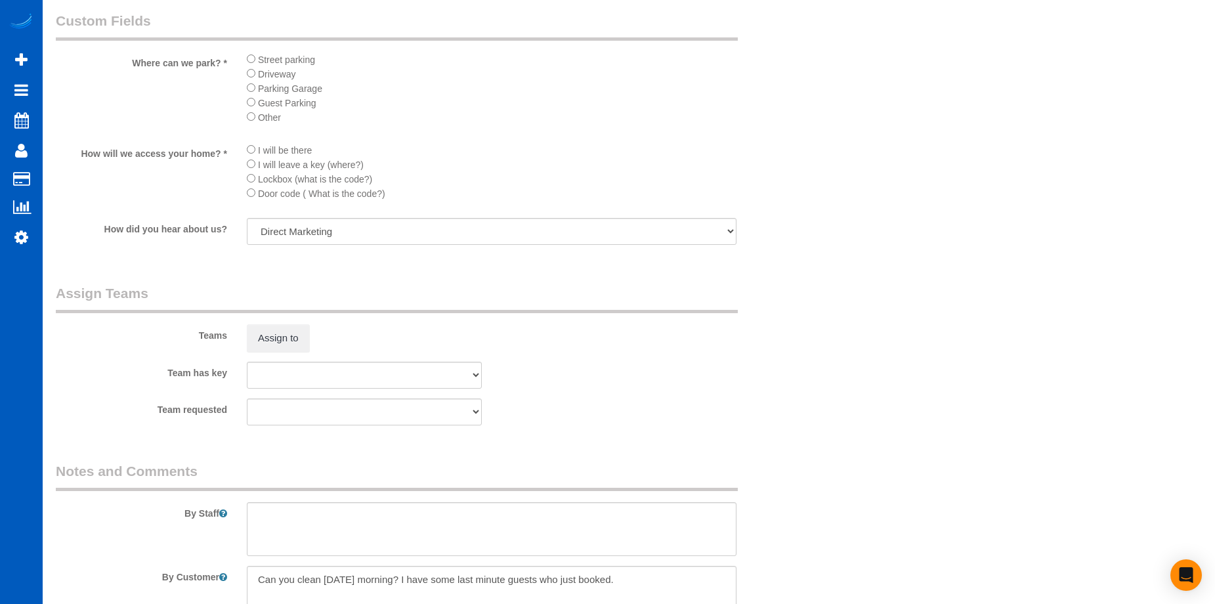
scroll to position [1707, 0]
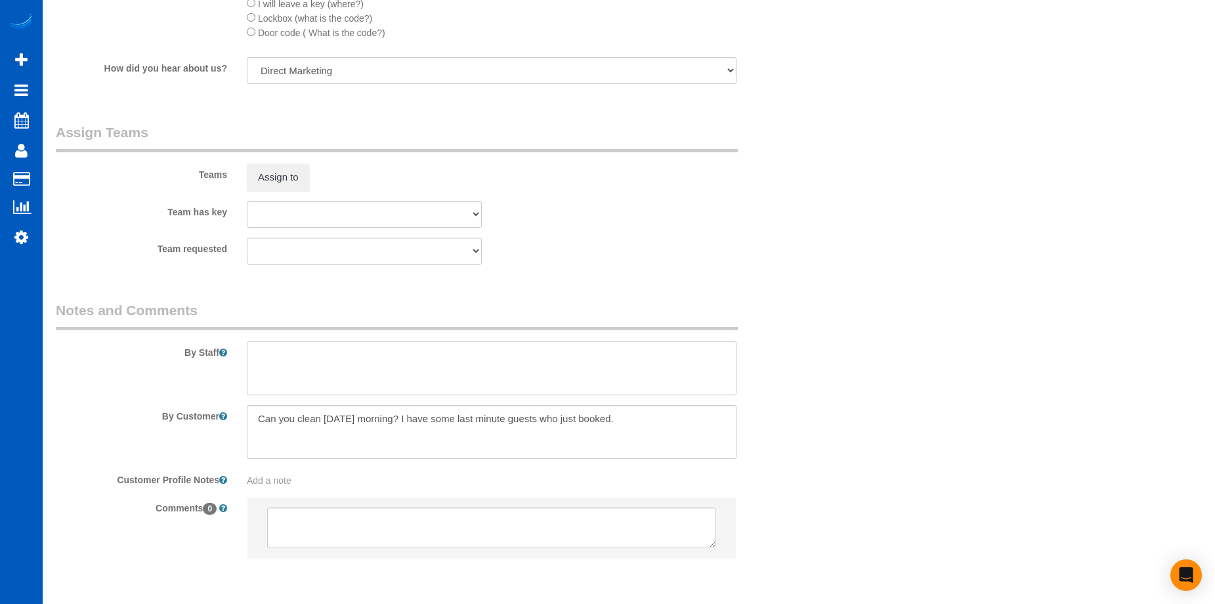
click at [643, 363] on textarea at bounding box center [492, 368] width 490 height 54
type textarea "Airbnb."
drag, startPoint x: 649, startPoint y: 413, endPoint x: 635, endPoint y: 418, distance: 14.8
click at [647, 414] on textarea at bounding box center [492, 432] width 490 height 54
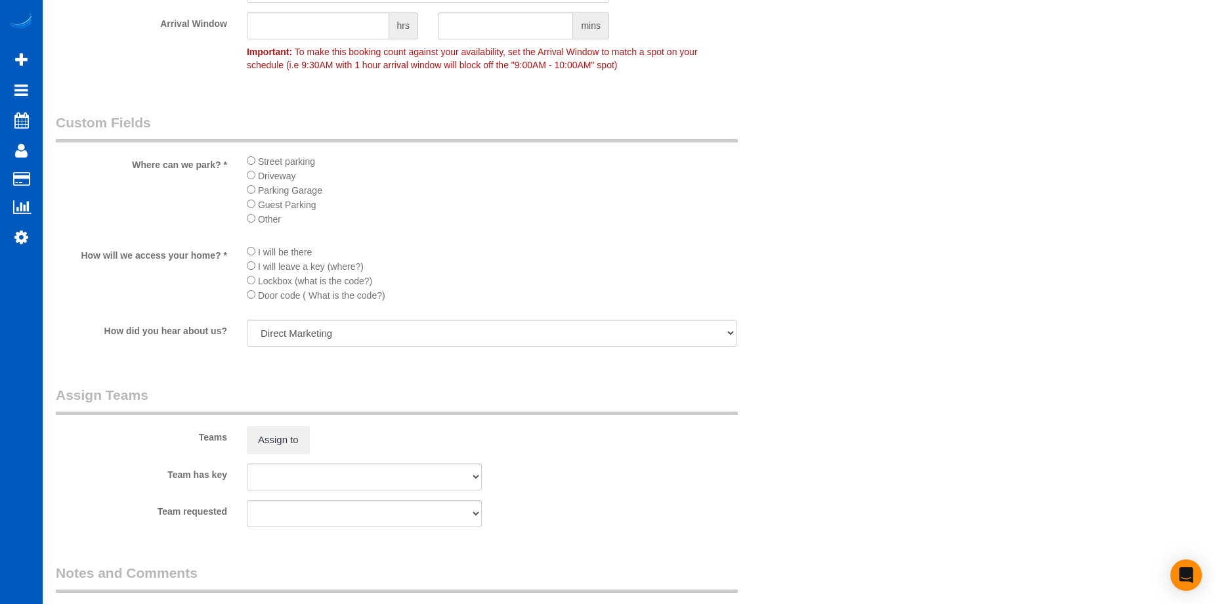
scroll to position [1247, 0]
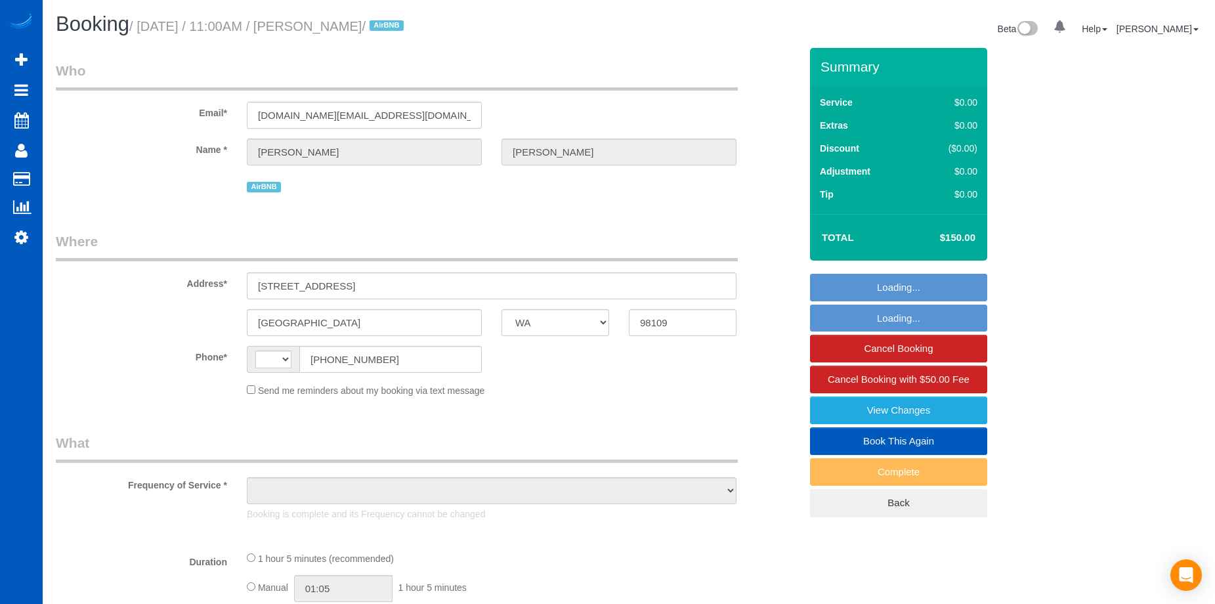
select select "WA"
select select "199"
select select "2"
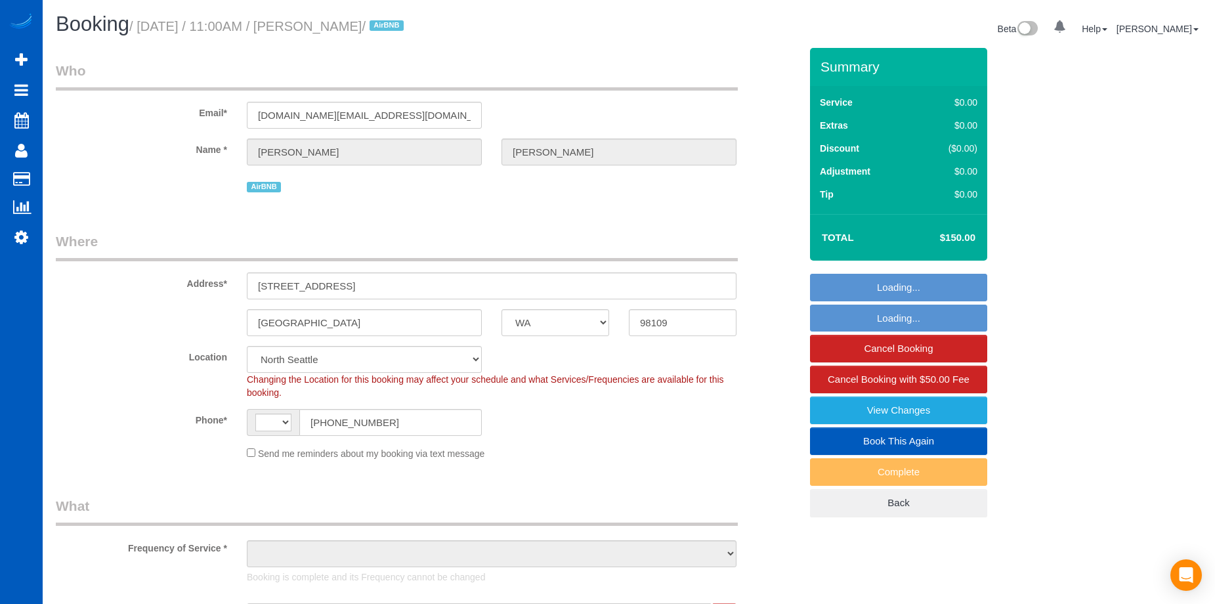
select select "string:[GEOGRAPHIC_DATA]"
select select "object:1054"
select select "2"
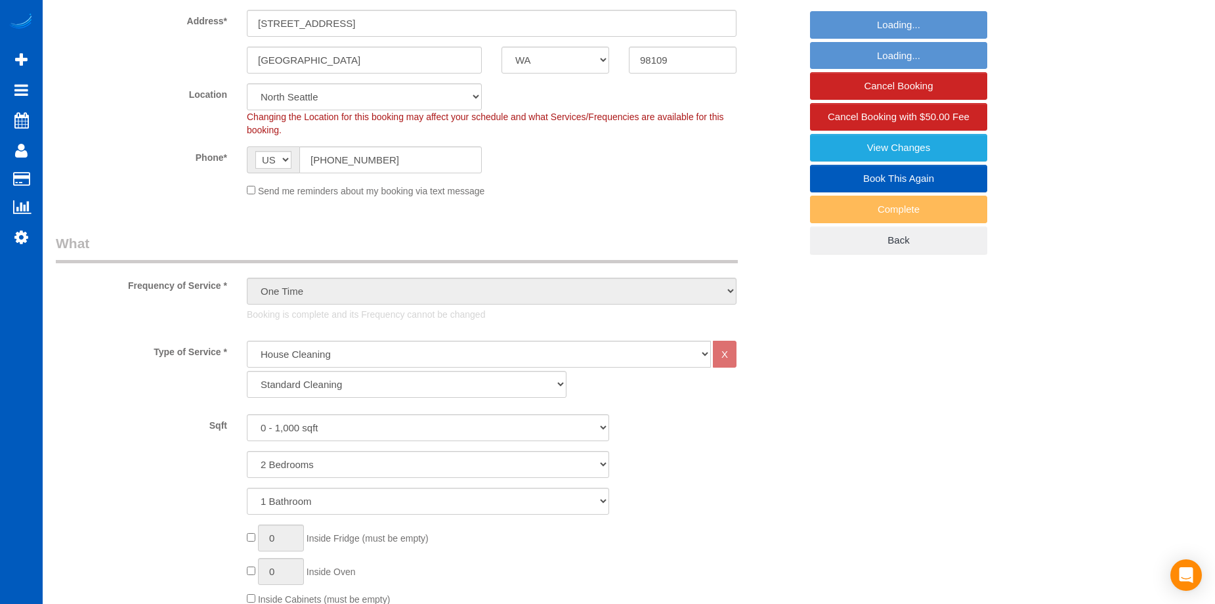
select select "object:1275"
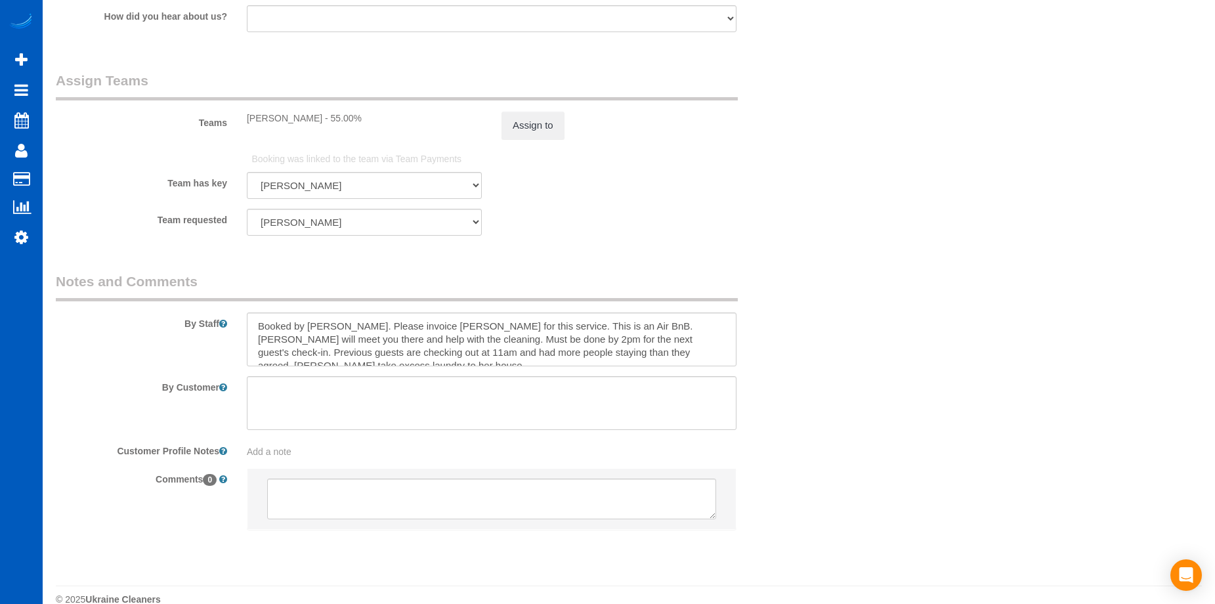
scroll to position [1832, 0]
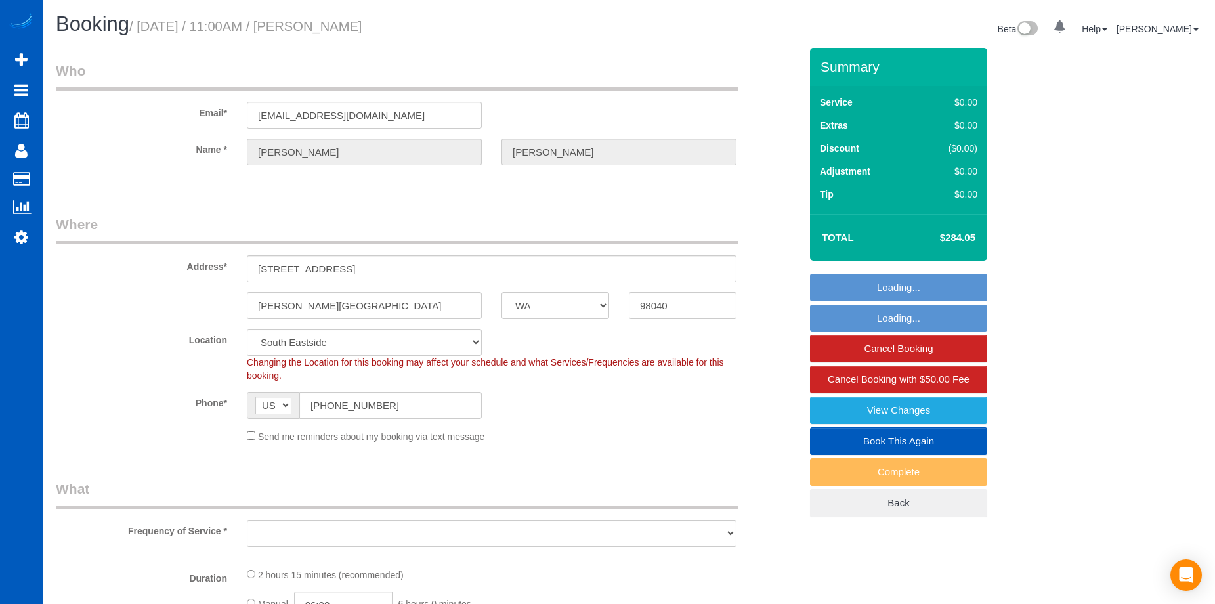
select select "WA"
select select "object:984"
select select "spot1"
select select "number:10"
select select "object:1128"
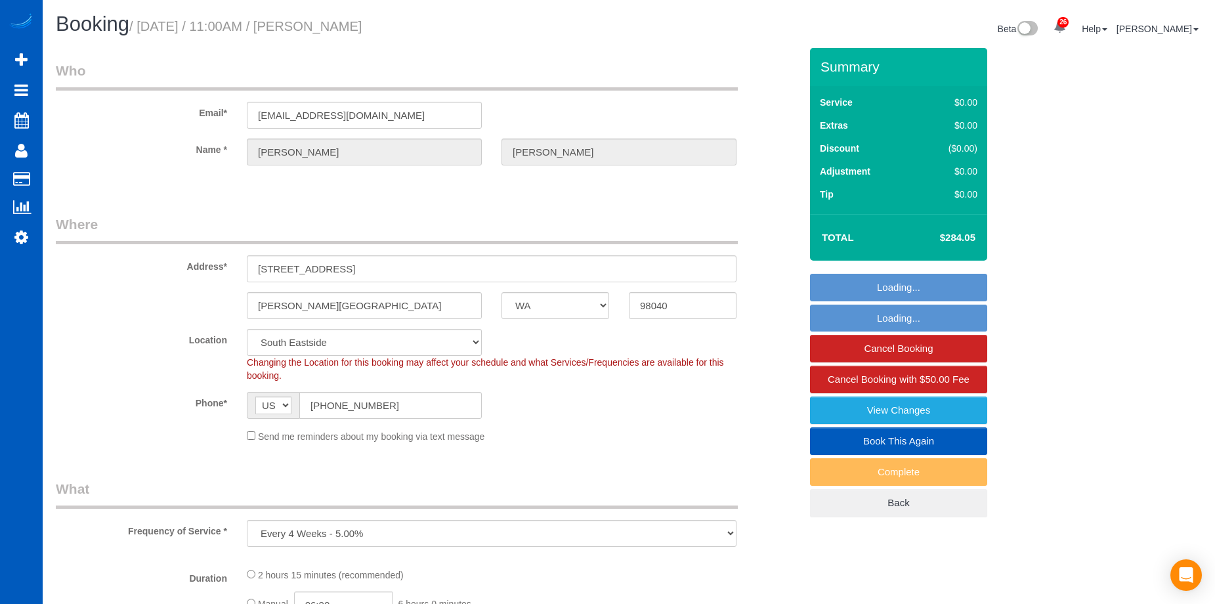
select select "199"
select select "2501"
select select "3"
select select "2501"
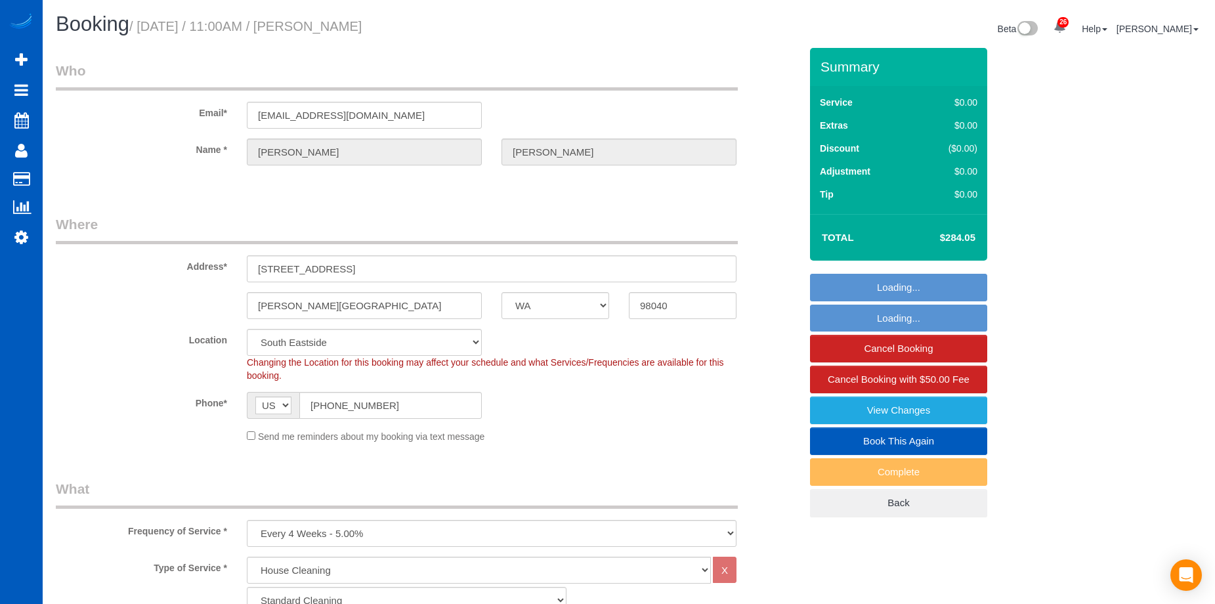
select select "3"
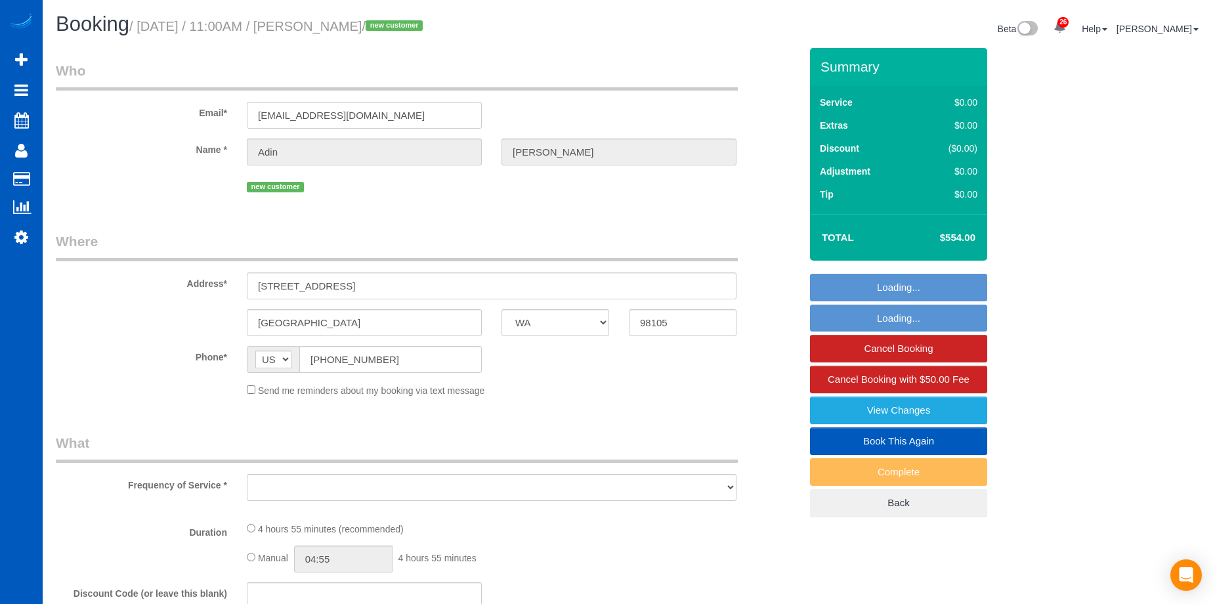
select select "WA"
select select "number:8"
select select "object:924"
select select "spot1"
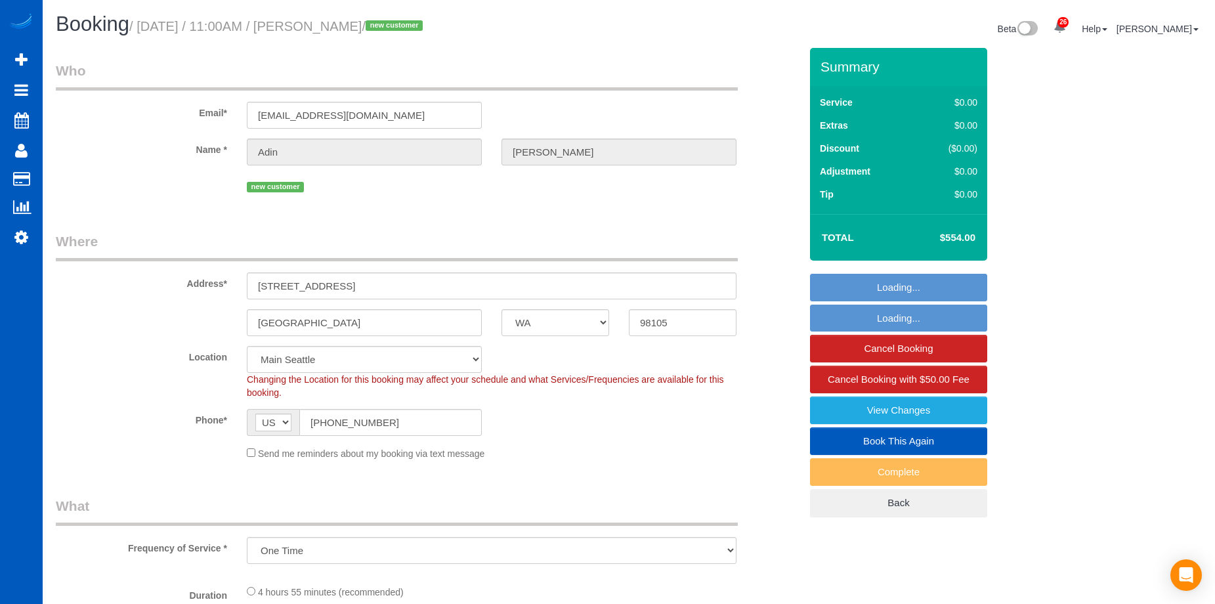
select select "object:1167"
select select "199"
select select "2501"
select select "7"
select select "2"
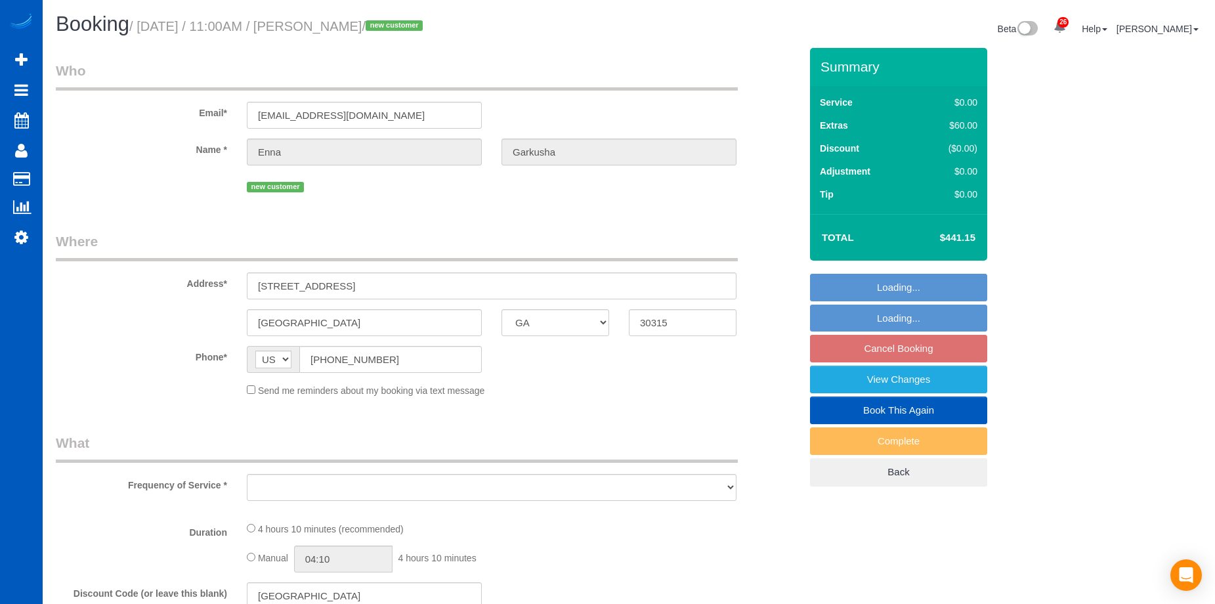
select select "GA"
select select "number:8"
select select "object:1073"
select select "199"
select select "1501"
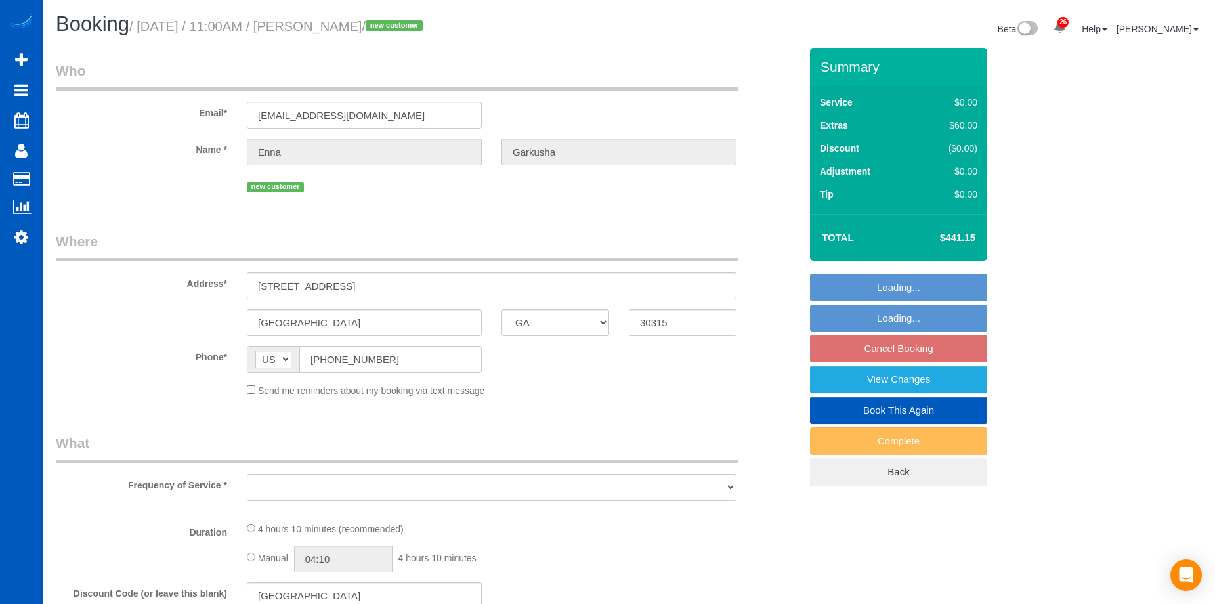
select select "3"
select select "2"
select select "spot1"
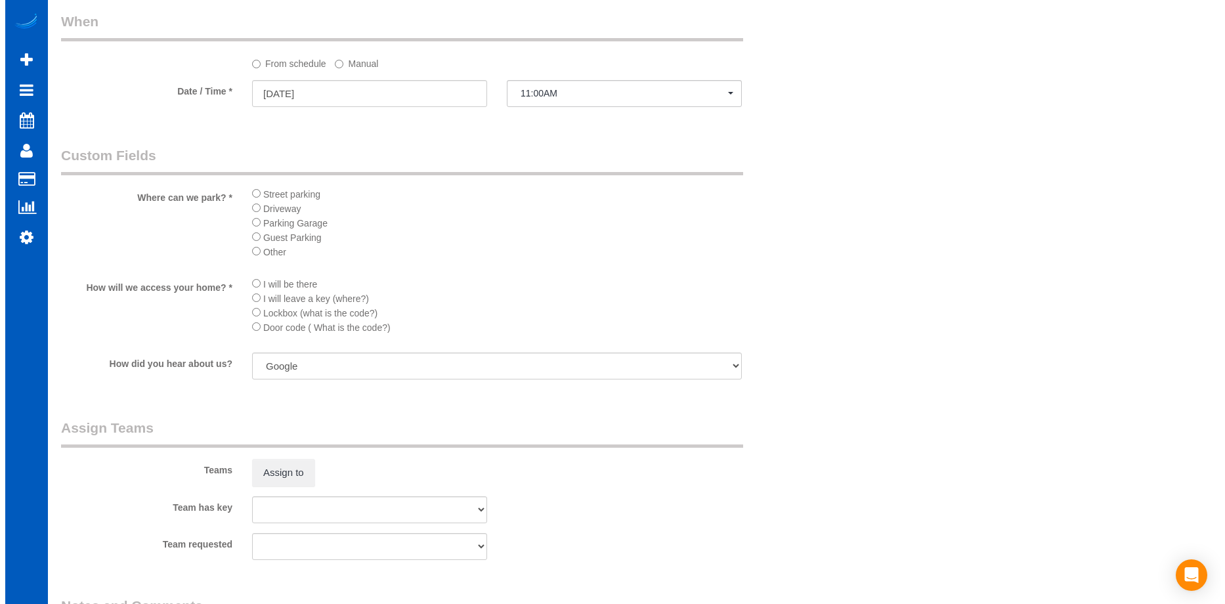
scroll to position [1444, 0]
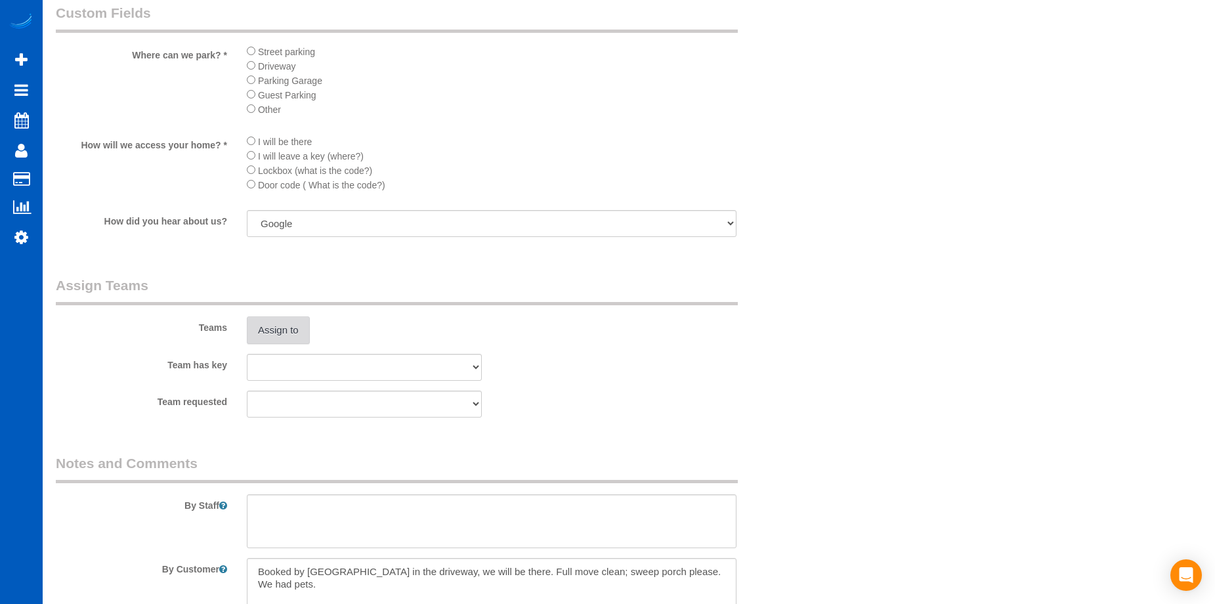
click at [275, 326] on button "Assign to" at bounding box center [278, 330] width 63 height 28
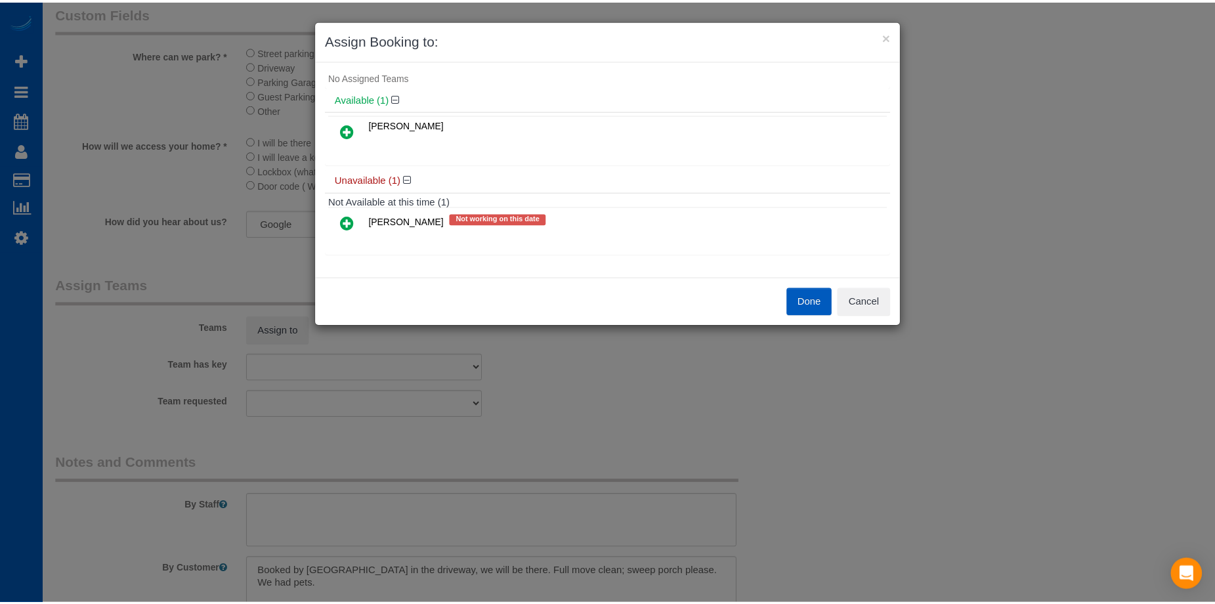
scroll to position [0, 0]
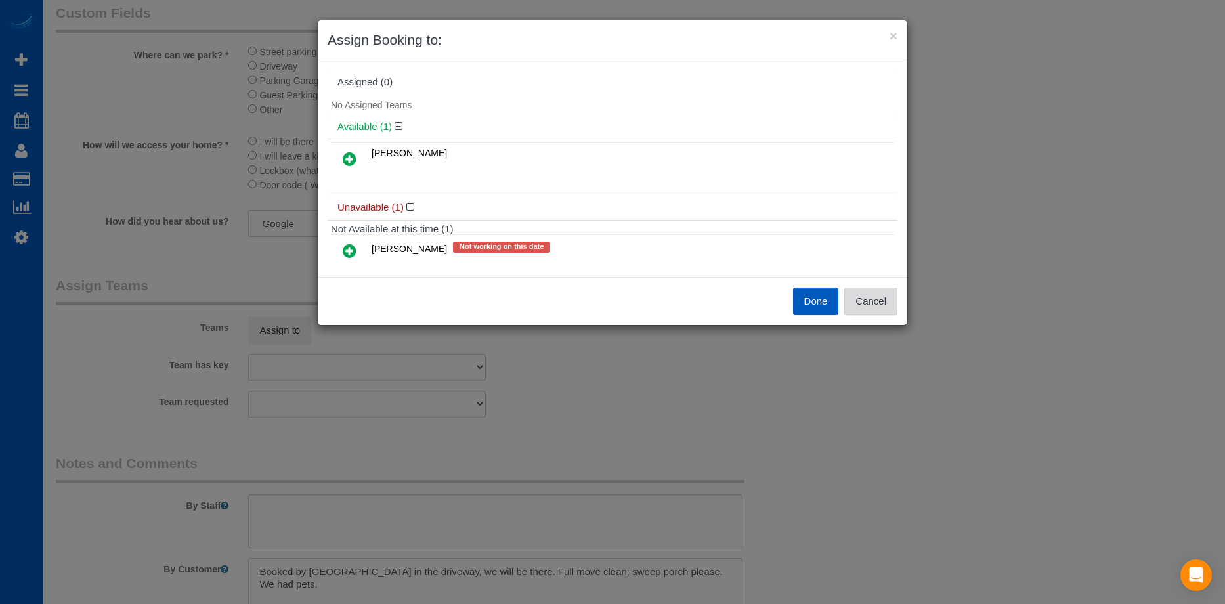
click at [889, 303] on button "Cancel" at bounding box center [870, 302] width 53 height 28
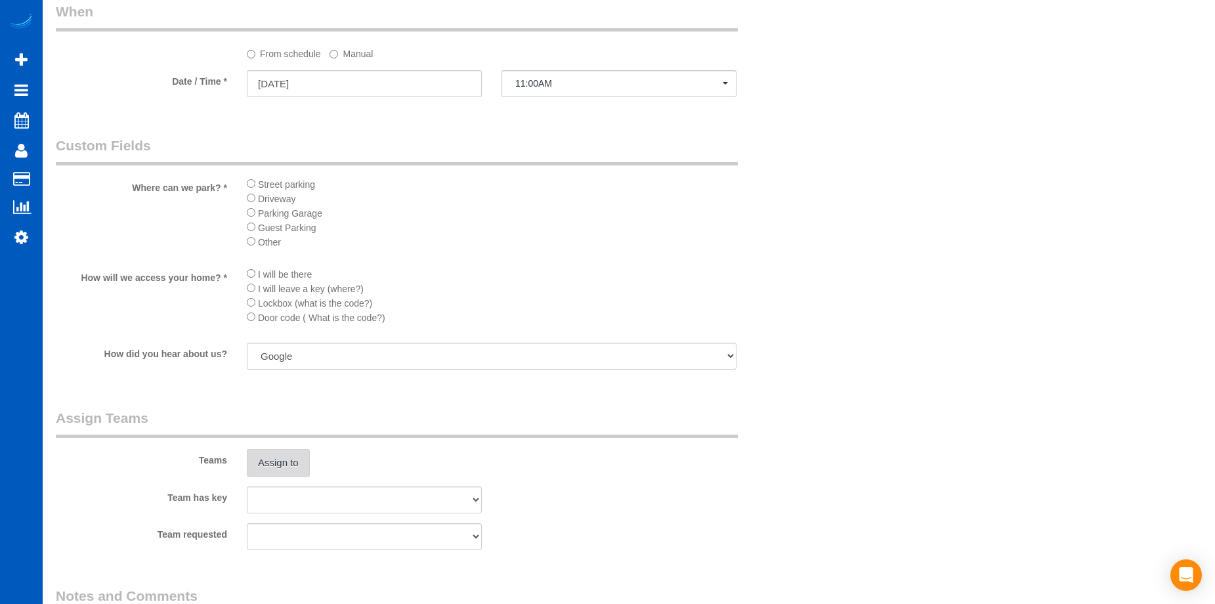
scroll to position [1313, 0]
click at [302, 451] on button "Assign to" at bounding box center [278, 462] width 63 height 28
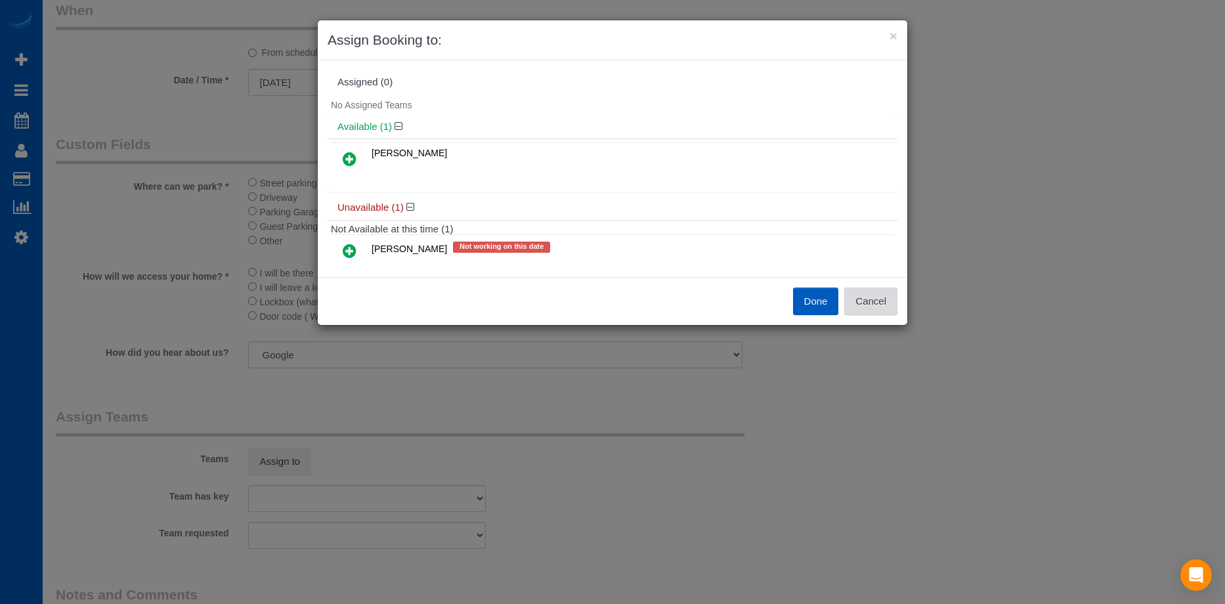
click at [878, 295] on button "Cancel" at bounding box center [870, 302] width 53 height 28
